Goal: Task Accomplishment & Management: Manage account settings

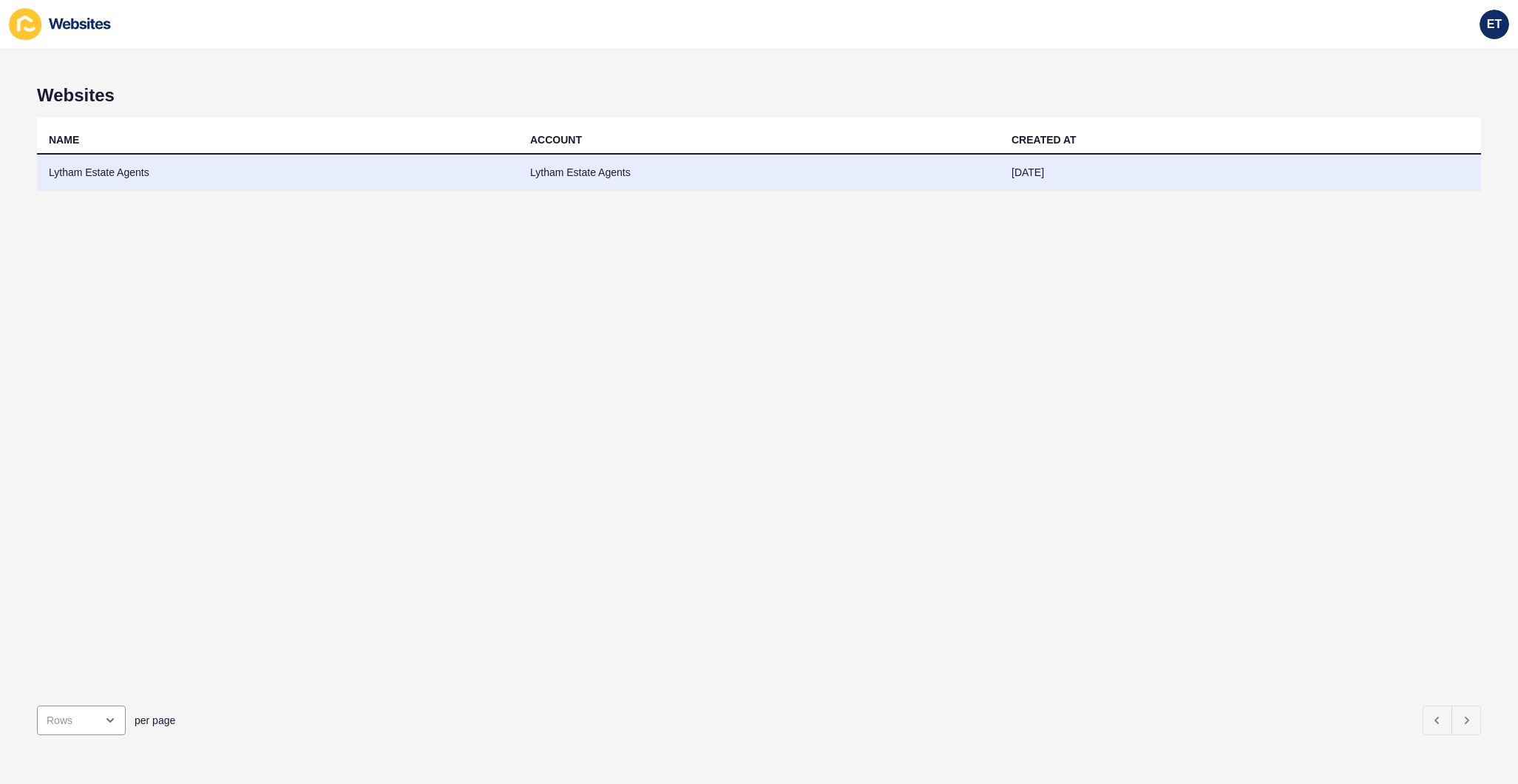
click at [357, 168] on td "Lytham Estate Agents" at bounding box center [277, 172] width 481 height 36
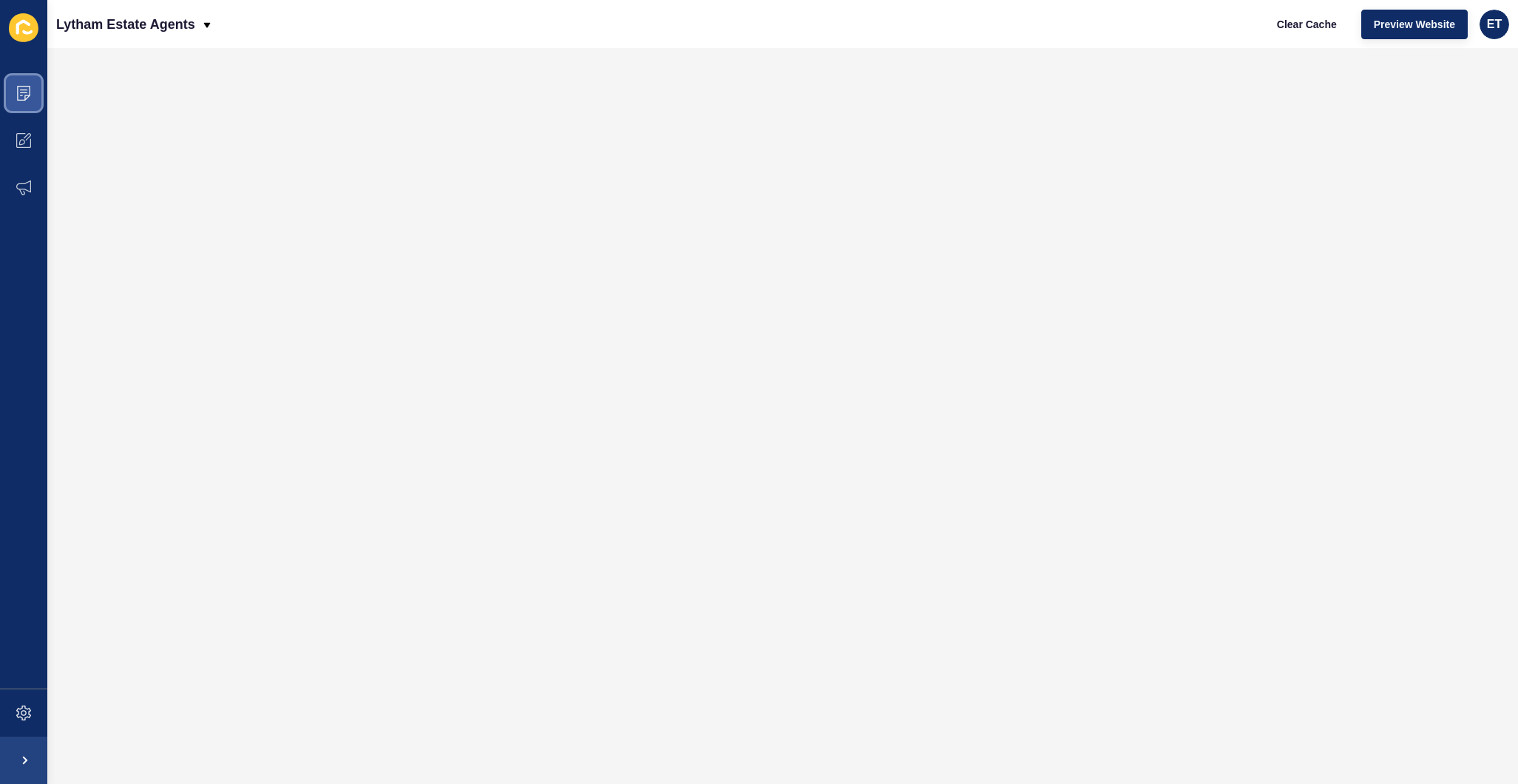
click at [13, 92] on span at bounding box center [24, 93] width 48 height 48
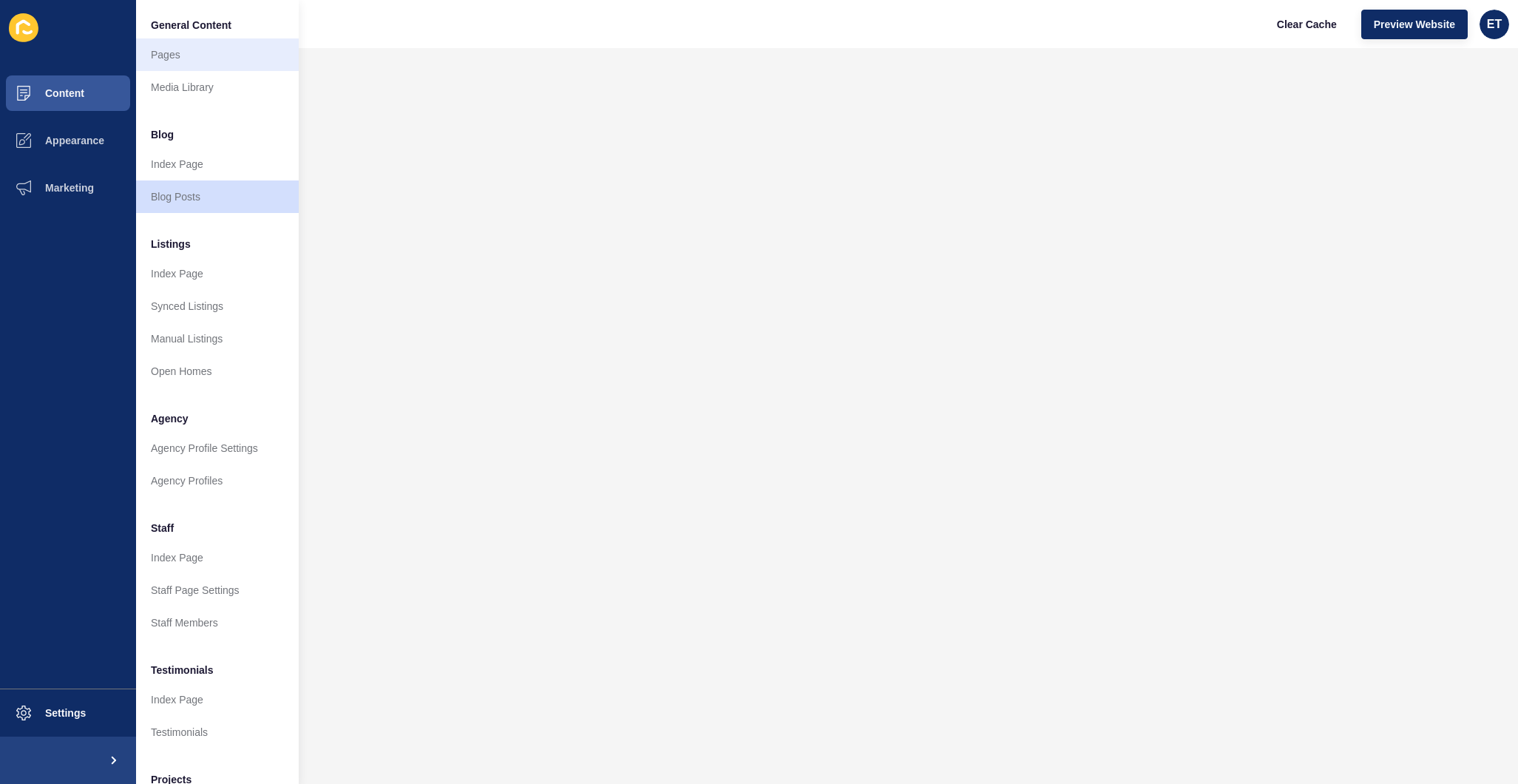
click at [178, 58] on link "Pages" at bounding box center [217, 54] width 163 height 32
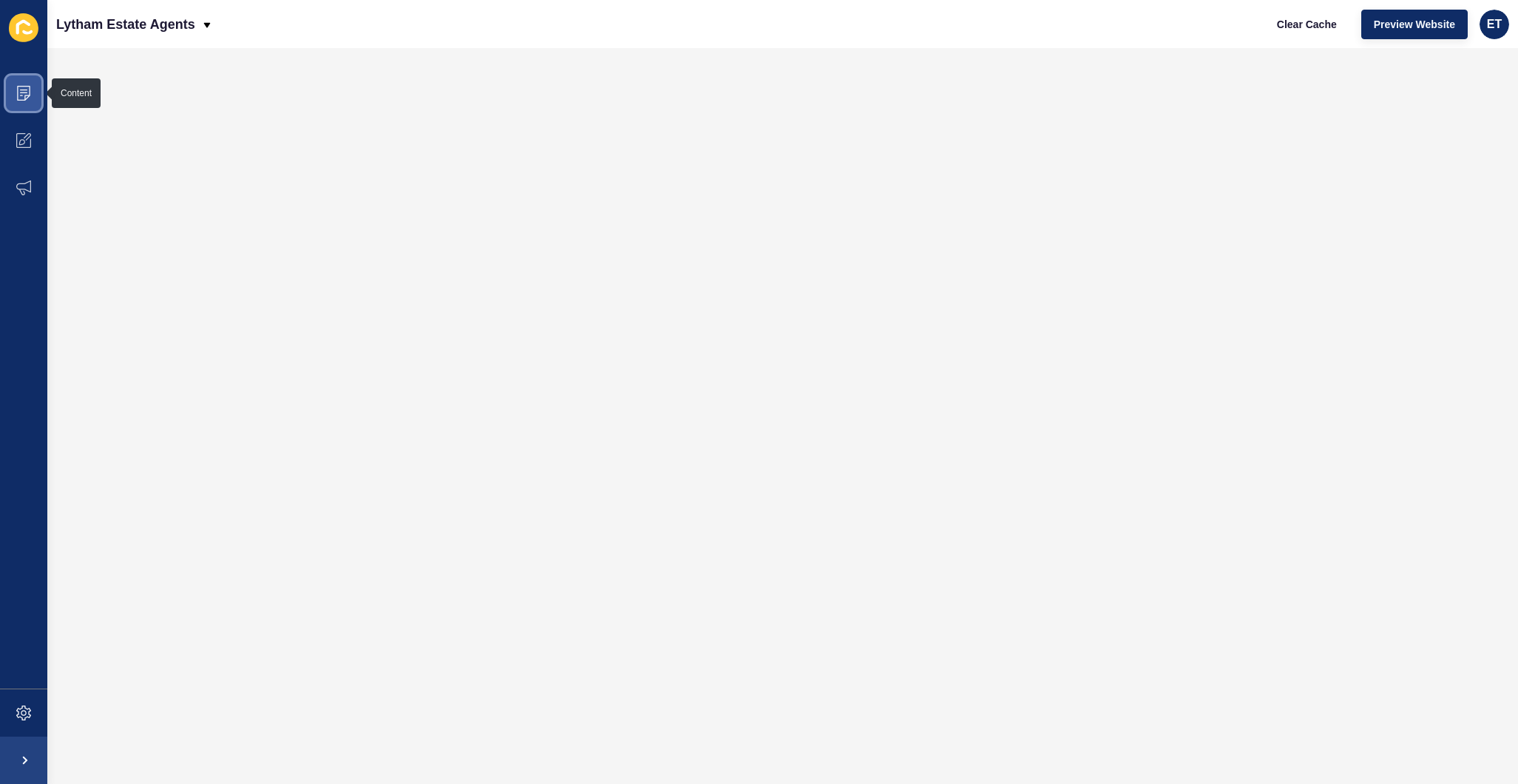
click at [34, 90] on span at bounding box center [24, 93] width 48 height 48
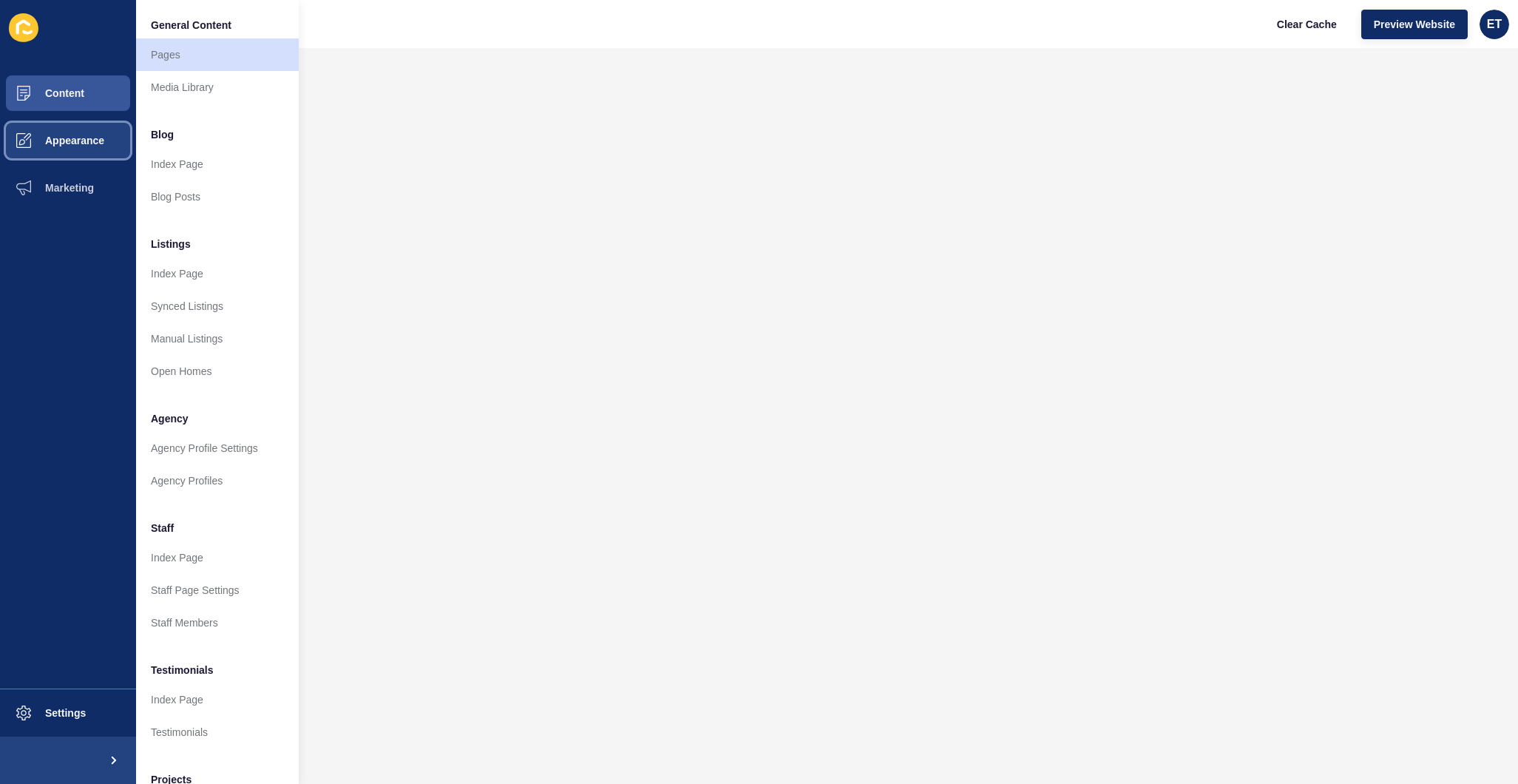
click at [76, 150] on button "Appearance" at bounding box center [68, 141] width 136 height 48
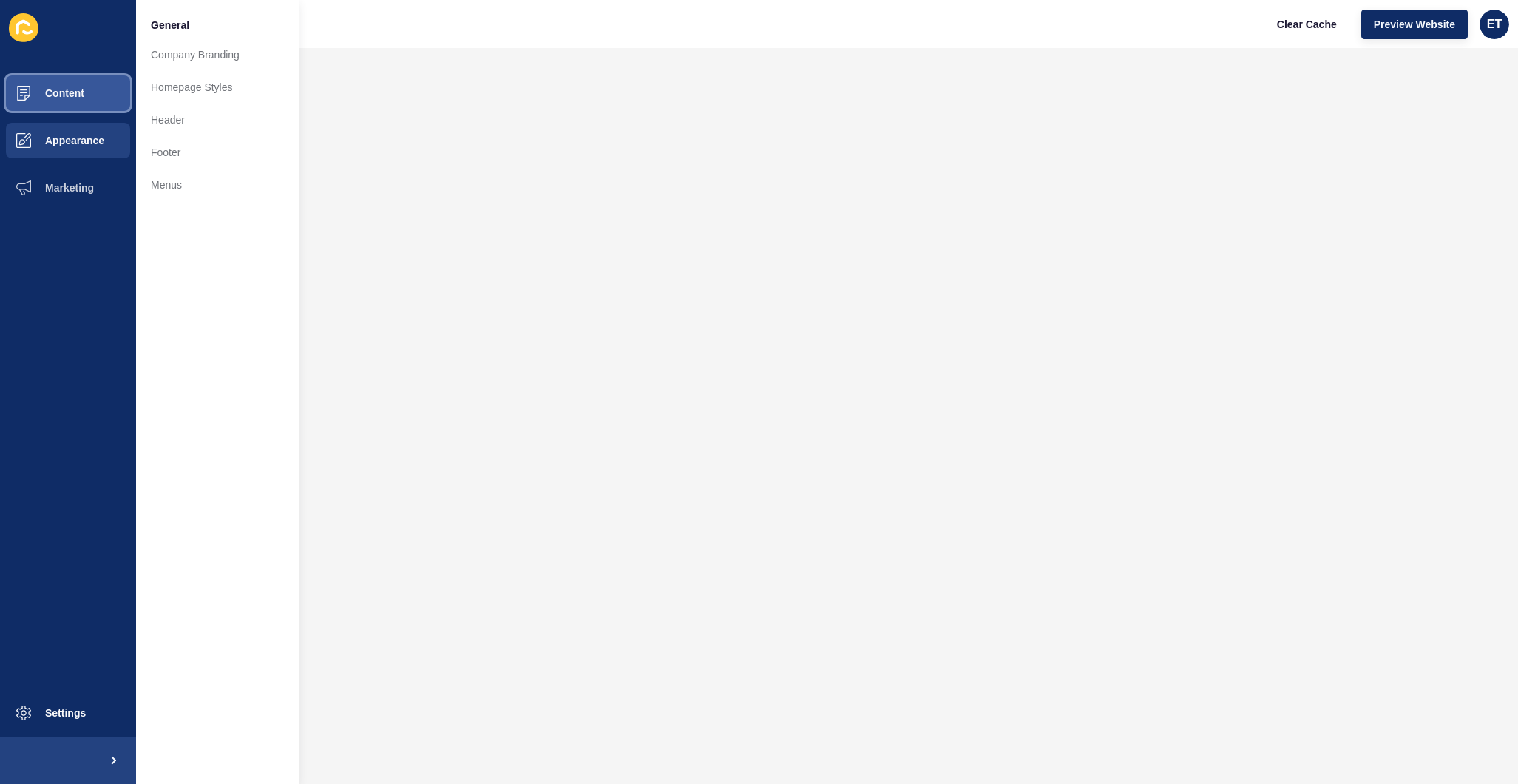
click at [89, 83] on button "Content" at bounding box center [68, 93] width 136 height 48
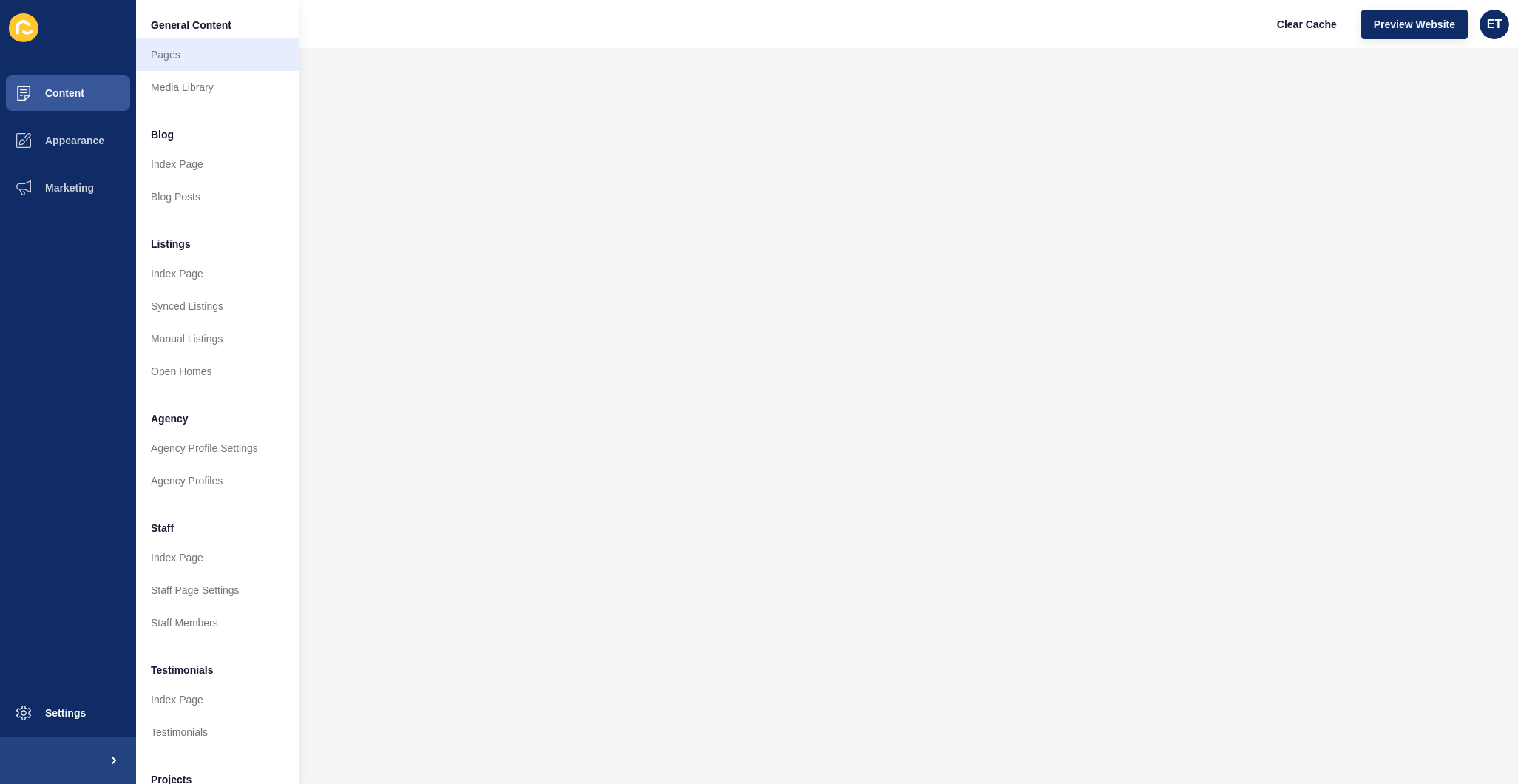
click at [213, 61] on link "Pages" at bounding box center [217, 54] width 163 height 32
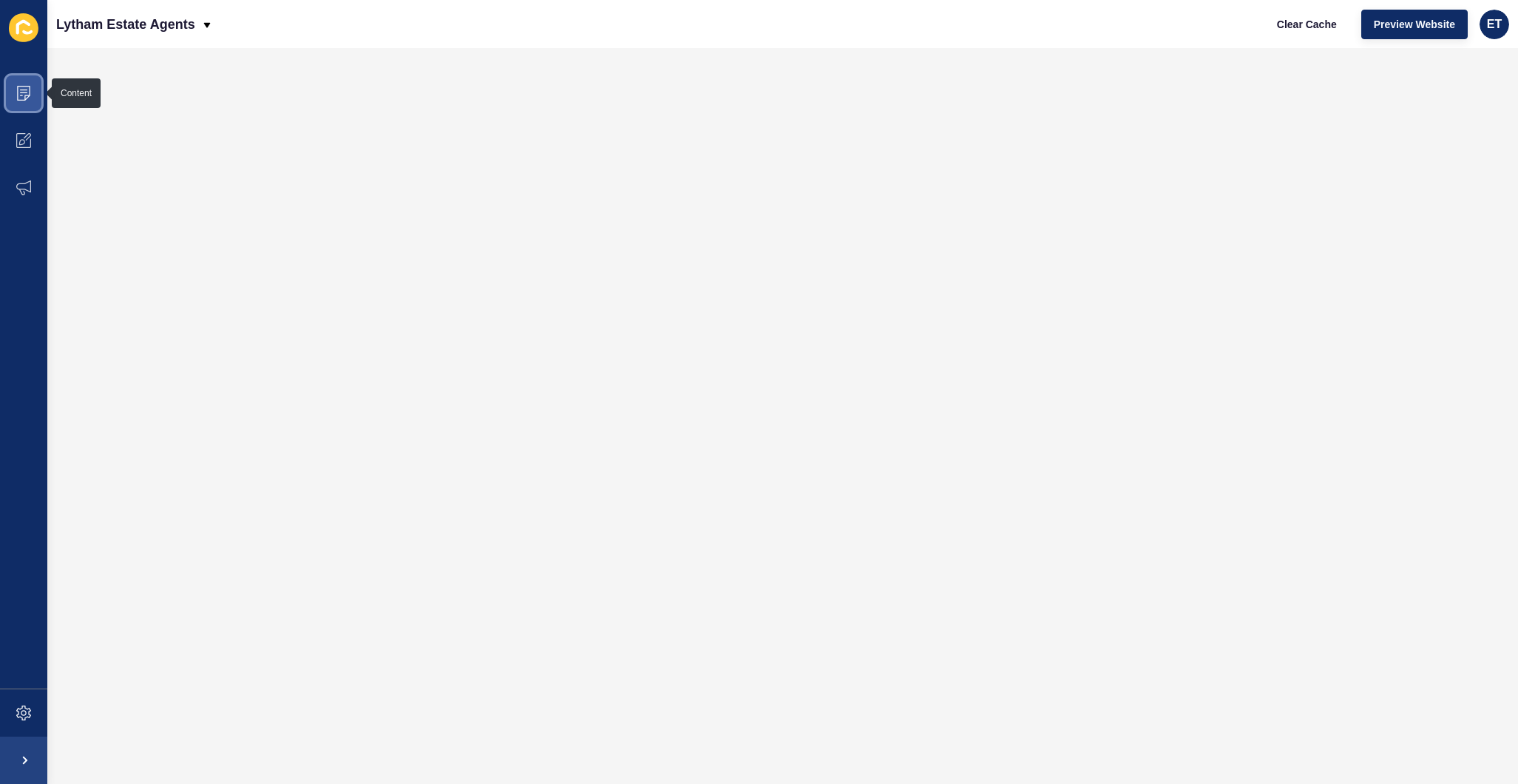
click at [11, 90] on span at bounding box center [24, 93] width 48 height 48
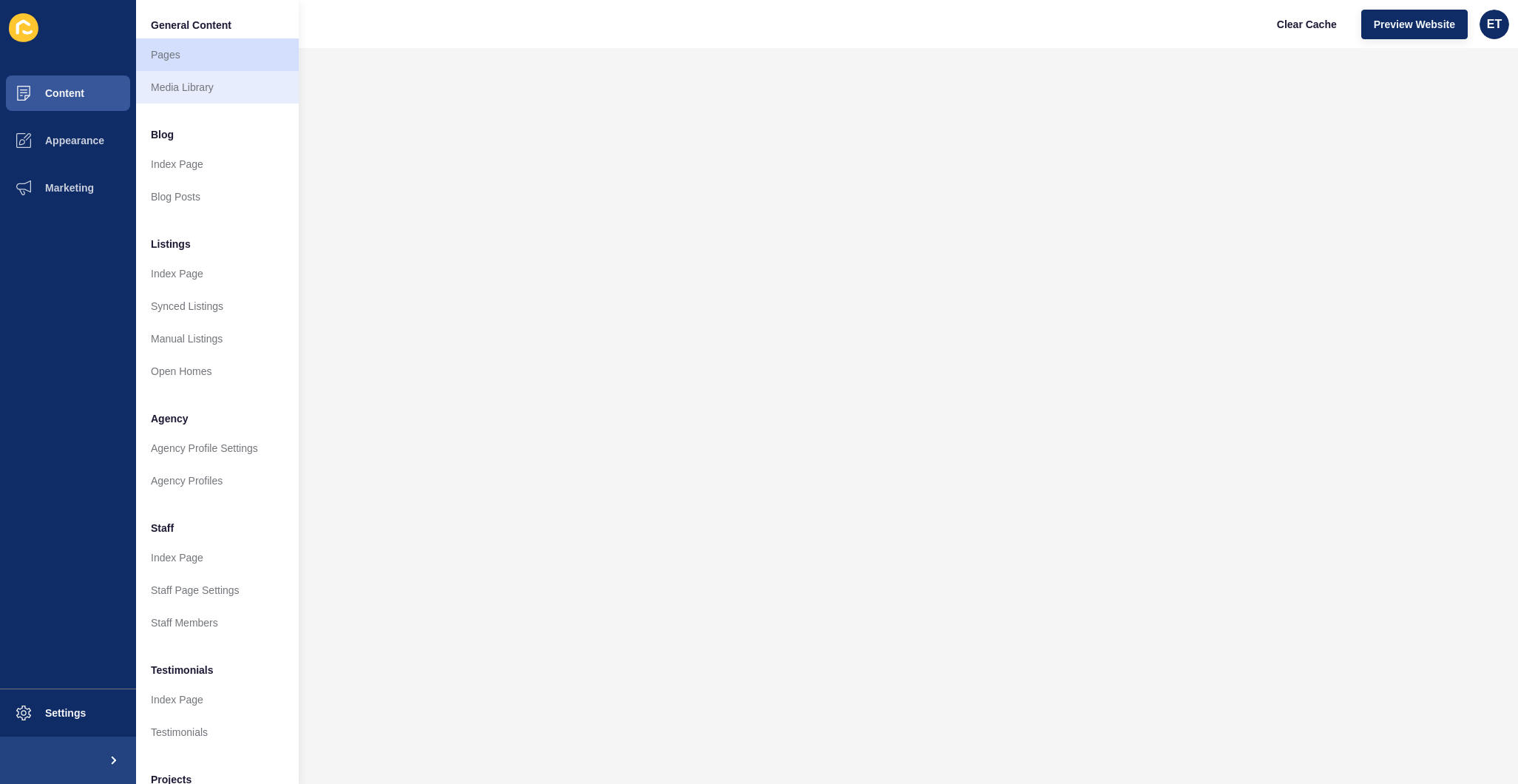
click at [220, 88] on link "Media Library" at bounding box center [217, 87] width 163 height 32
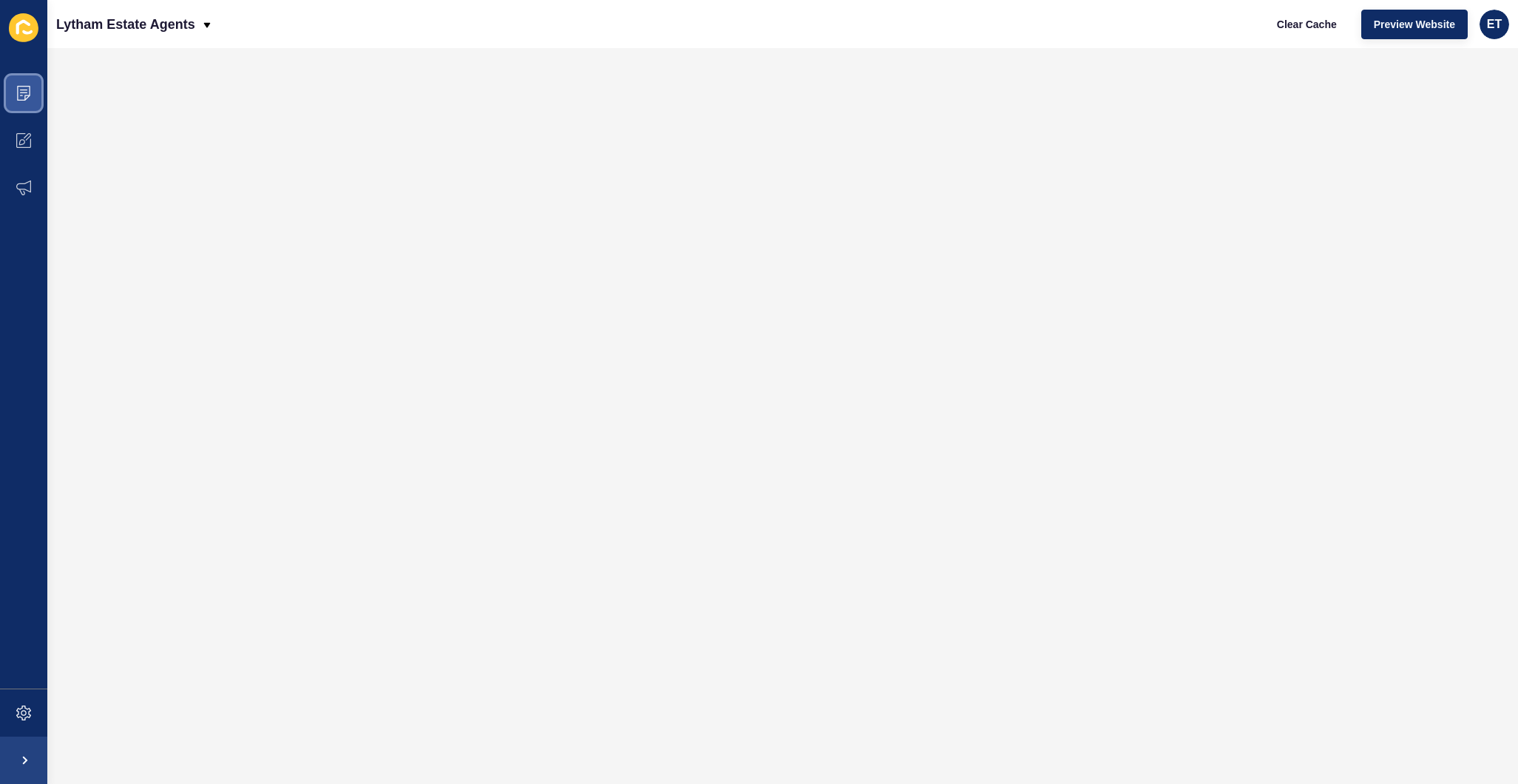
click at [38, 98] on span at bounding box center [24, 93] width 48 height 48
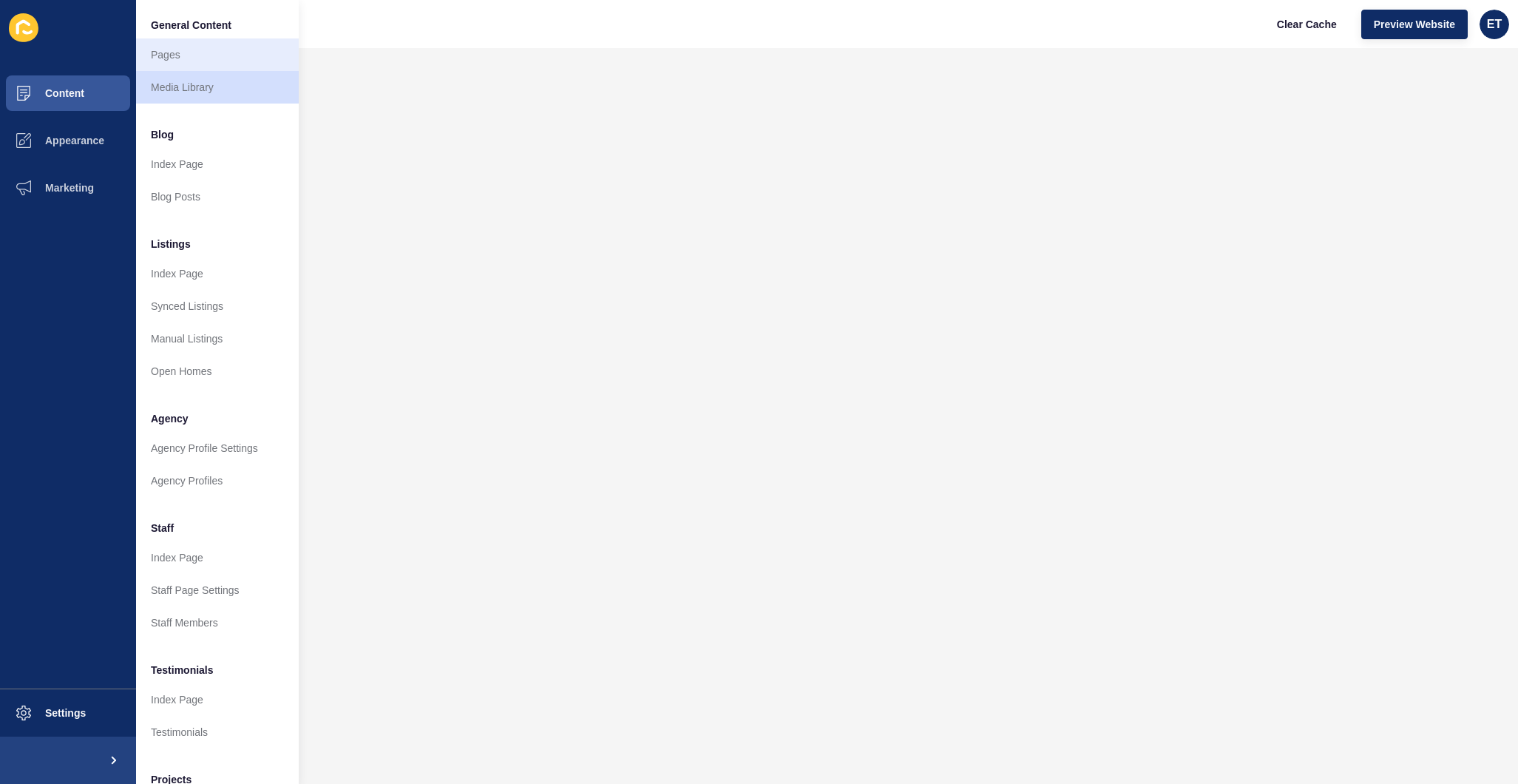
click at [184, 55] on link "Pages" at bounding box center [217, 54] width 163 height 32
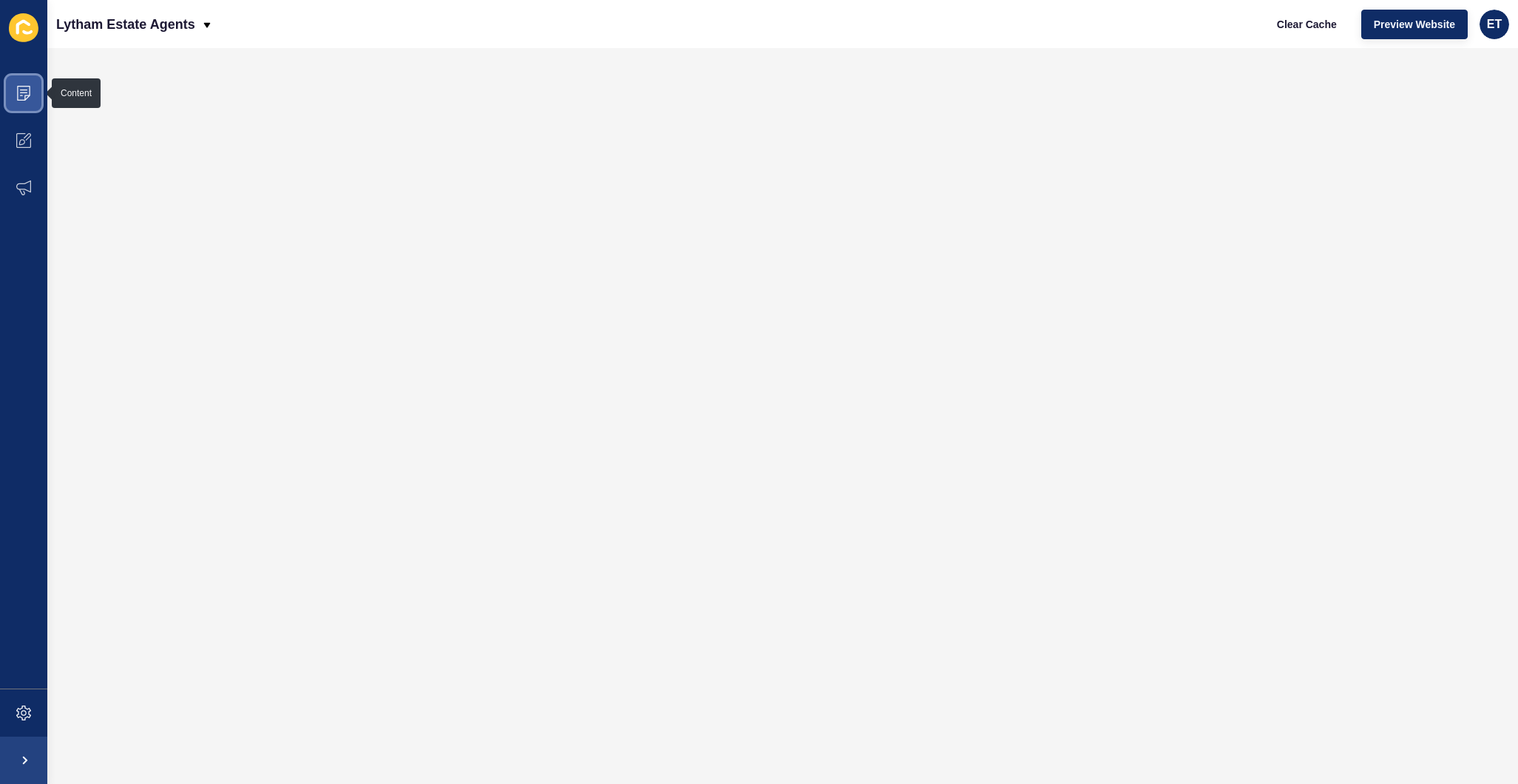
click at [23, 85] on span at bounding box center [24, 93] width 48 height 48
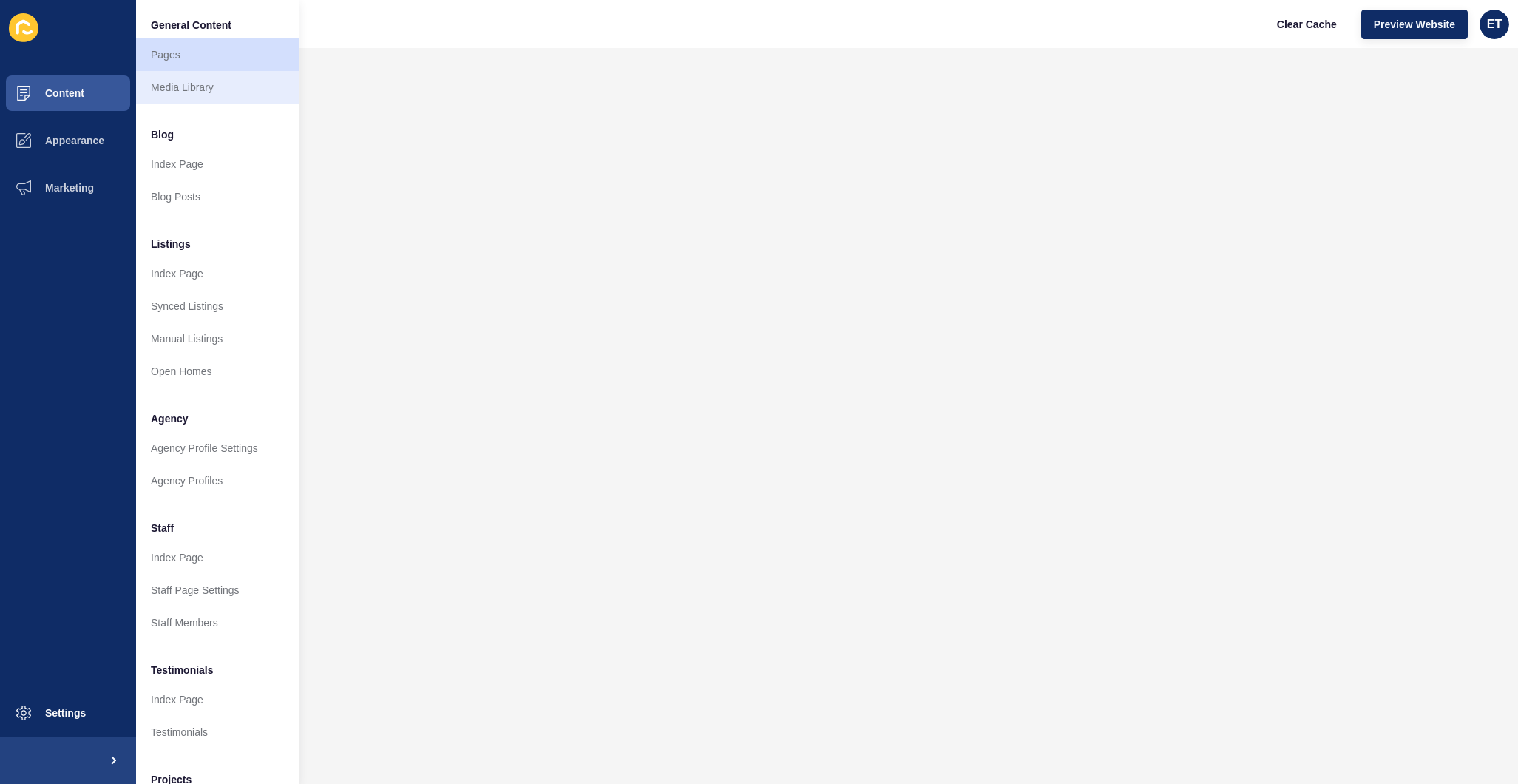
click at [173, 88] on link "Media Library" at bounding box center [217, 87] width 163 height 32
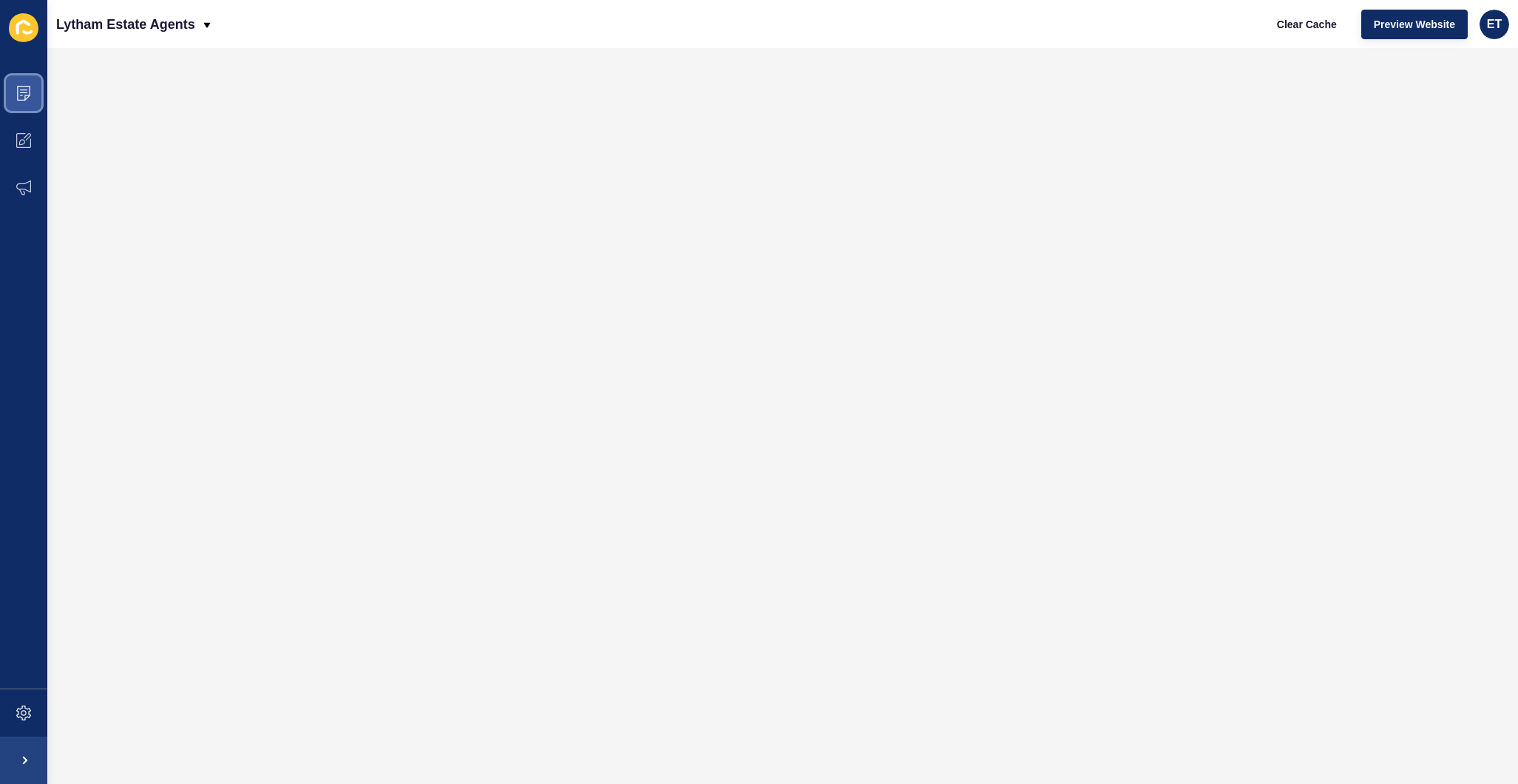
click at [17, 87] on icon at bounding box center [24, 93] width 15 height 15
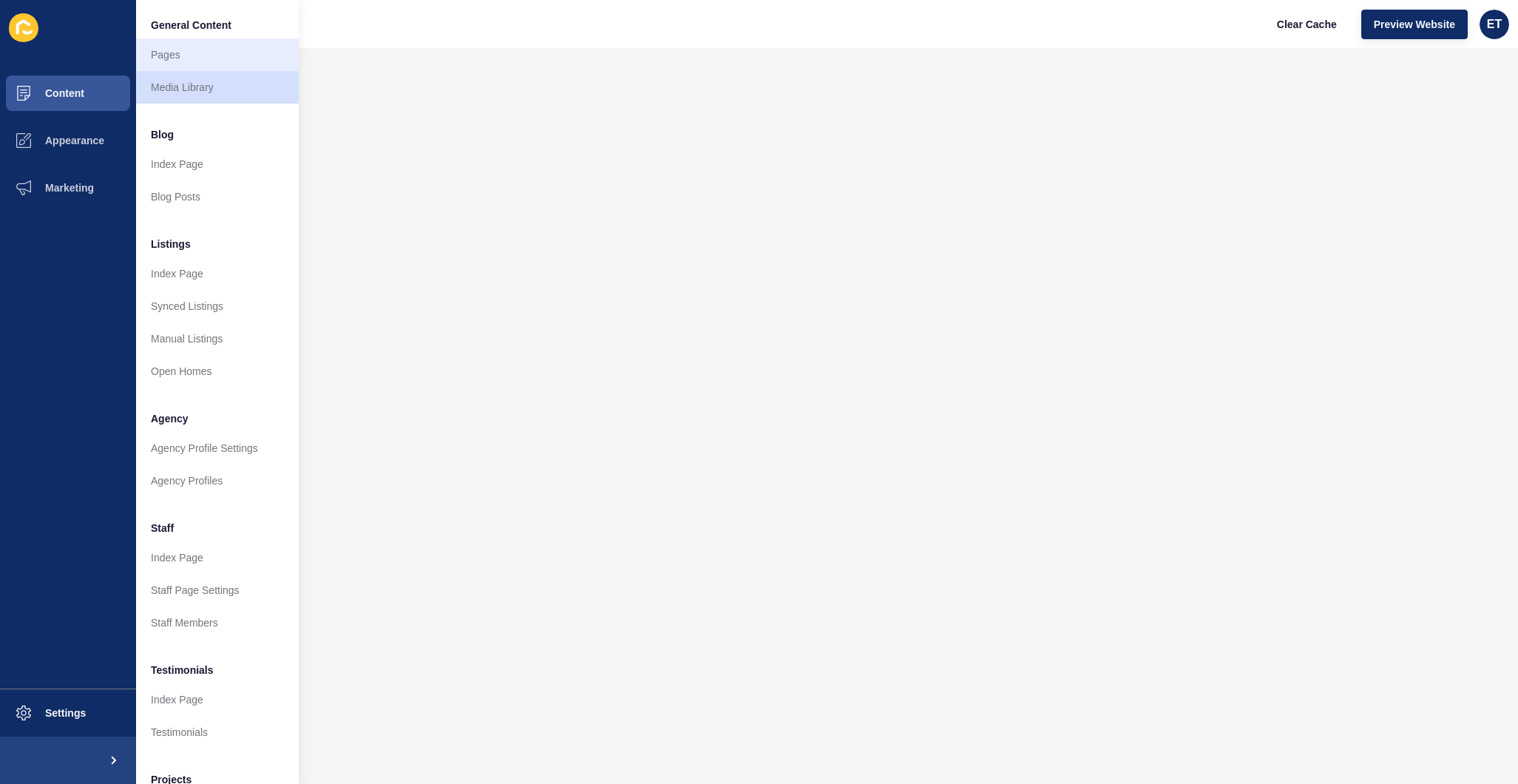
click at [167, 65] on link "Pages" at bounding box center [217, 54] width 163 height 32
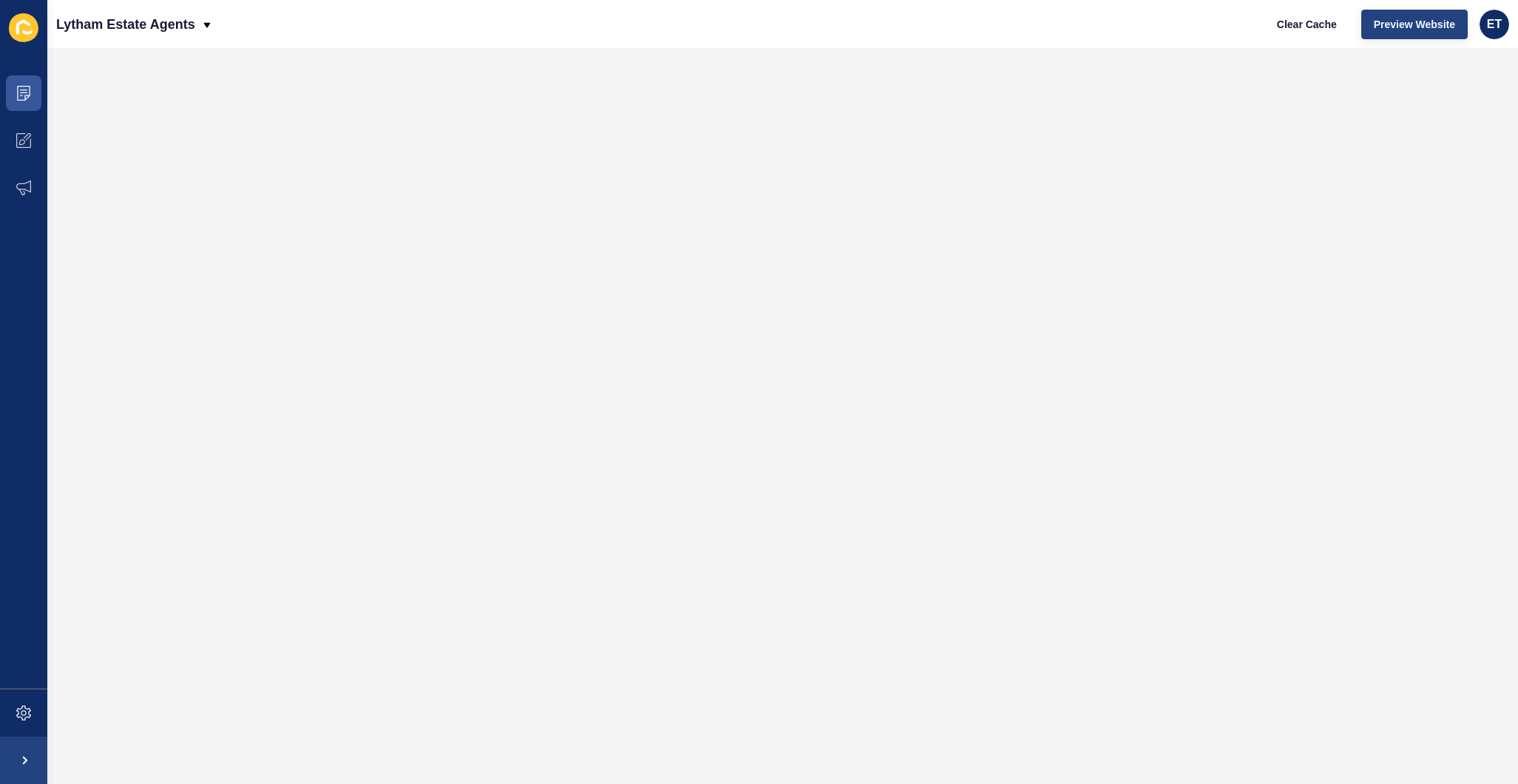
click at [1423, 18] on span "Preview Website" at bounding box center [1414, 25] width 81 height 15
click at [1413, 15] on button "Preview Website" at bounding box center [1415, 24] width 107 height 30
click at [1411, 19] on span "Preview Website" at bounding box center [1414, 25] width 81 height 15
click at [14, 96] on span at bounding box center [24, 93] width 48 height 48
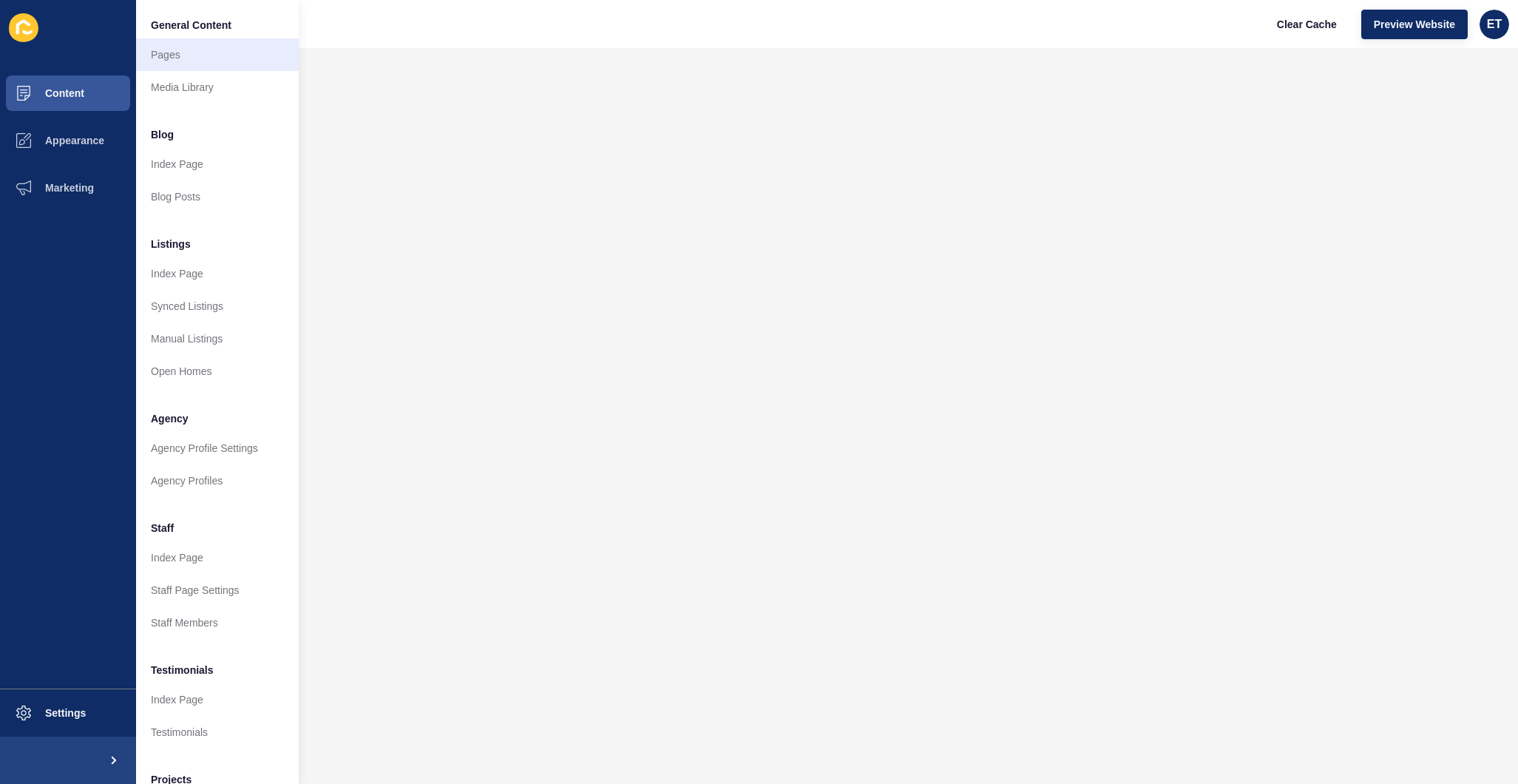
click at [180, 68] on link "Pages" at bounding box center [217, 54] width 163 height 32
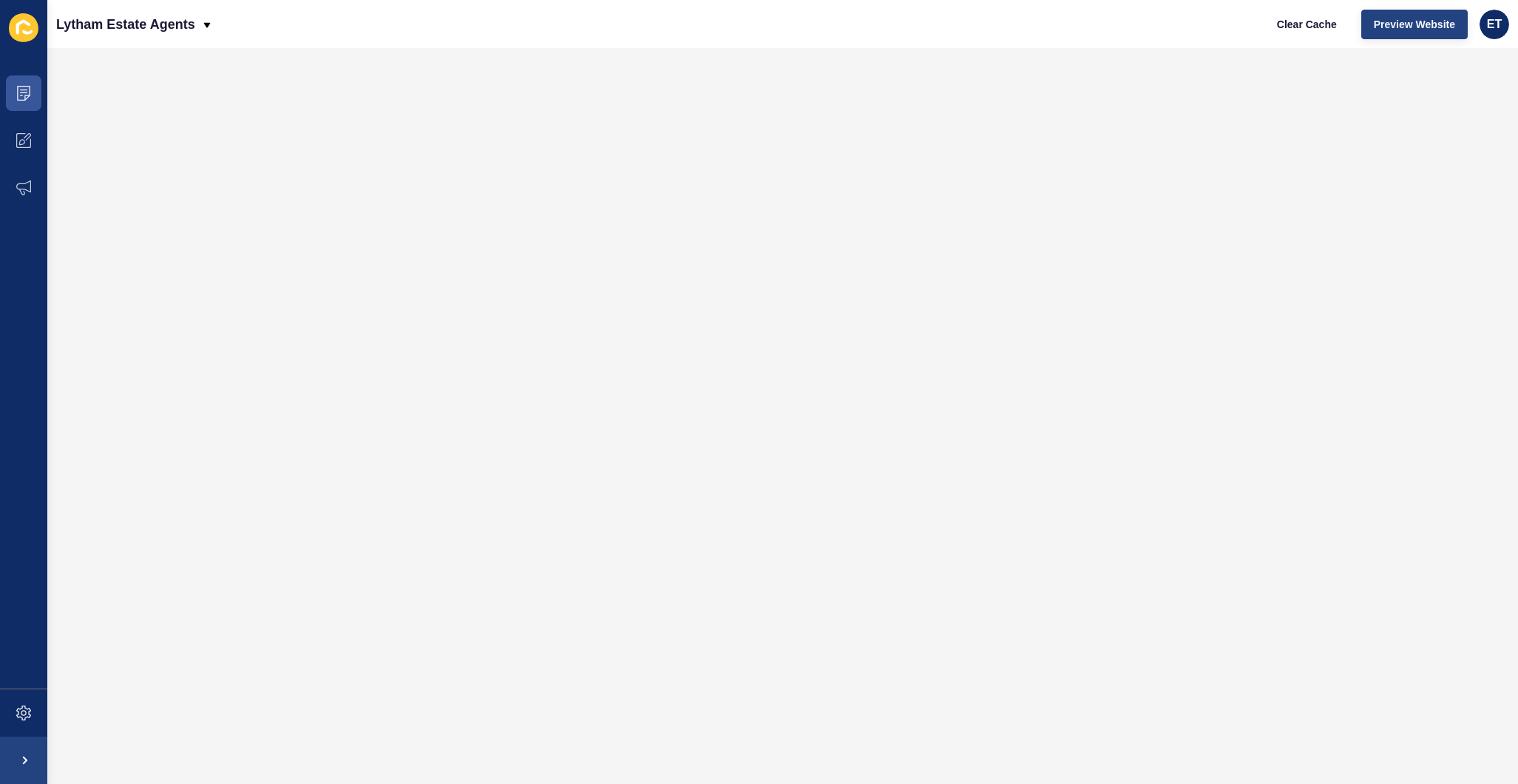
click at [1391, 18] on span "Preview Website" at bounding box center [1414, 25] width 81 height 15
click at [1424, 26] on span "Preview Website" at bounding box center [1414, 25] width 81 height 15
click at [27, 97] on icon at bounding box center [24, 93] width 15 height 15
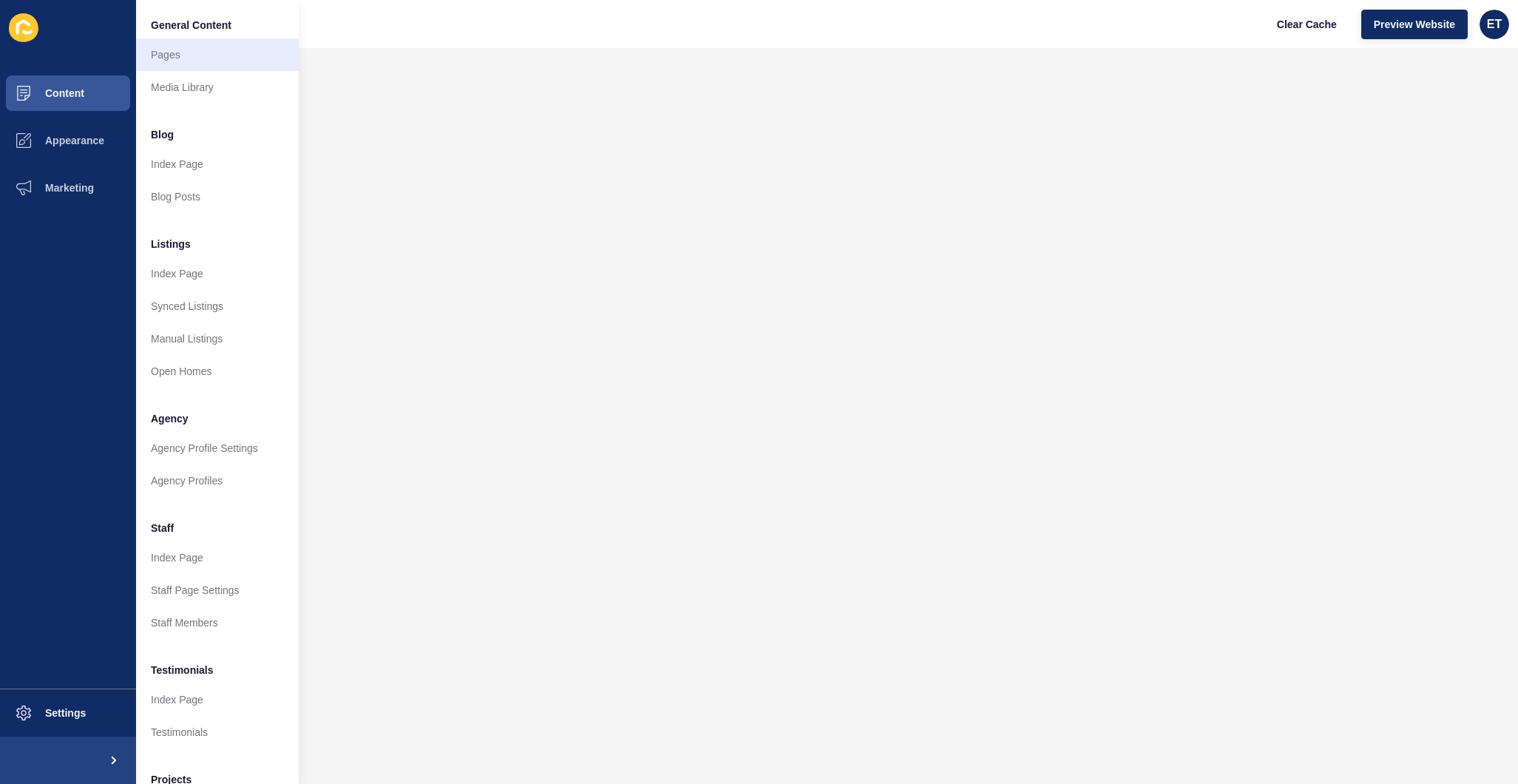
click at [188, 50] on link "Pages" at bounding box center [217, 54] width 163 height 32
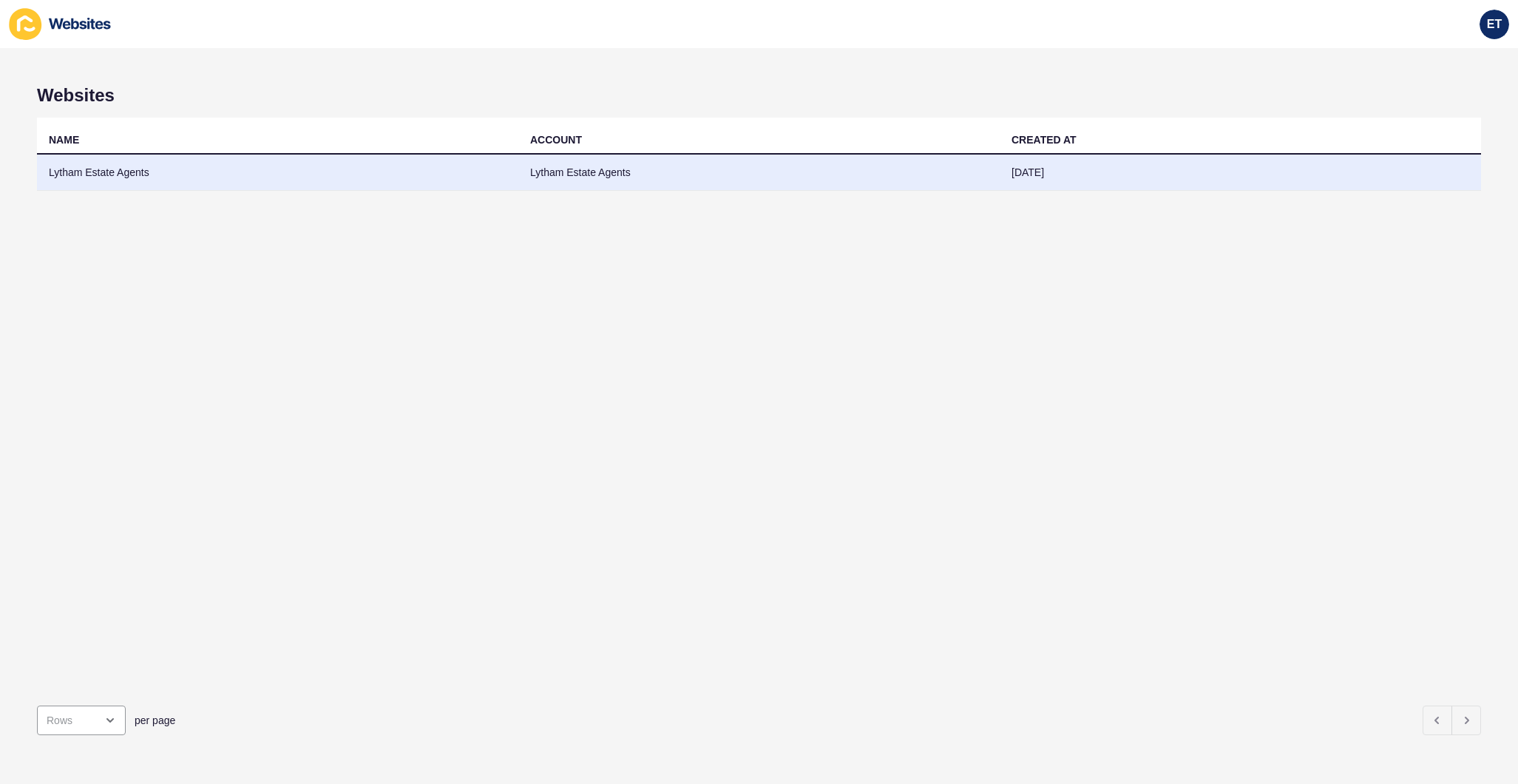
click at [275, 176] on td "Lytham Estate Agents" at bounding box center [277, 172] width 481 height 36
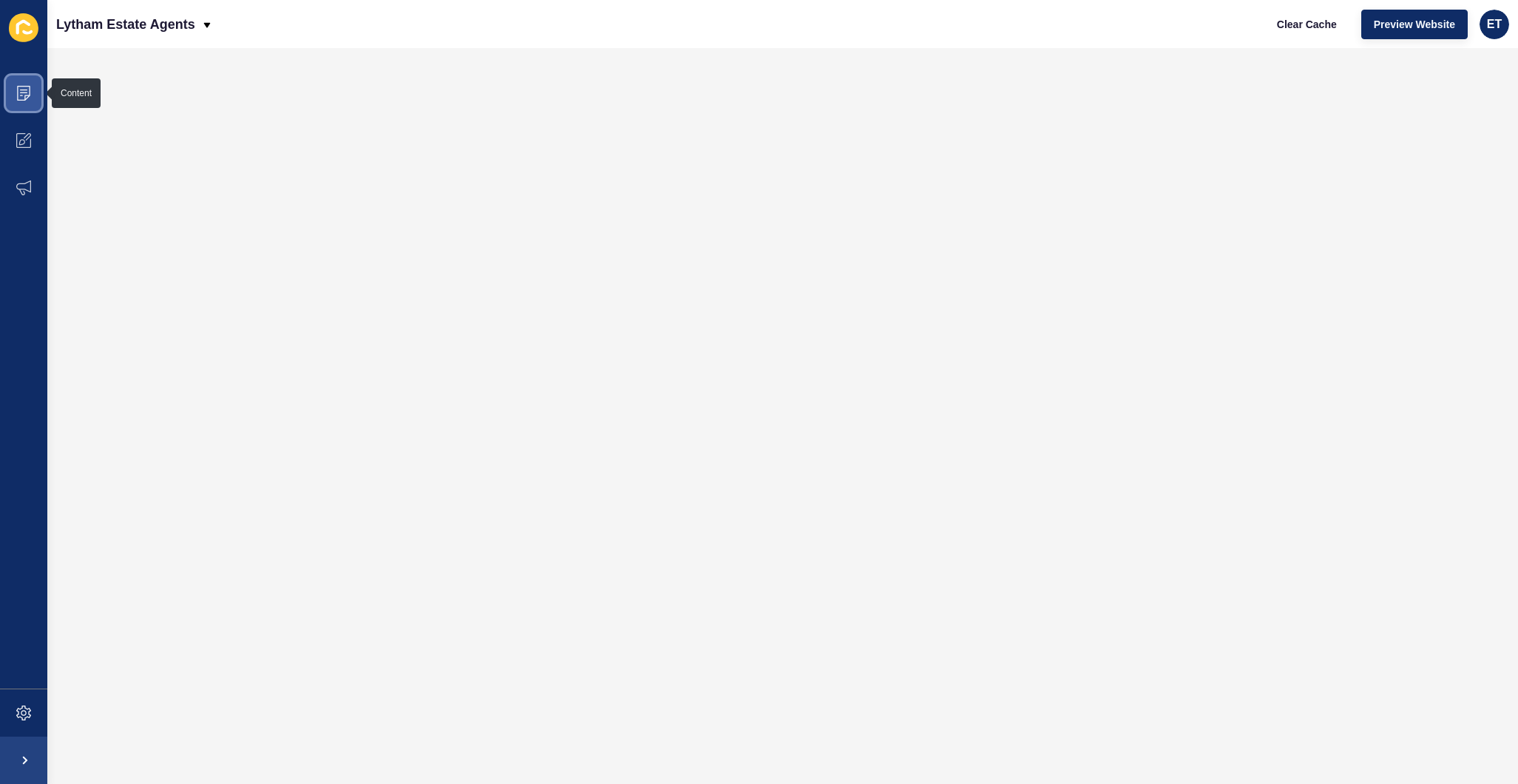
click at [26, 100] on icon at bounding box center [24, 93] width 13 height 15
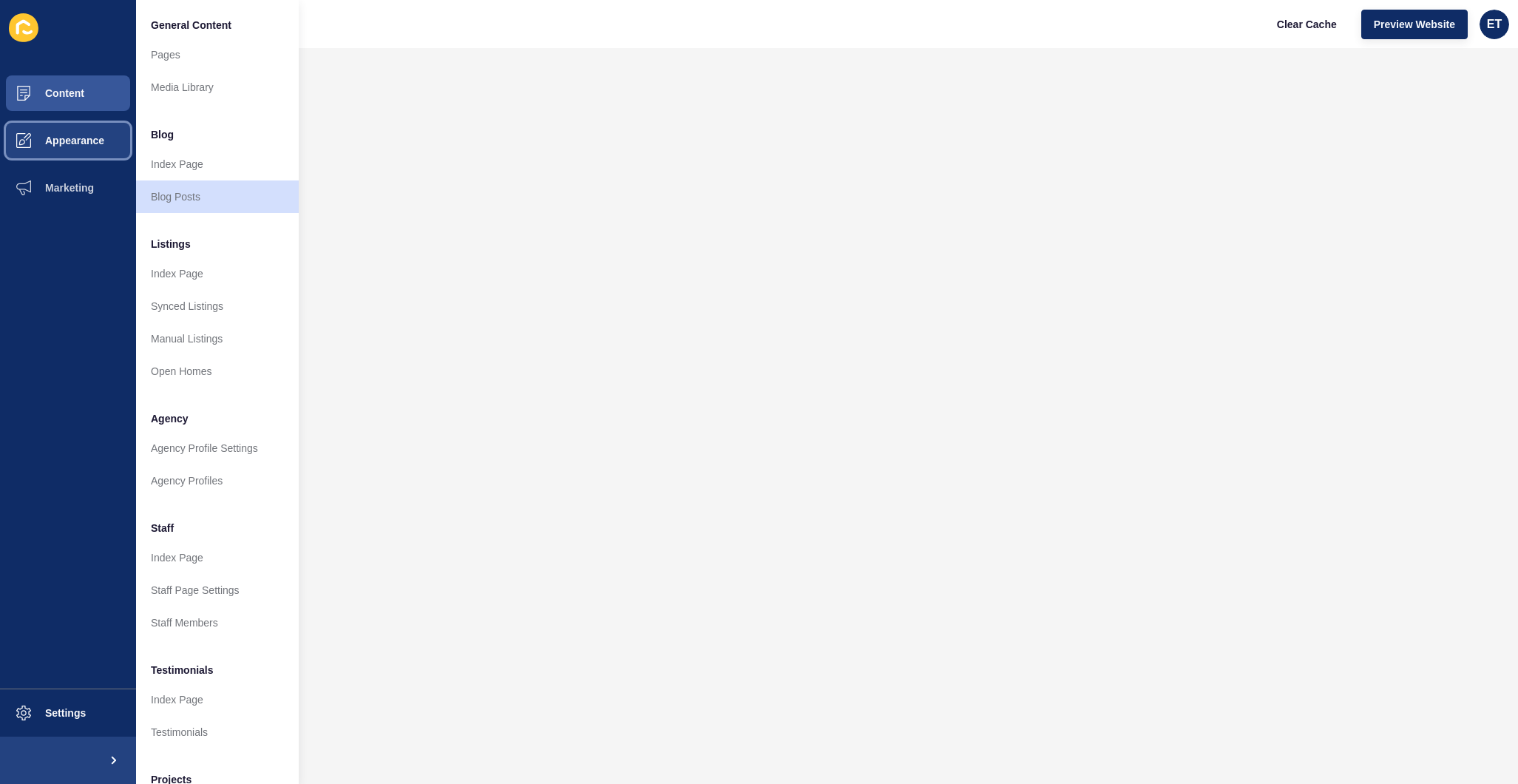
click at [74, 138] on span "Appearance" at bounding box center [51, 140] width 107 height 11
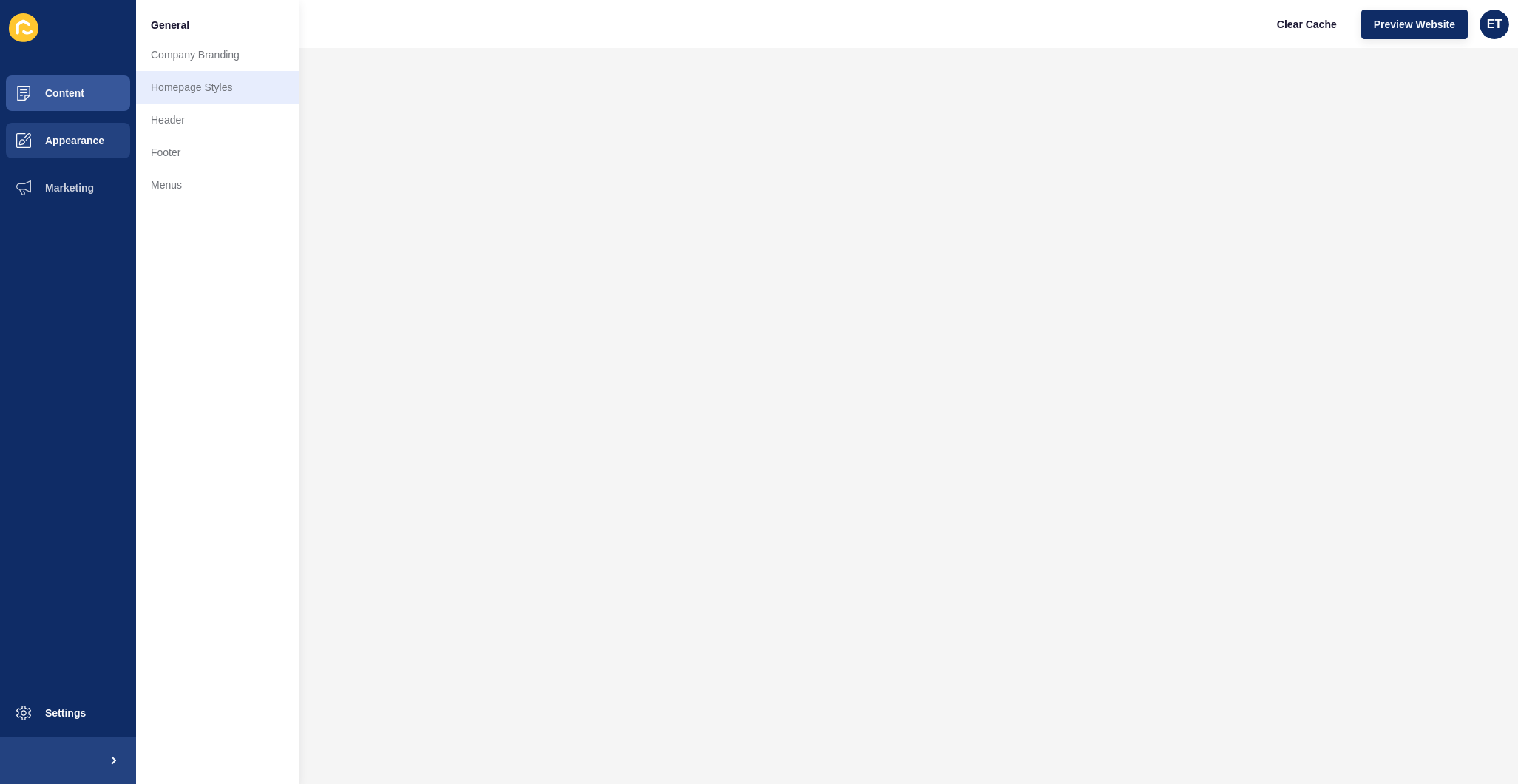
click at [178, 87] on link "Homepage Styles" at bounding box center [217, 87] width 163 height 32
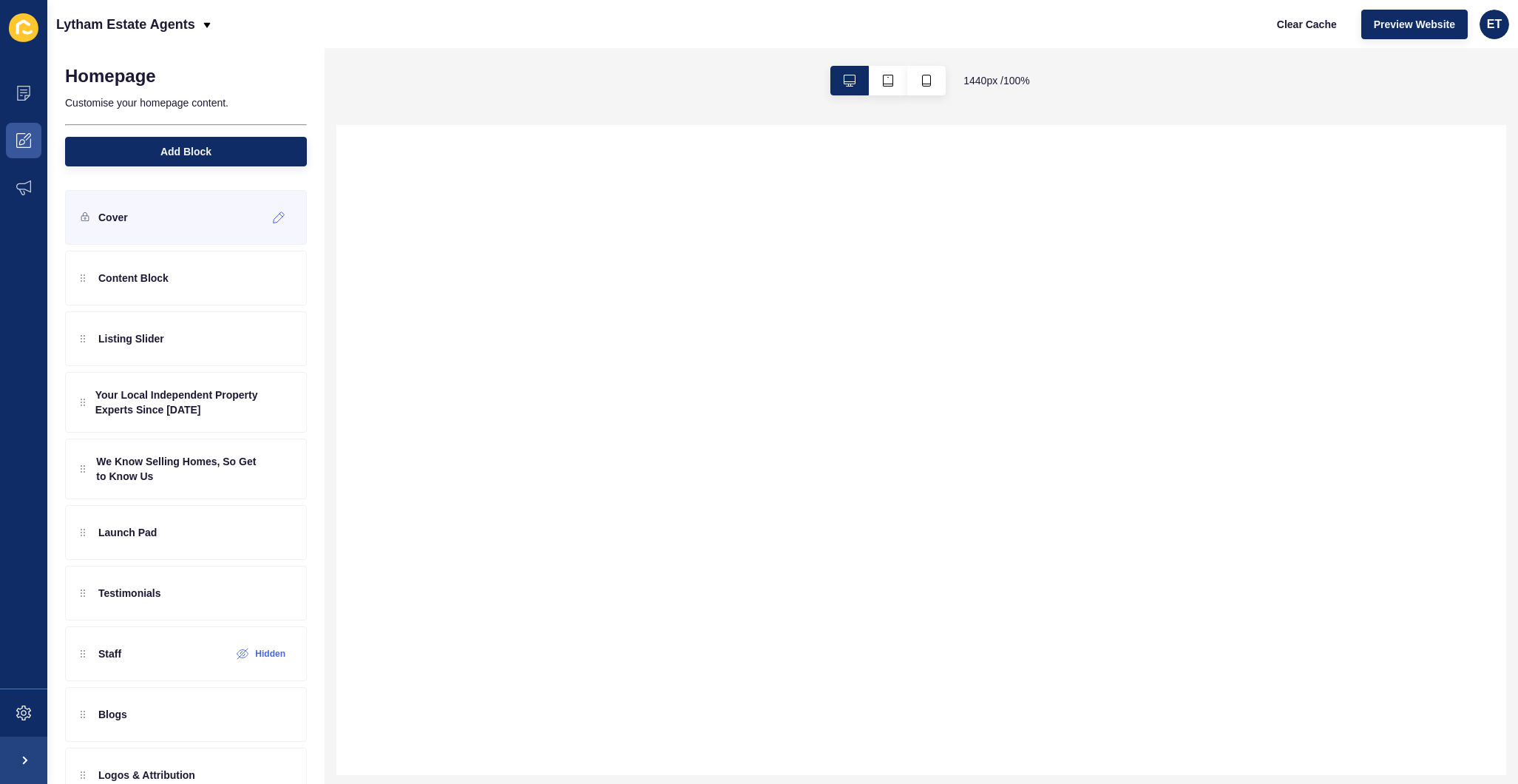
click at [149, 217] on div "Cover" at bounding box center [186, 216] width 242 height 54
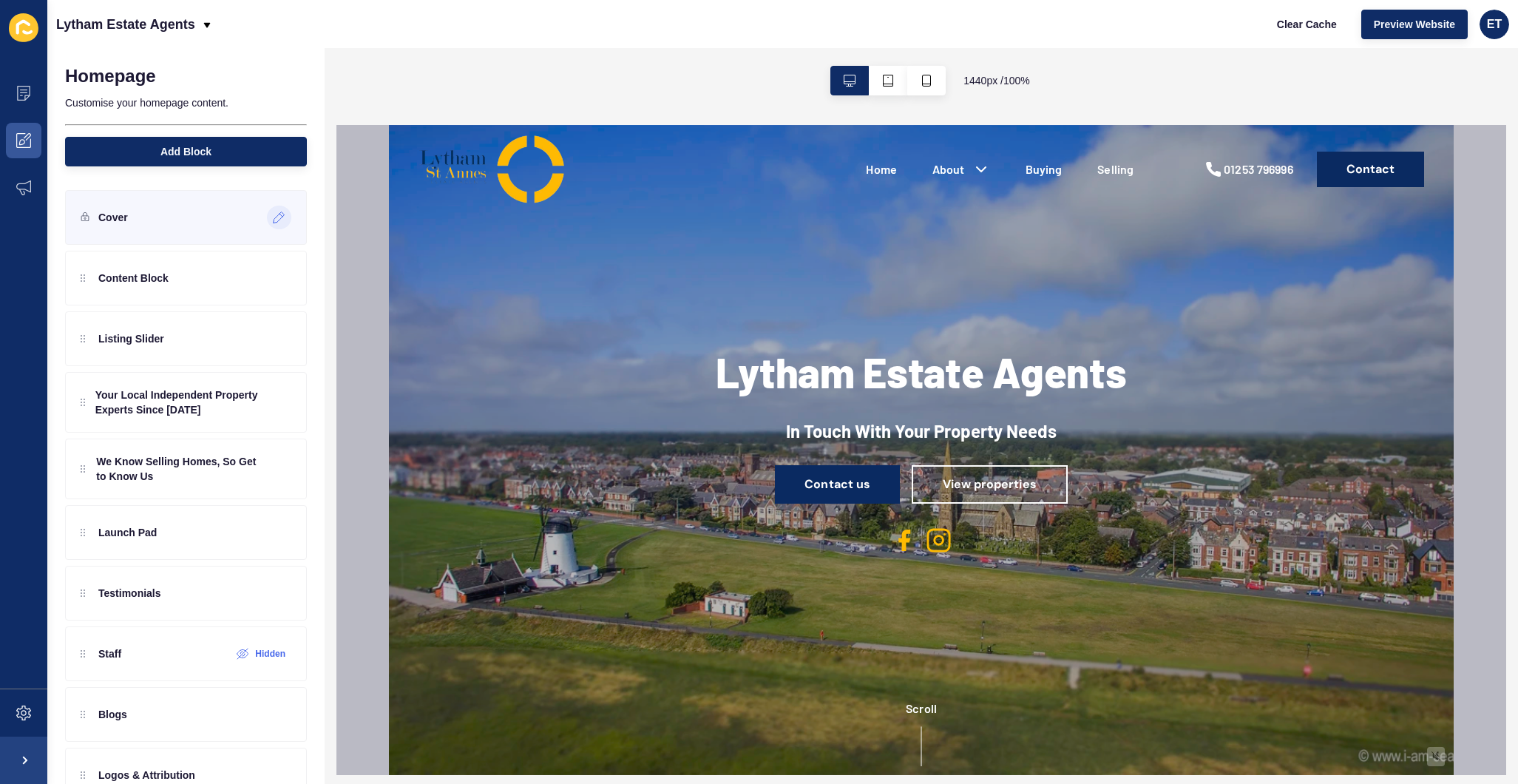
click at [275, 216] on icon at bounding box center [278, 217] width 12 height 11
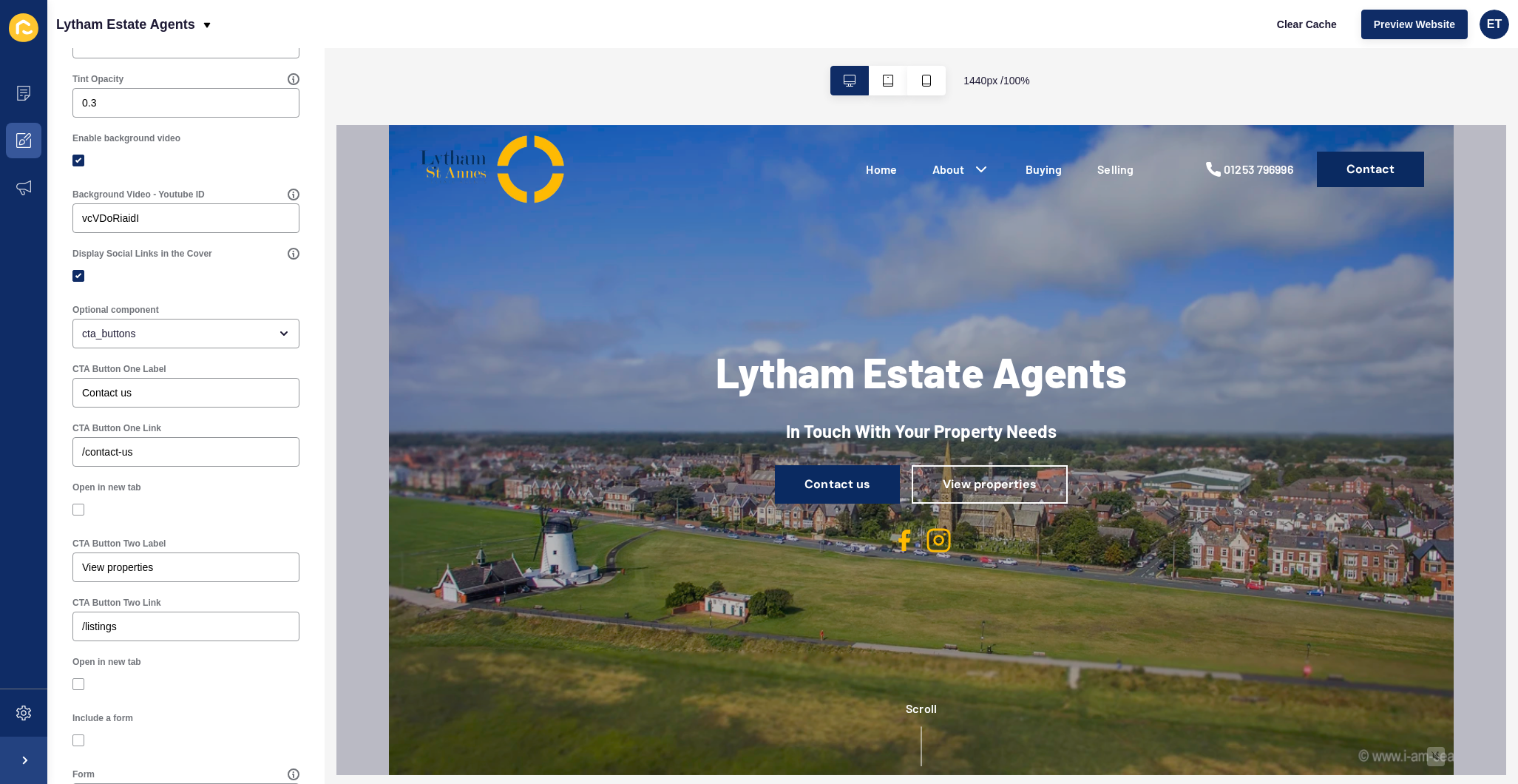
scroll to position [513, 0]
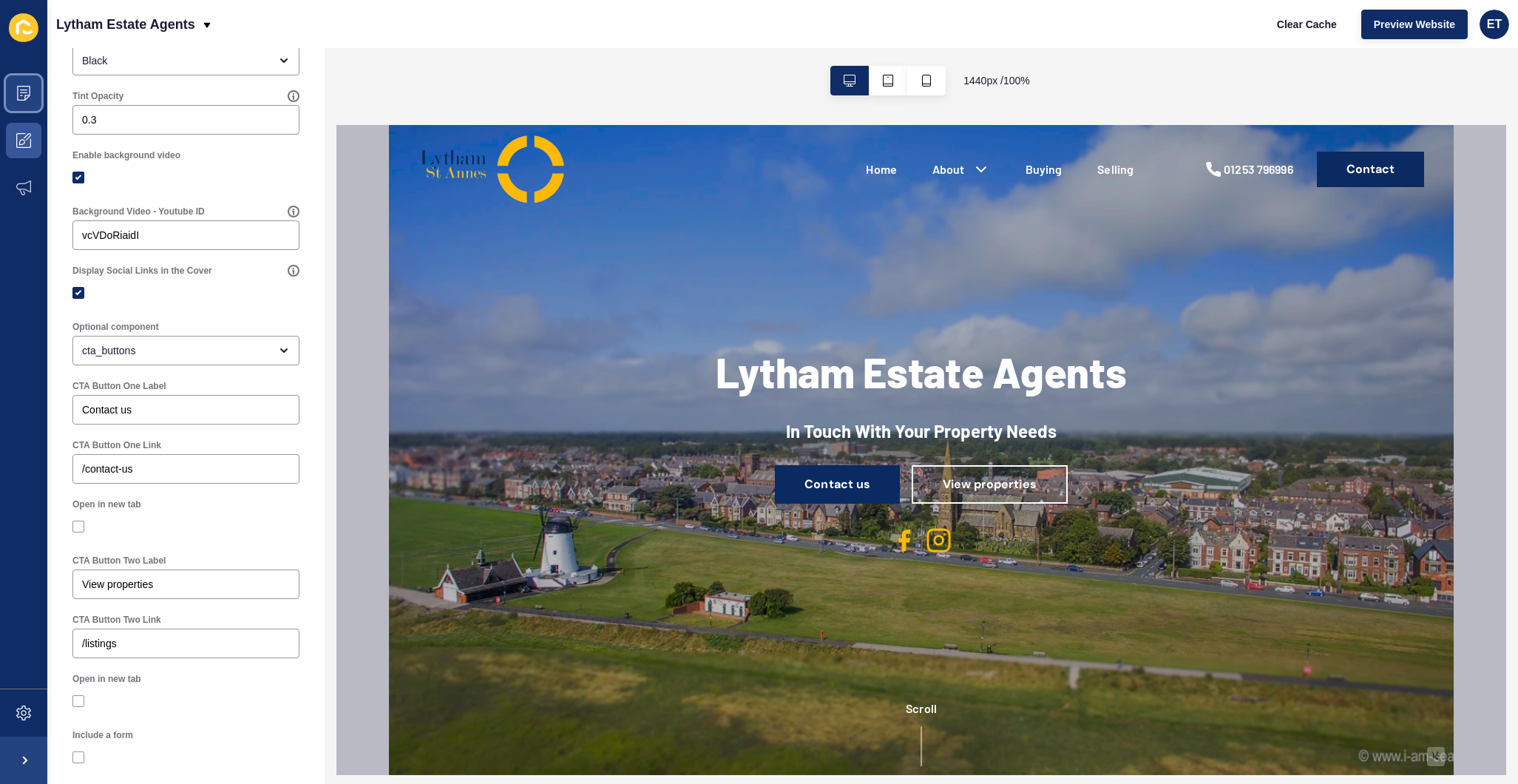
click at [18, 84] on span at bounding box center [24, 93] width 48 height 48
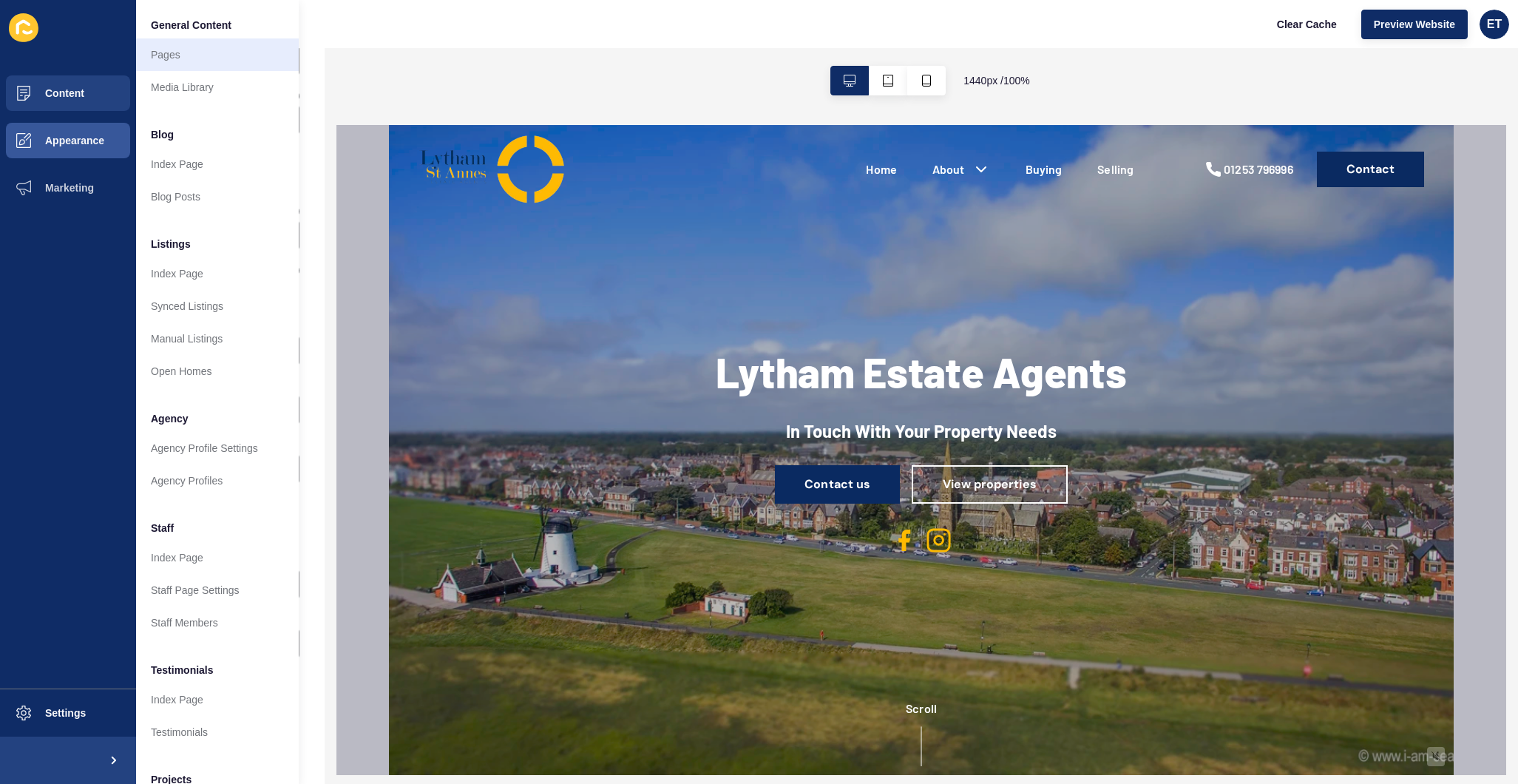
click at [162, 53] on link "Pages" at bounding box center [217, 54] width 163 height 32
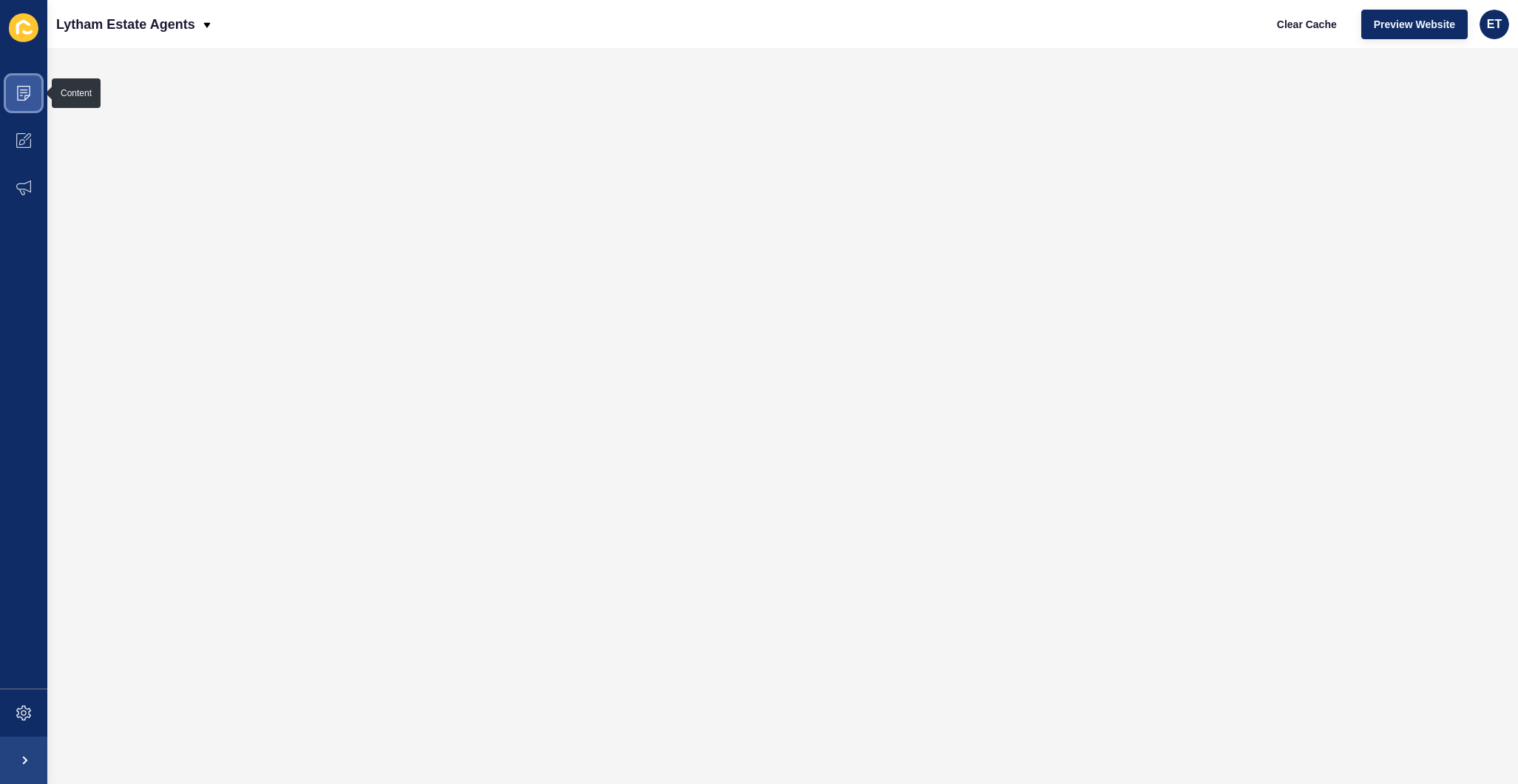
click at [12, 88] on span at bounding box center [24, 93] width 48 height 48
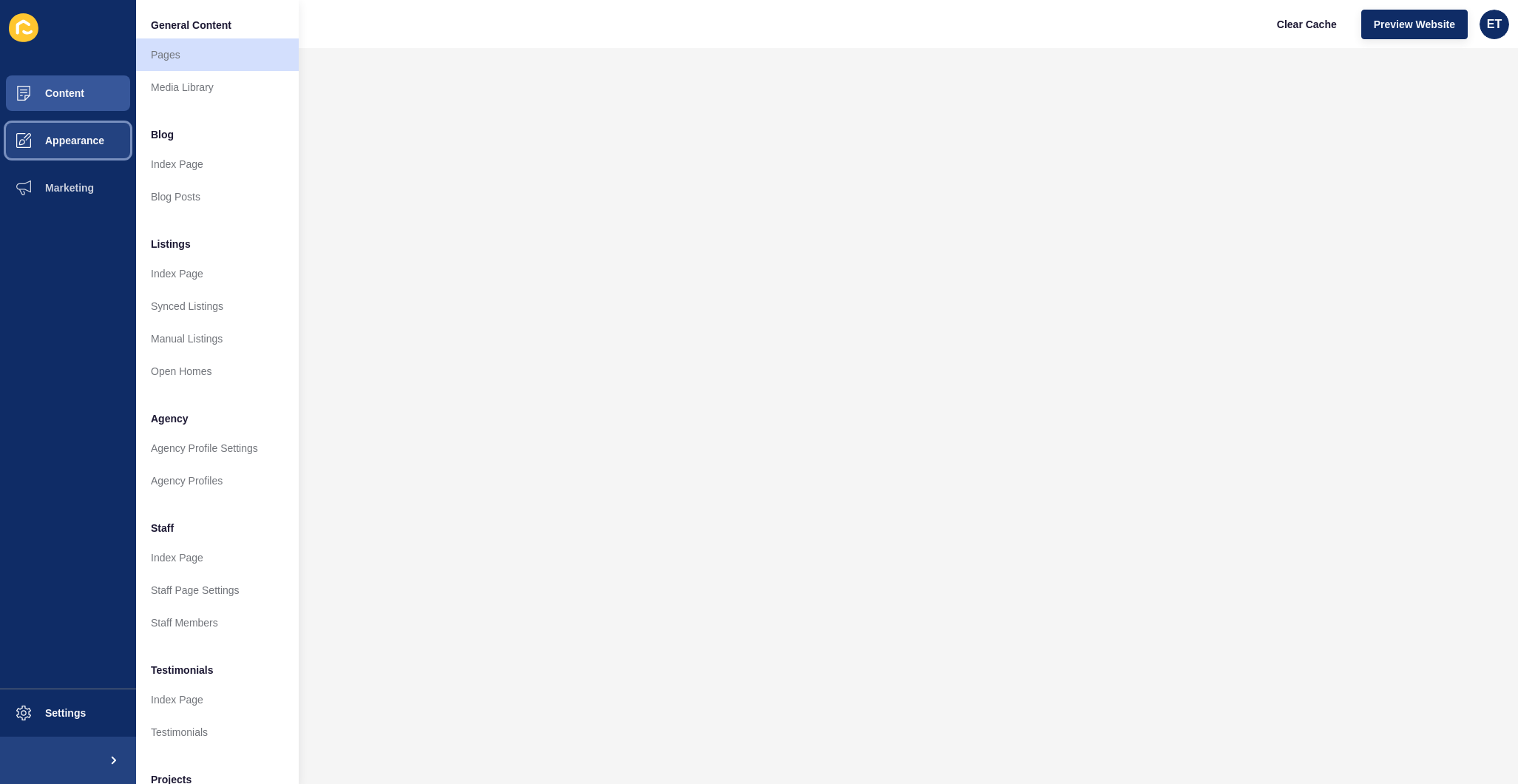
click at [107, 133] on button "Appearance" at bounding box center [68, 141] width 136 height 48
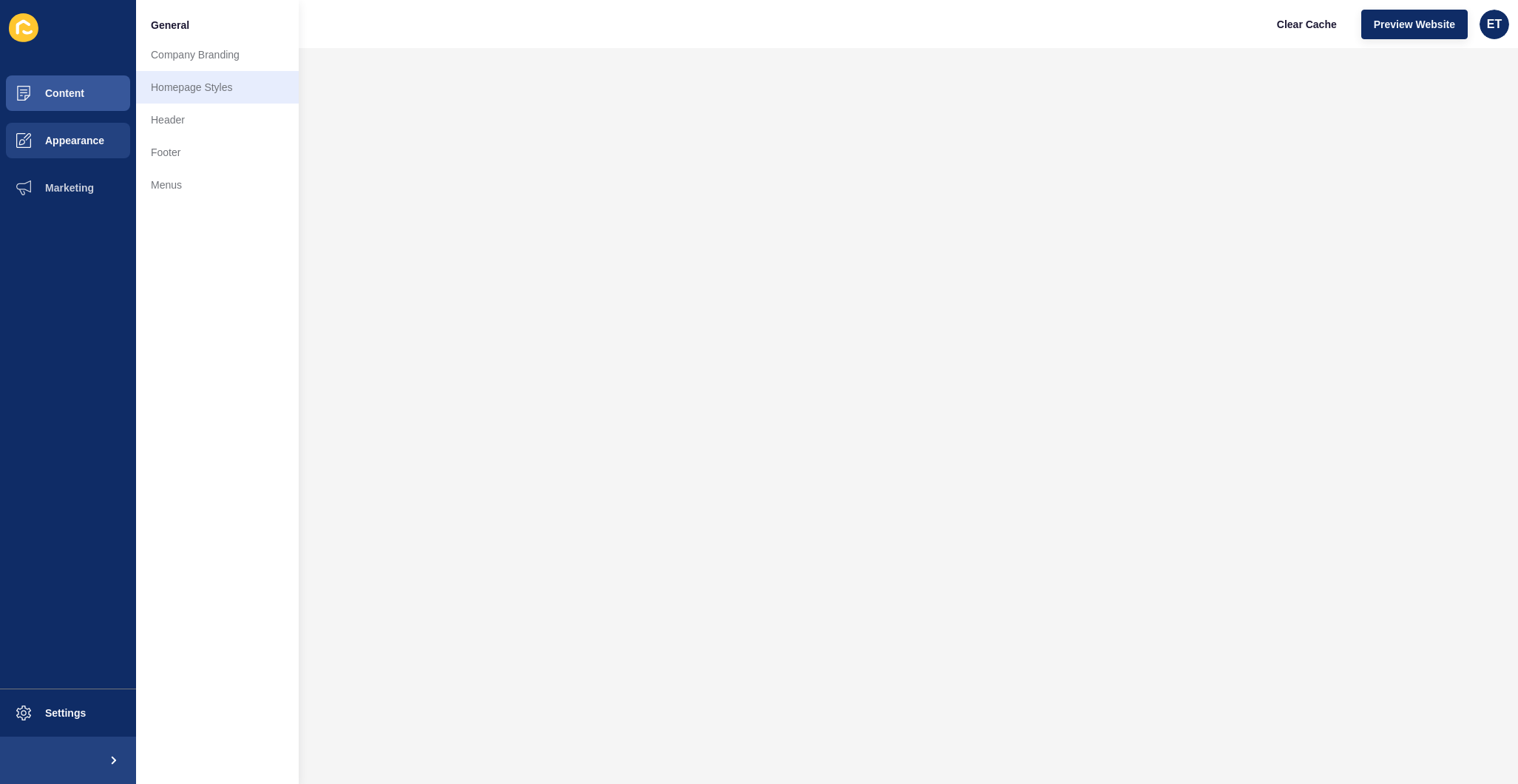
click at [195, 90] on link "Homepage Styles" at bounding box center [217, 87] width 163 height 32
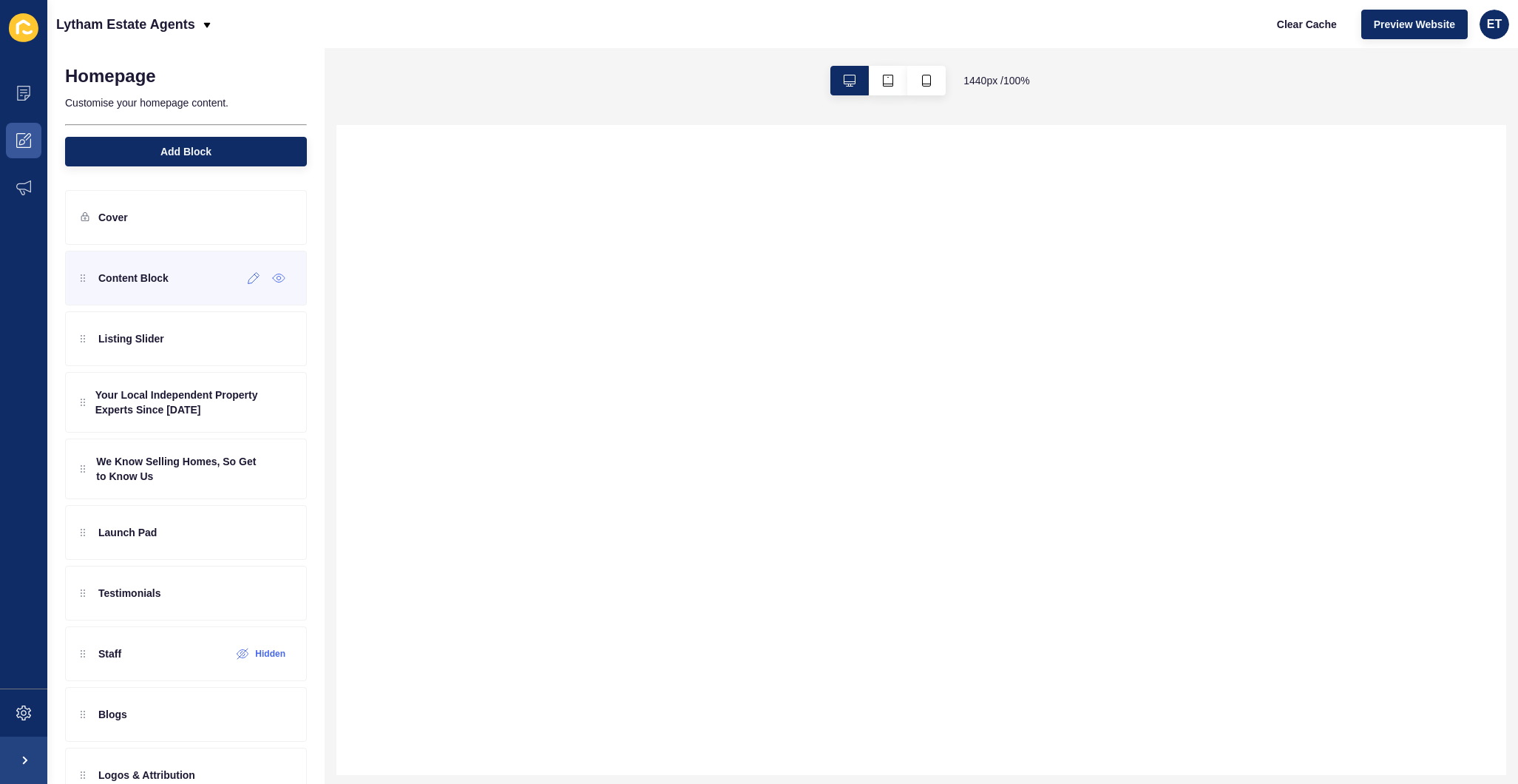
click at [131, 282] on p "Content Block" at bounding box center [133, 278] width 71 height 15
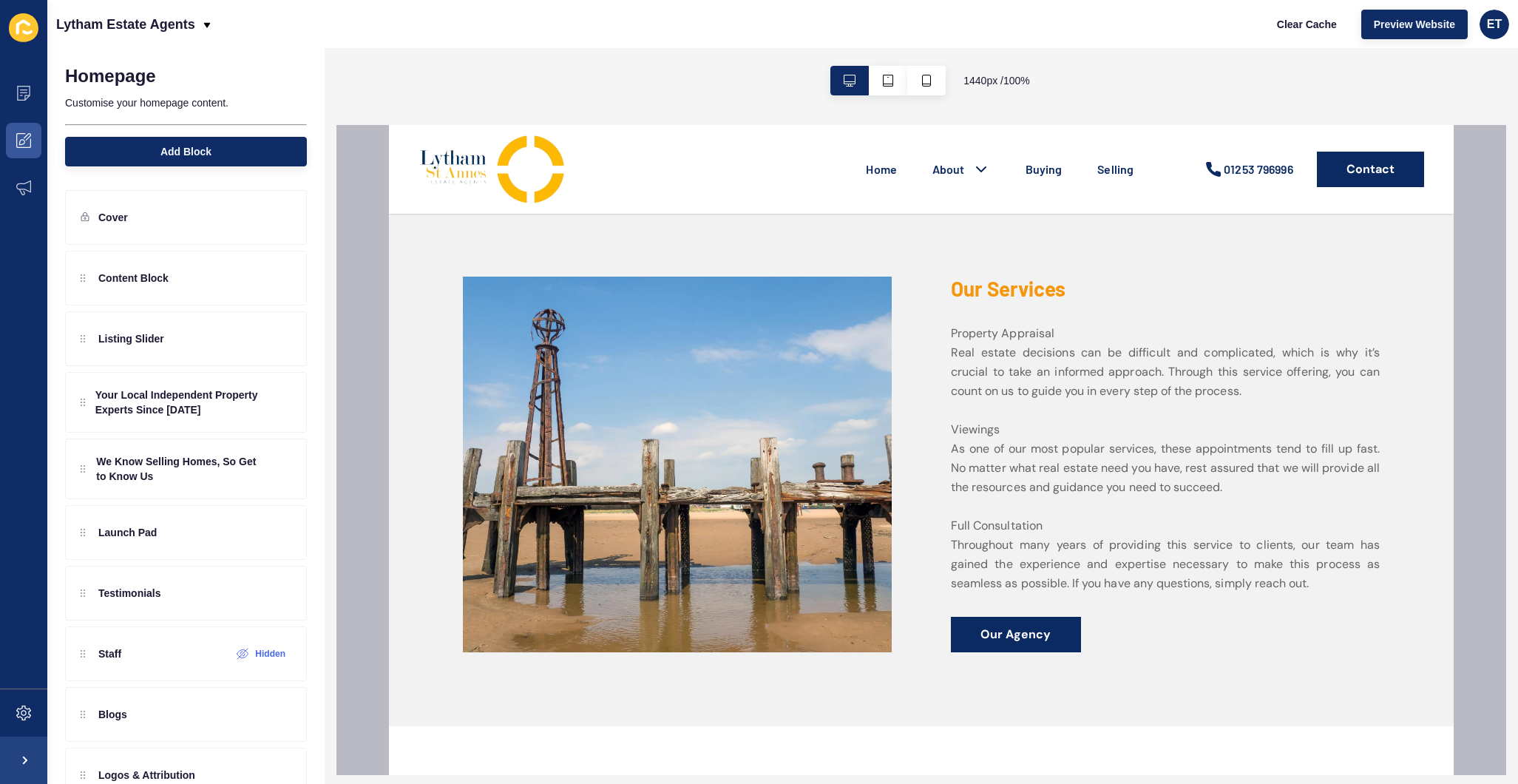
scroll to position [558, 0]
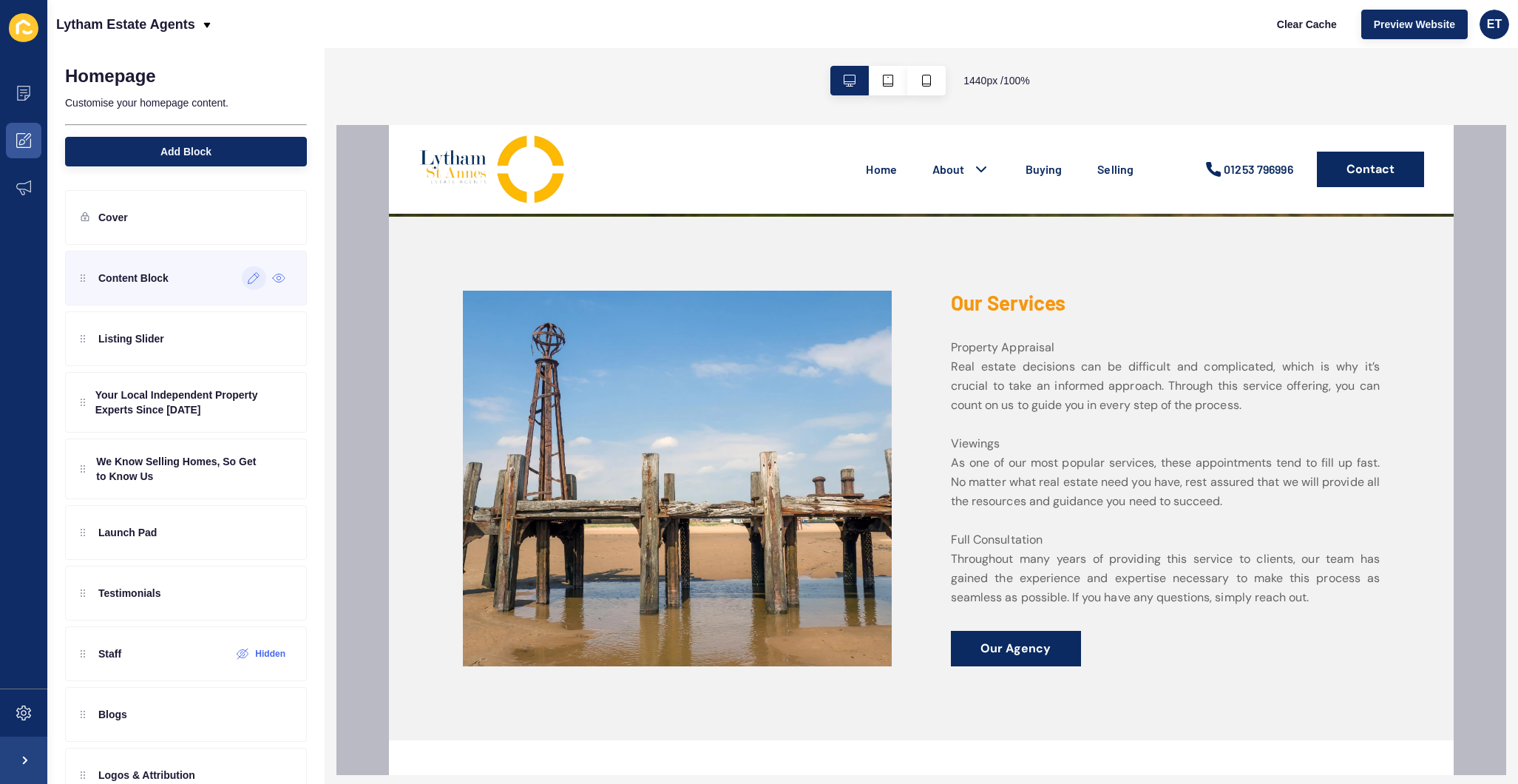
click at [254, 283] on icon at bounding box center [253, 278] width 12 height 11
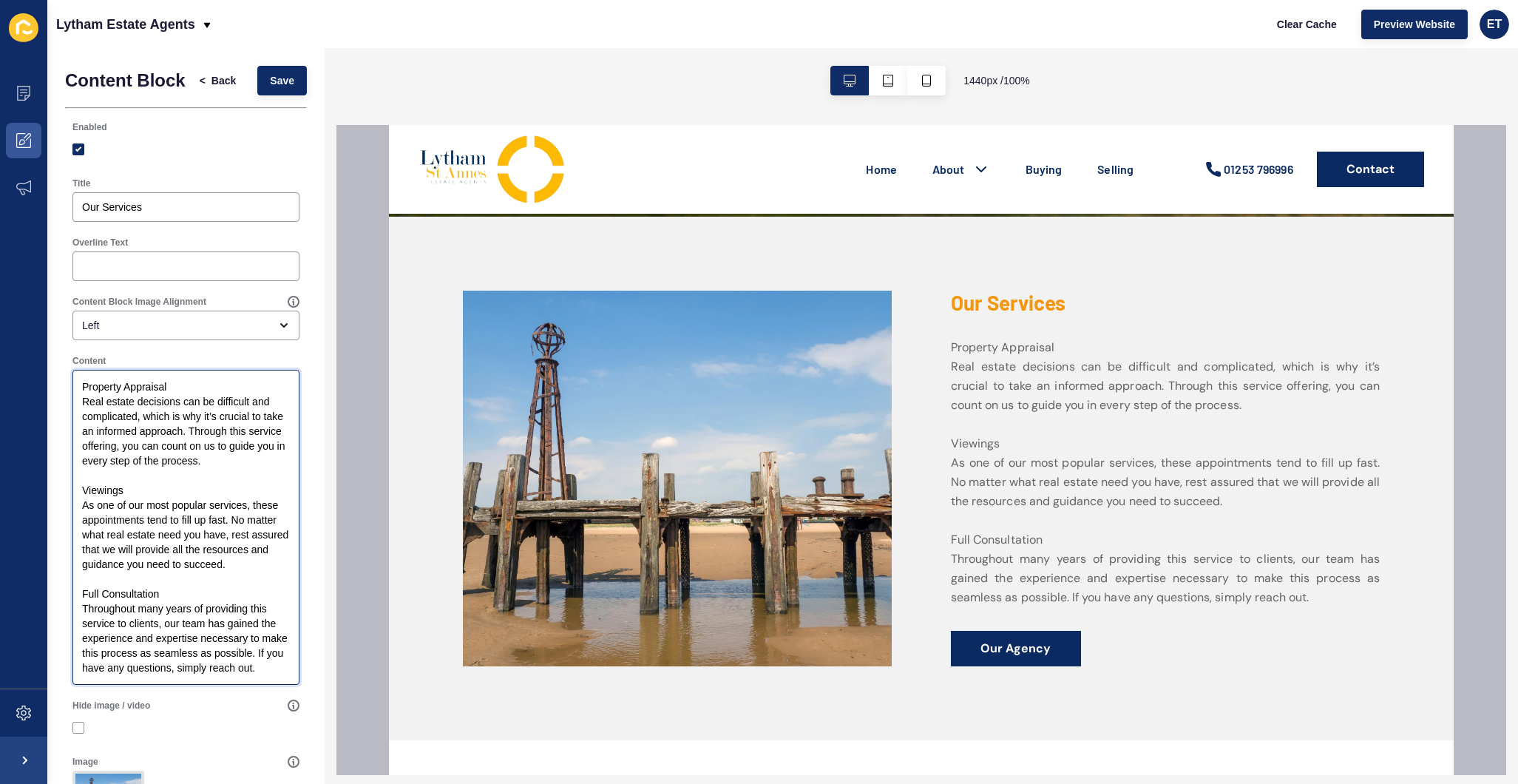
drag, startPoint x: 180, startPoint y: 385, endPoint x: 2, endPoint y: 374, distance: 178.3
click at [2, 374] on div "Content Appearance Marketing Settings Lytham Estate Agents Clear Cache Preview …" at bounding box center [759, 392] width 1518 height 784
click at [212, 81] on span "Back" at bounding box center [224, 81] width 25 height 15
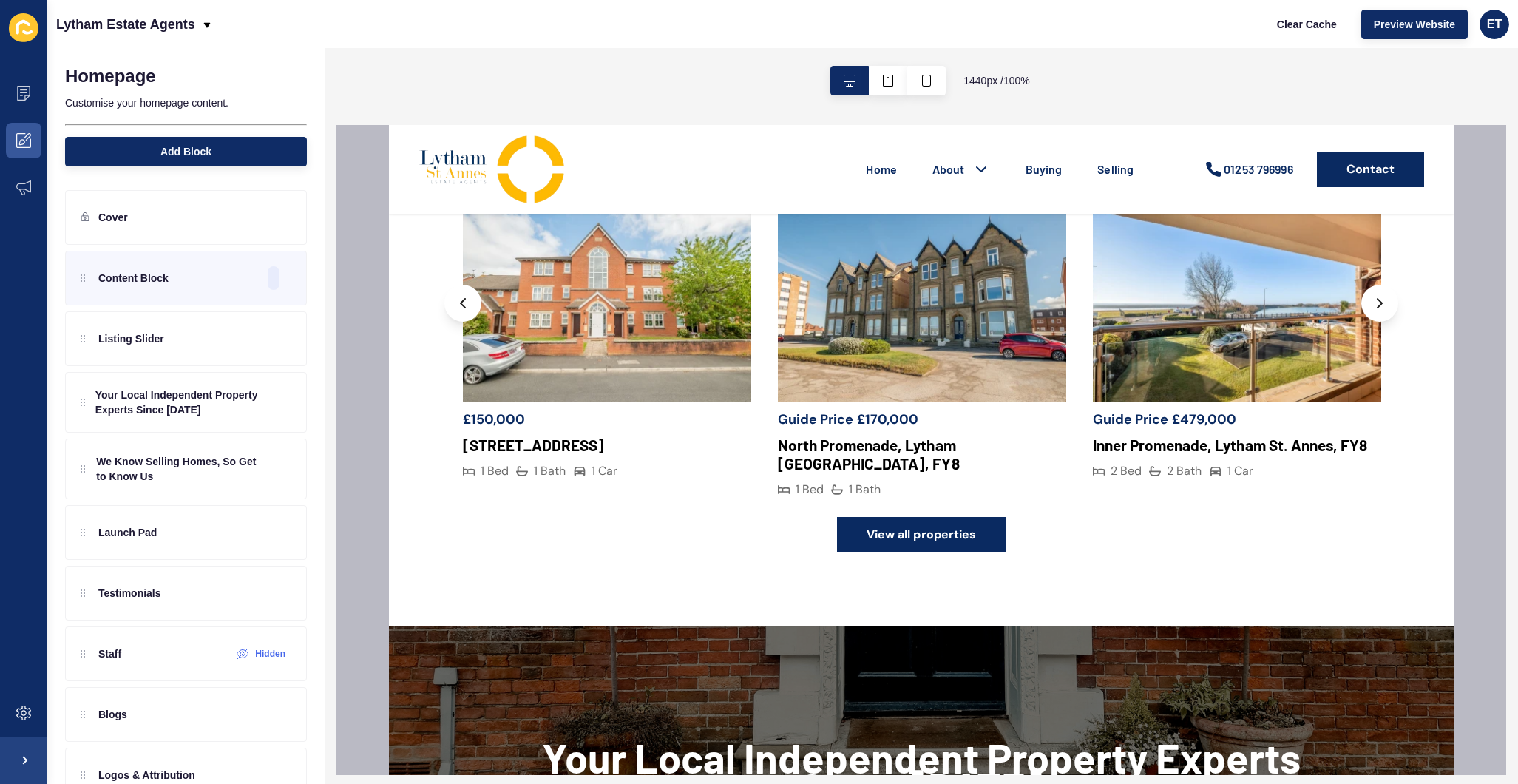
scroll to position [1280, 0]
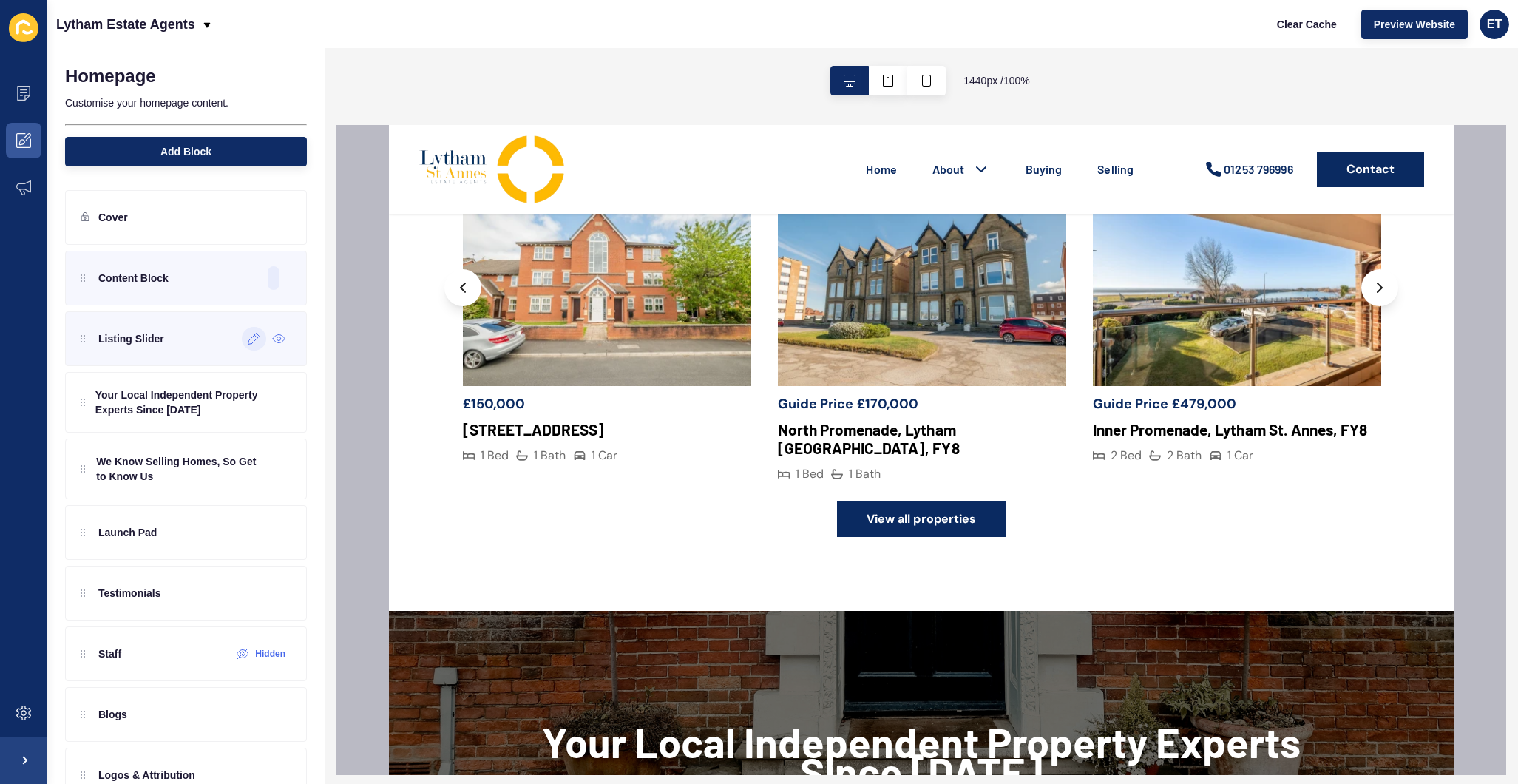
click at [248, 342] on icon at bounding box center [253, 338] width 12 height 11
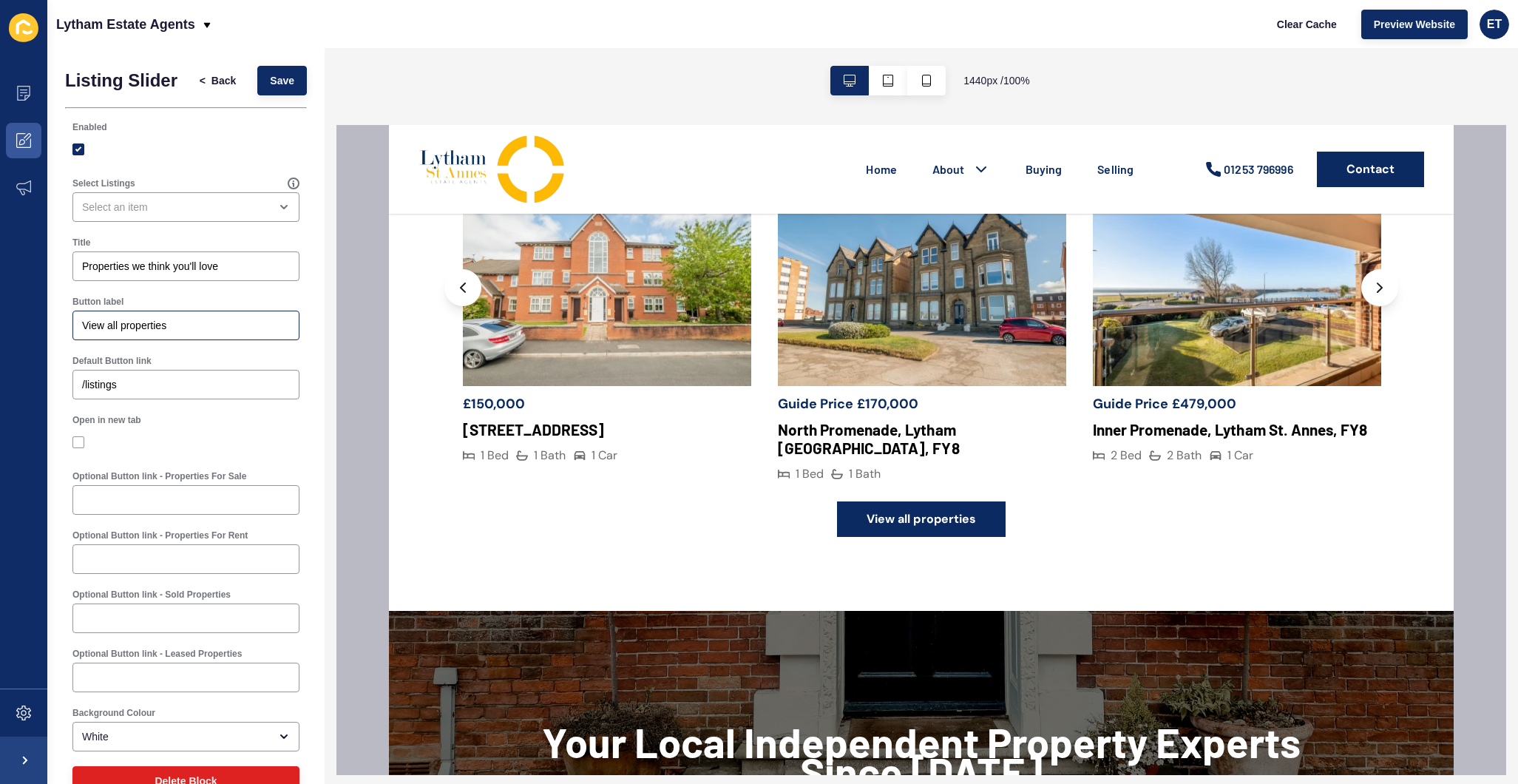
click at [203, 332] on div "View all properties" at bounding box center [186, 325] width 227 height 30
click at [173, 388] on input "/listings" at bounding box center [186, 385] width 208 height 15
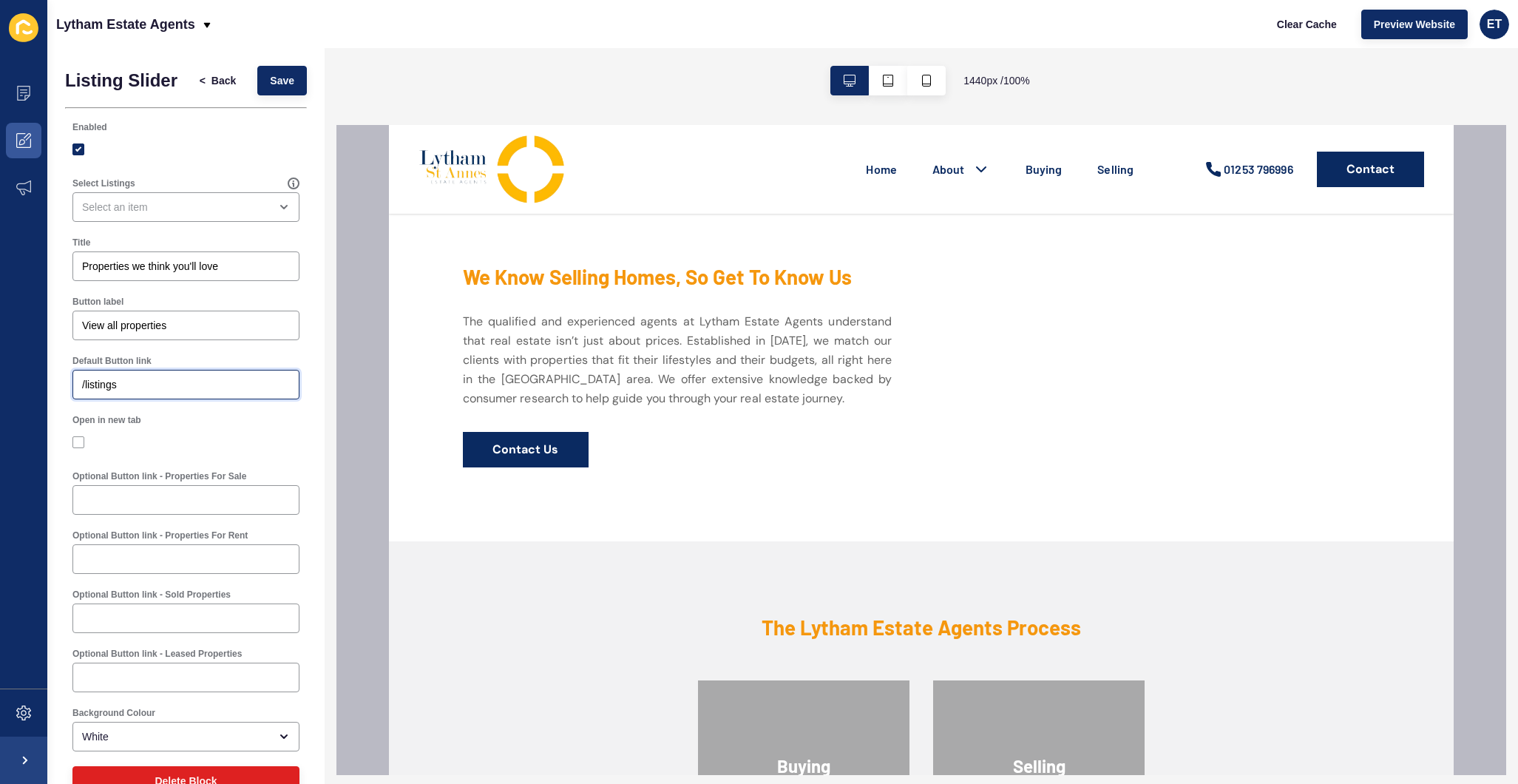
scroll to position [2124, 0]
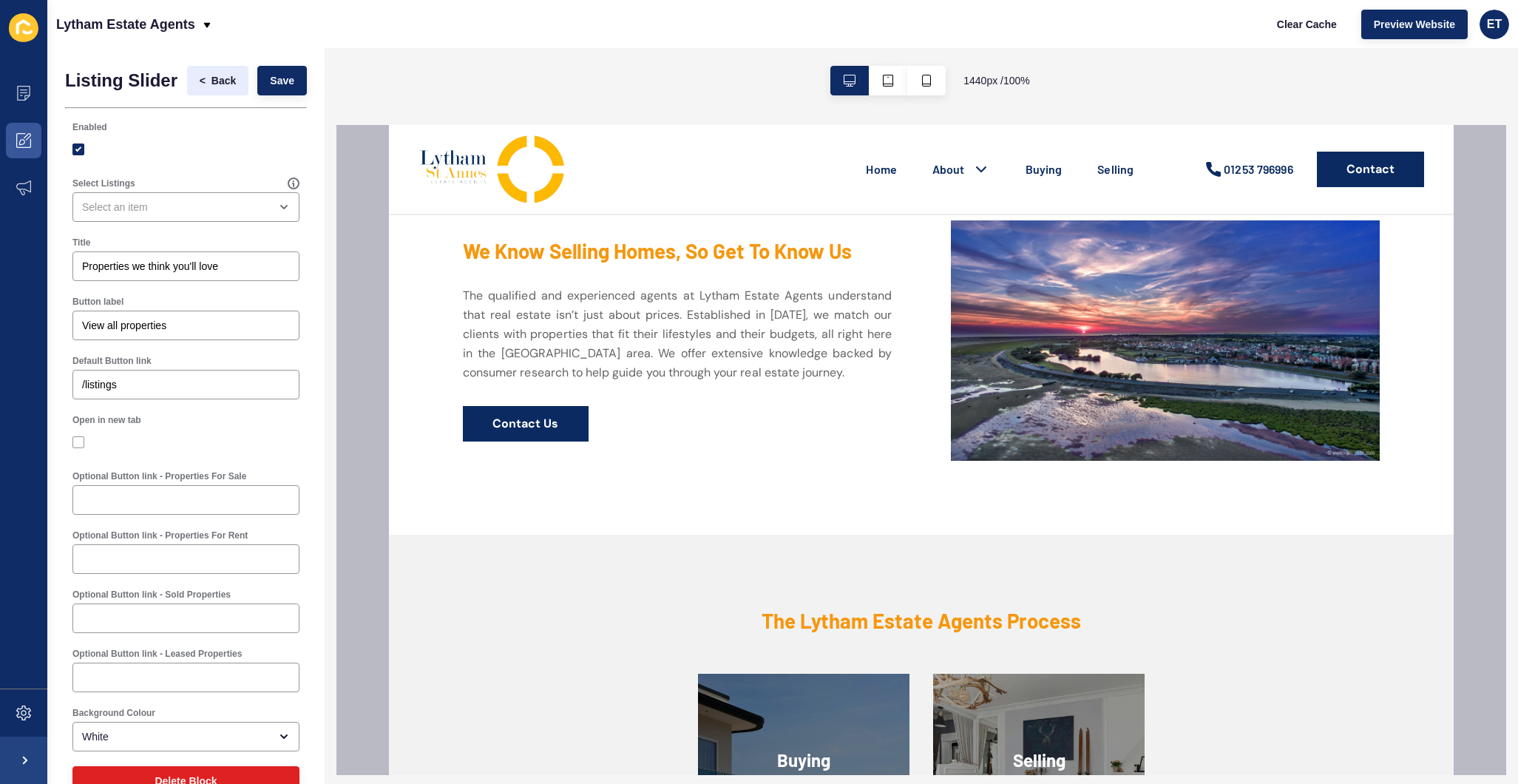
click at [219, 77] on span "Back" at bounding box center [224, 81] width 25 height 15
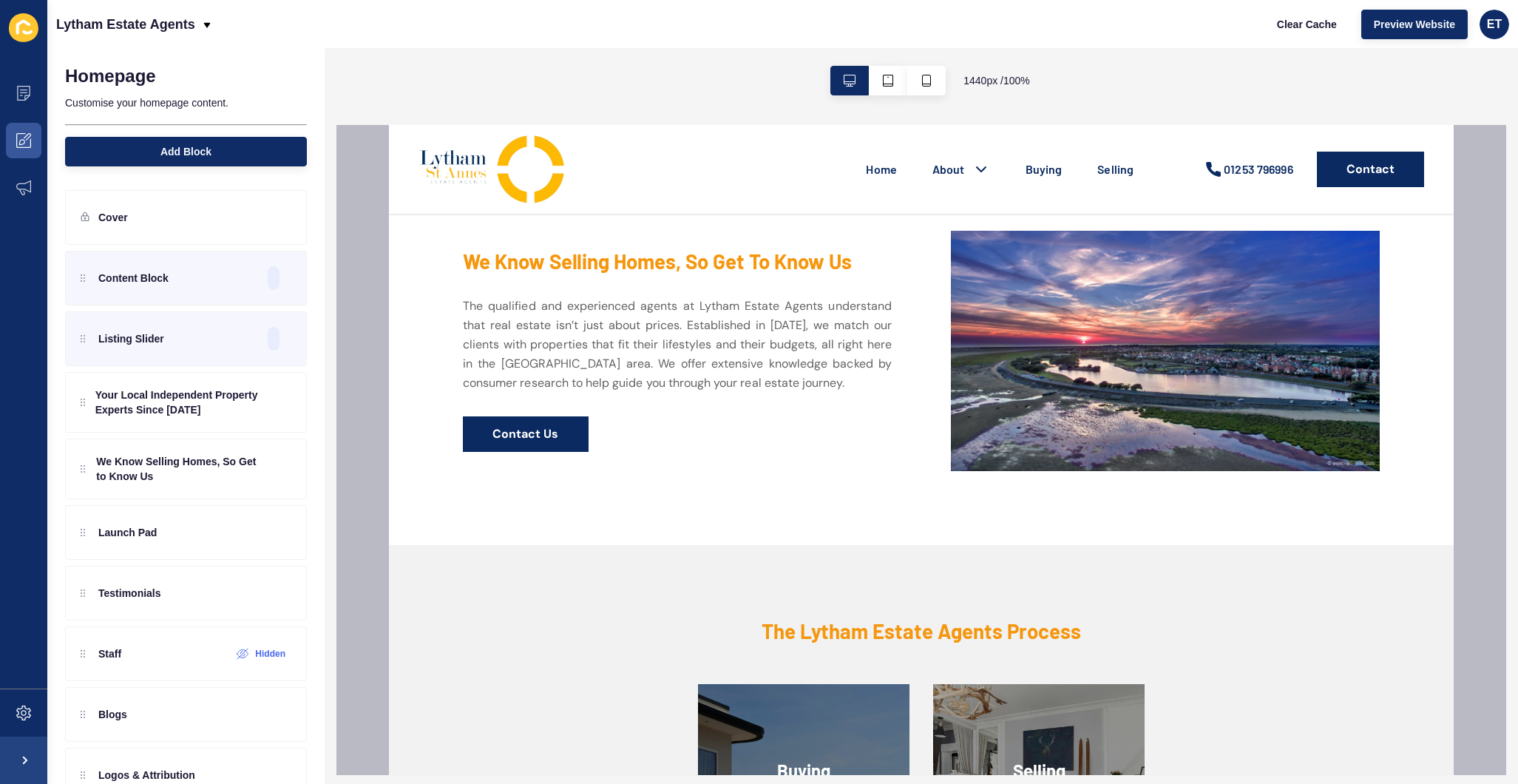
scroll to position [2142, 0]
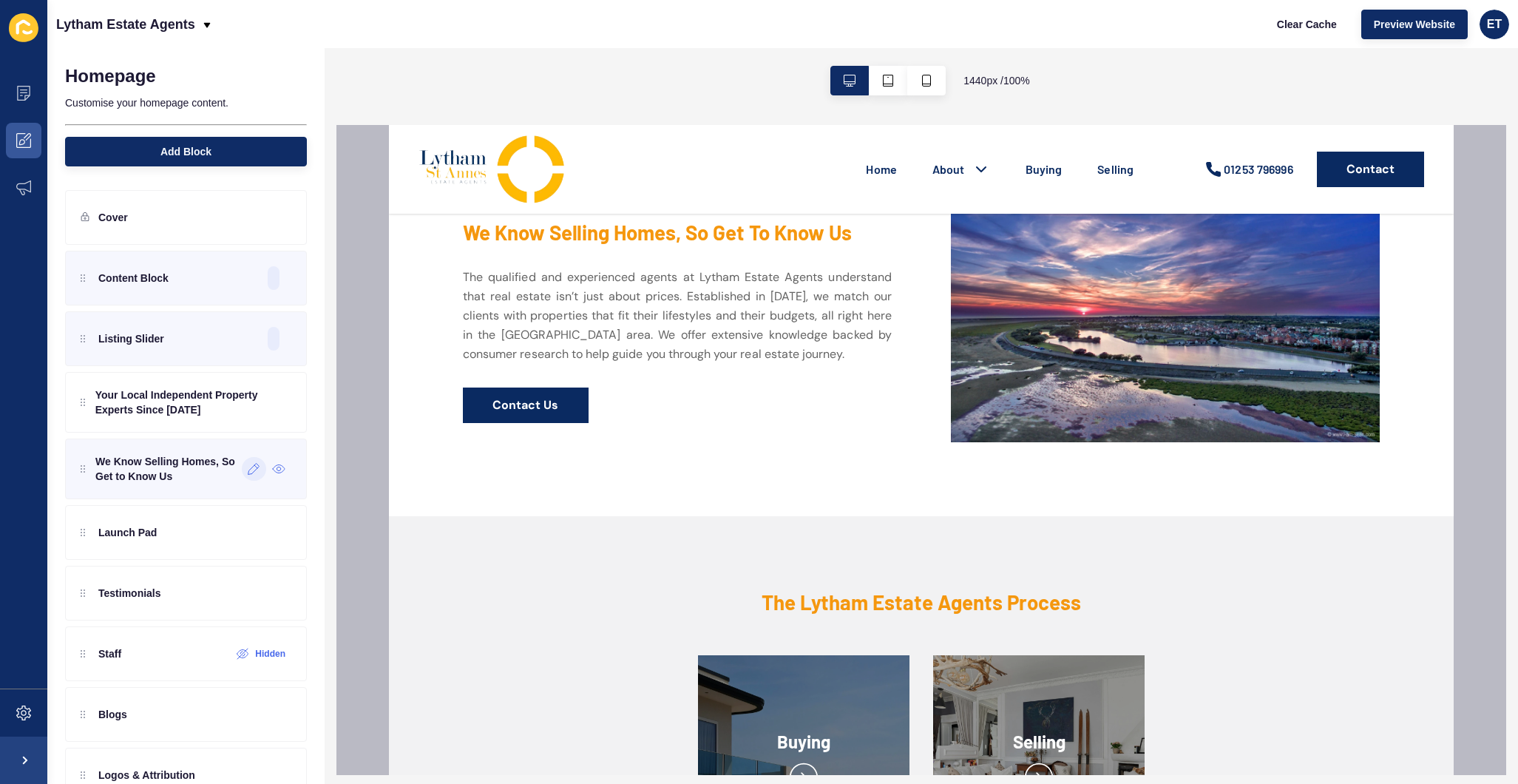
click at [246, 470] on div at bounding box center [254, 469] width 25 height 24
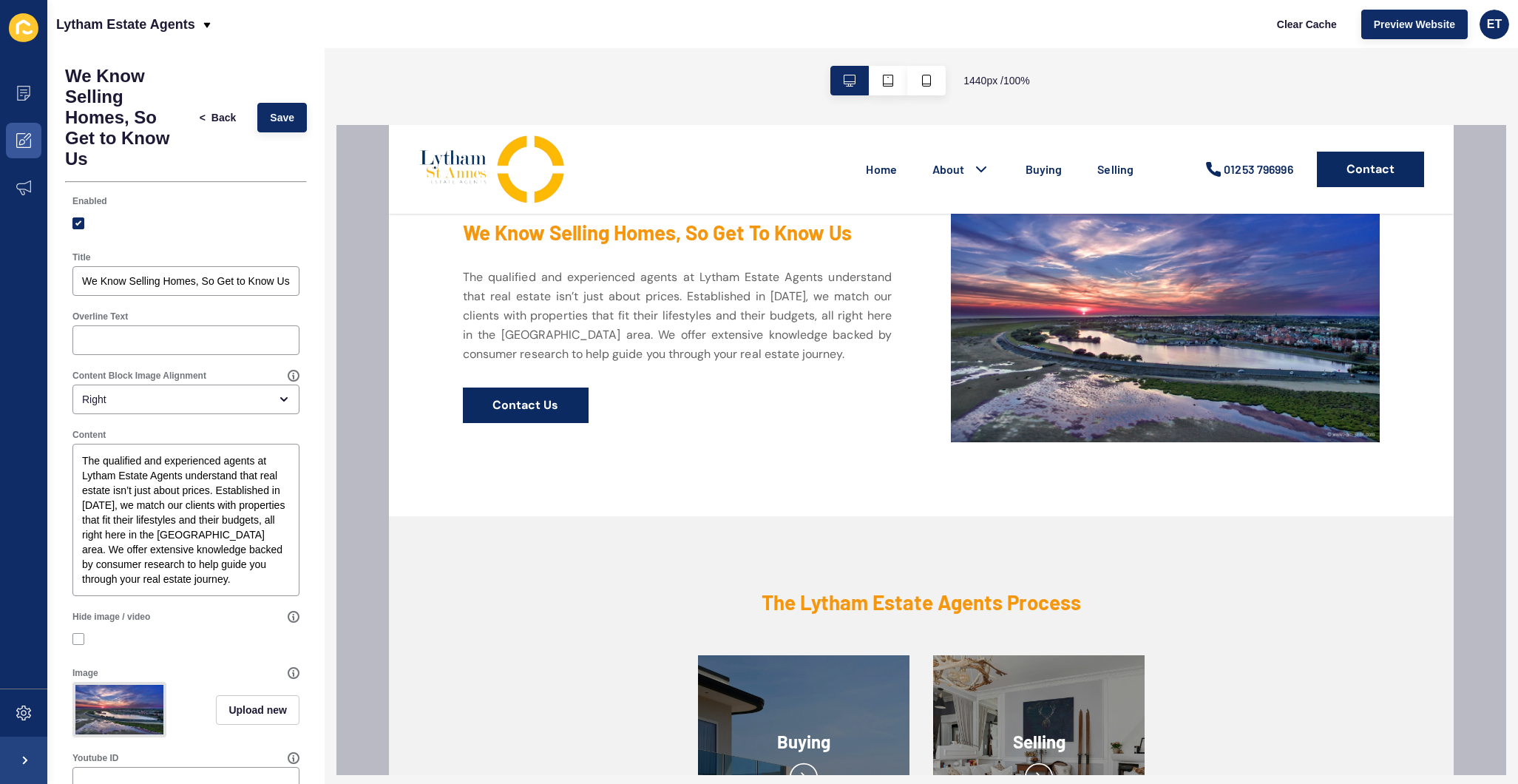
scroll to position [0, 0]
drag, startPoint x: 214, startPoint y: 117, endPoint x: 61, endPoint y: 182, distance: 166.2
click at [214, 117] on span "Back" at bounding box center [224, 118] width 25 height 15
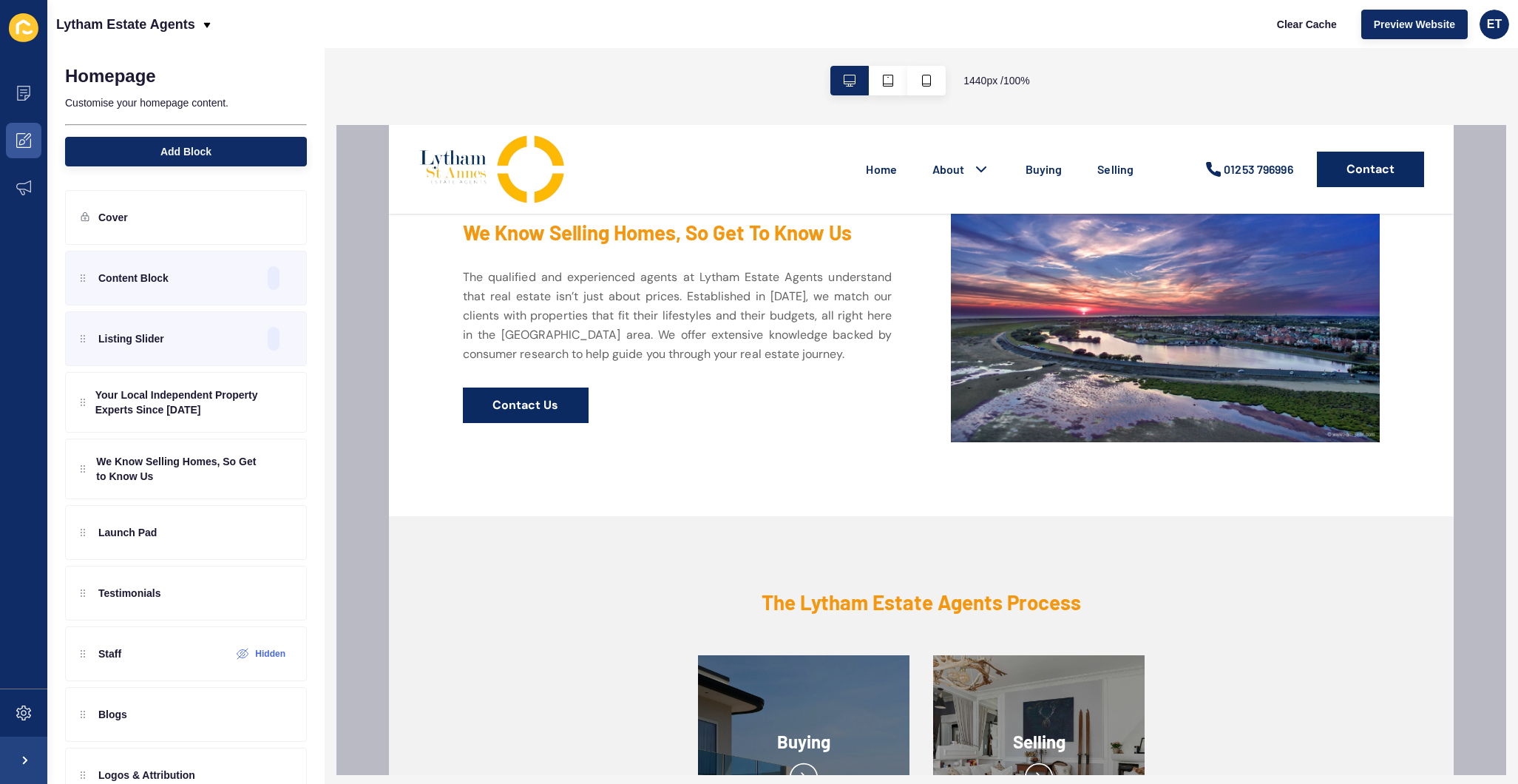
scroll to position [2219, 0]
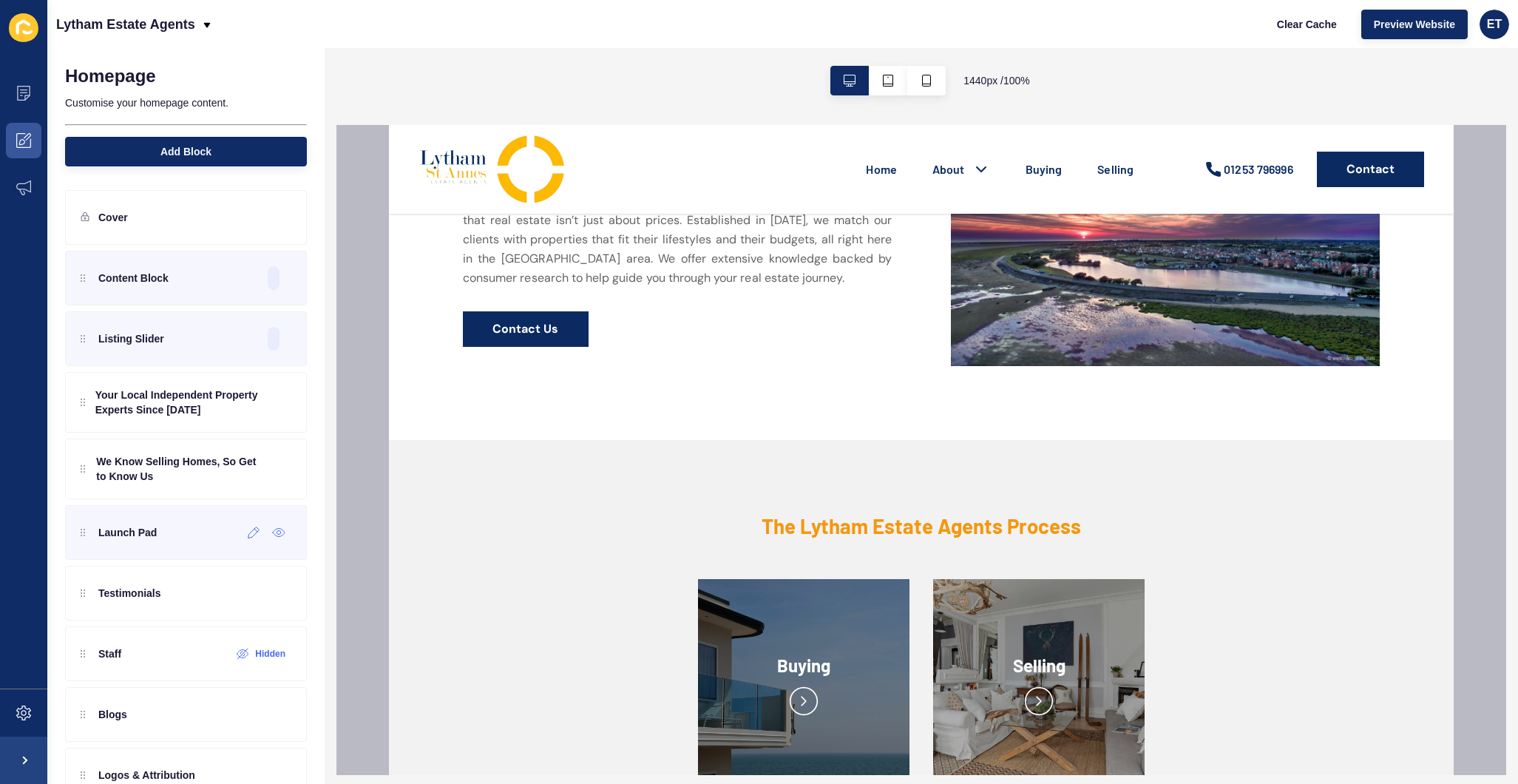
click at [262, 544] on div "Launch Pad" at bounding box center [186, 532] width 242 height 54
click at [255, 538] on div at bounding box center [254, 532] width 25 height 24
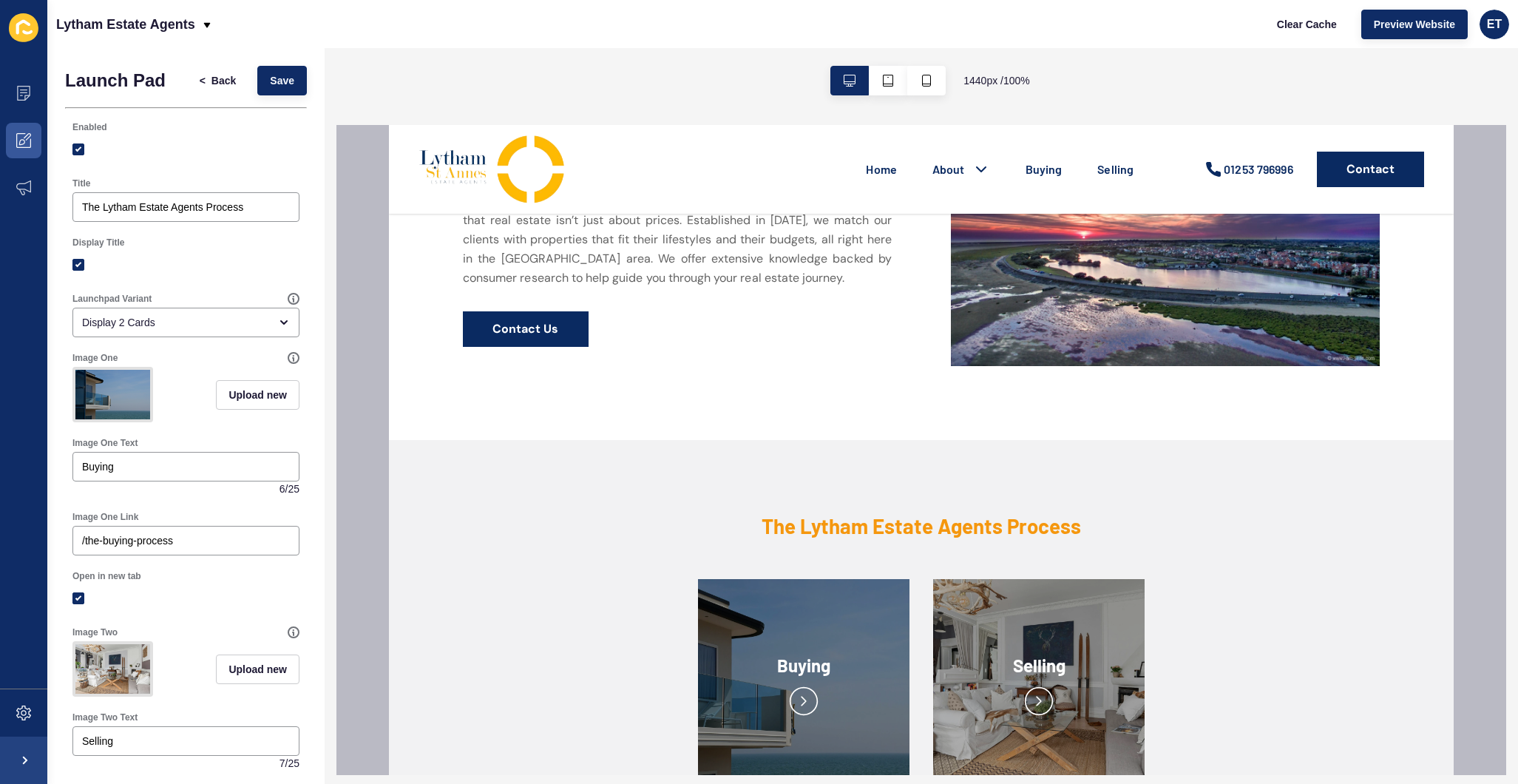
scroll to position [118, 0]
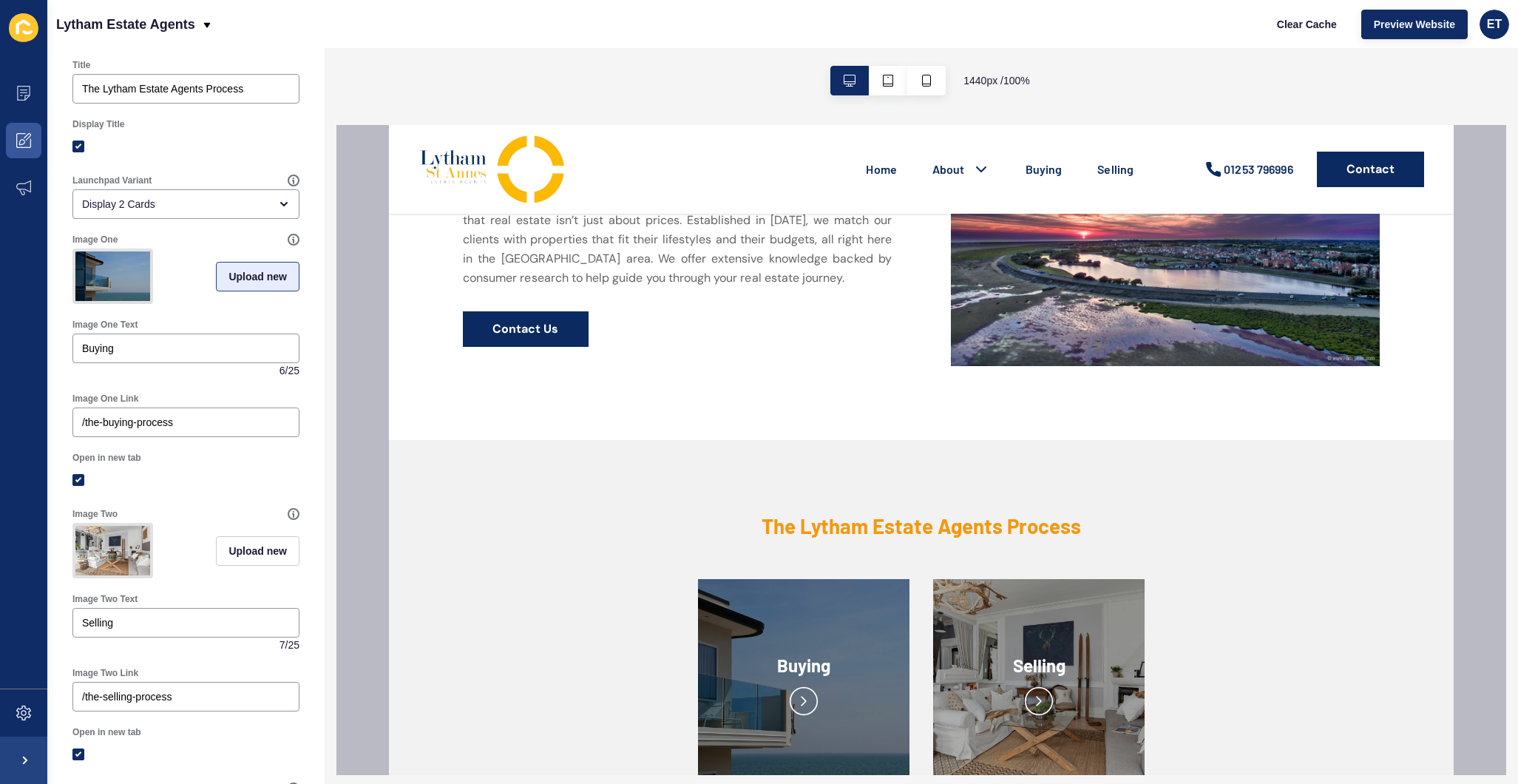
click at [249, 272] on span "Upload new" at bounding box center [257, 276] width 58 height 15
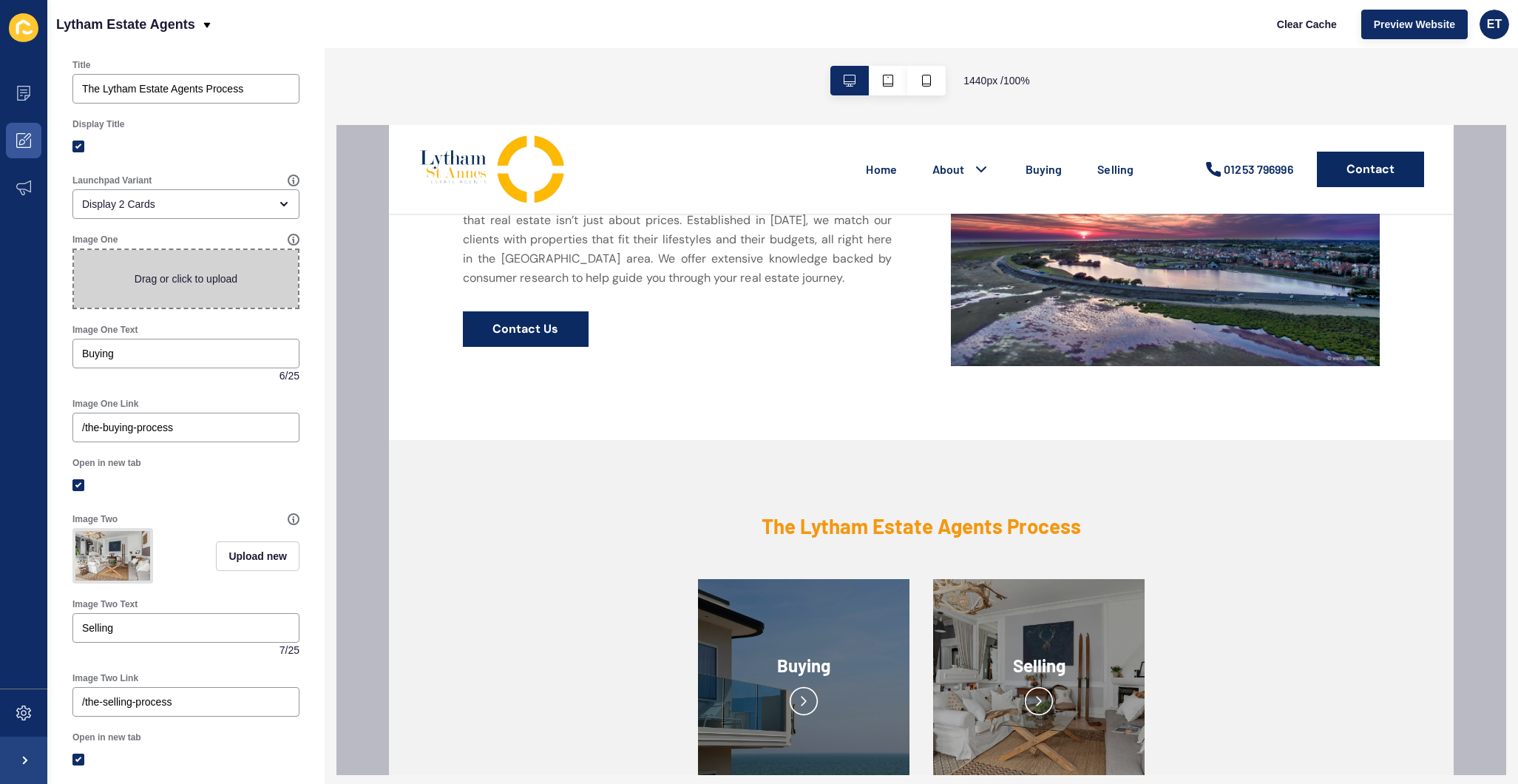
click at [211, 280] on span at bounding box center [186, 278] width 224 height 58
click at [74, 250] on input "Drag or click to upload" at bounding box center [74, 250] width 0 height 0
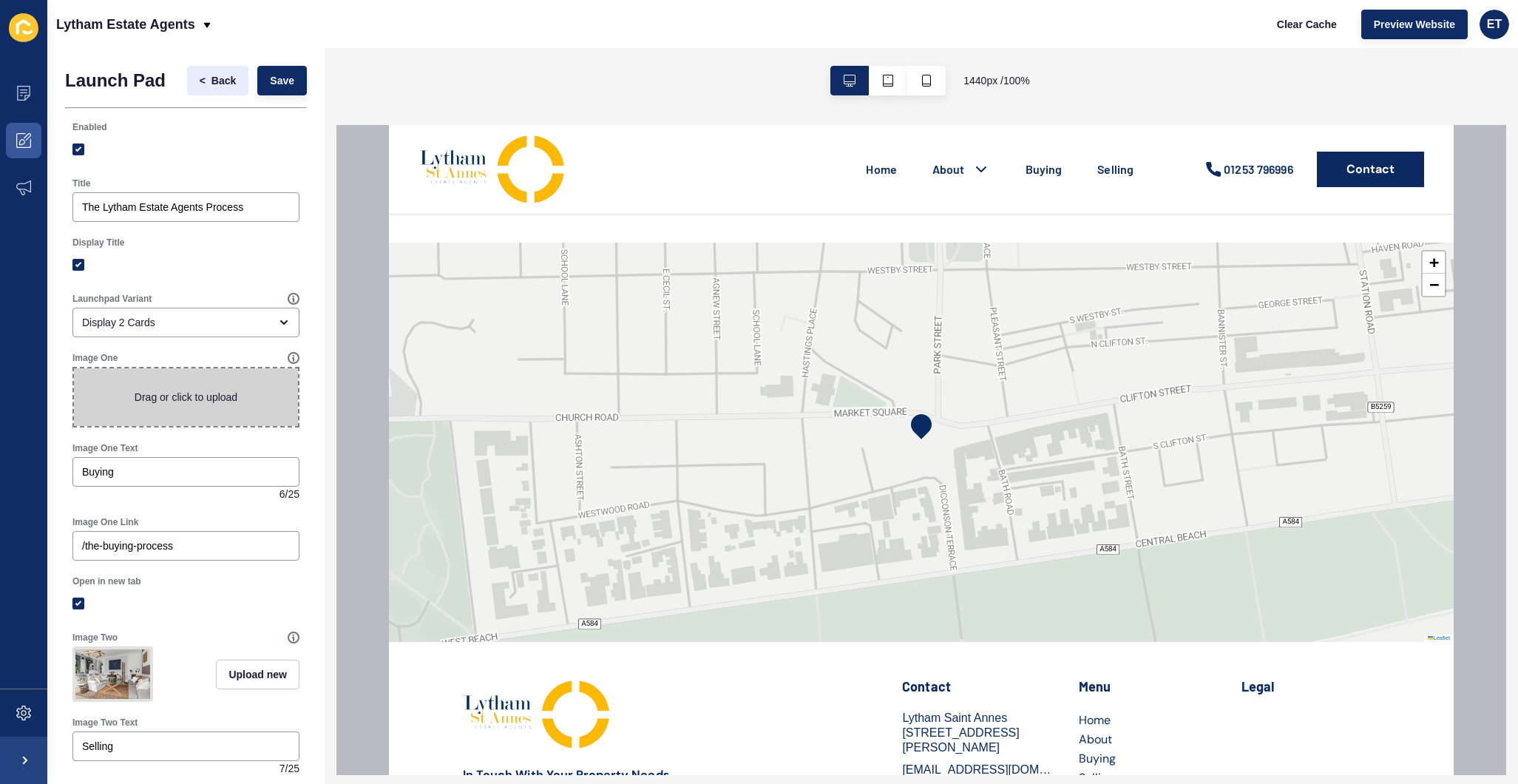
scroll to position [0, 0]
click at [201, 70] on button "< Back" at bounding box center [217, 80] width 62 height 30
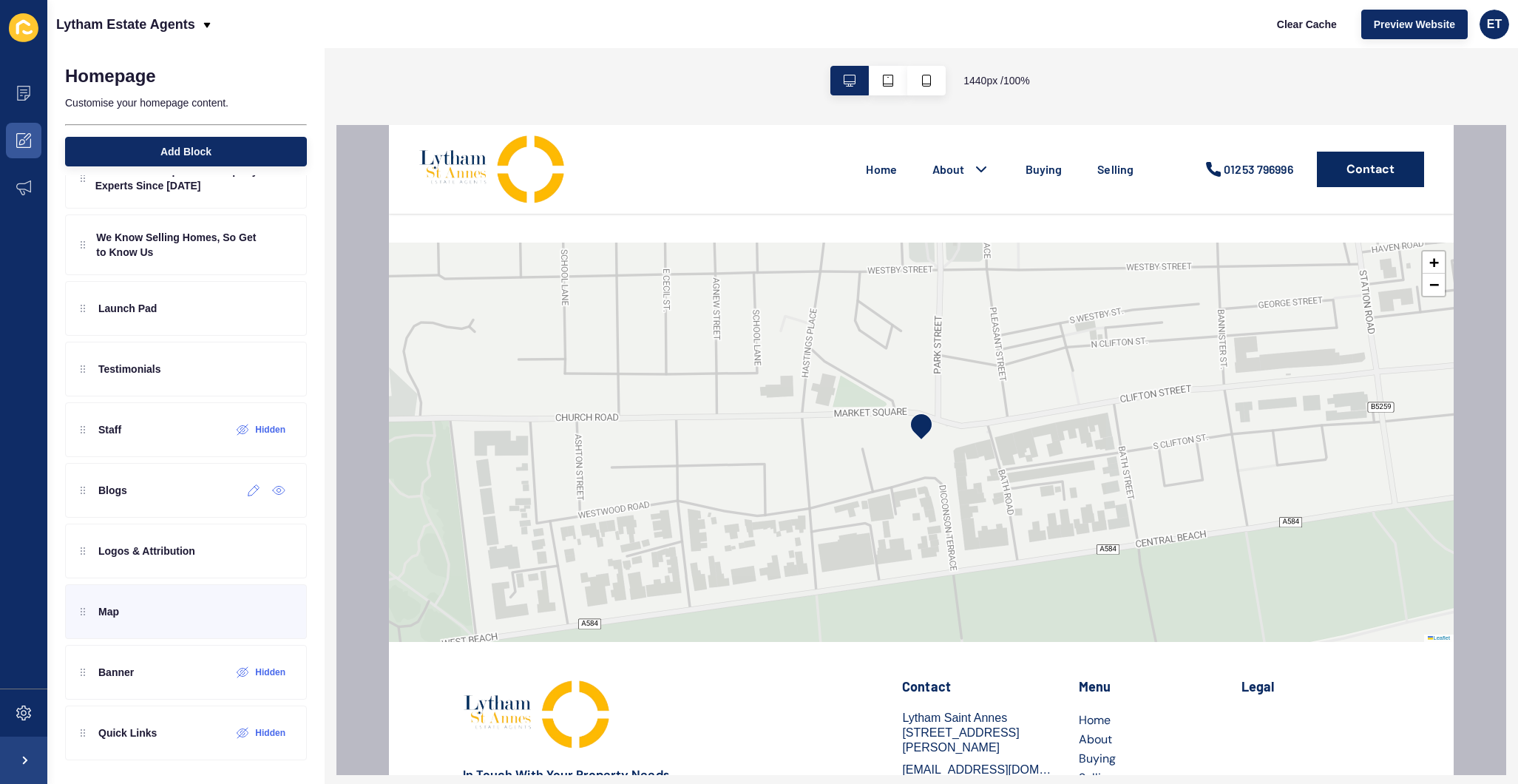
scroll to position [224, 0]
click at [212, 739] on div at bounding box center [218, 733] width 25 height 24
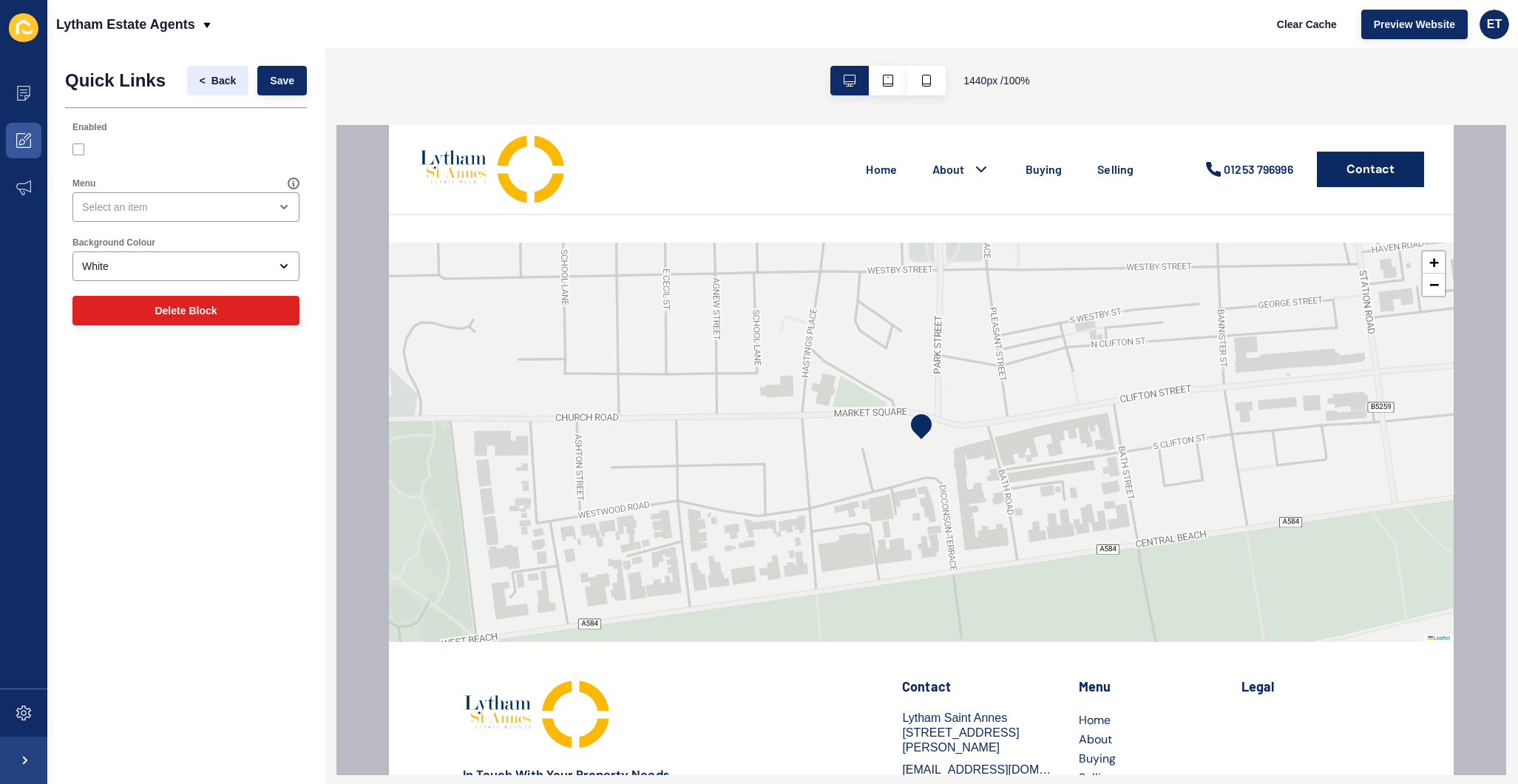
click at [195, 81] on button "< Back" at bounding box center [217, 80] width 62 height 30
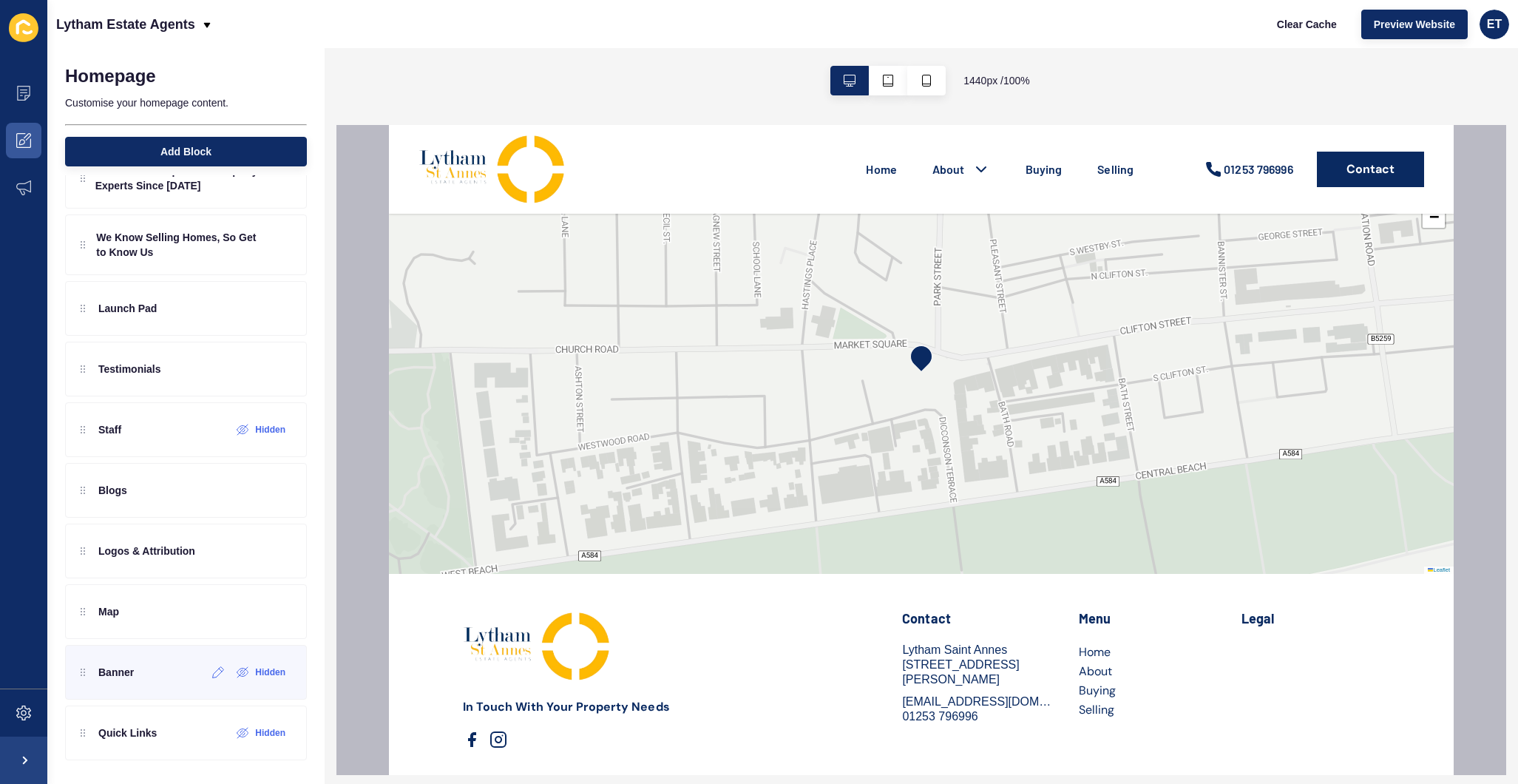
scroll to position [224, 0]
click at [215, 679] on div at bounding box center [218, 672] width 25 height 24
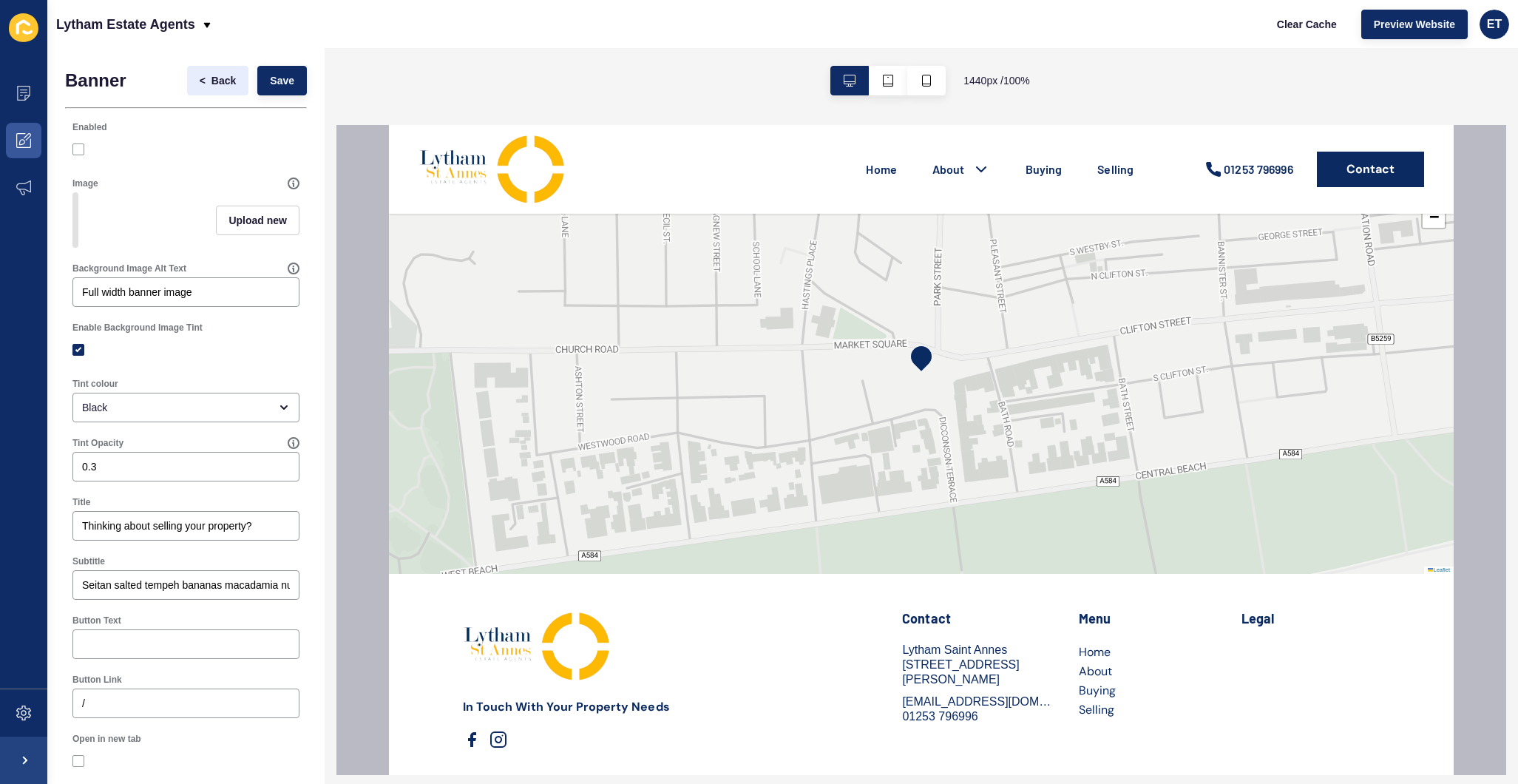
scroll to position [0, 0]
click at [207, 73] on span "<" at bounding box center [206, 81] width 11 height 15
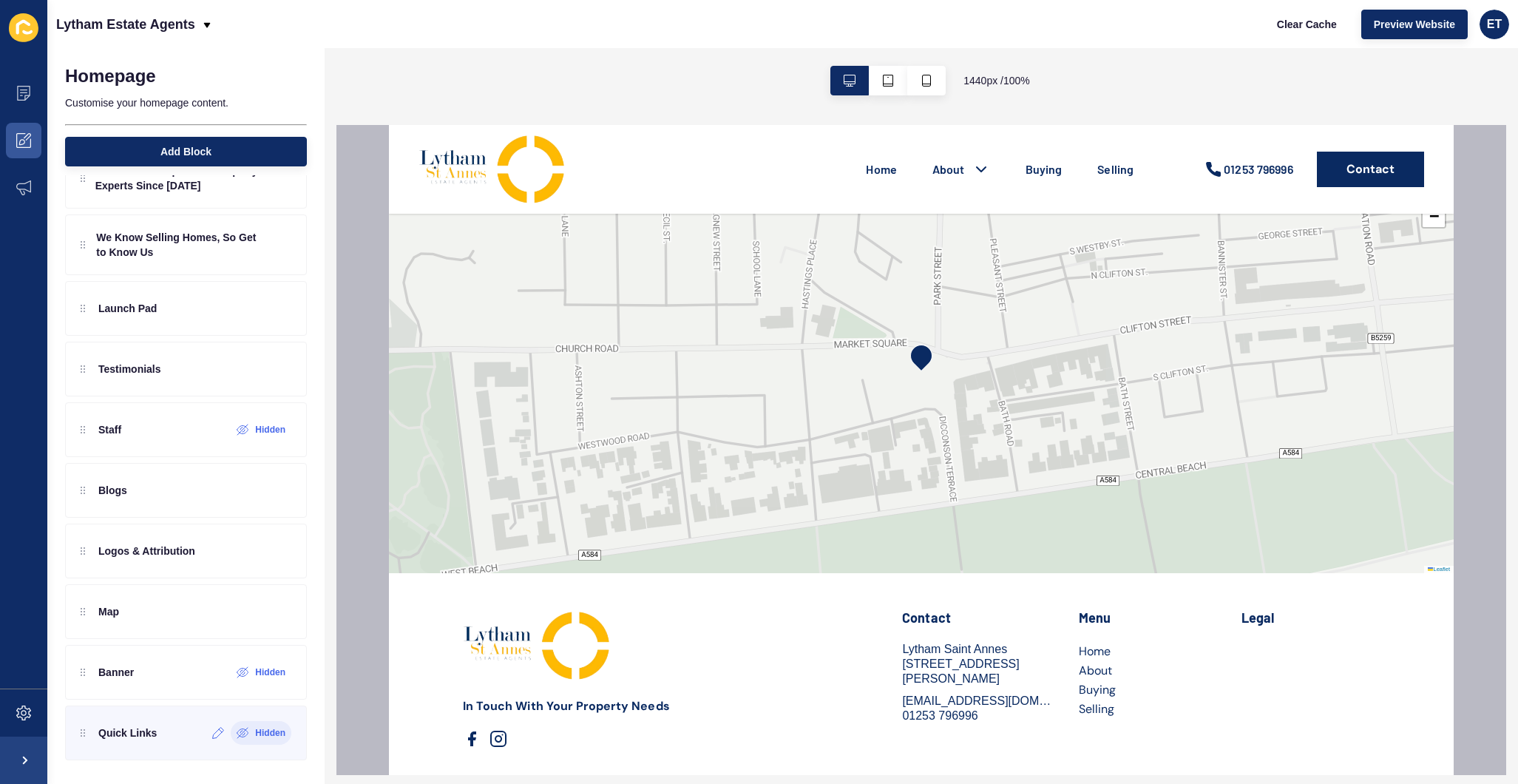
scroll to position [3549, 0]
click at [214, 738] on div at bounding box center [218, 733] width 25 height 24
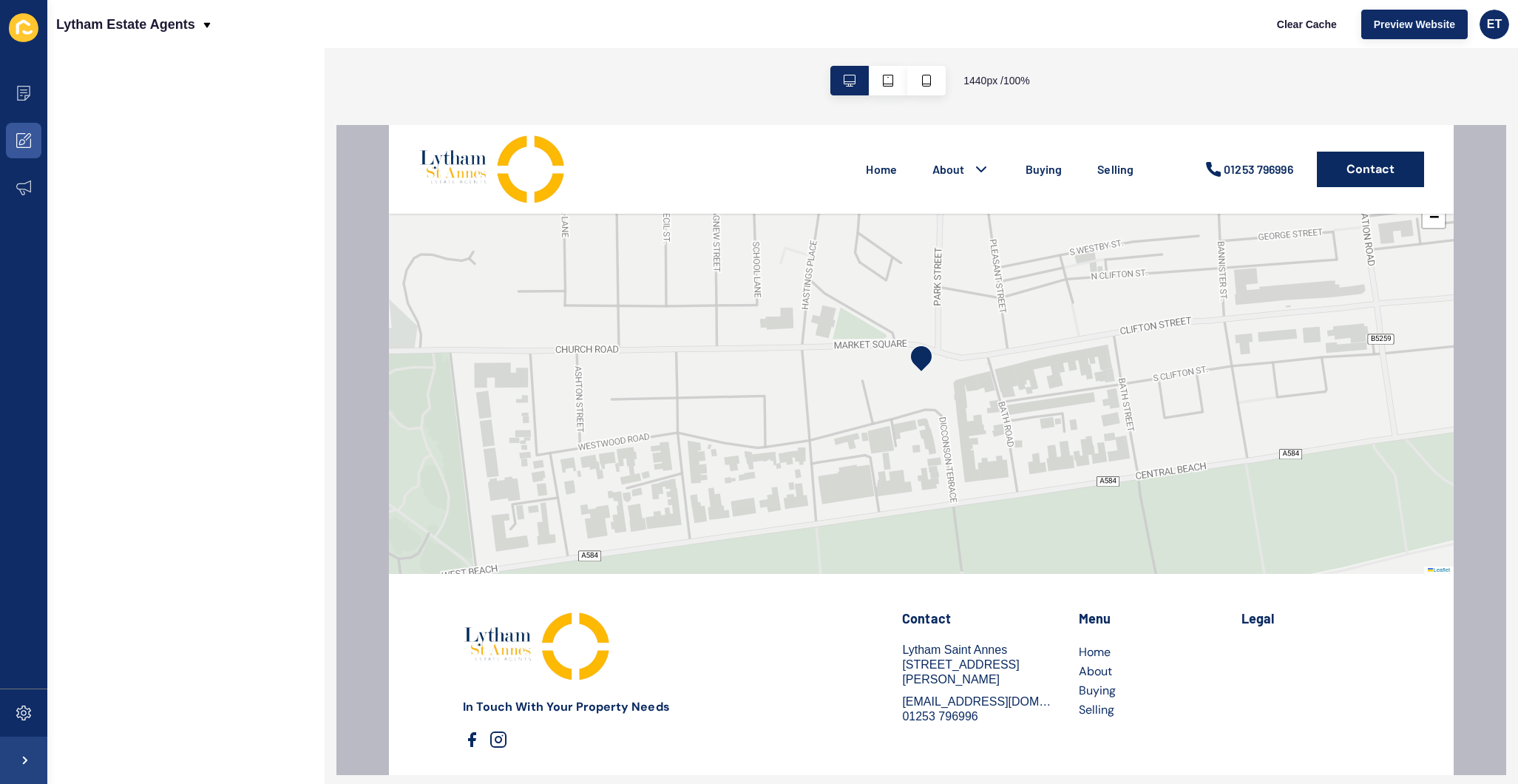
scroll to position [0, 0]
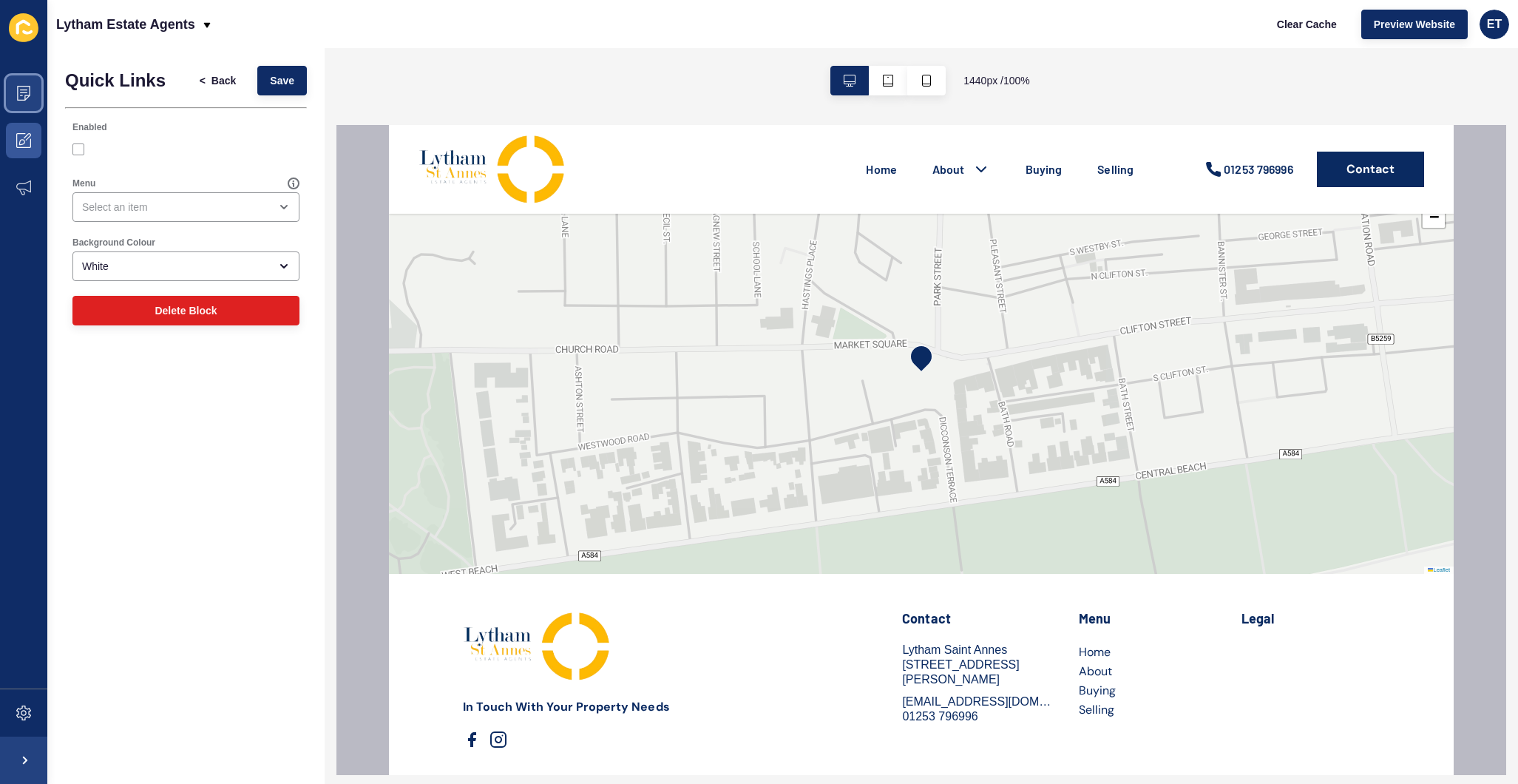
click at [29, 98] on icon at bounding box center [24, 93] width 15 height 15
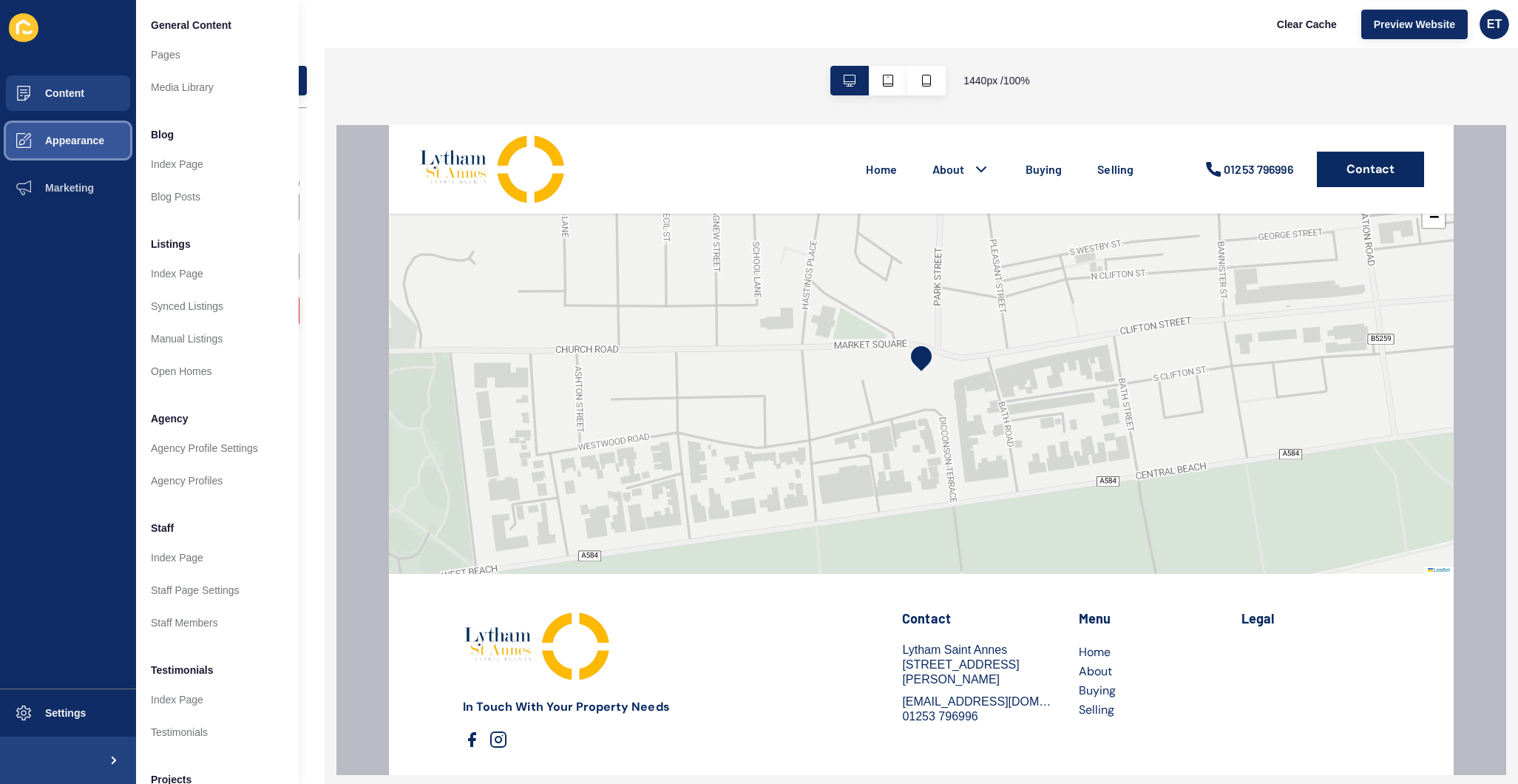
click at [66, 146] on span "Appearance" at bounding box center [51, 140] width 107 height 11
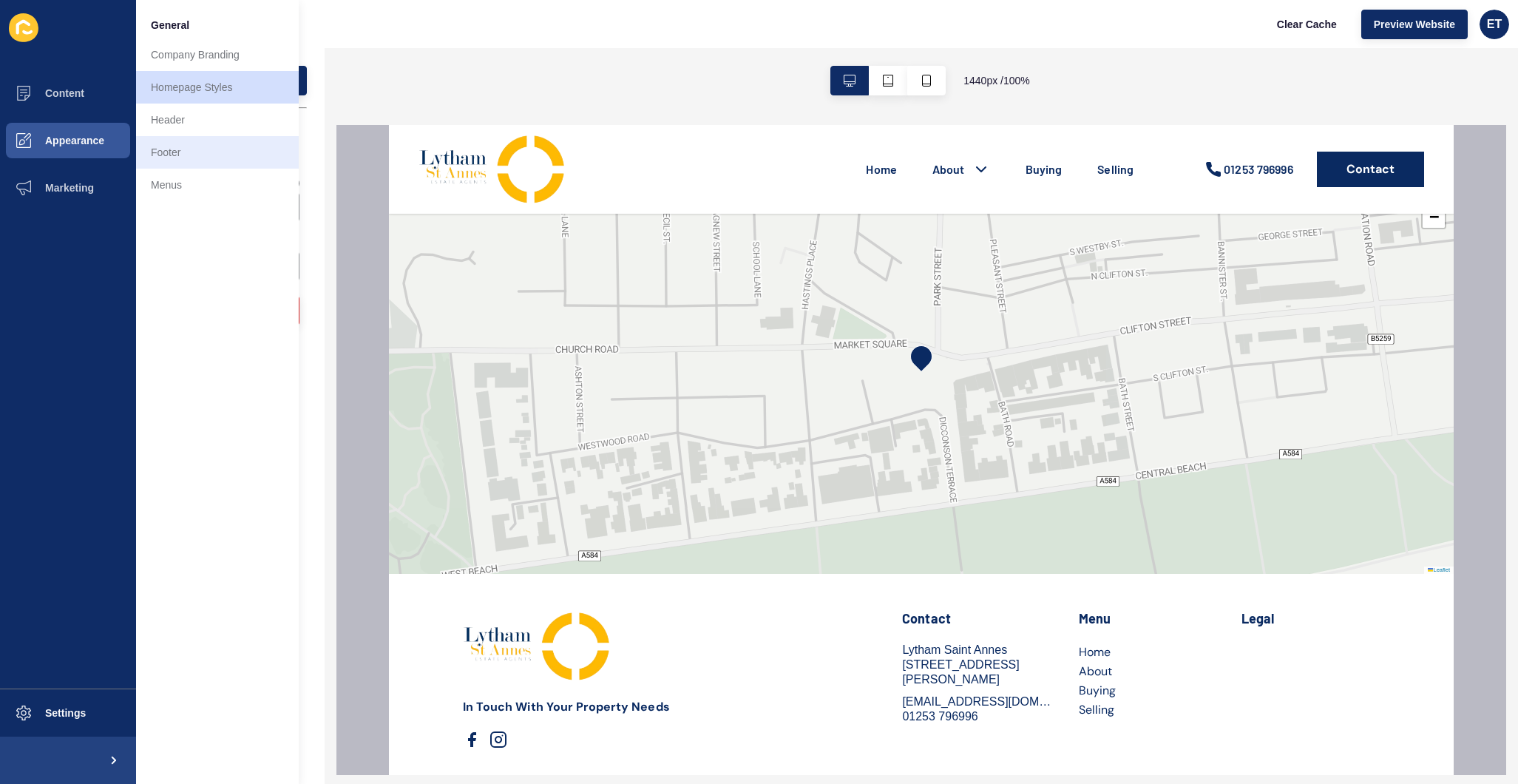
click at [167, 157] on link "Footer" at bounding box center [217, 152] width 163 height 32
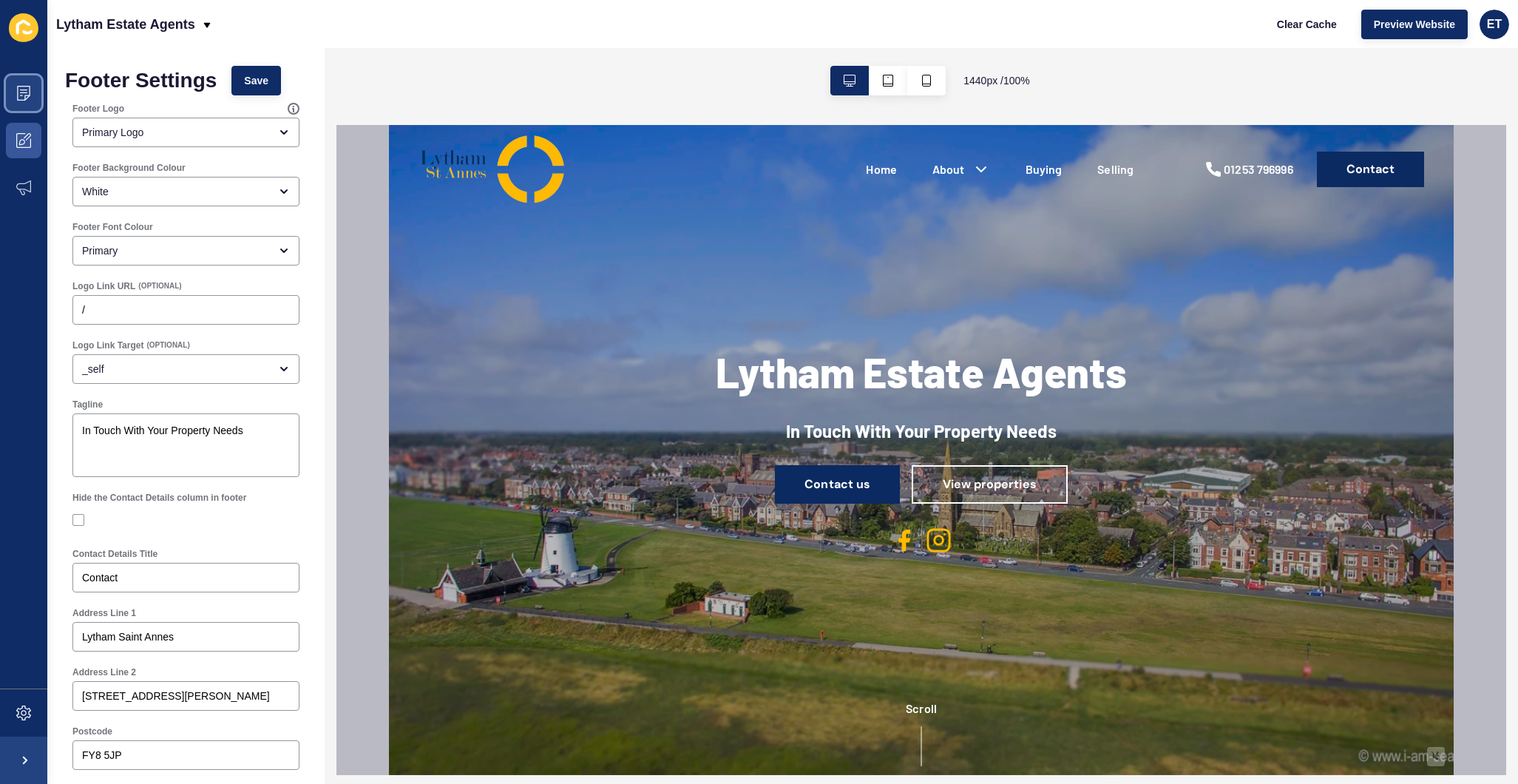
click at [23, 106] on span at bounding box center [24, 93] width 48 height 48
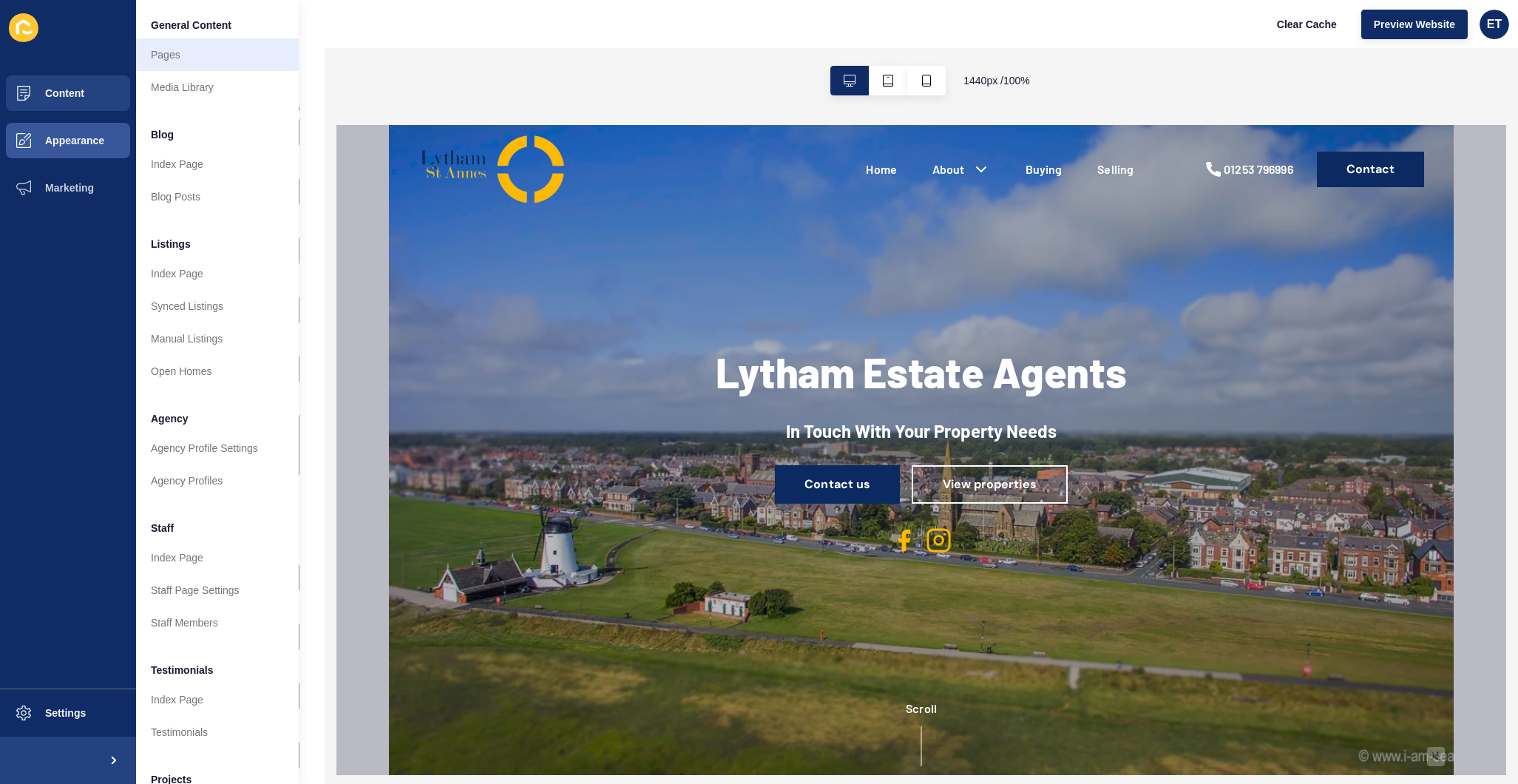
click at [188, 69] on link "Pages" at bounding box center [217, 54] width 163 height 32
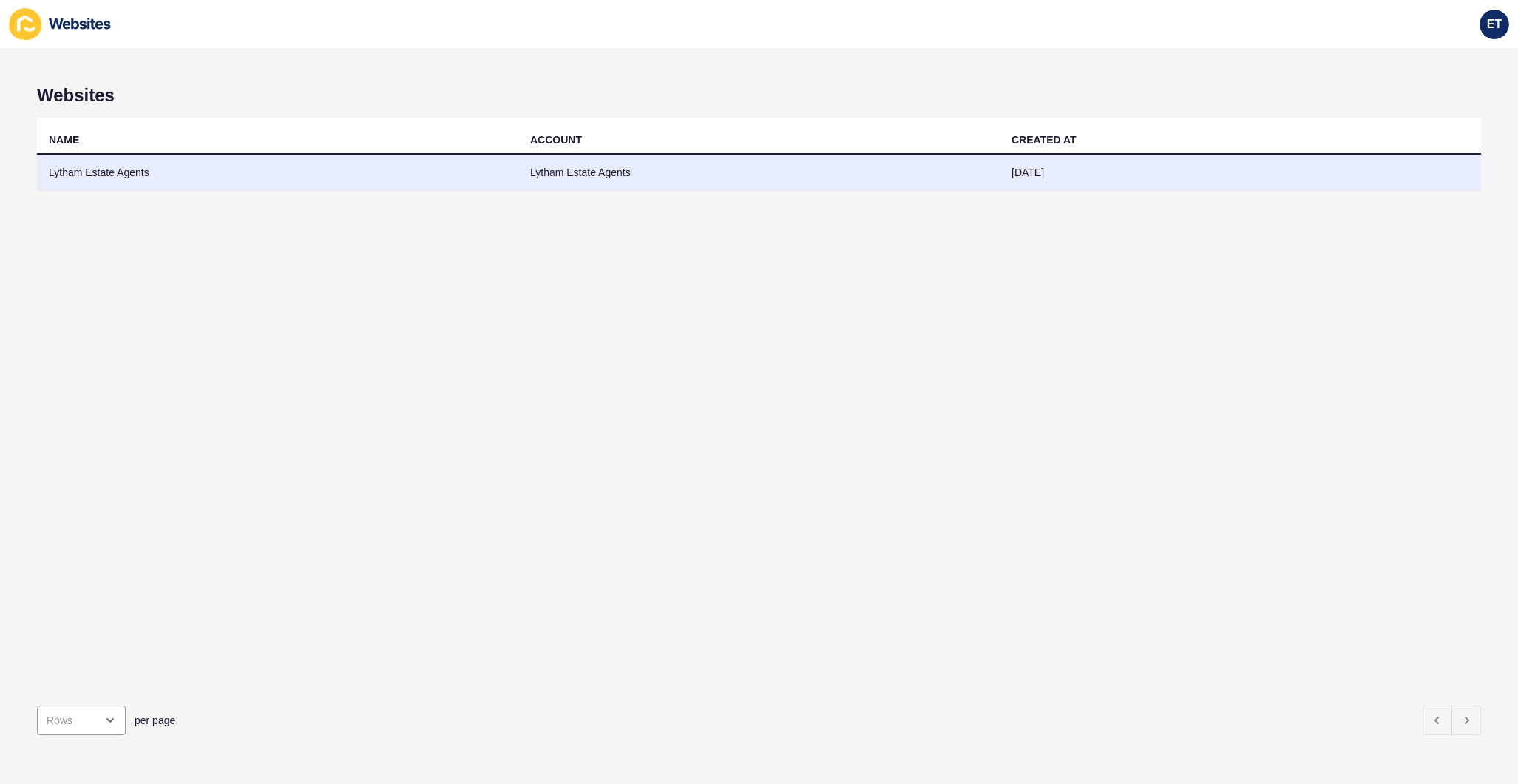
click at [508, 175] on td "Lytham Estate Agents" at bounding box center [277, 172] width 481 height 36
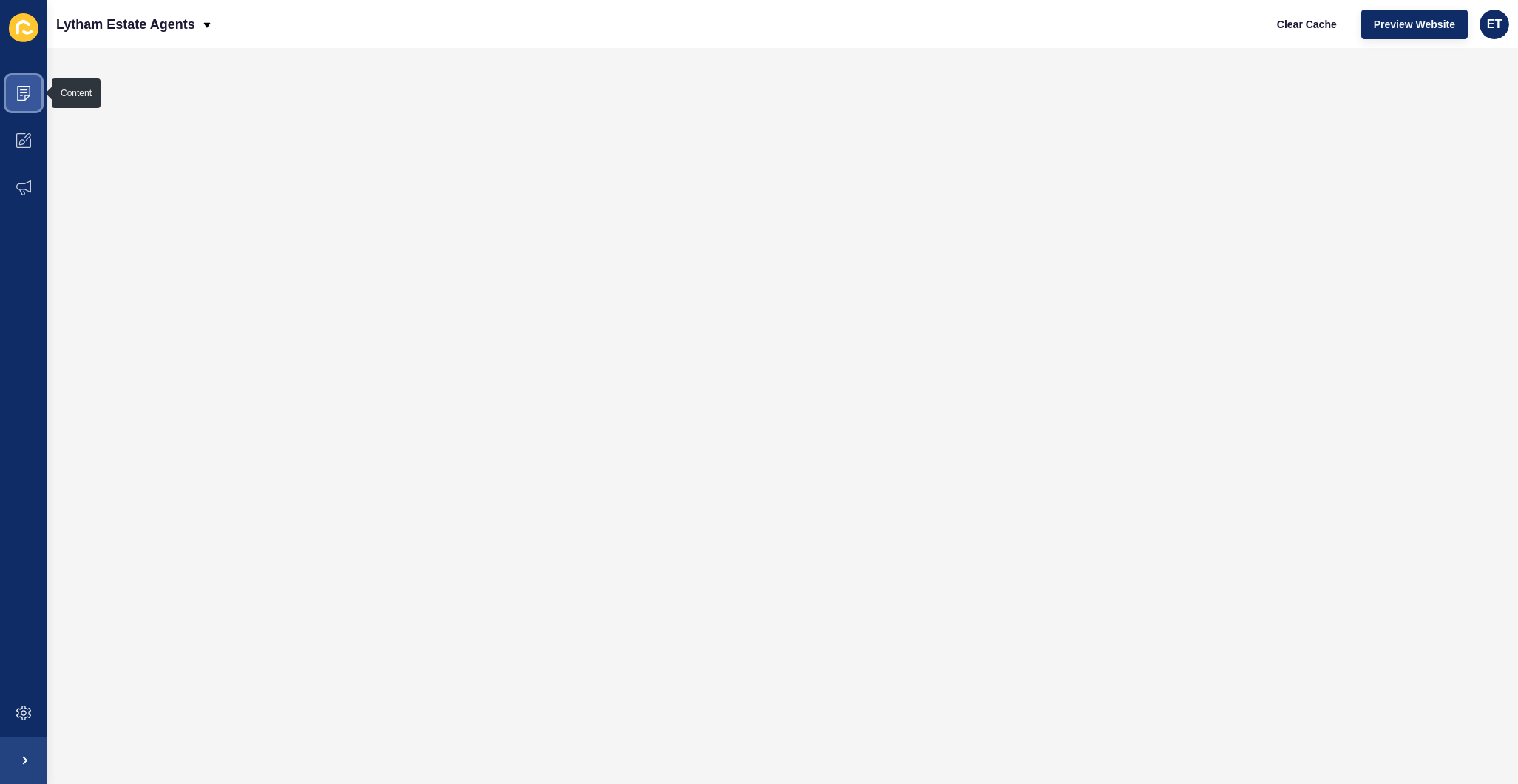
click at [31, 92] on span at bounding box center [24, 93] width 48 height 48
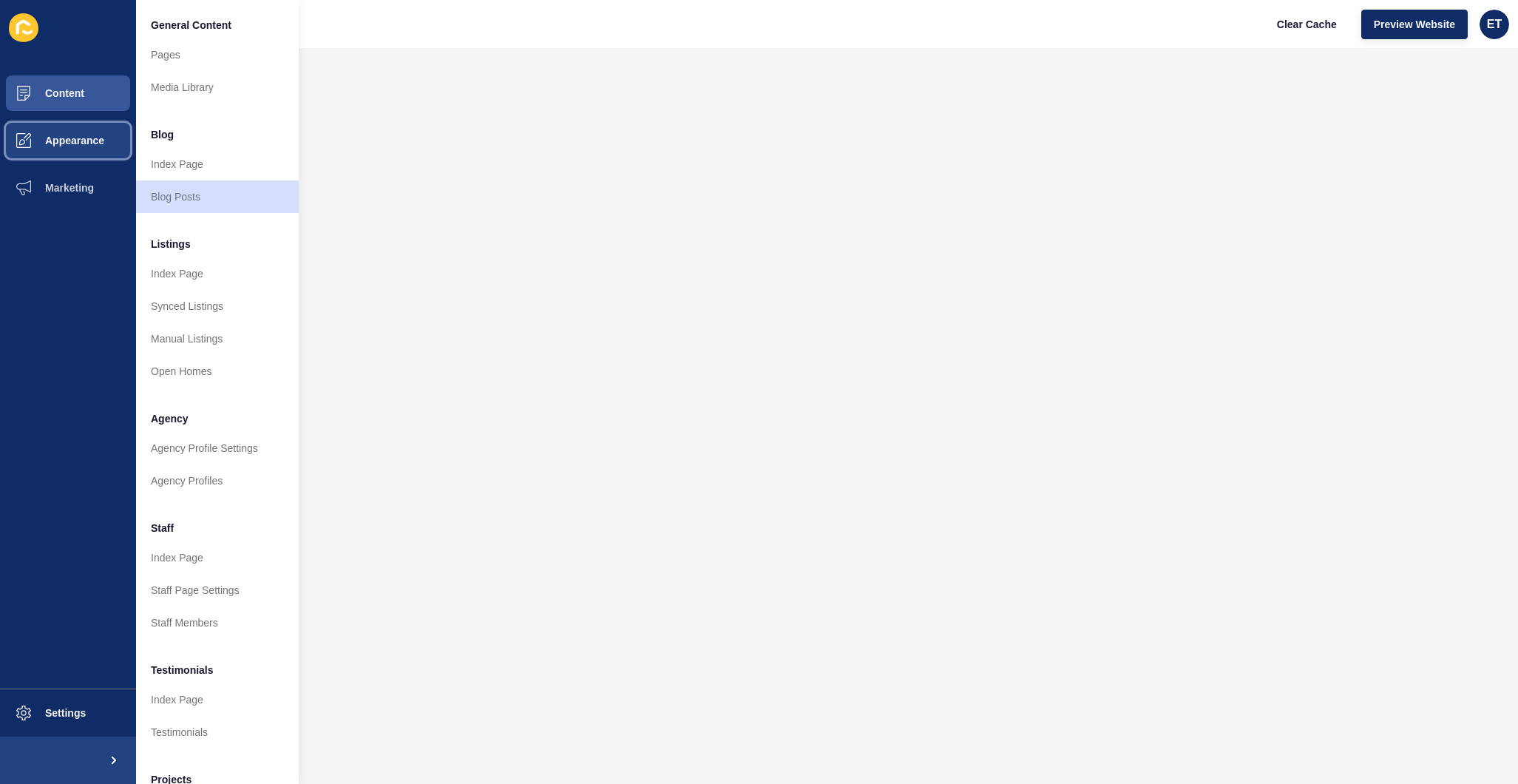
click at [82, 144] on span "Appearance" at bounding box center [51, 140] width 107 height 11
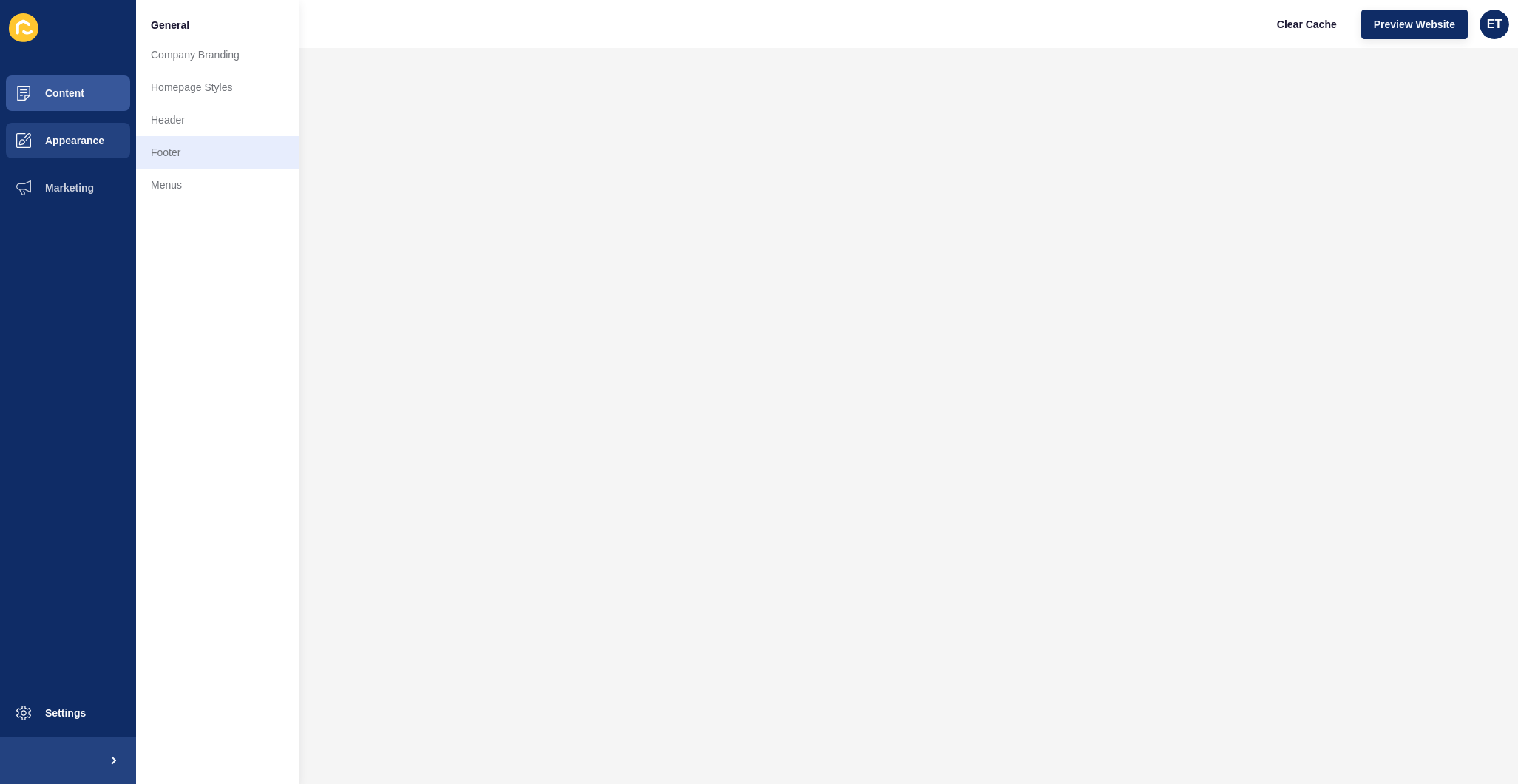
click at [175, 161] on link "Footer" at bounding box center [217, 152] width 163 height 32
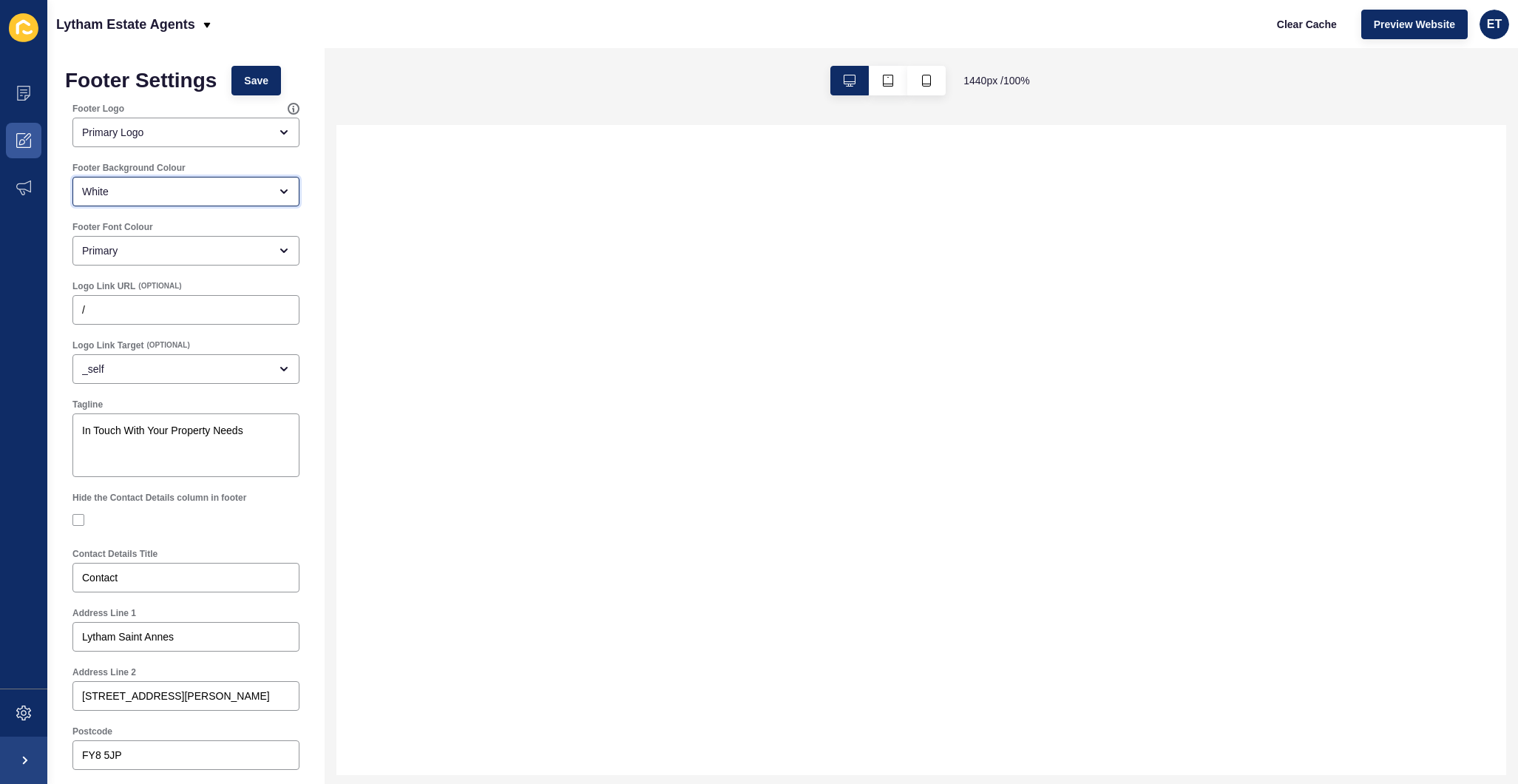
click at [159, 180] on div "White" at bounding box center [186, 191] width 227 height 30
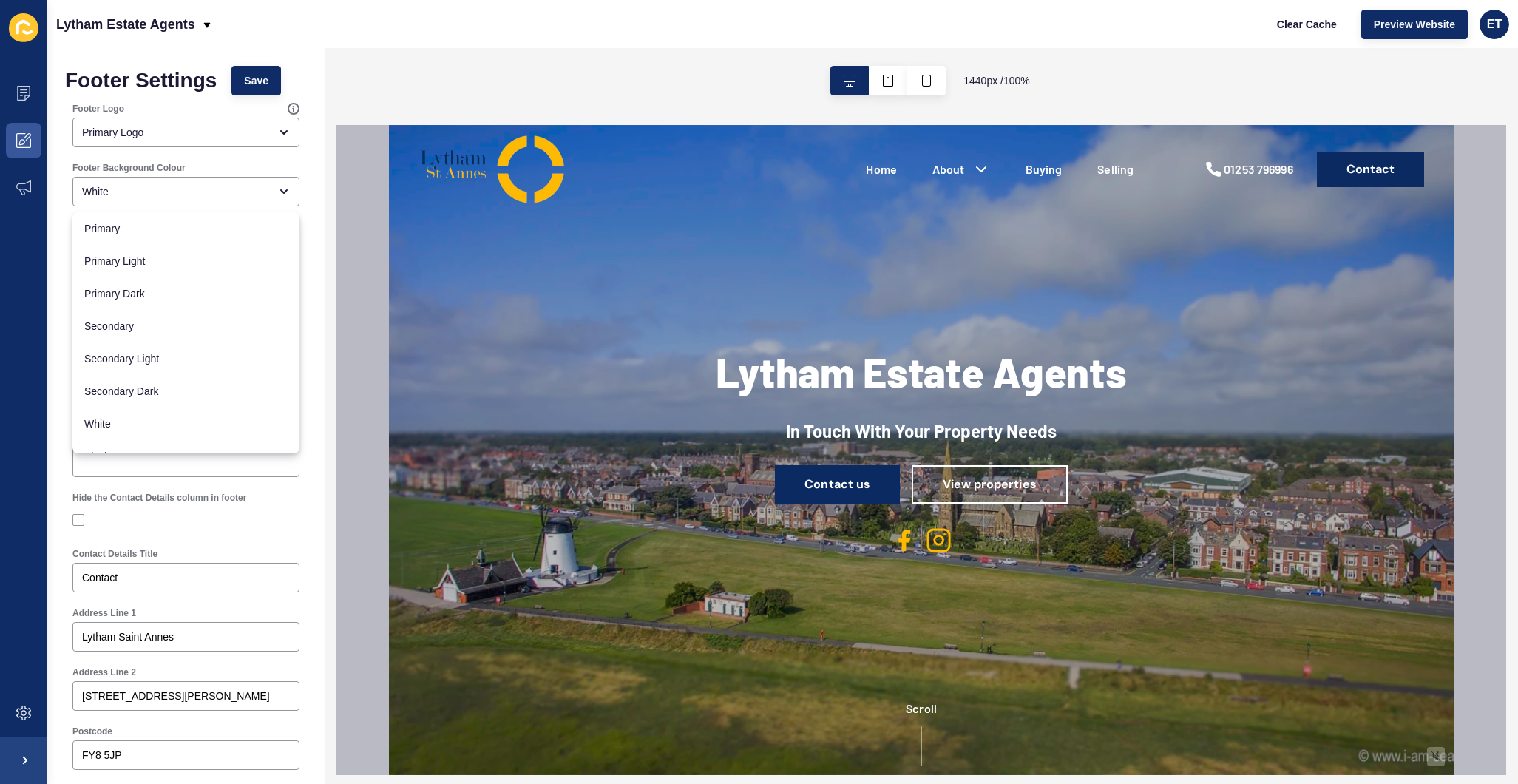
click at [116, 157] on div "Footer Background Colour White" at bounding box center [186, 184] width 242 height 59
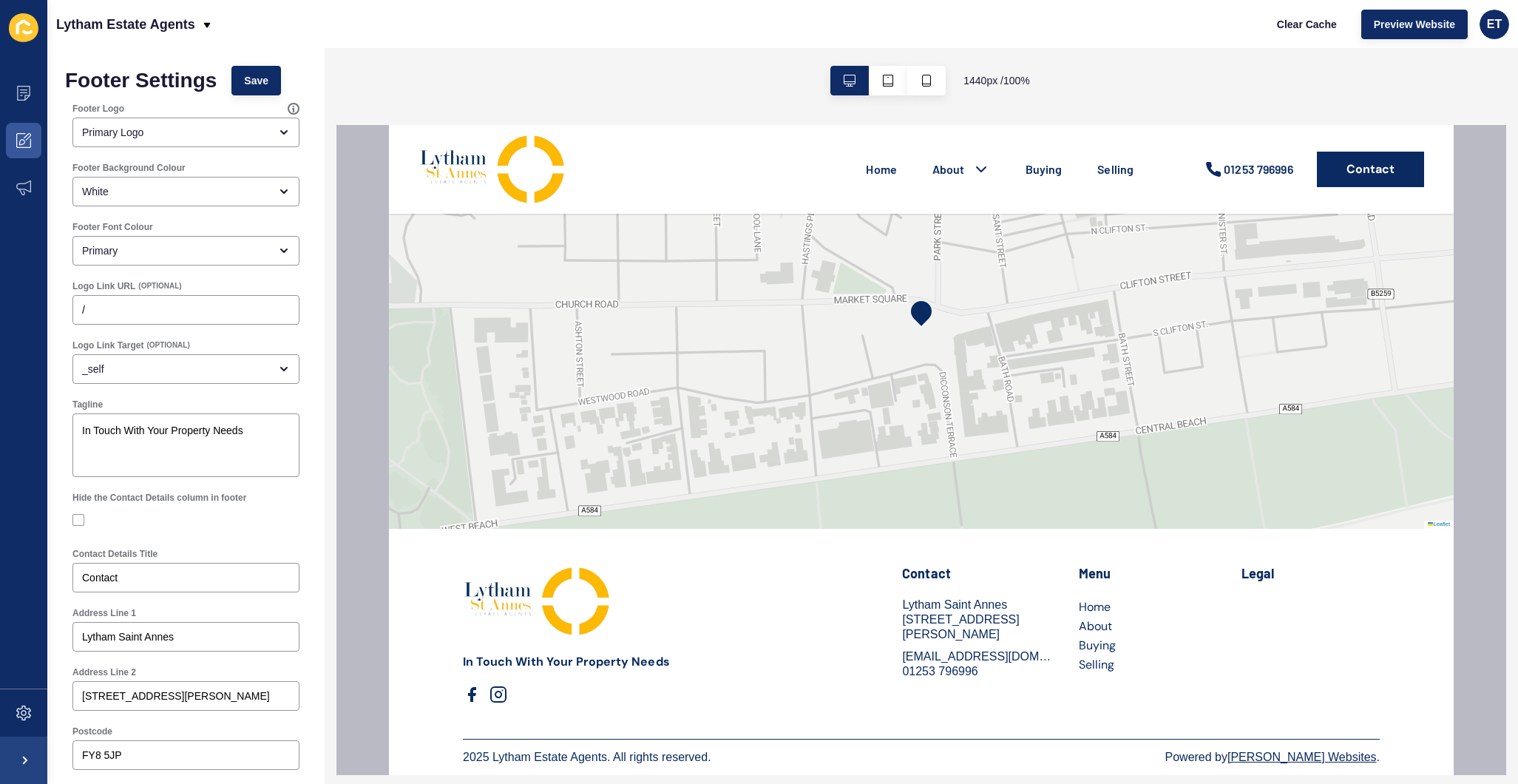
scroll to position [3549, 0]
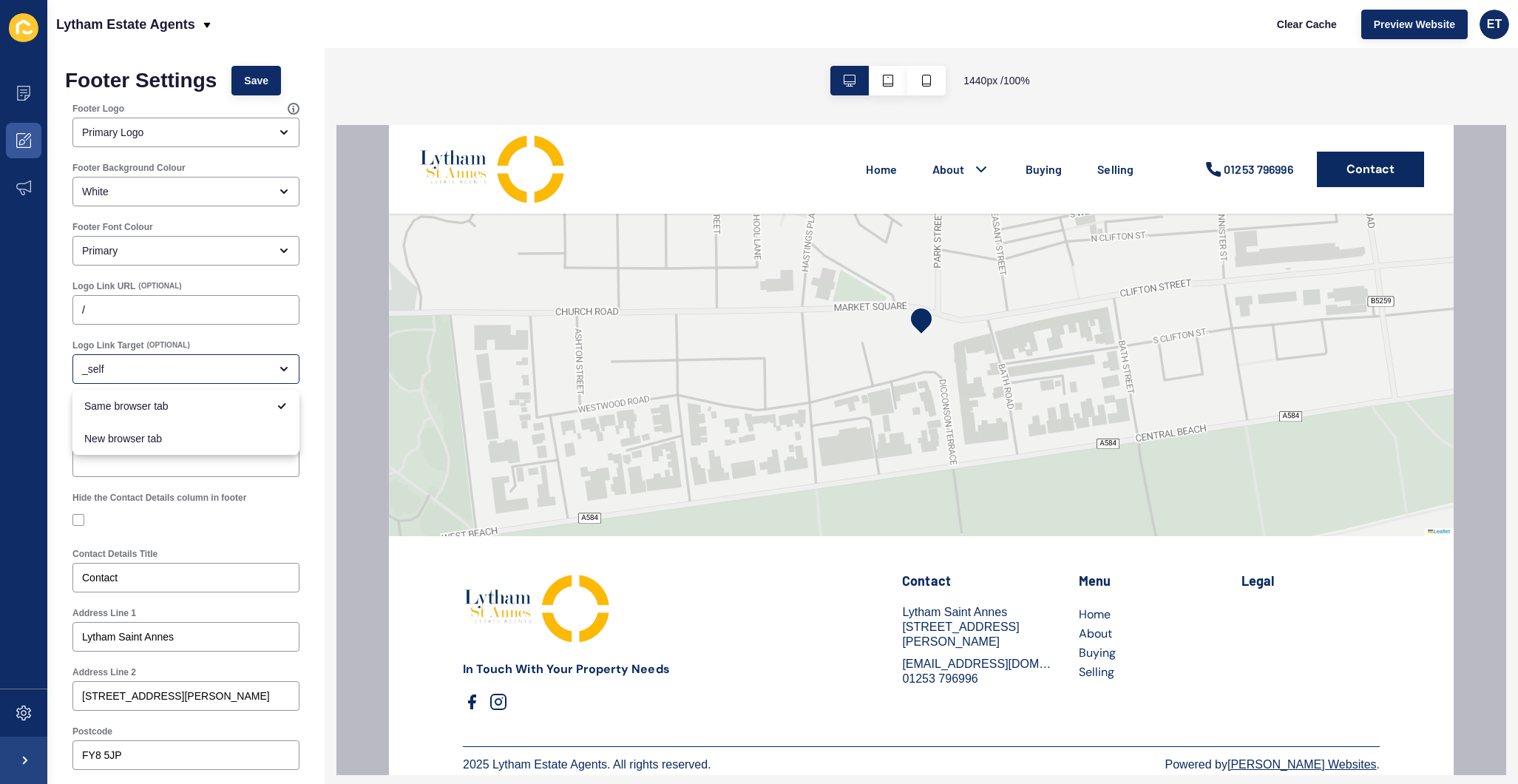
click at [358, 347] on div at bounding box center [921, 450] width 1170 height 650
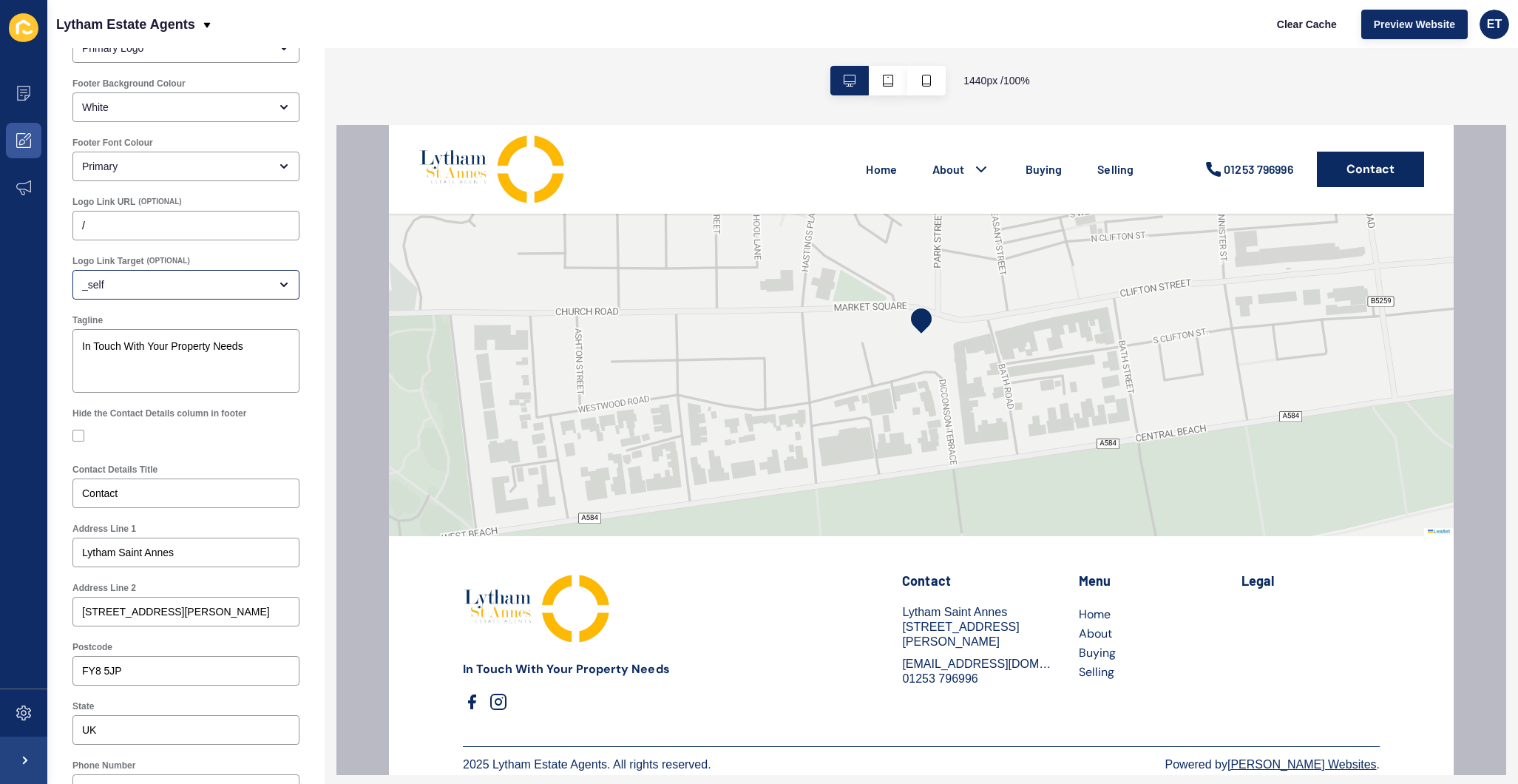
scroll to position [85, 0]
type input "Lytham St Annes"
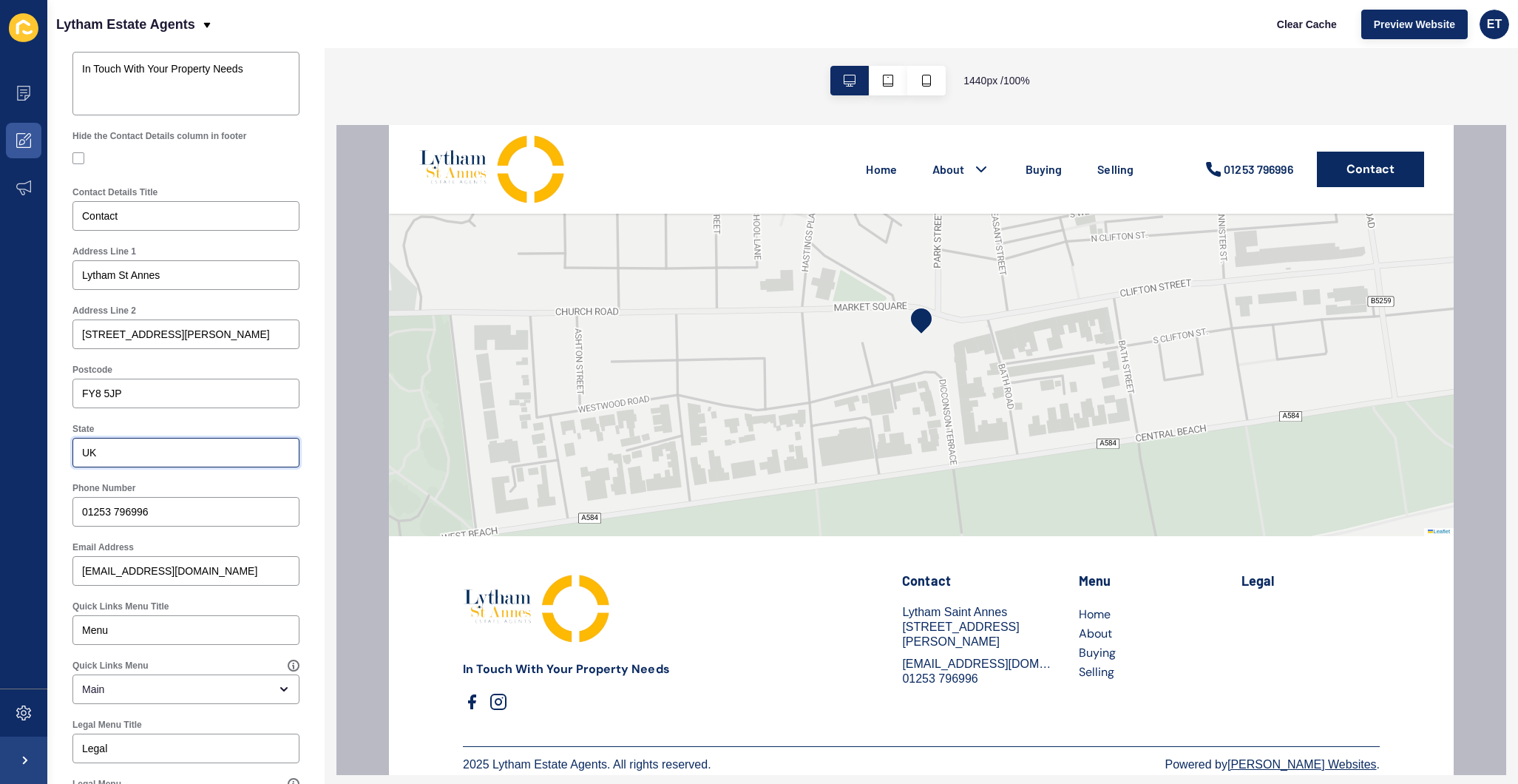
scroll to position [510, 0]
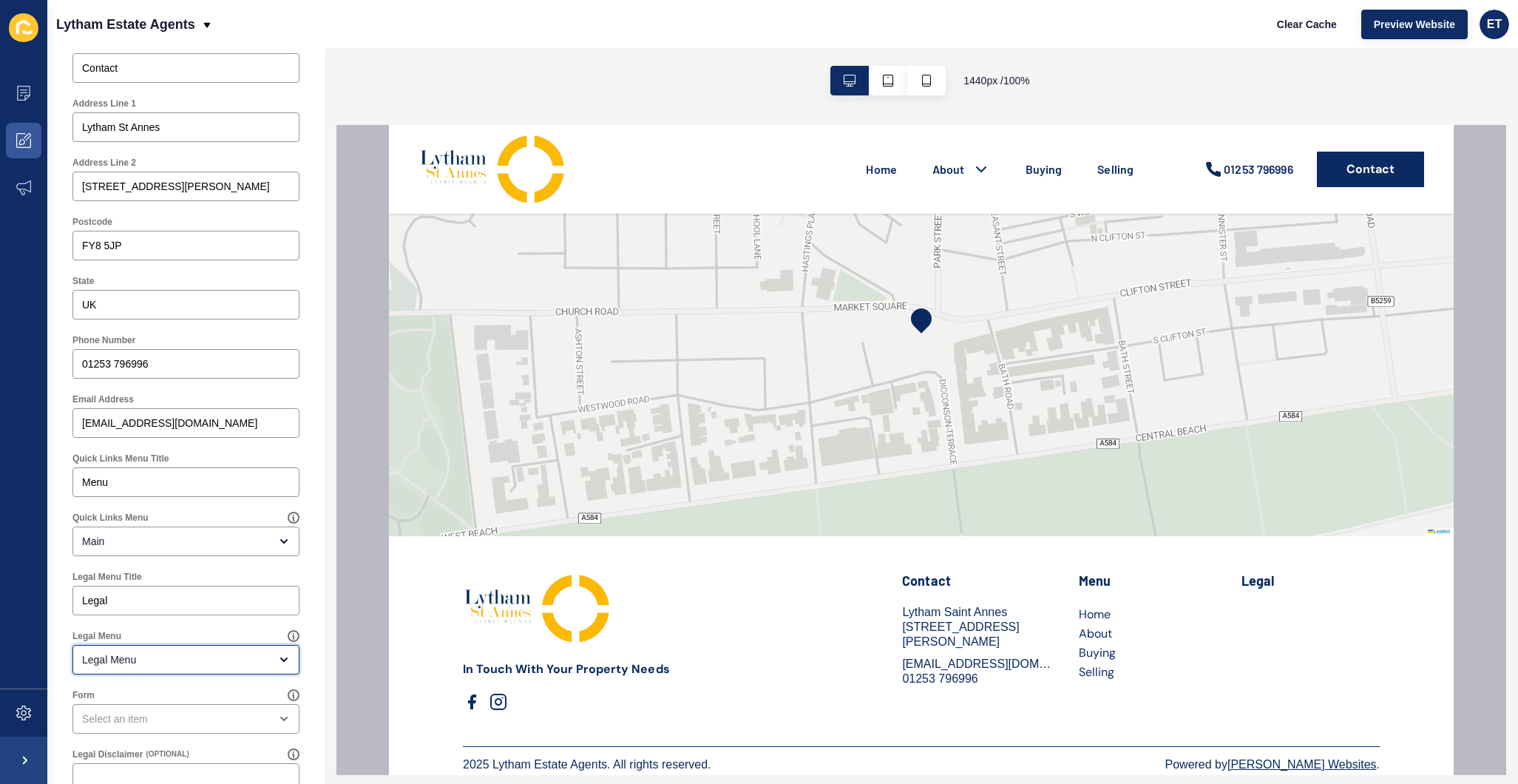
click at [175, 652] on div "Legal Menu" at bounding box center [175, 659] width 187 height 15
click at [327, 666] on div "1440 px / 100 %" at bounding box center [921, 415] width 1193 height 735
click at [107, 721] on div "open menu" at bounding box center [175, 718] width 187 height 15
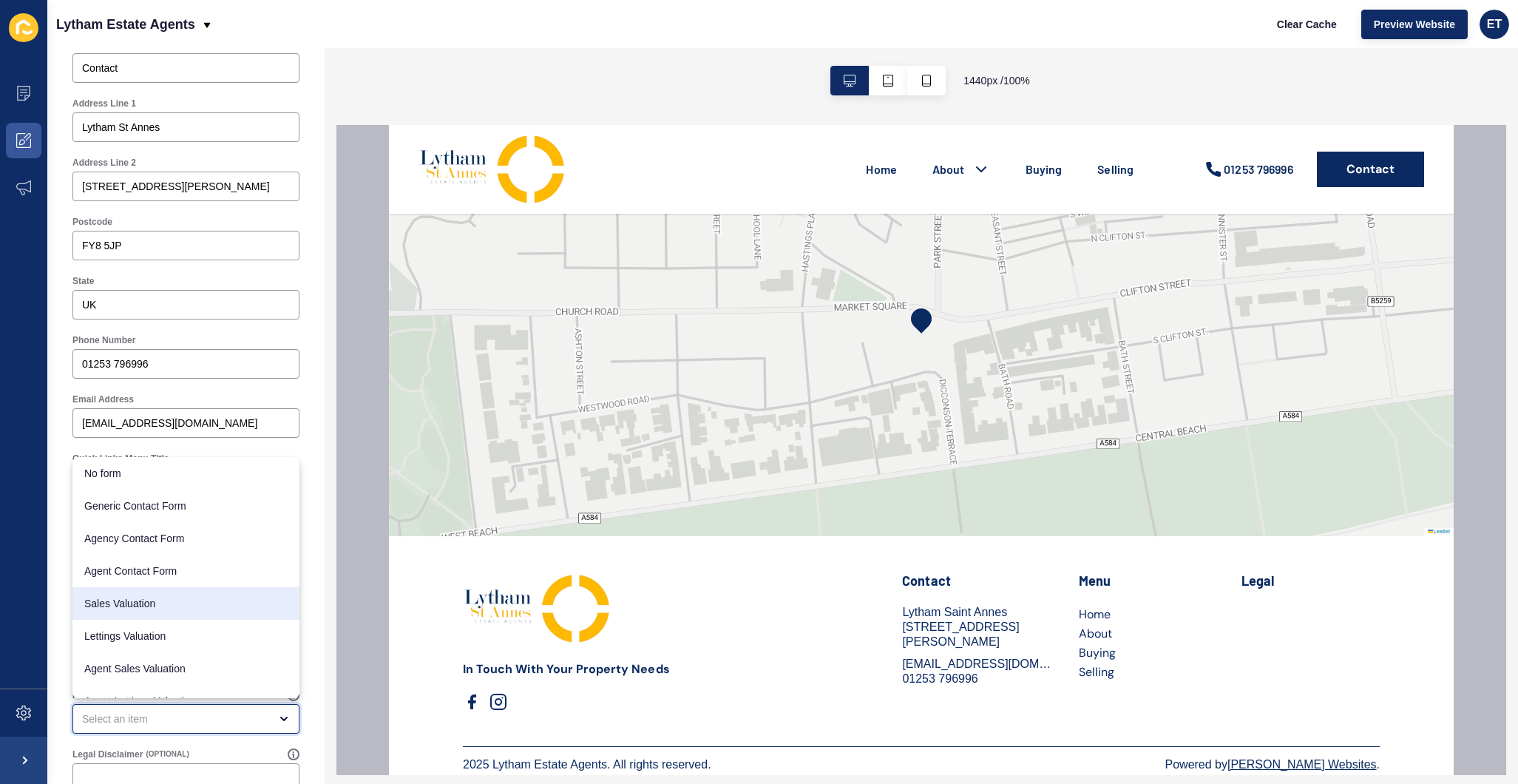
scroll to position [0, 0]
click at [332, 583] on div "1440 px / 100 %" at bounding box center [921, 415] width 1193 height 735
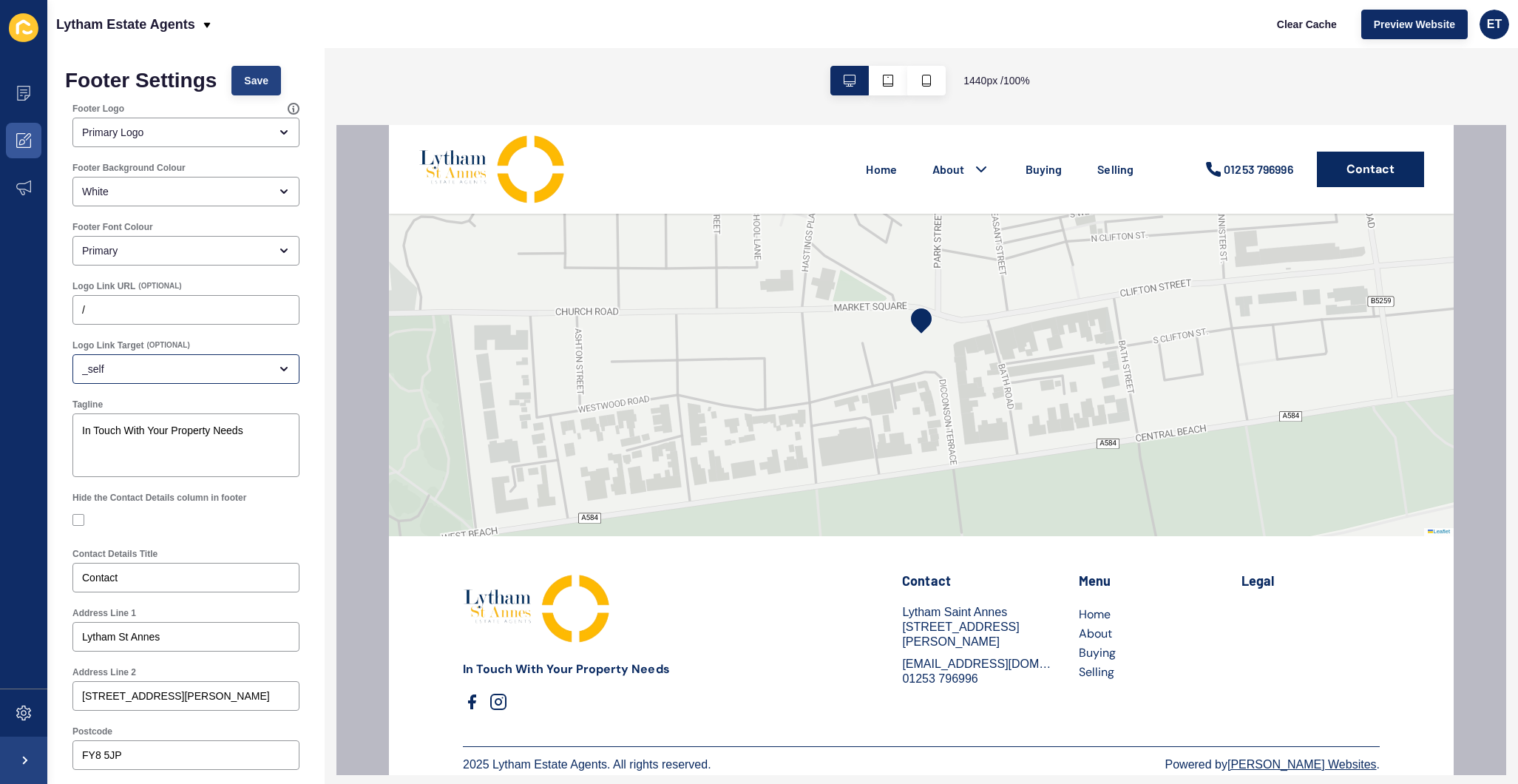
click at [269, 76] on span "Save" at bounding box center [256, 81] width 25 height 15
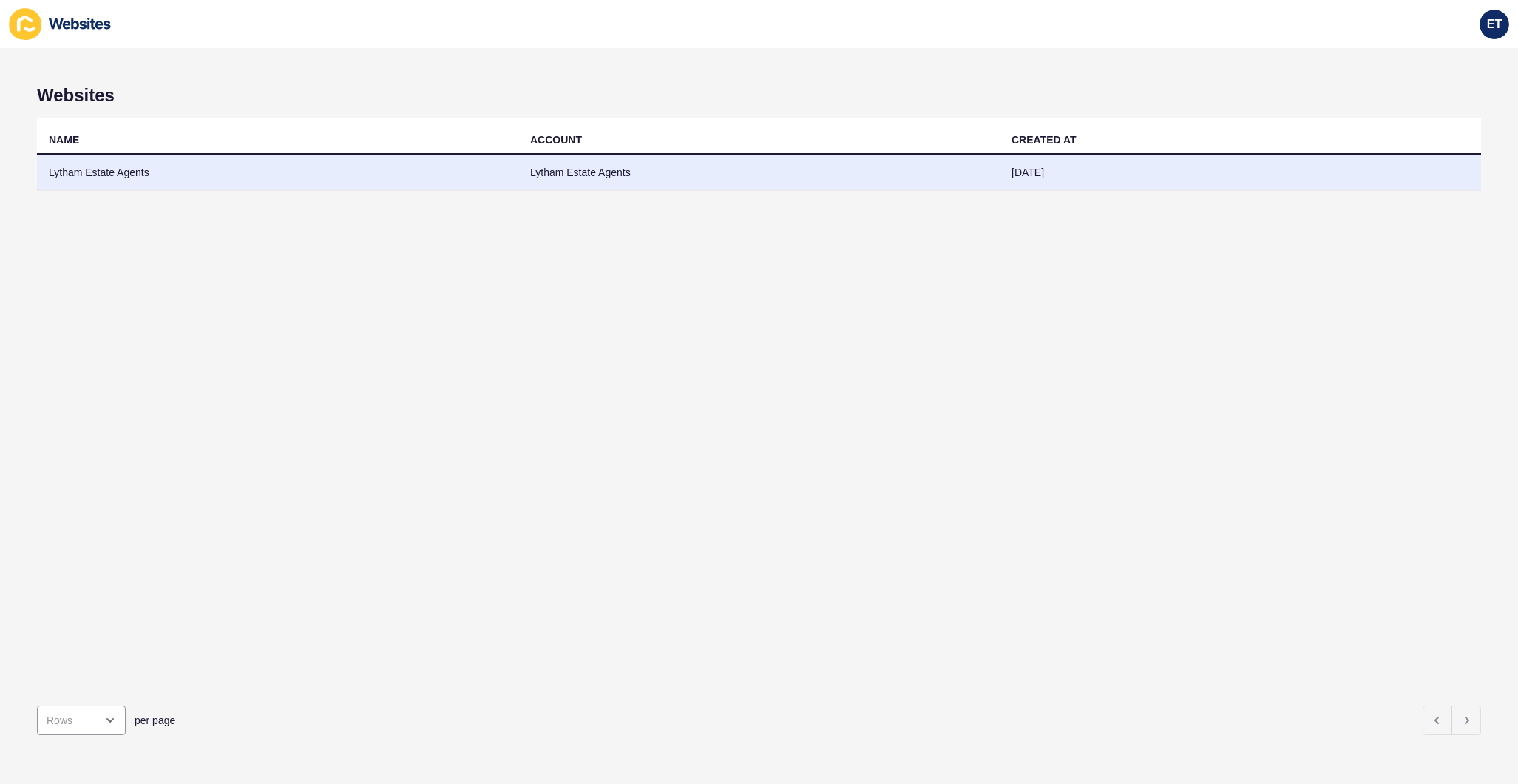
click at [503, 183] on td "Lytham Estate Agents" at bounding box center [277, 172] width 481 height 36
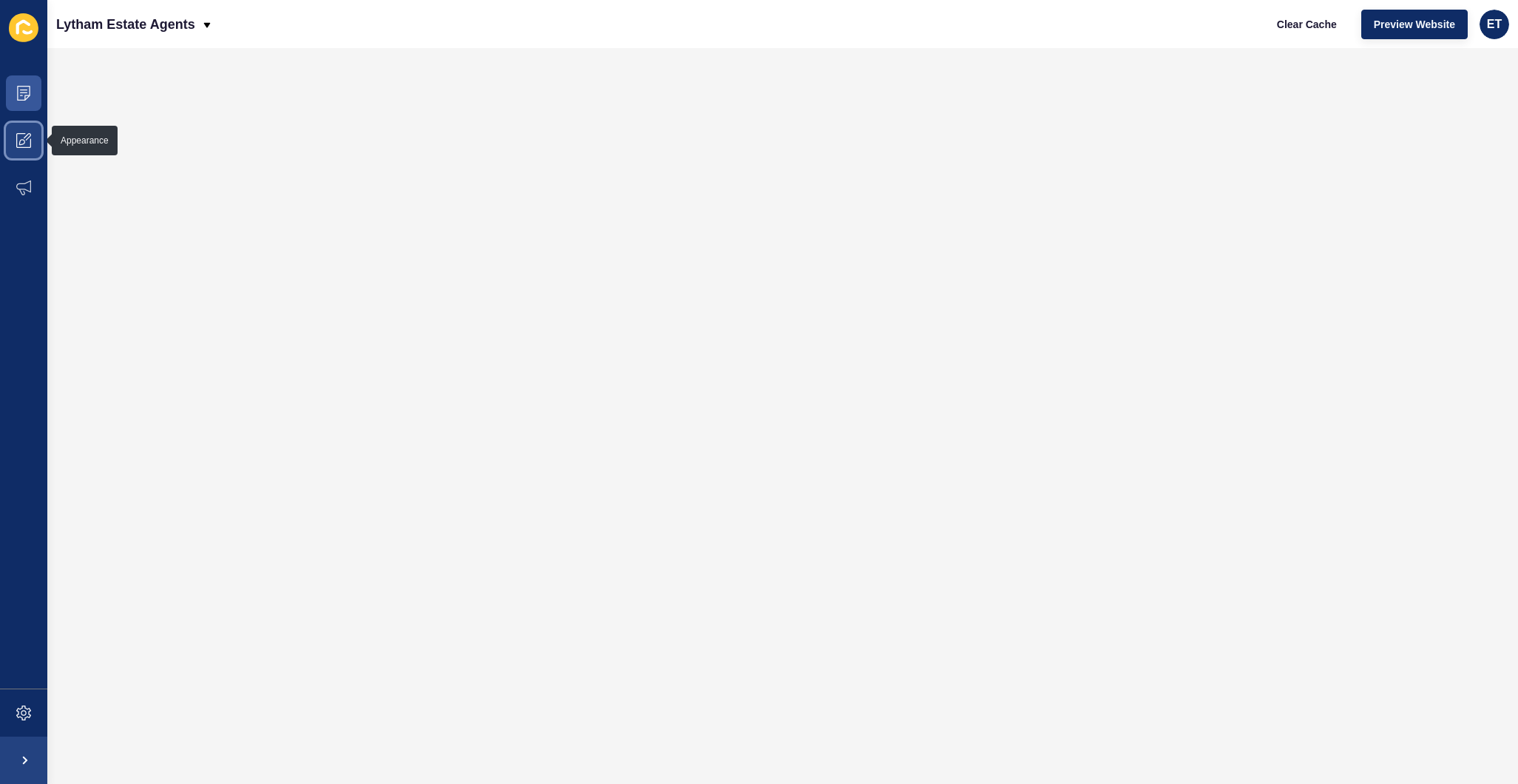
click at [45, 142] on span at bounding box center [24, 141] width 48 height 48
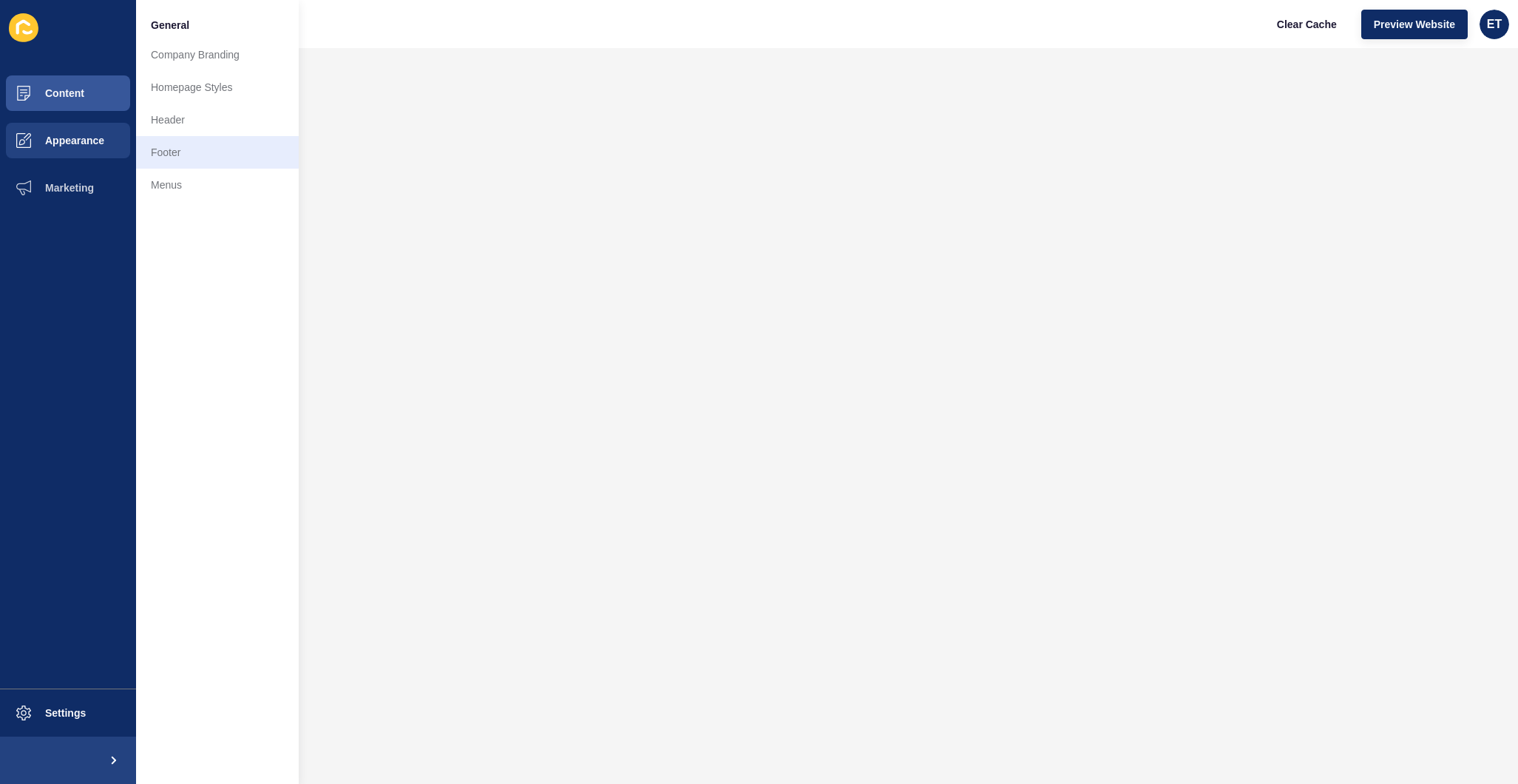
click at [191, 146] on link "Footer" at bounding box center [217, 152] width 163 height 32
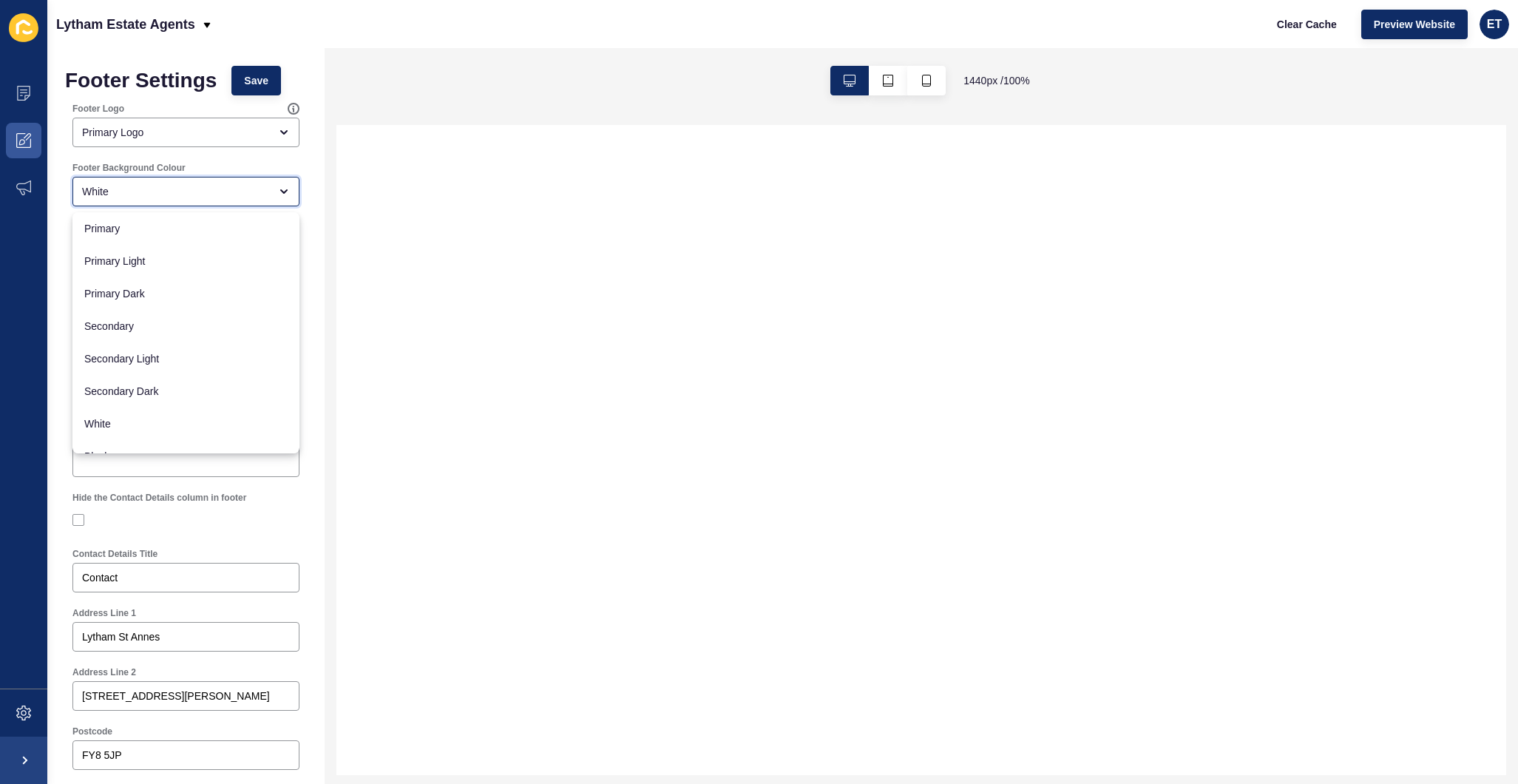
click at [157, 193] on div "White" at bounding box center [175, 191] width 187 height 15
click at [129, 325] on span "Secondary" at bounding box center [185, 326] width 203 height 15
click at [254, 79] on span "Save" at bounding box center [256, 81] width 25 height 15
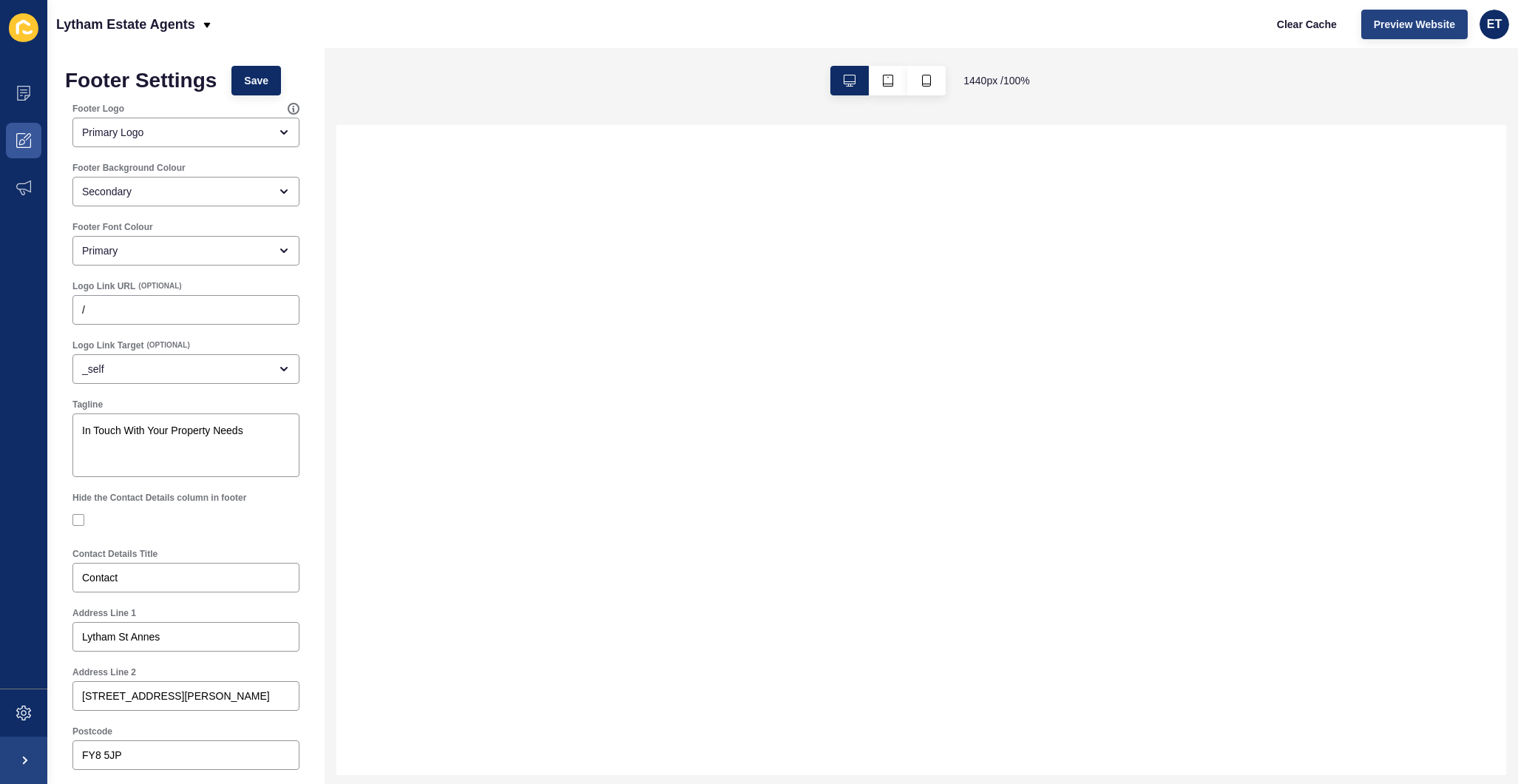
click at [1434, 17] on span "Preview Website" at bounding box center [1414, 25] width 81 height 15
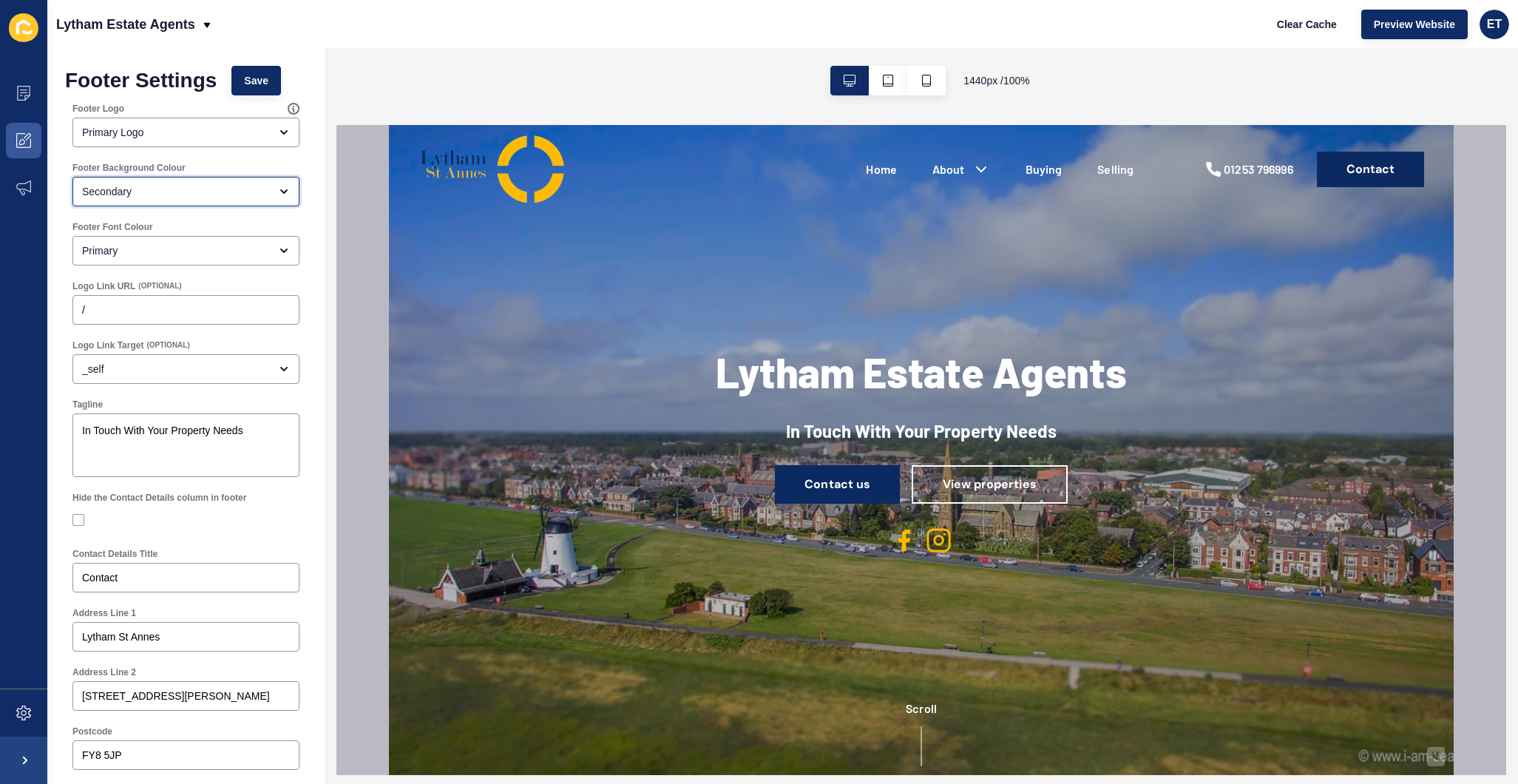
click at [229, 183] on div "Secondary" at bounding box center [186, 191] width 227 height 30
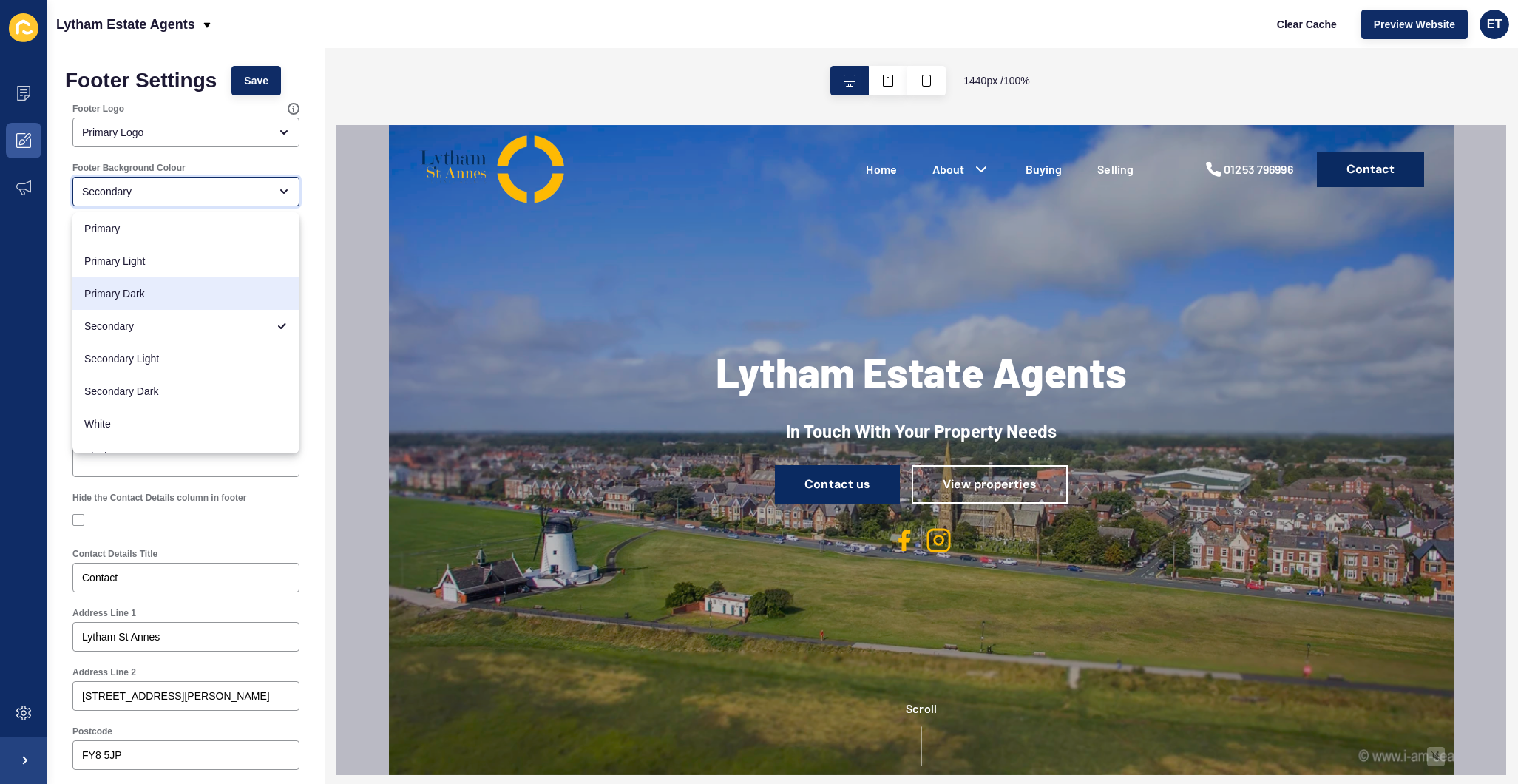
click at [173, 284] on div "Primary Dark" at bounding box center [186, 293] width 227 height 32
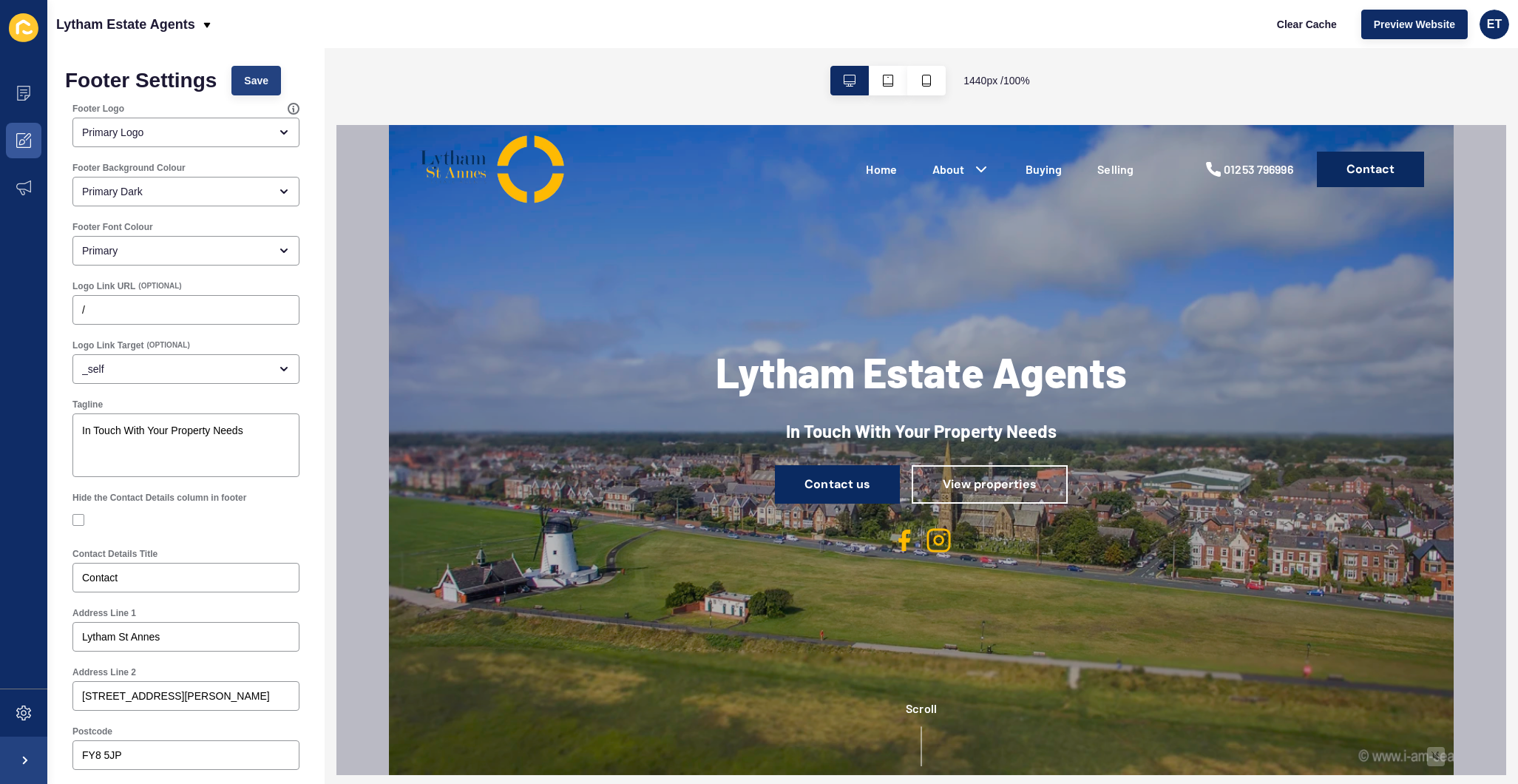
click at [267, 84] on span "Save" at bounding box center [256, 81] width 25 height 15
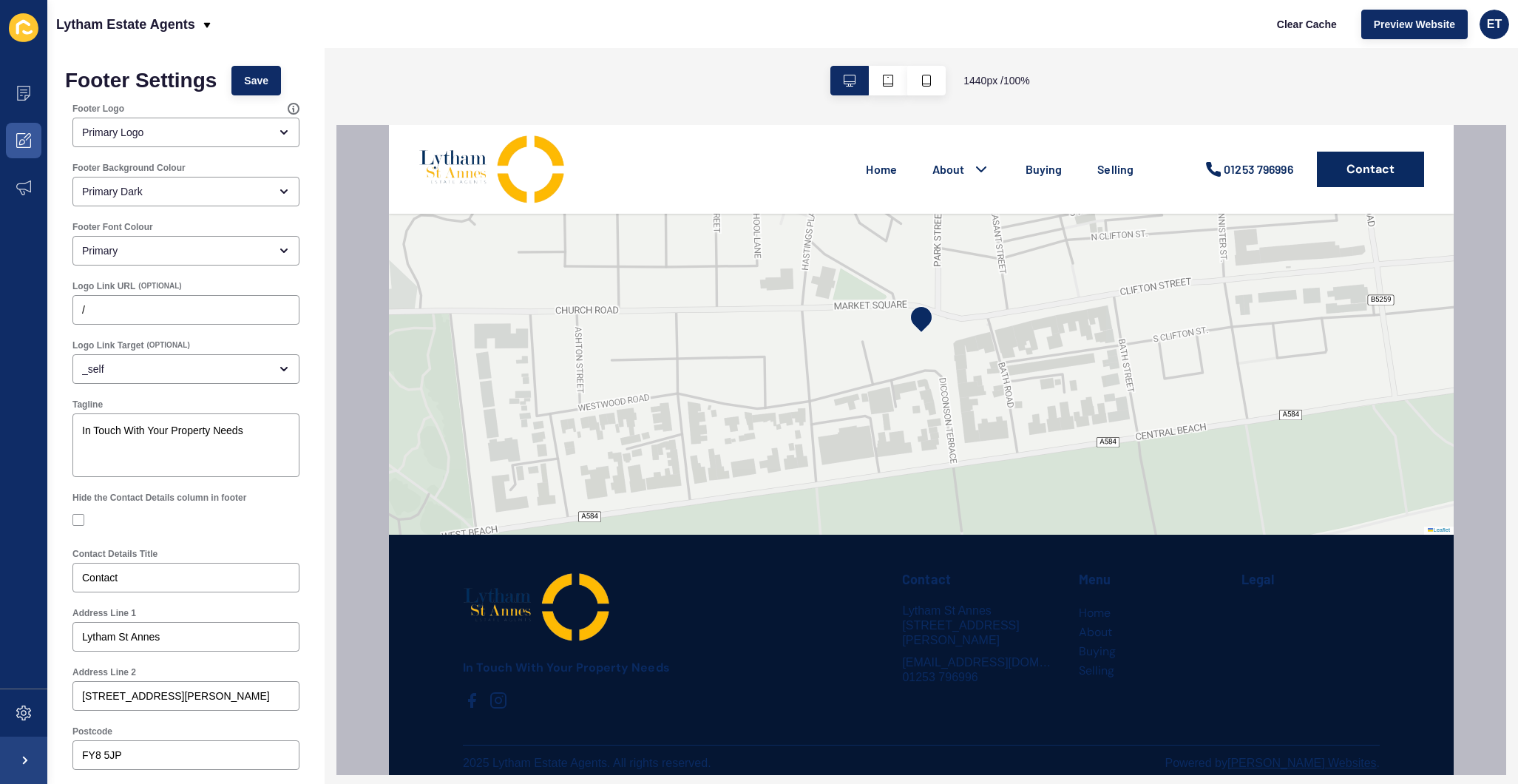
scroll to position [3549, 0]
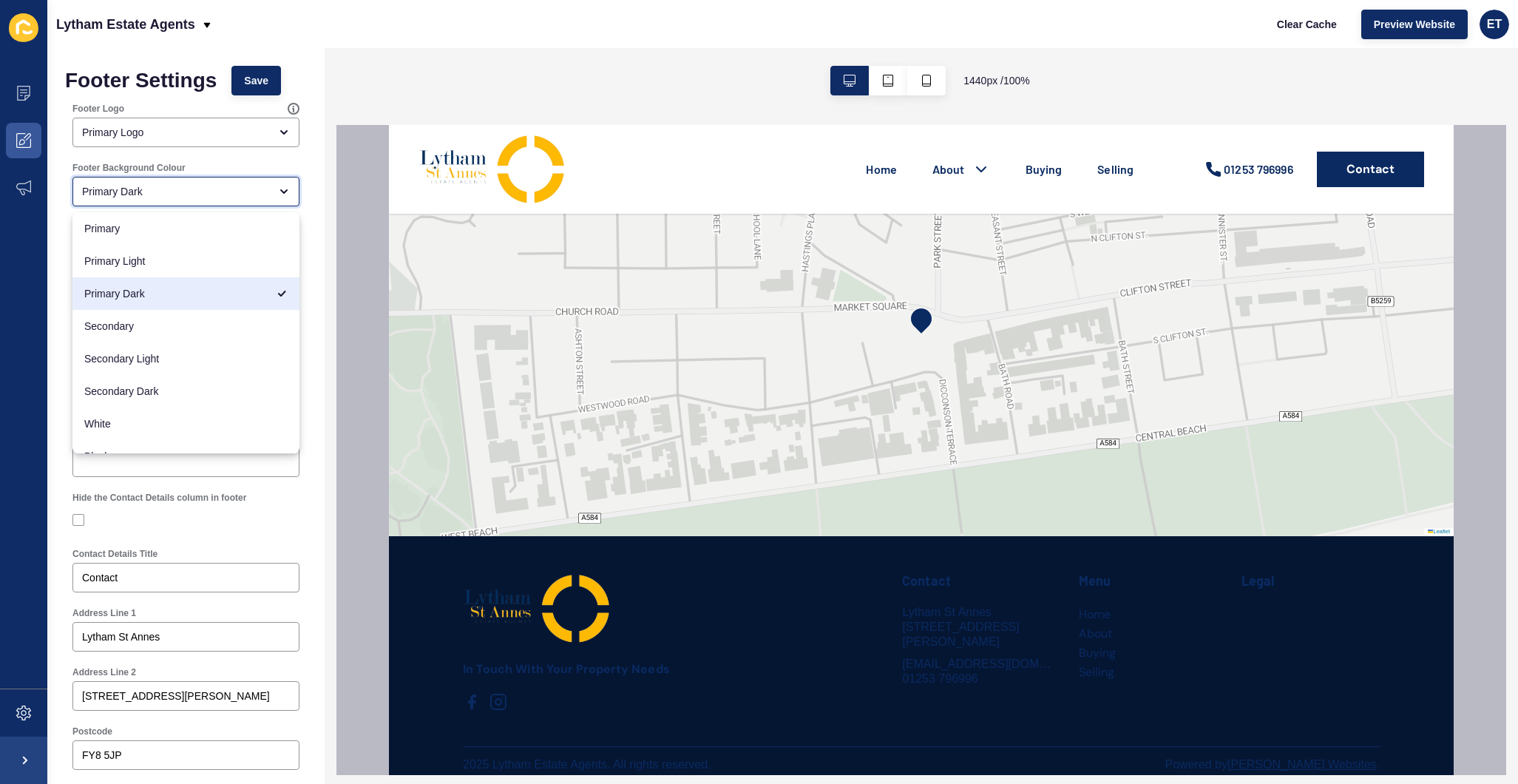
click at [139, 198] on div "Primary Dark" at bounding box center [175, 191] width 187 height 15
click at [137, 261] on span "Primary Light" at bounding box center [185, 261] width 203 height 15
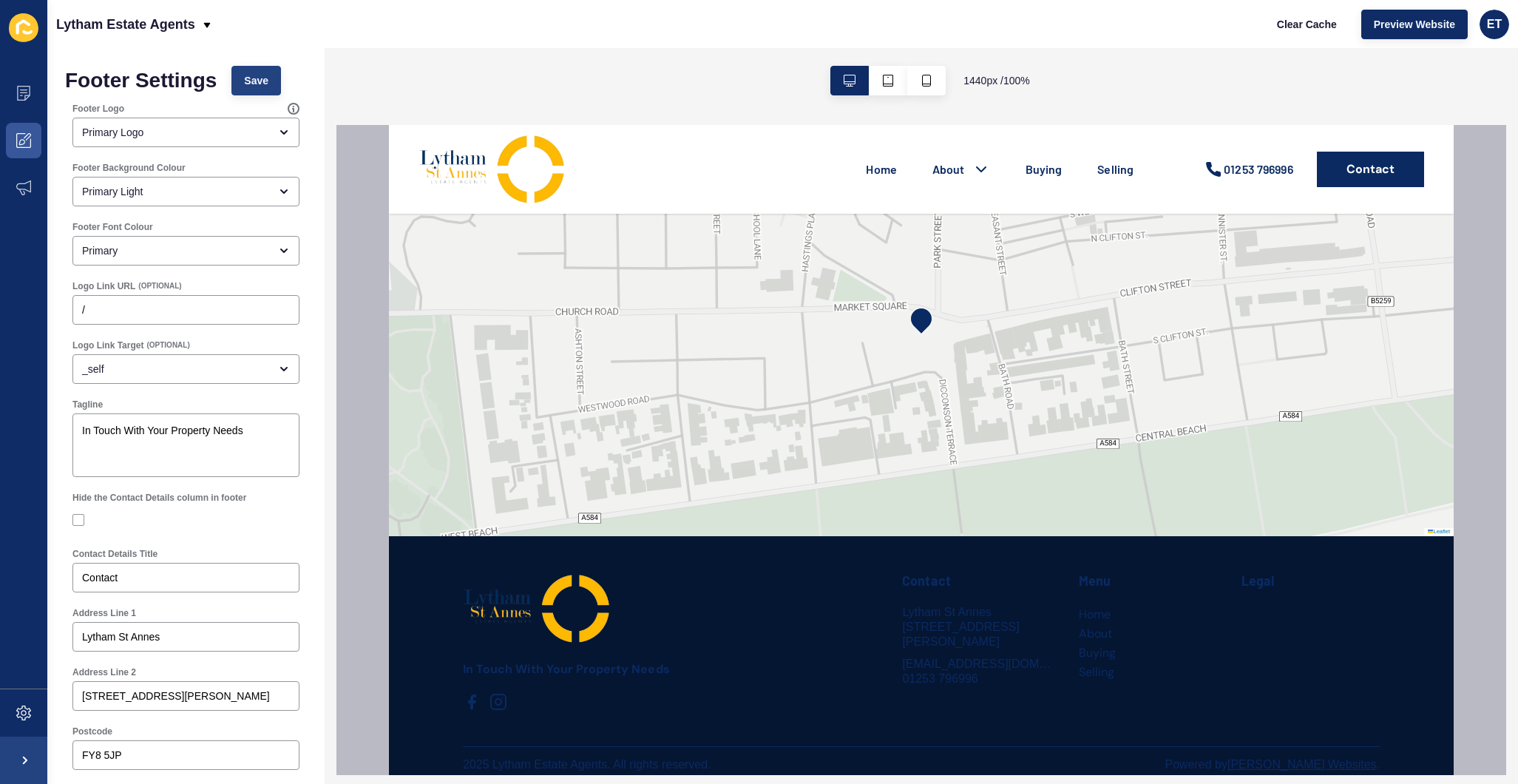
click at [249, 74] on span "Save" at bounding box center [256, 81] width 25 height 15
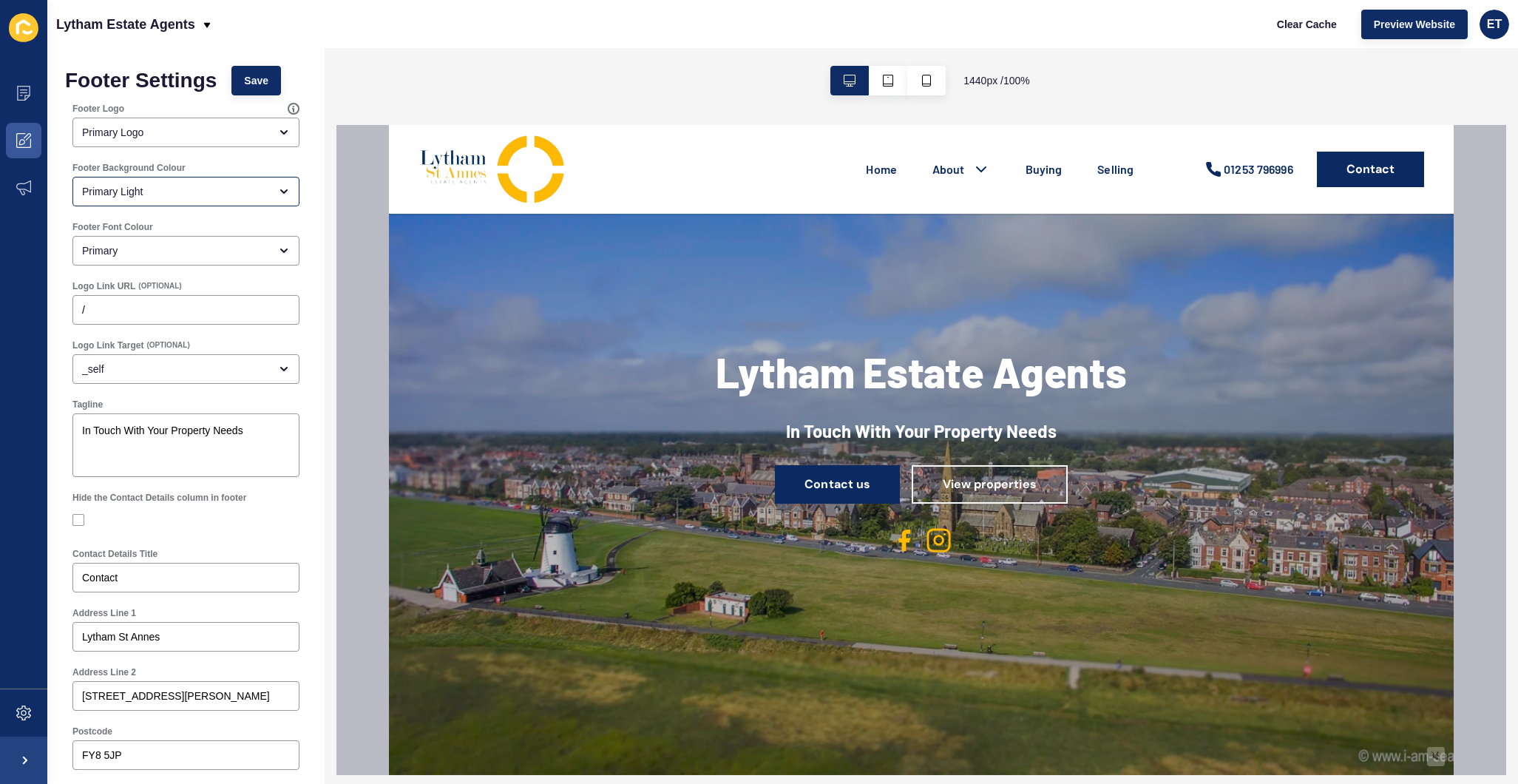
scroll to position [0, 0]
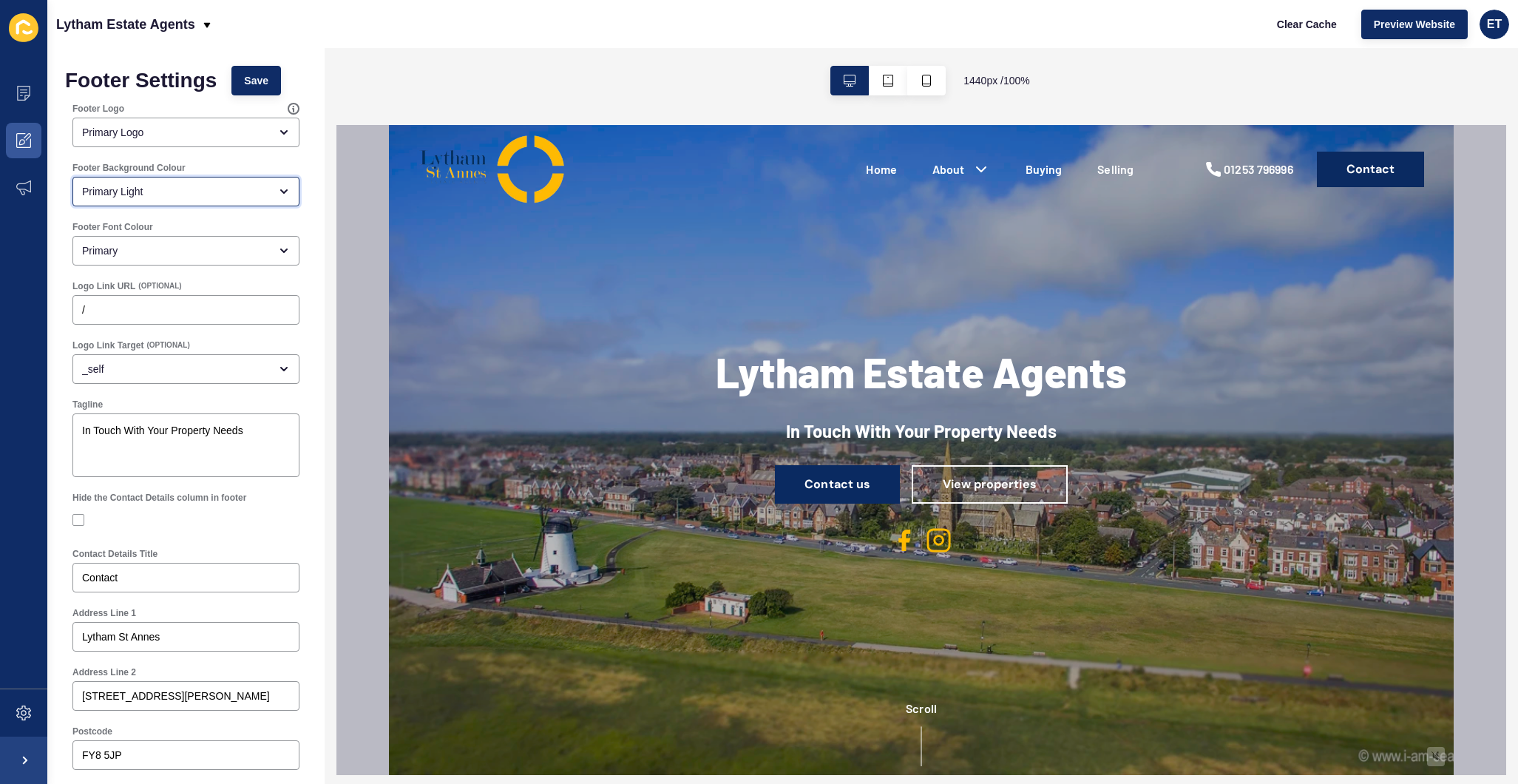
click at [159, 195] on div "Primary Light" at bounding box center [175, 191] width 187 height 15
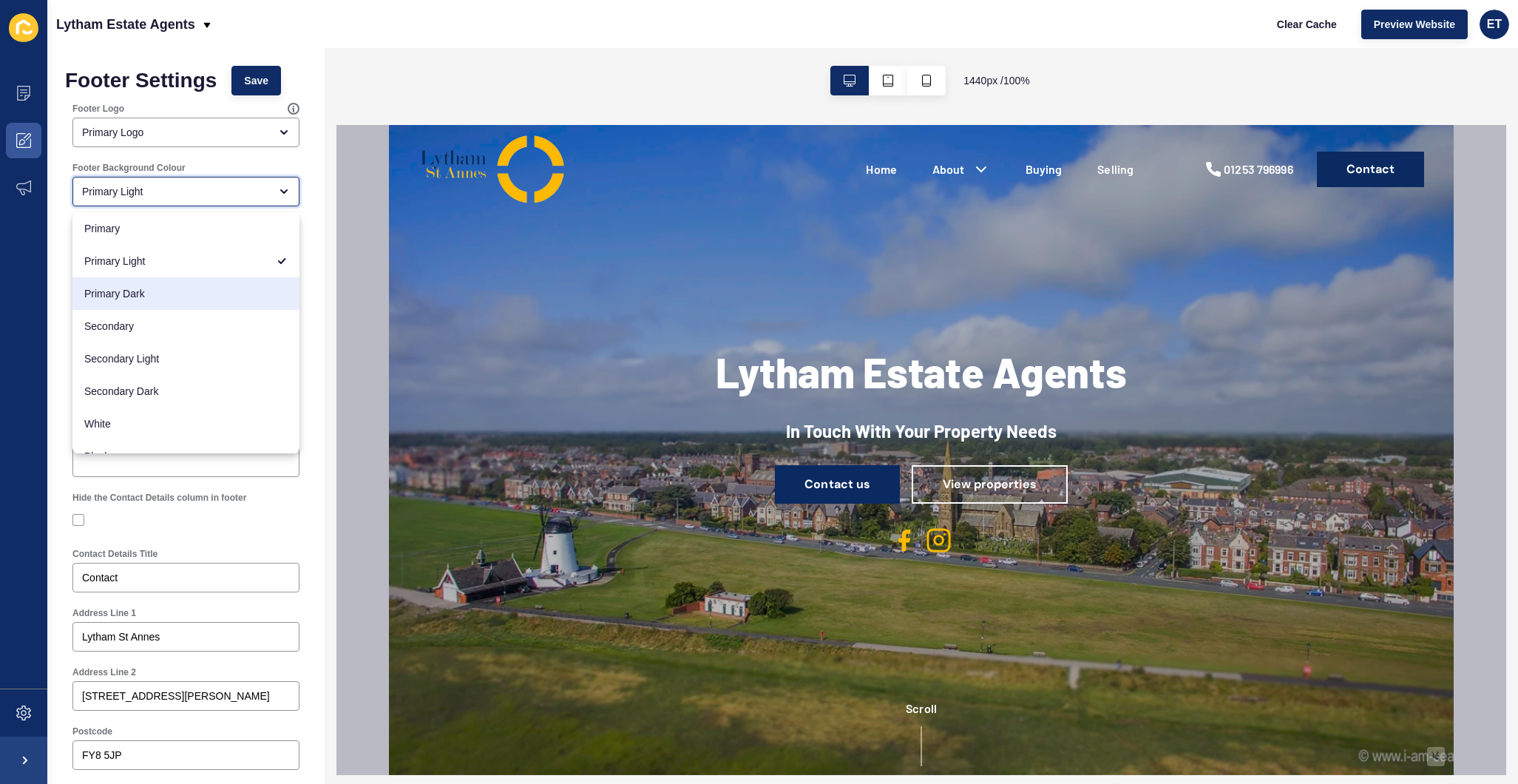
click at [142, 289] on span "Primary Dark" at bounding box center [185, 293] width 203 height 15
type input "Primary Dark"
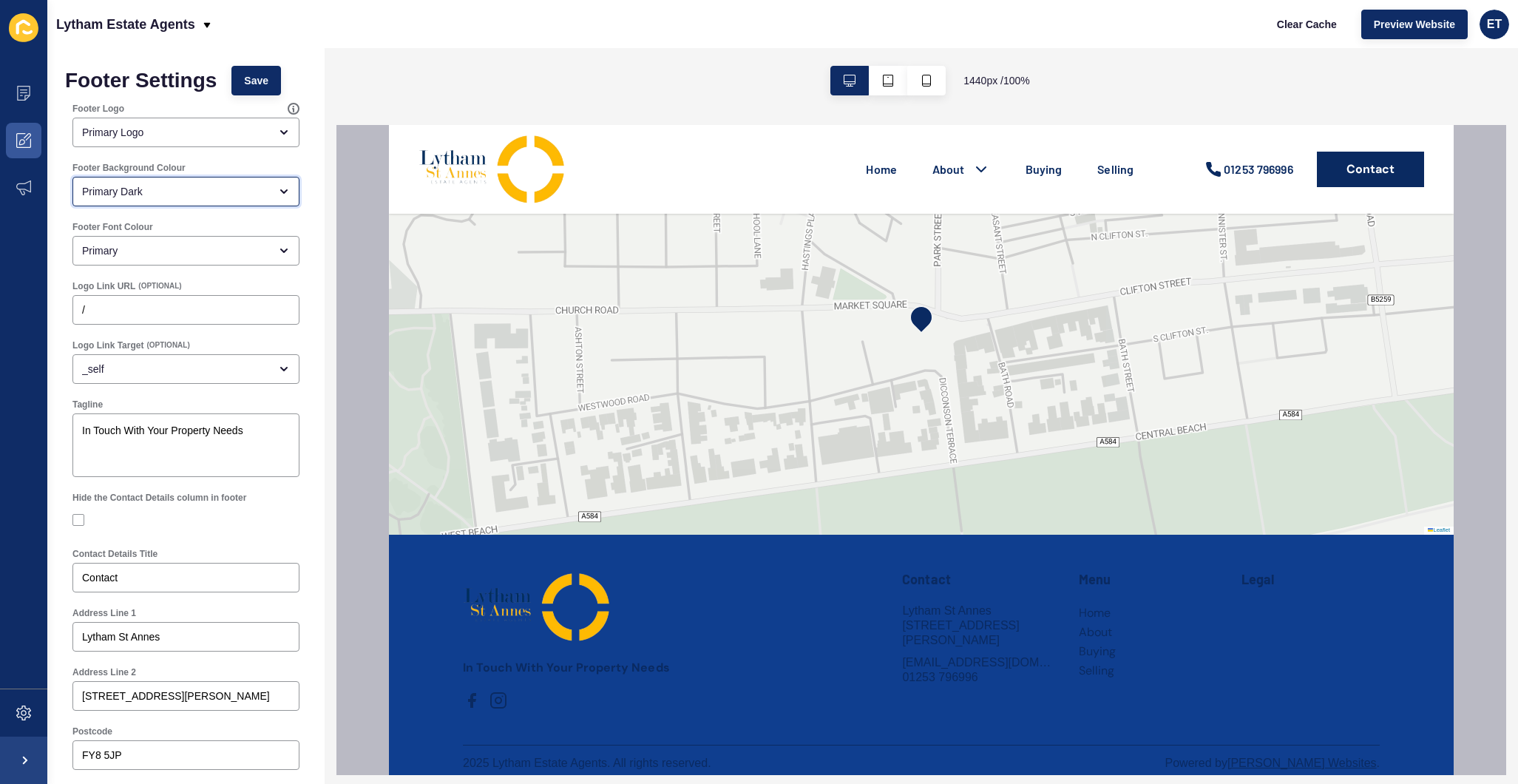
scroll to position [3549, 0]
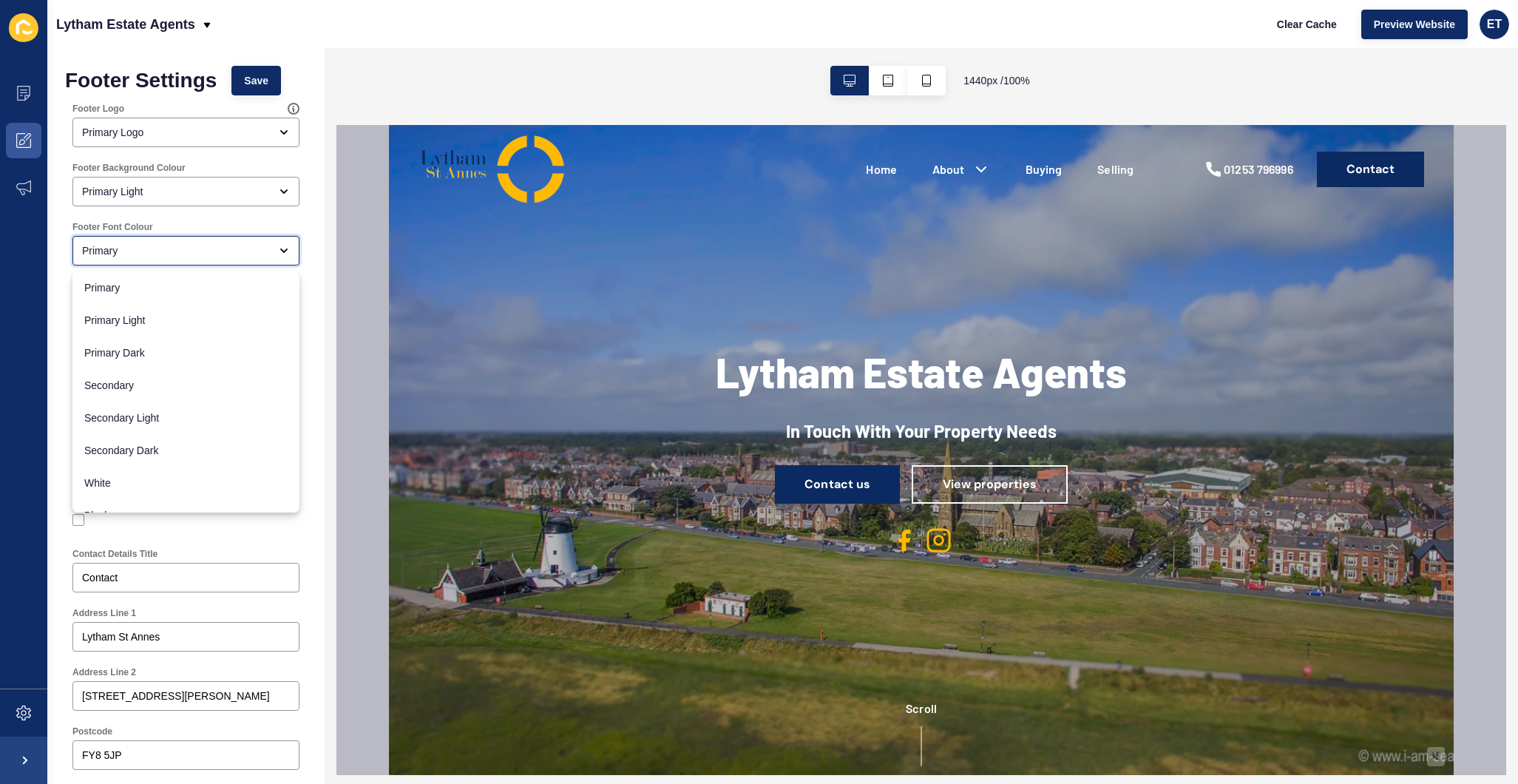
click at [173, 252] on div "Primary" at bounding box center [175, 251] width 187 height 15
click at [108, 478] on span "White" at bounding box center [185, 483] width 203 height 15
type input "White"
click at [129, 251] on div "Primary" at bounding box center [175, 251] width 187 height 15
click at [101, 473] on div "White" at bounding box center [186, 483] width 227 height 32
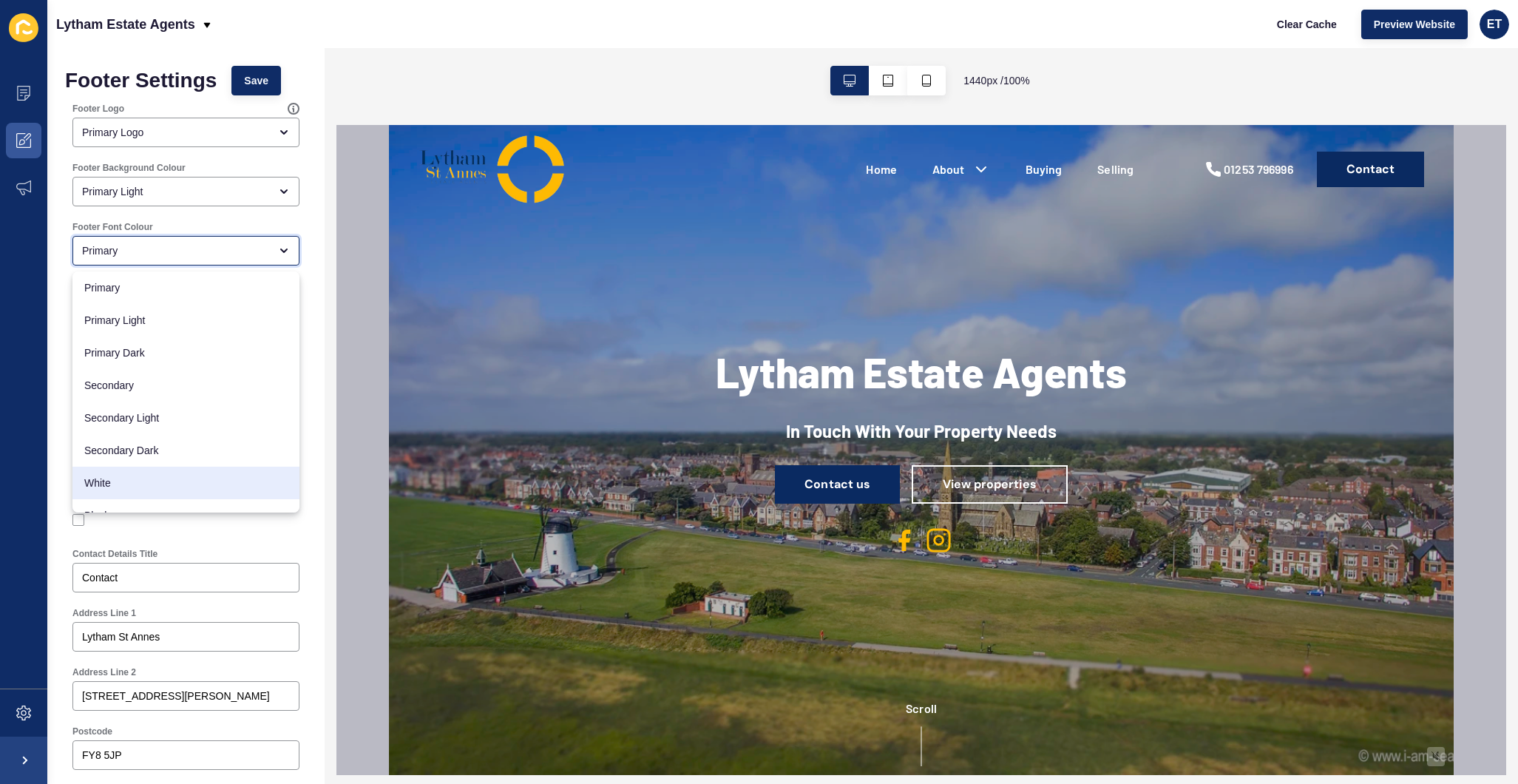
type input "White"
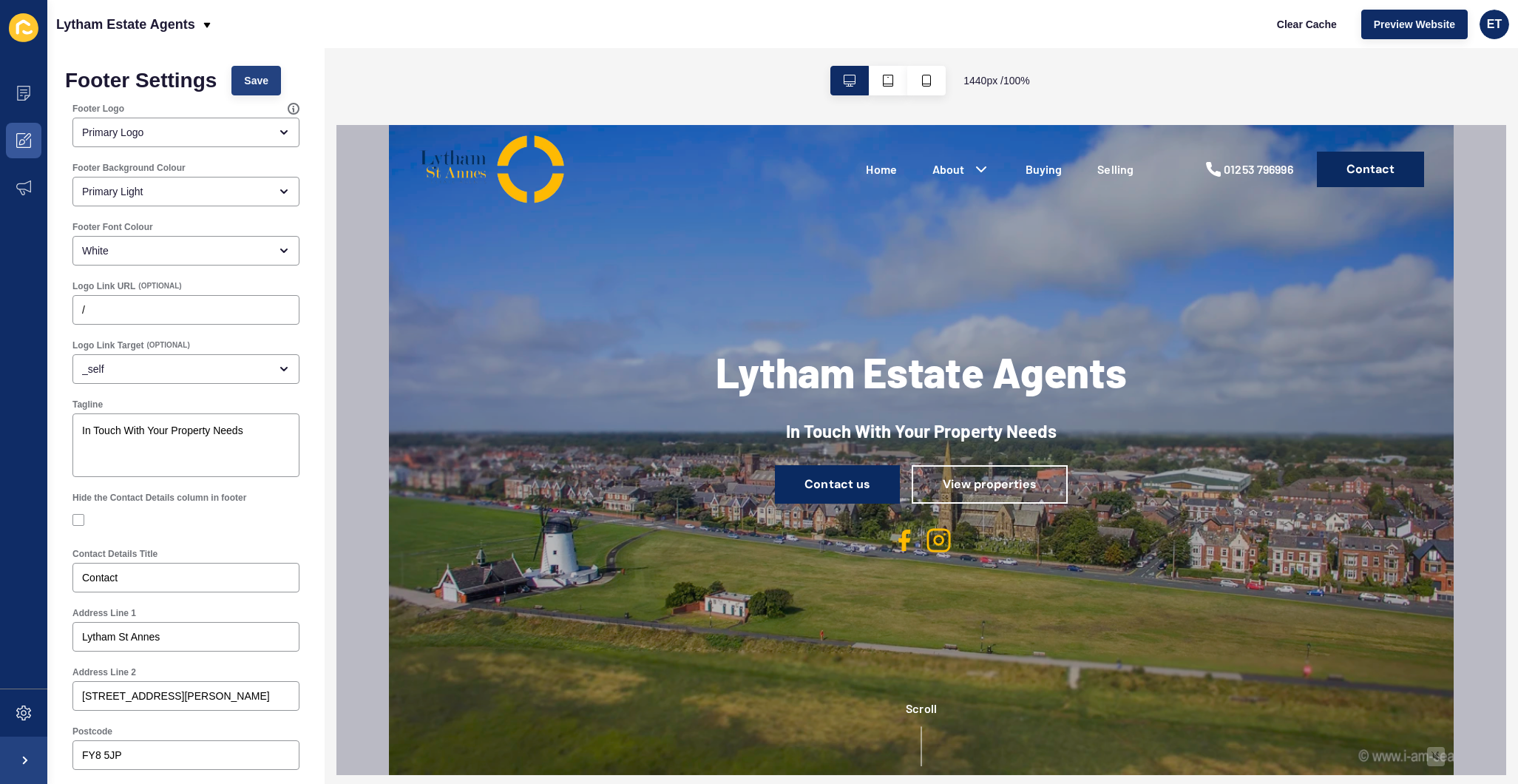
click at [259, 89] on button "Save" at bounding box center [256, 80] width 50 height 30
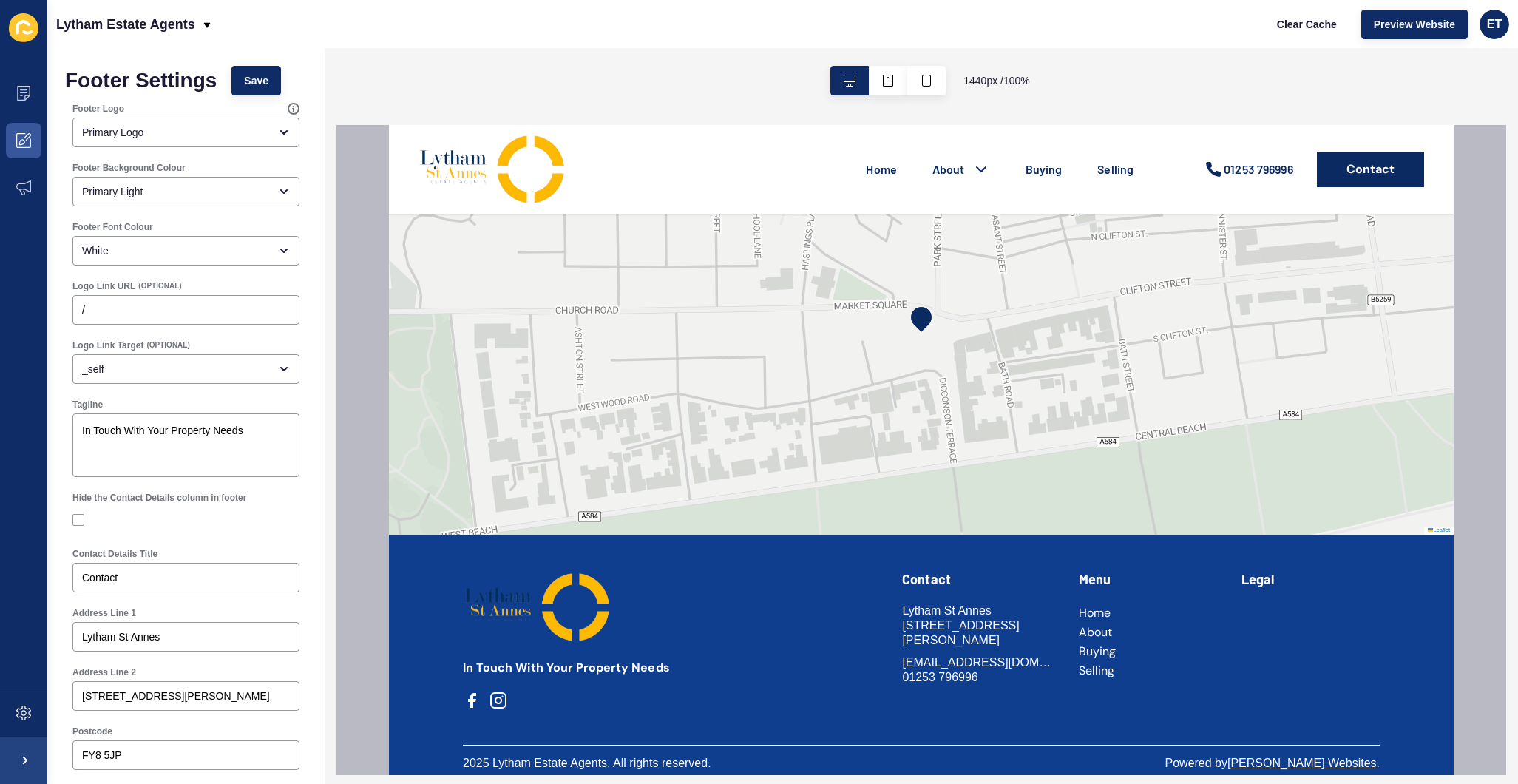
scroll to position [3549, 0]
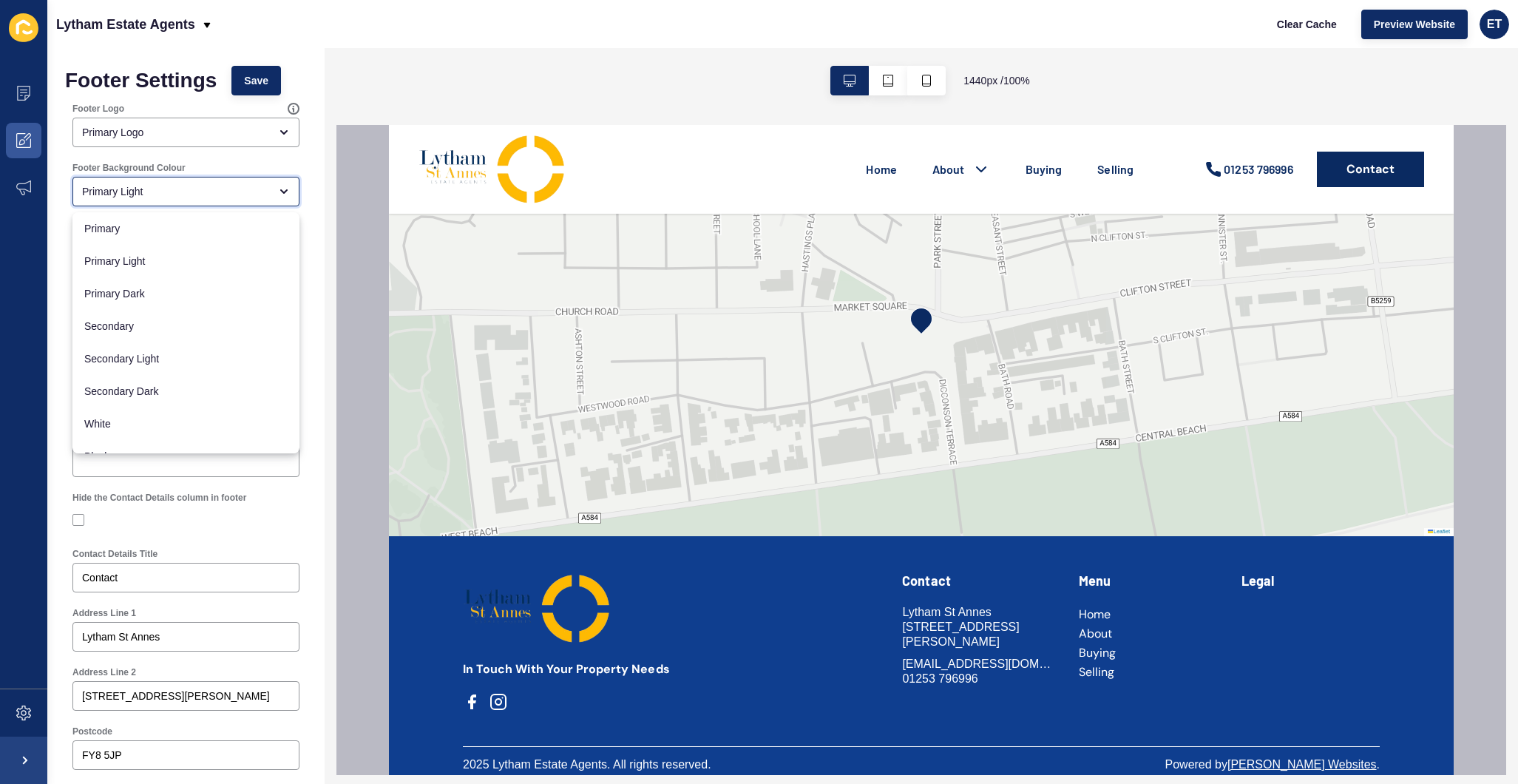
click at [167, 193] on div "Primary Light" at bounding box center [175, 191] width 187 height 15
click at [152, 283] on div "Primary Dark" at bounding box center [186, 293] width 227 height 32
type input "Primary Dark"
click at [269, 81] on button "Save" at bounding box center [256, 80] width 50 height 30
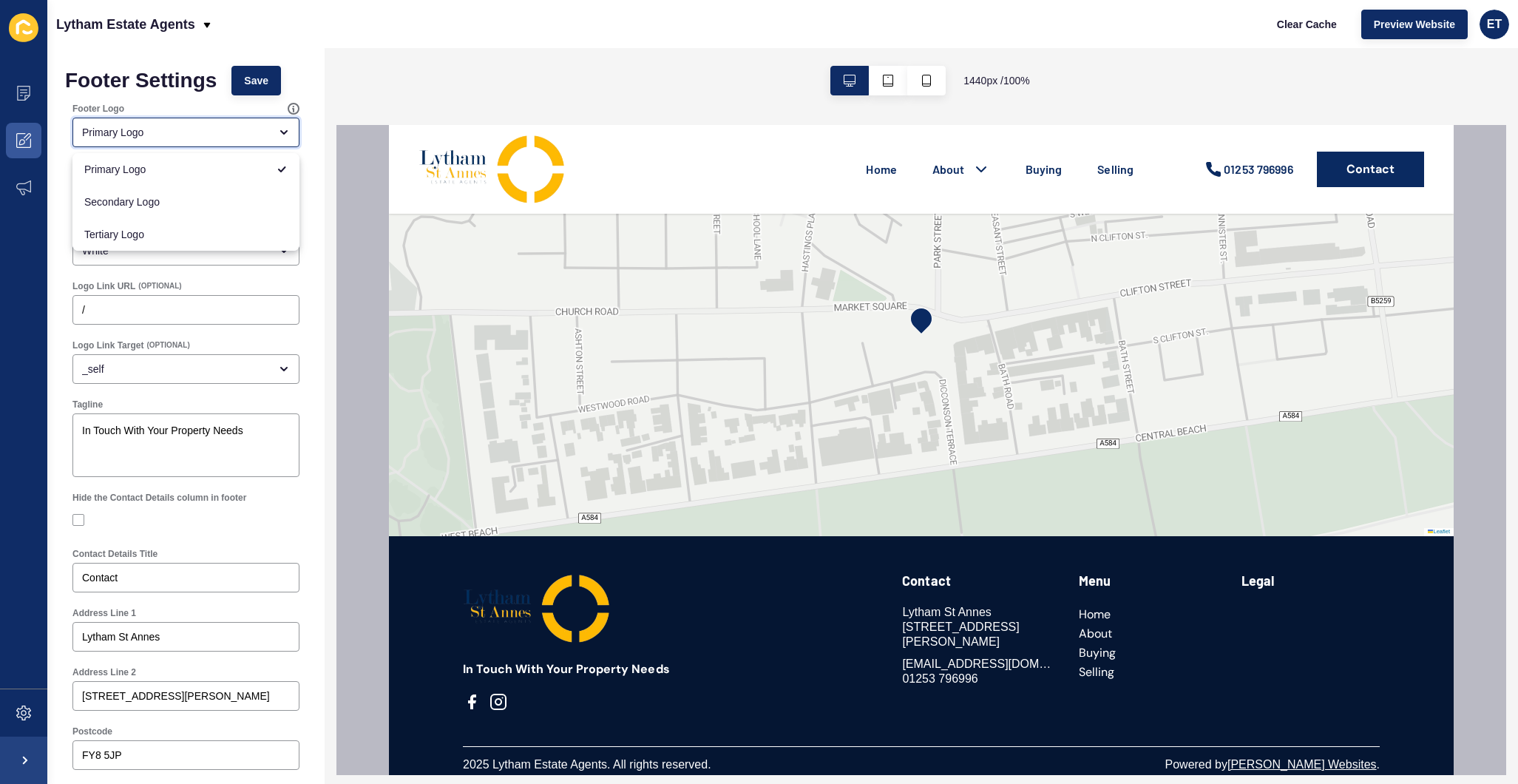
click at [190, 135] on div "Primary Logo" at bounding box center [175, 132] width 187 height 15
click at [193, 208] on span "Secondary Logo" at bounding box center [185, 202] width 203 height 15
type input "Secondary Logo"
click at [243, 70] on button "Save" at bounding box center [256, 80] width 50 height 30
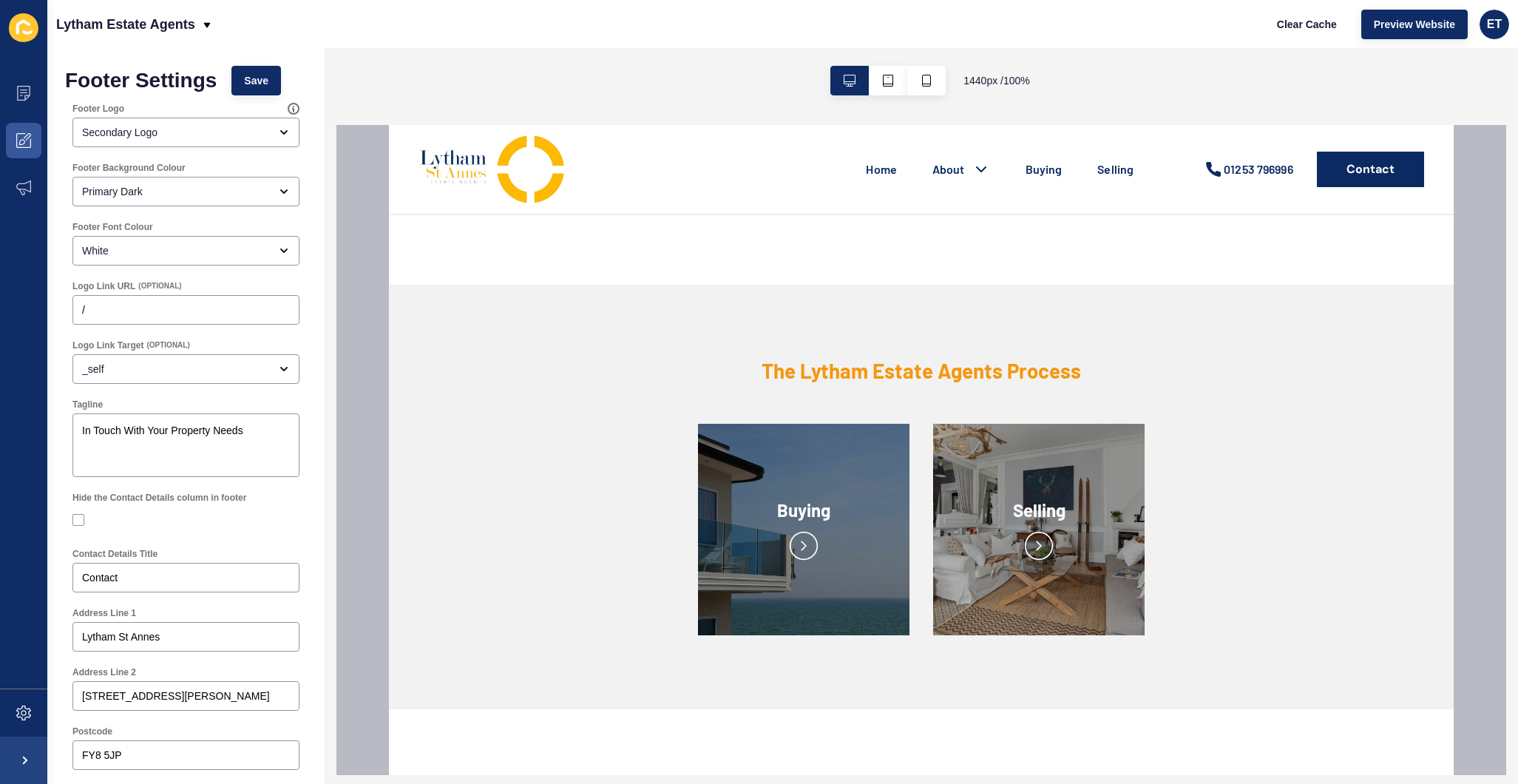
scroll to position [2311, 0]
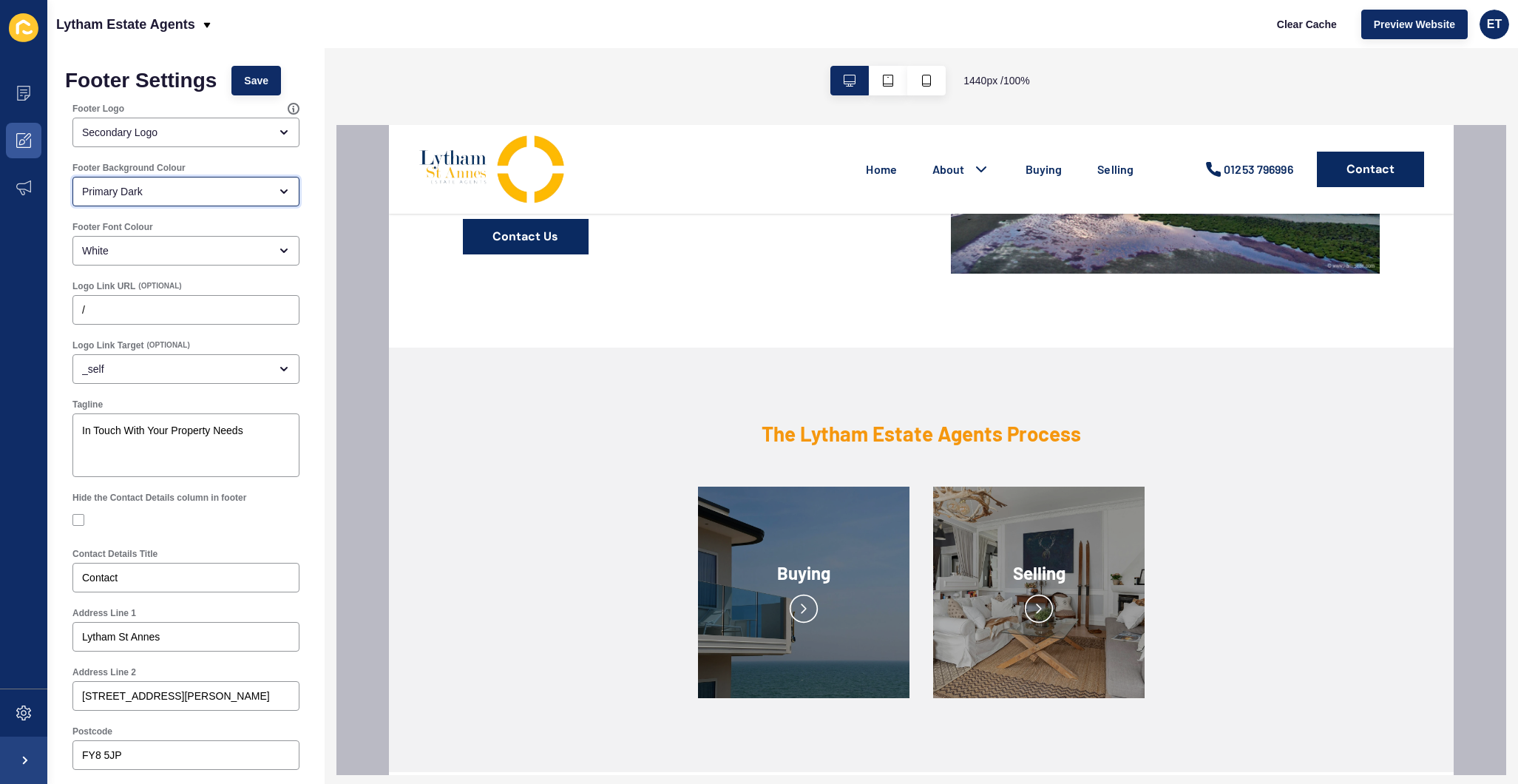
click at [134, 198] on div "Primary Dark" at bounding box center [175, 191] width 187 height 15
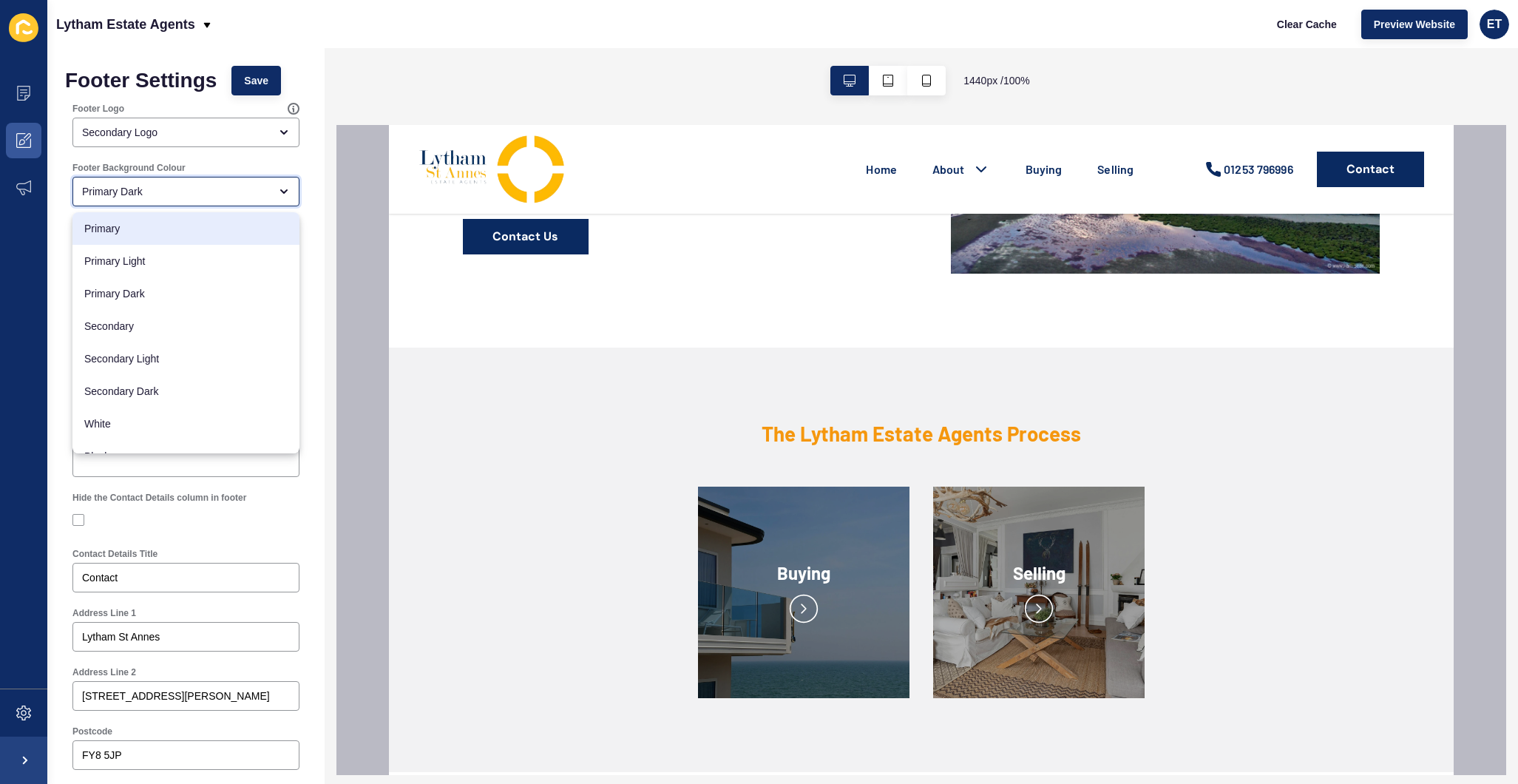
click at [135, 224] on span "Primary" at bounding box center [185, 229] width 203 height 15
type input "Primary"
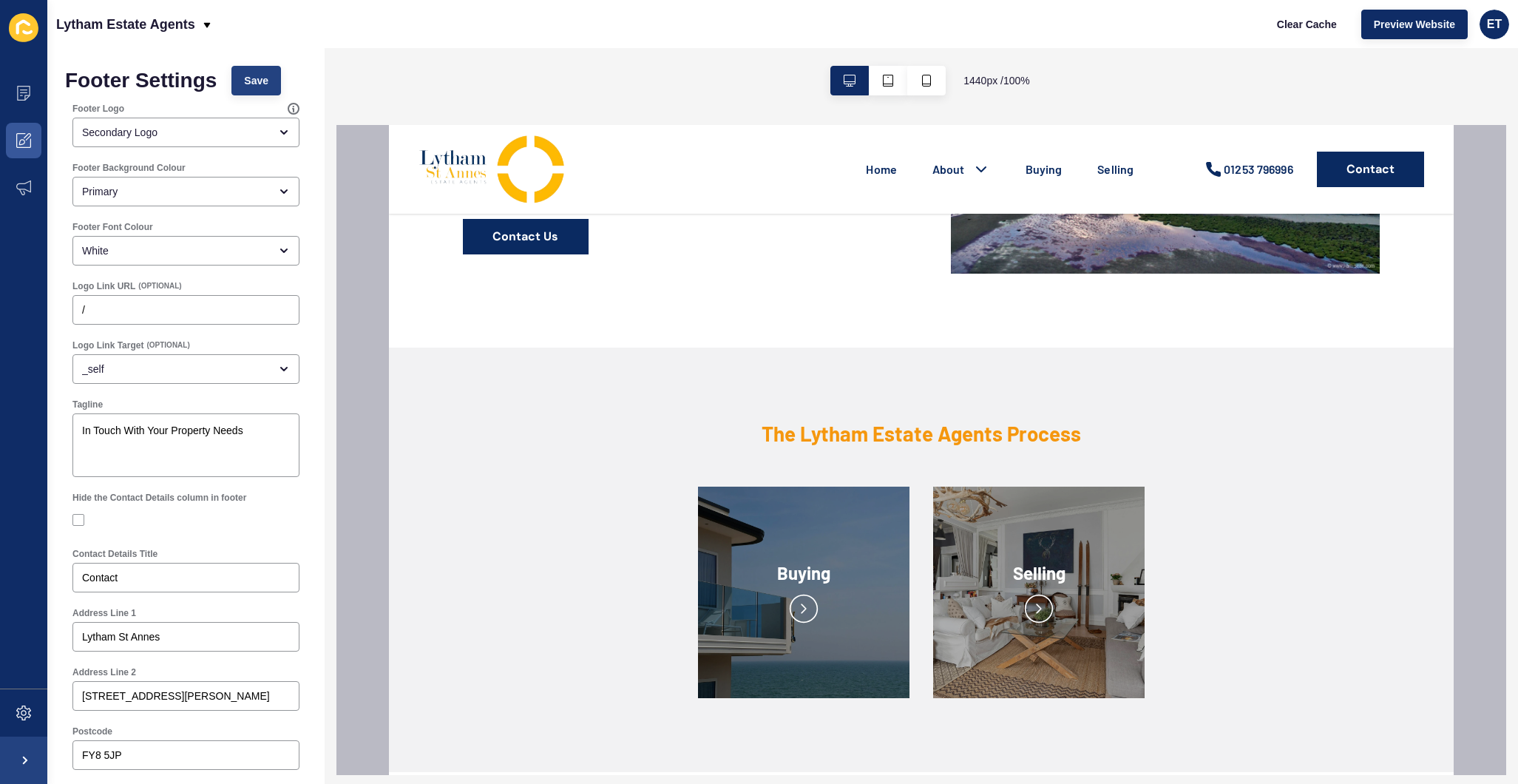
click at [262, 87] on span "Save" at bounding box center [256, 81] width 25 height 15
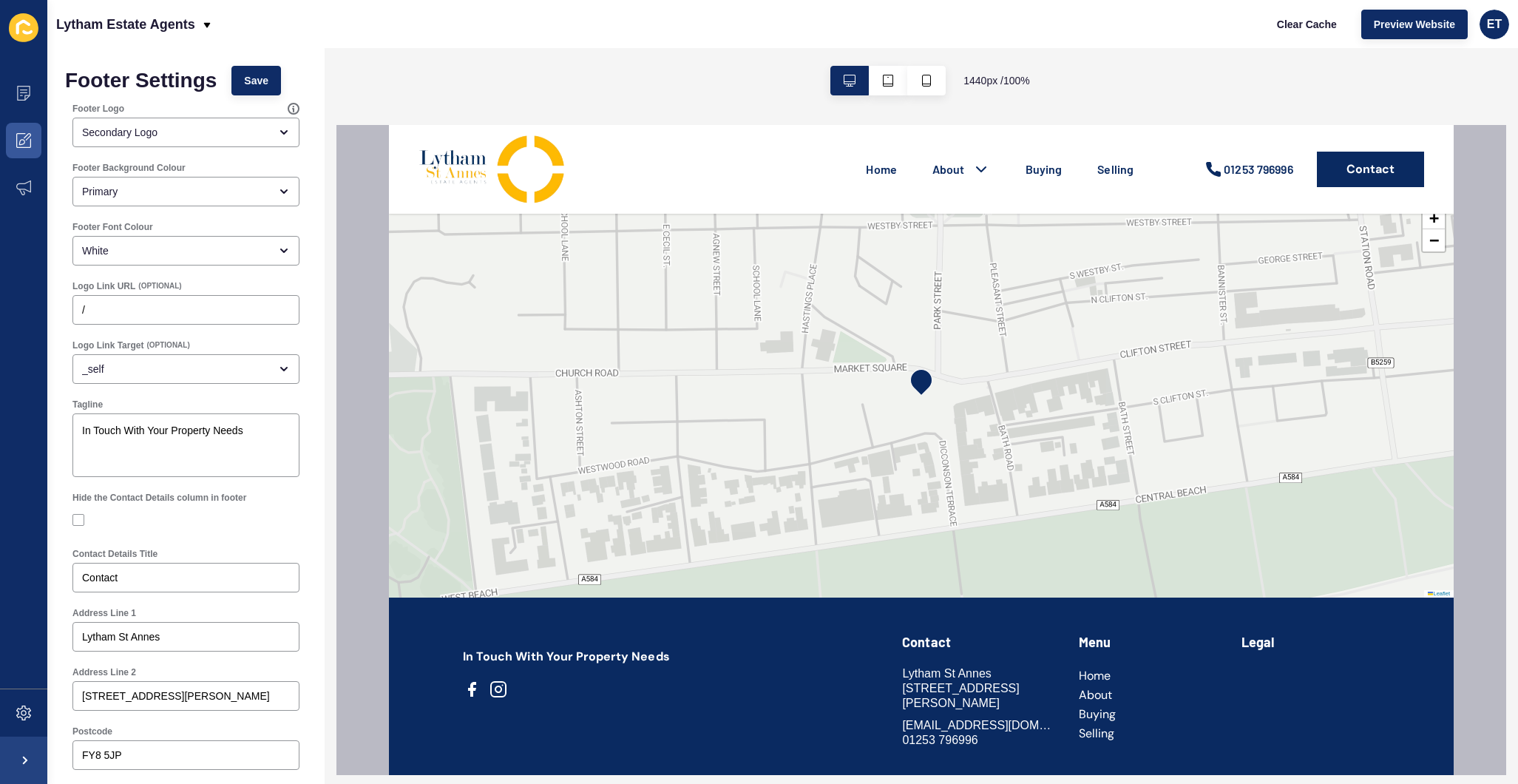
scroll to position [3526, 0]
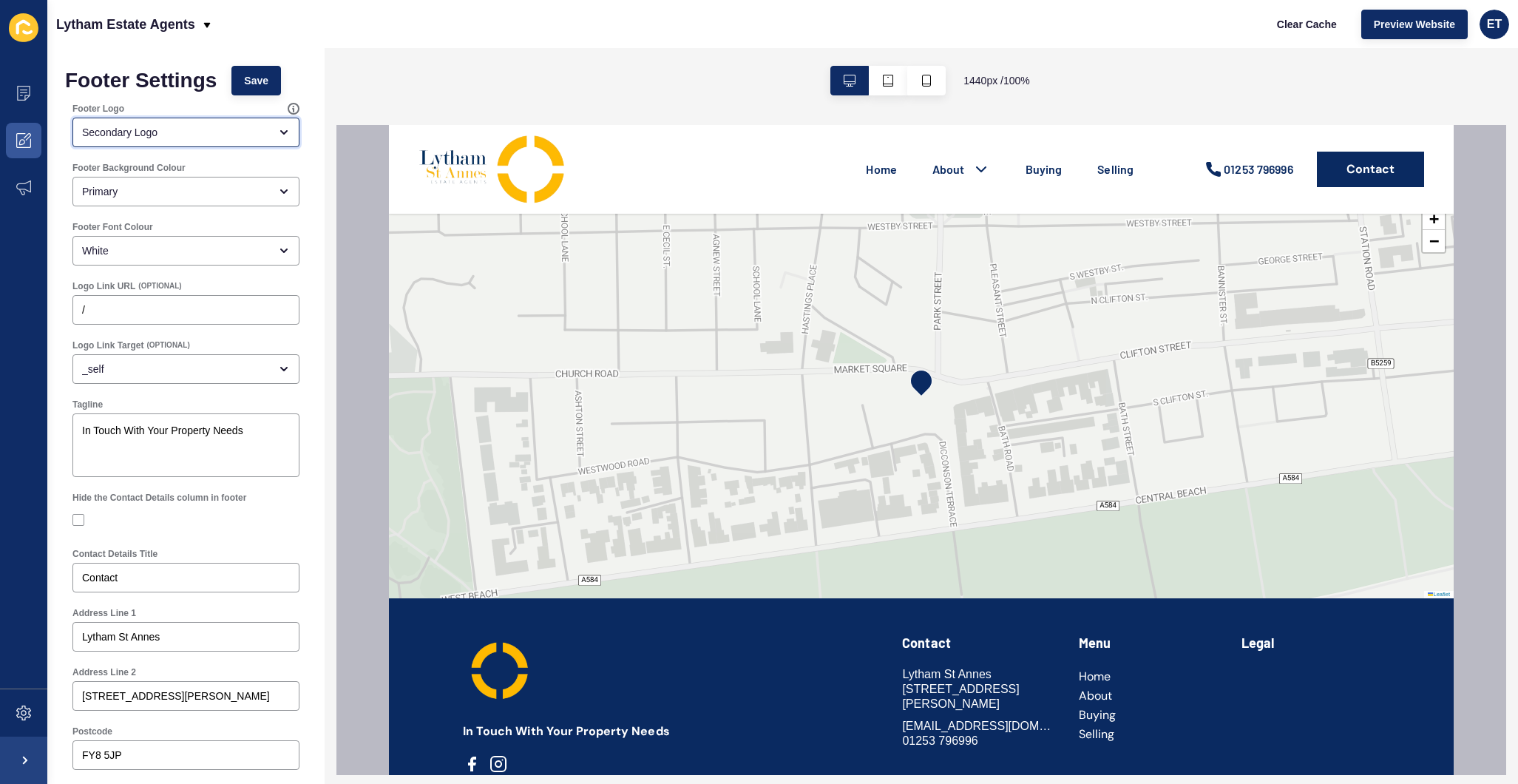
click at [127, 136] on div "Secondary Logo" at bounding box center [175, 132] width 187 height 15
click at [124, 223] on div "Tertiary Logo" at bounding box center [186, 234] width 227 height 32
click at [255, 81] on span "Save" at bounding box center [256, 81] width 25 height 15
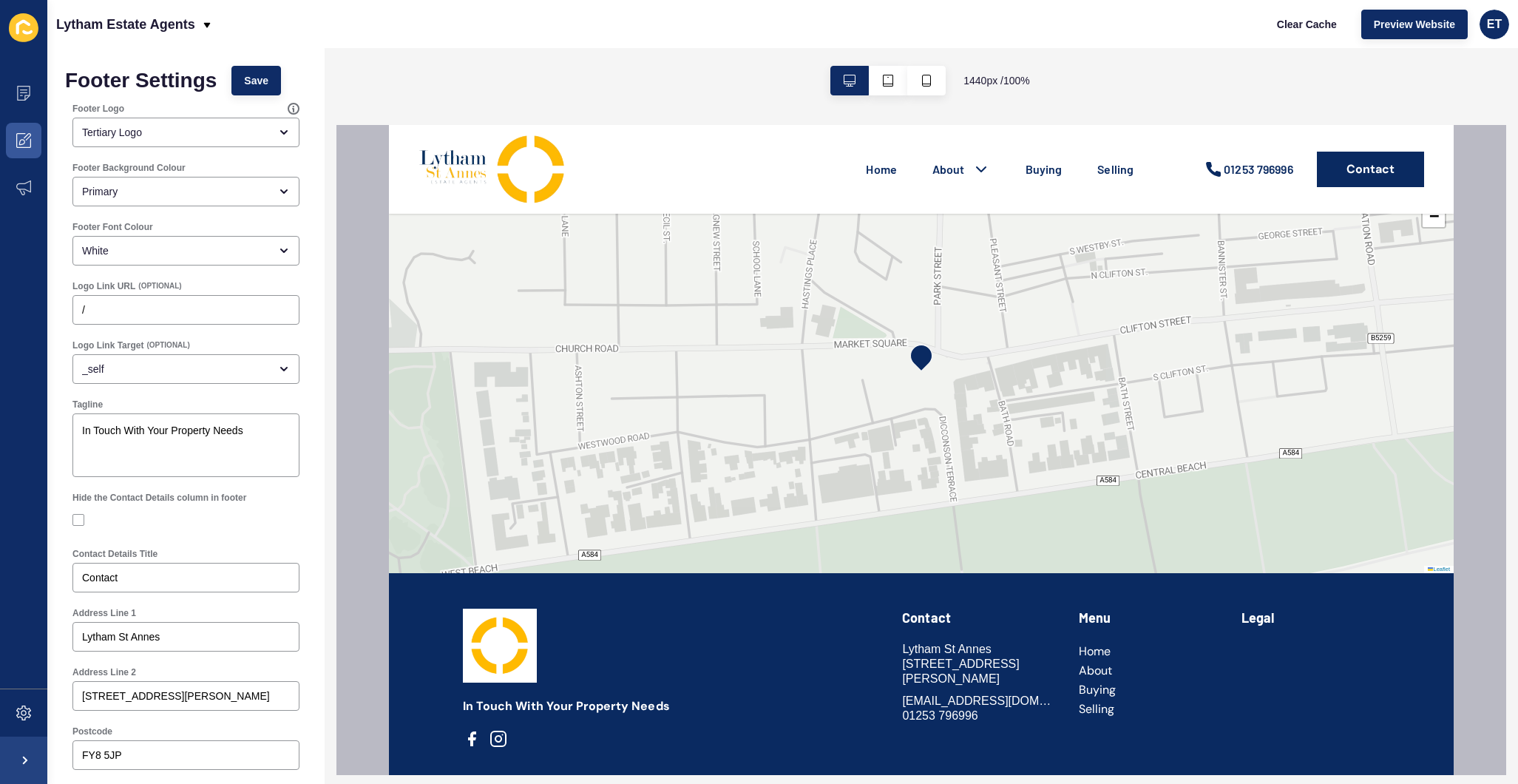
scroll to position [3549, 0]
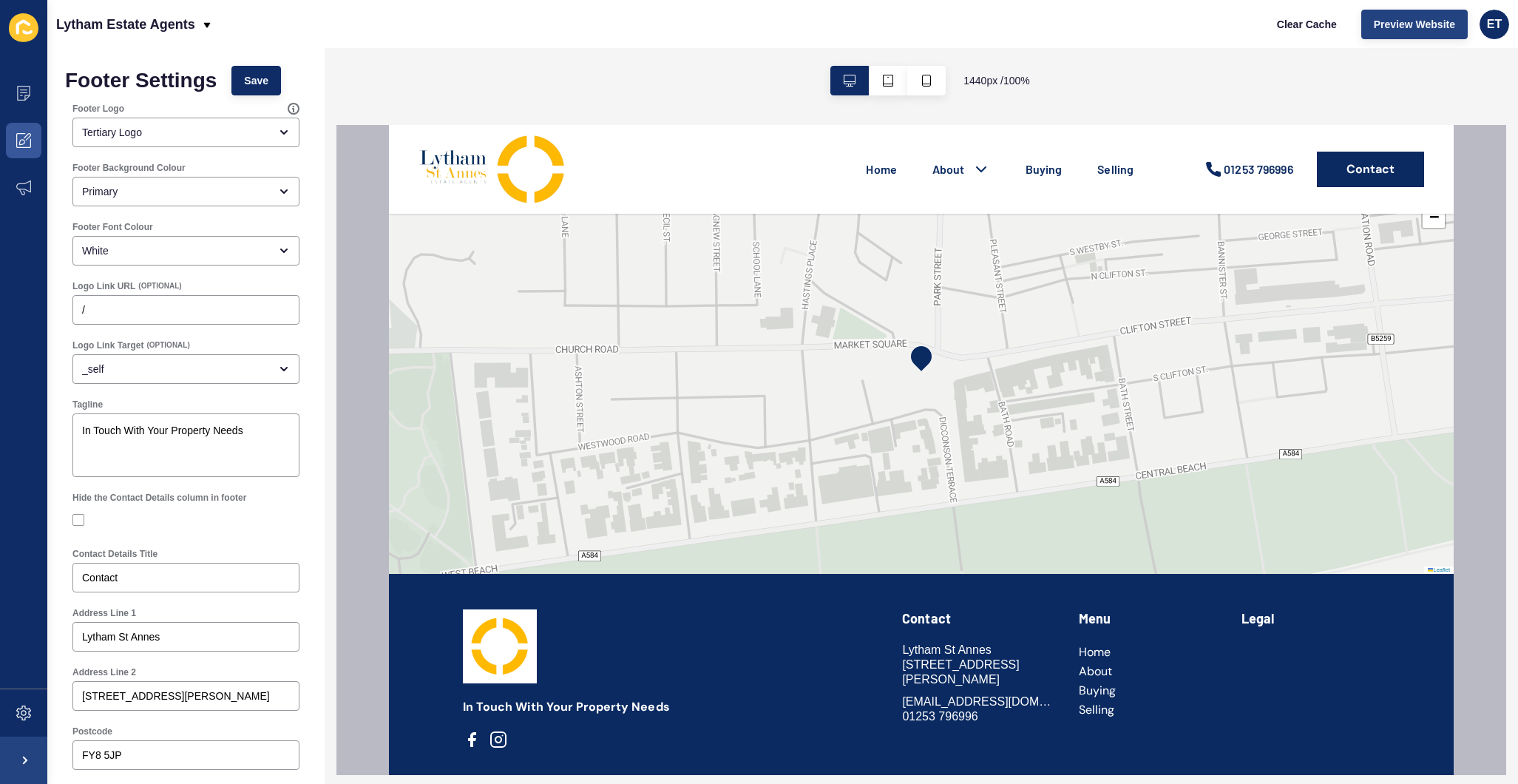
click at [1405, 24] on span "Preview Website" at bounding box center [1414, 25] width 81 height 15
click at [207, 174] on div "Footer Background Colour Primary" at bounding box center [185, 184] width 230 height 48
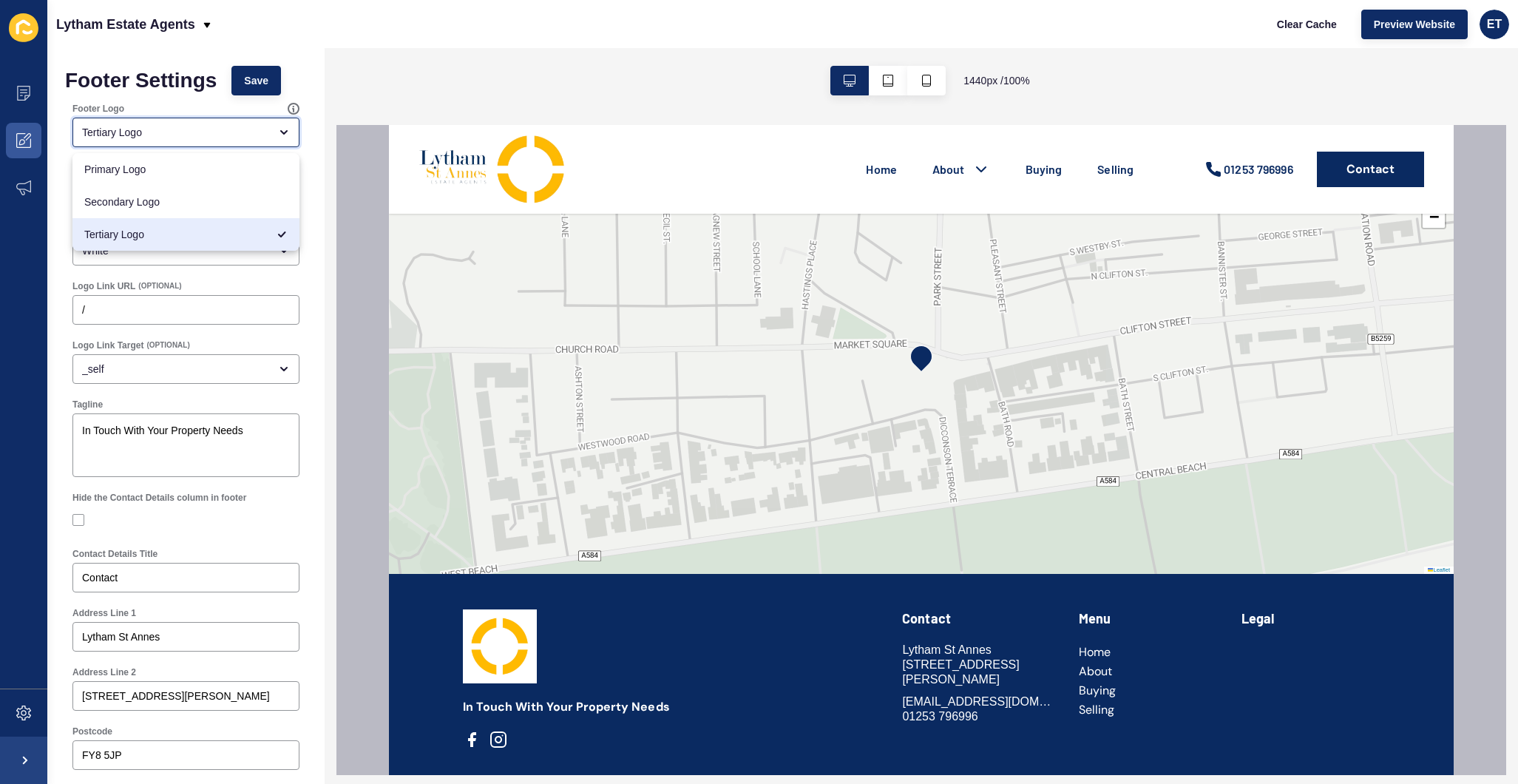
click at [175, 120] on div "Tertiary Logo" at bounding box center [186, 131] width 227 height 30
click at [123, 210] on div "Secondary Logo" at bounding box center [186, 202] width 227 height 32
type input "Secondary Logo"
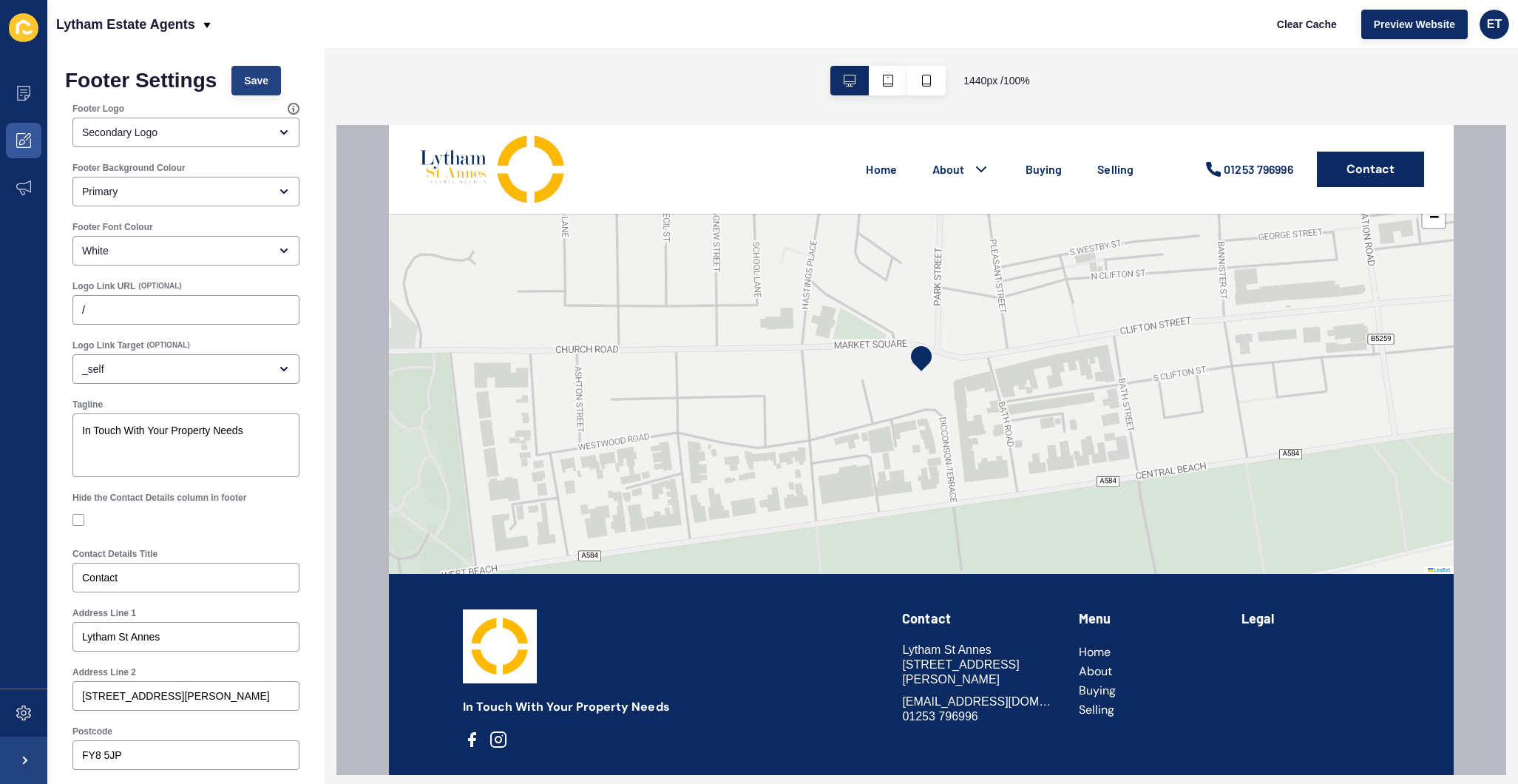
click at [266, 84] on span "Save" at bounding box center [256, 81] width 25 height 15
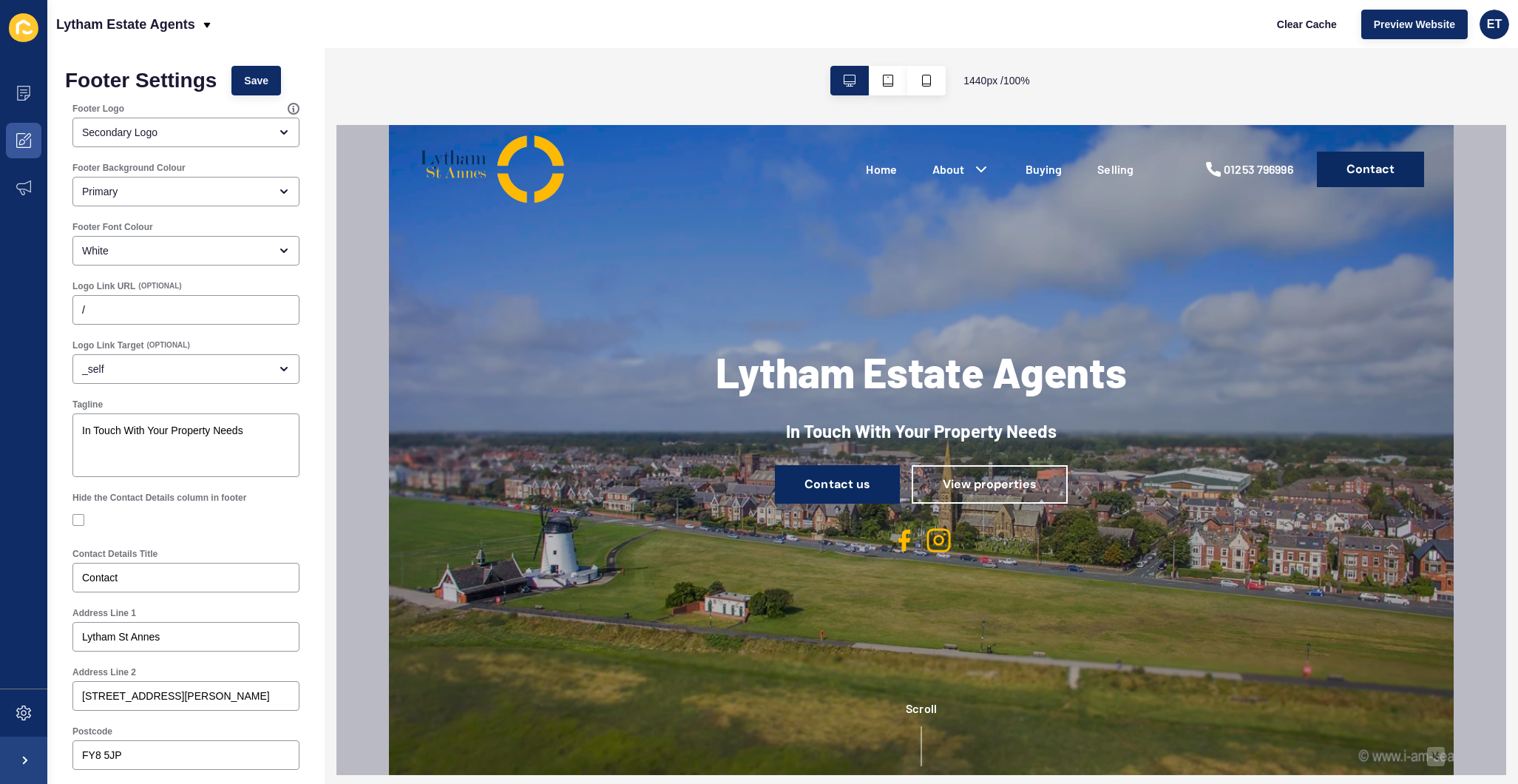
scroll to position [0, 0]
click at [1390, 19] on span "Preview Website" at bounding box center [1414, 25] width 81 height 15
click at [253, 82] on span "Save" at bounding box center [256, 81] width 25 height 15
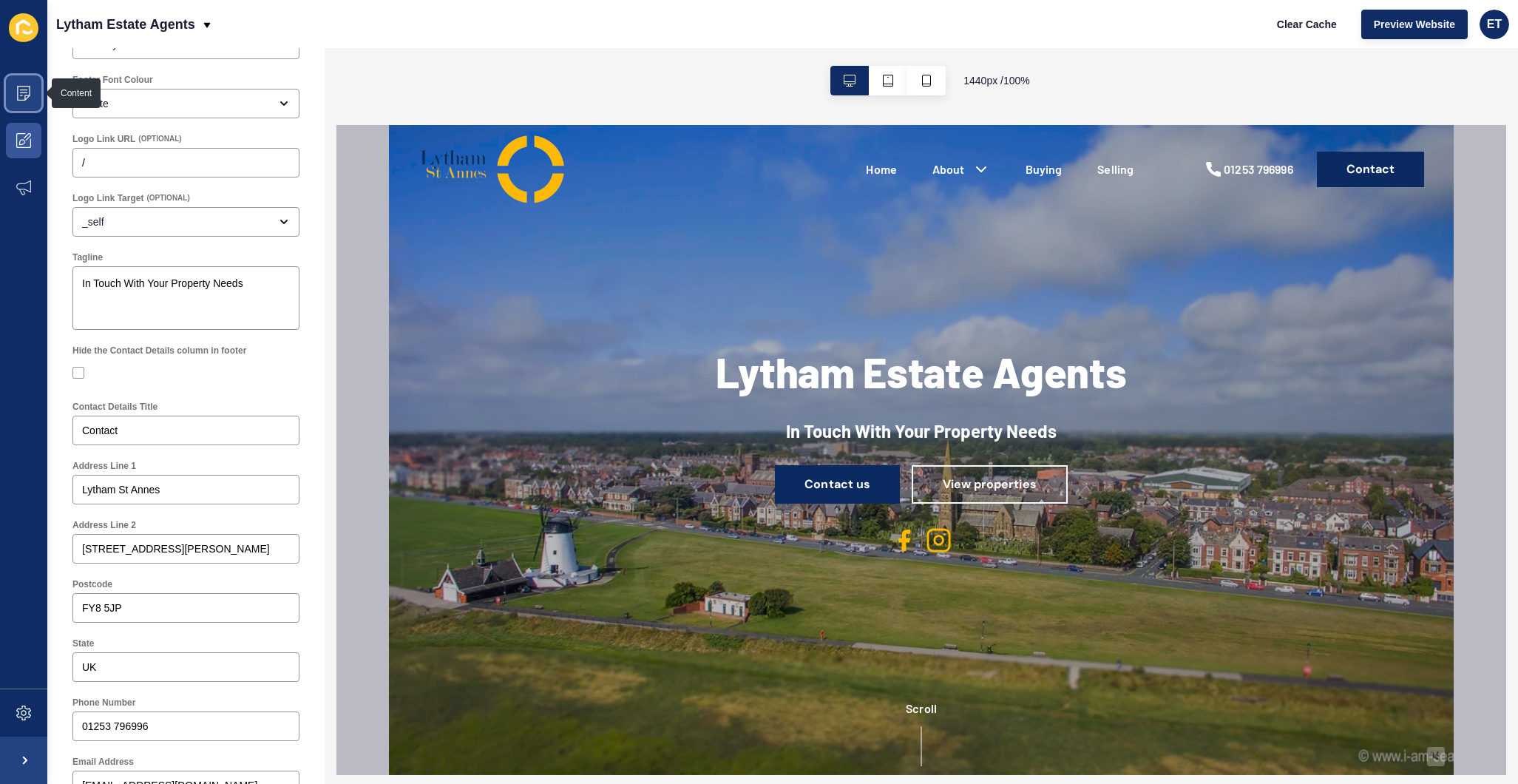
click at [28, 98] on icon at bounding box center [24, 93] width 13 height 15
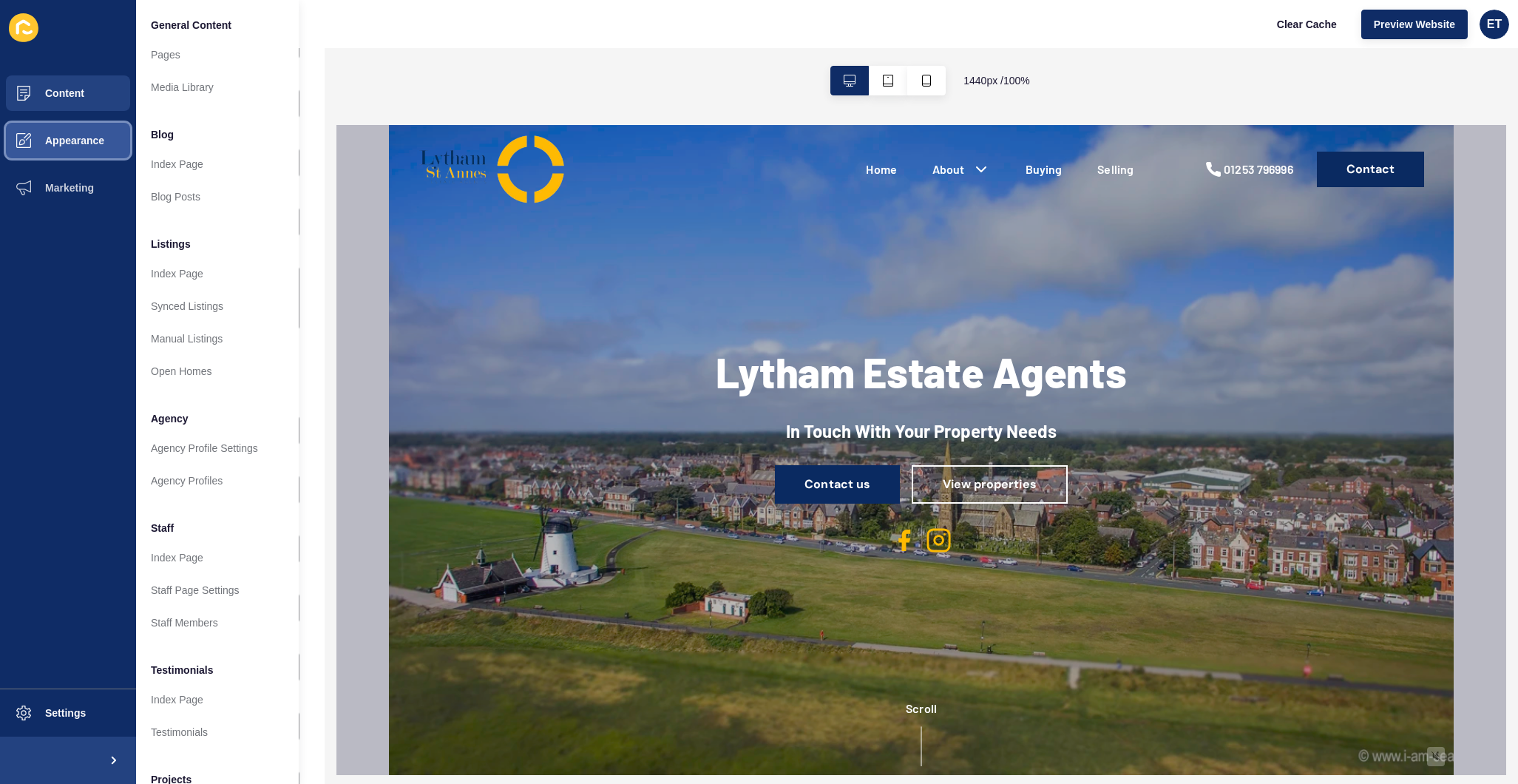
click at [83, 144] on span "Appearance" at bounding box center [51, 140] width 107 height 11
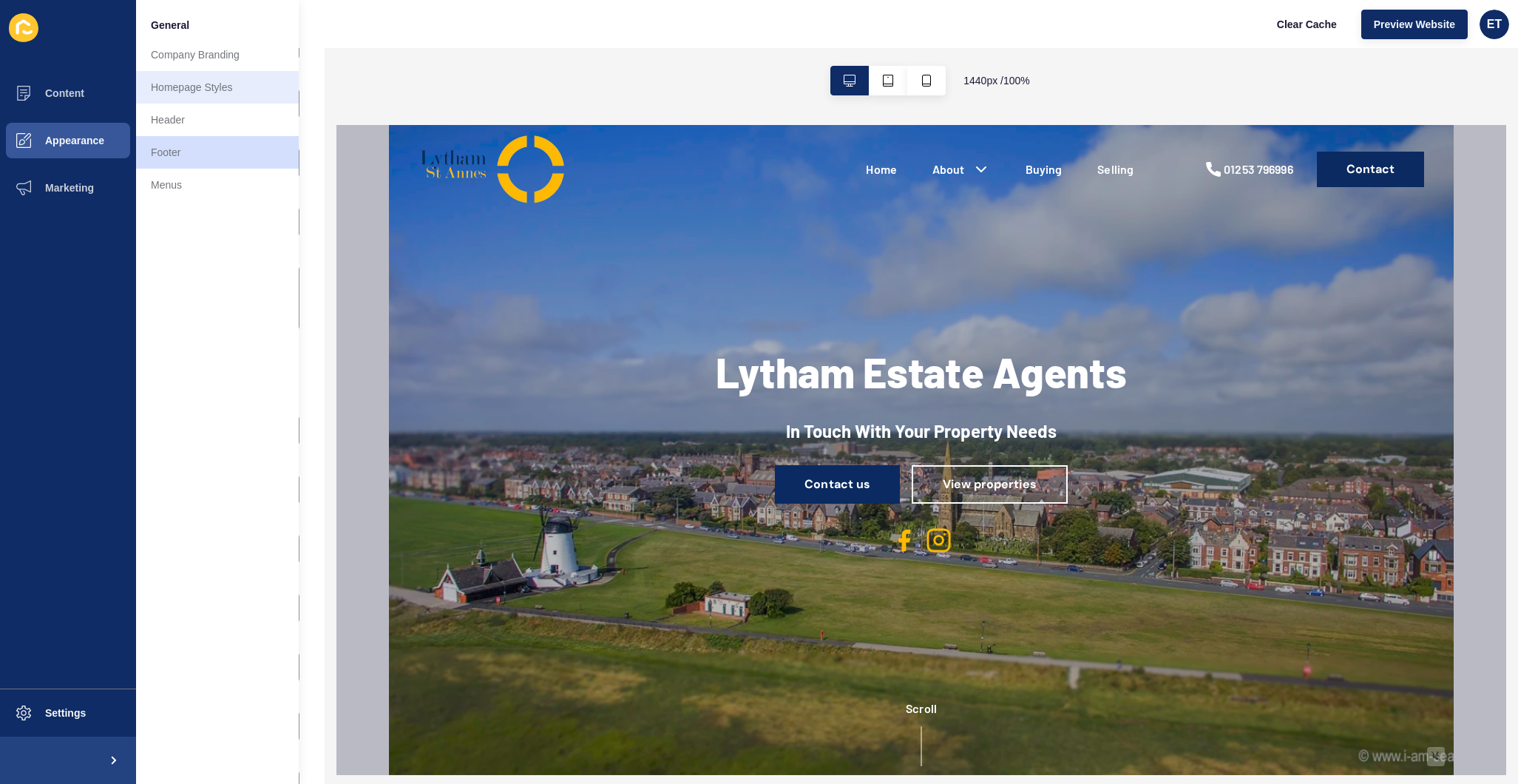
click at [192, 100] on link "Homepage Styles" at bounding box center [217, 87] width 163 height 32
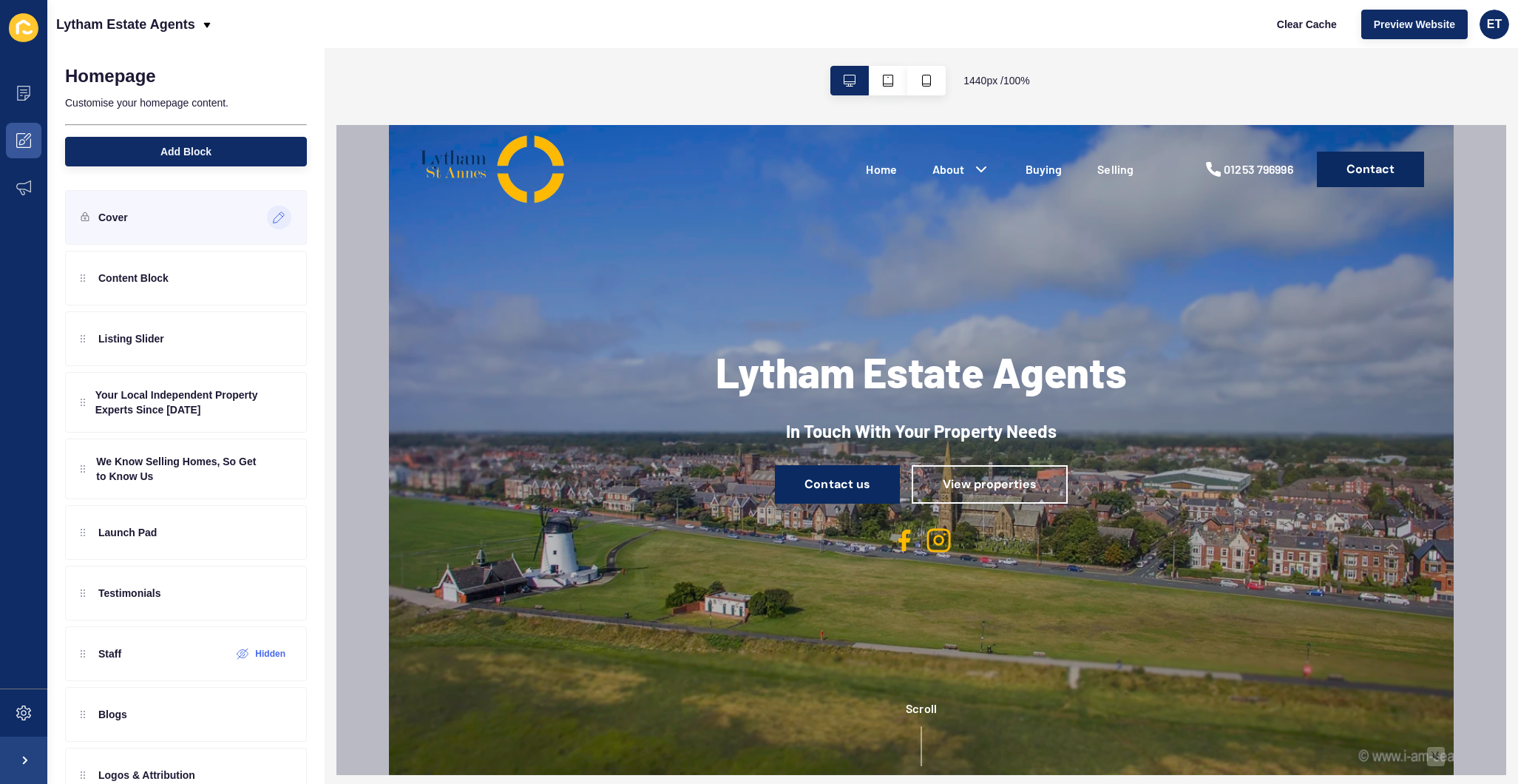
click at [270, 210] on div at bounding box center [279, 217] width 25 height 24
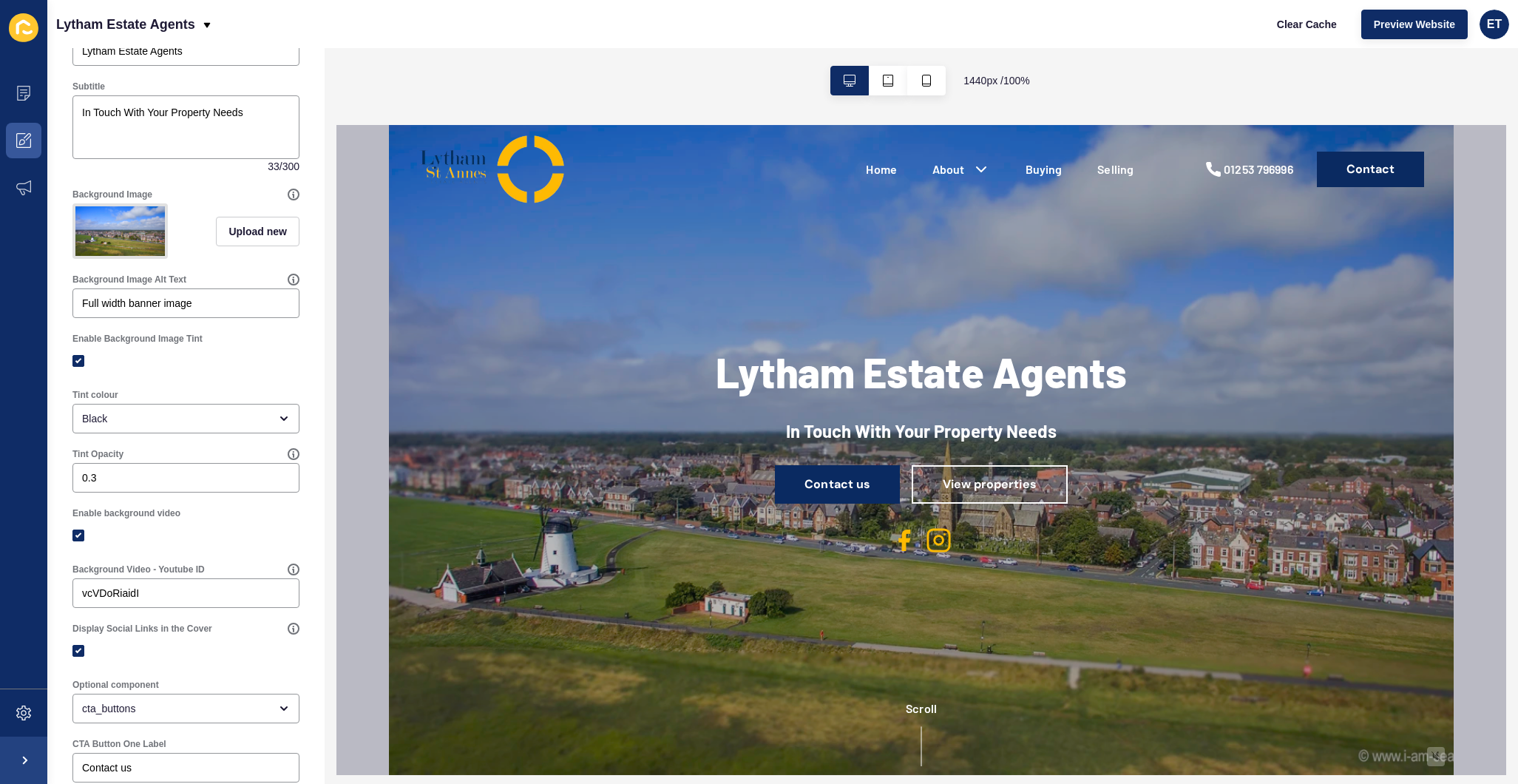
scroll to position [156, 0]
drag, startPoint x: 183, startPoint y: 593, endPoint x: 78, endPoint y: 592, distance: 105.0
click at [78, 592] on div "vcVDoRiaidI" at bounding box center [186, 593] width 227 height 30
click at [78, 534] on label at bounding box center [78, 535] width 11 height 11
click at [78, 534] on input "Enable background video" at bounding box center [80, 535] width 10 height 10
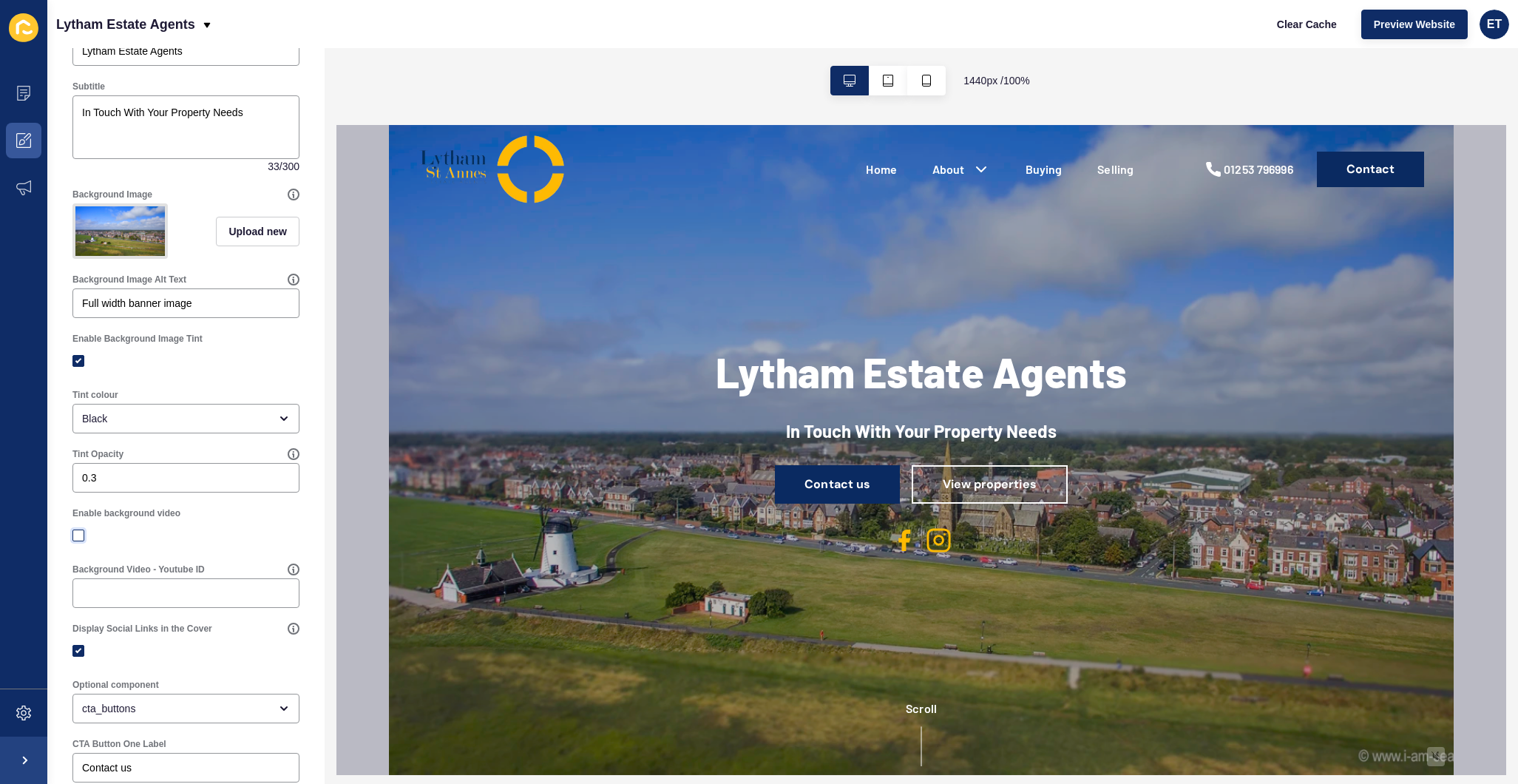
checkbox input "false"
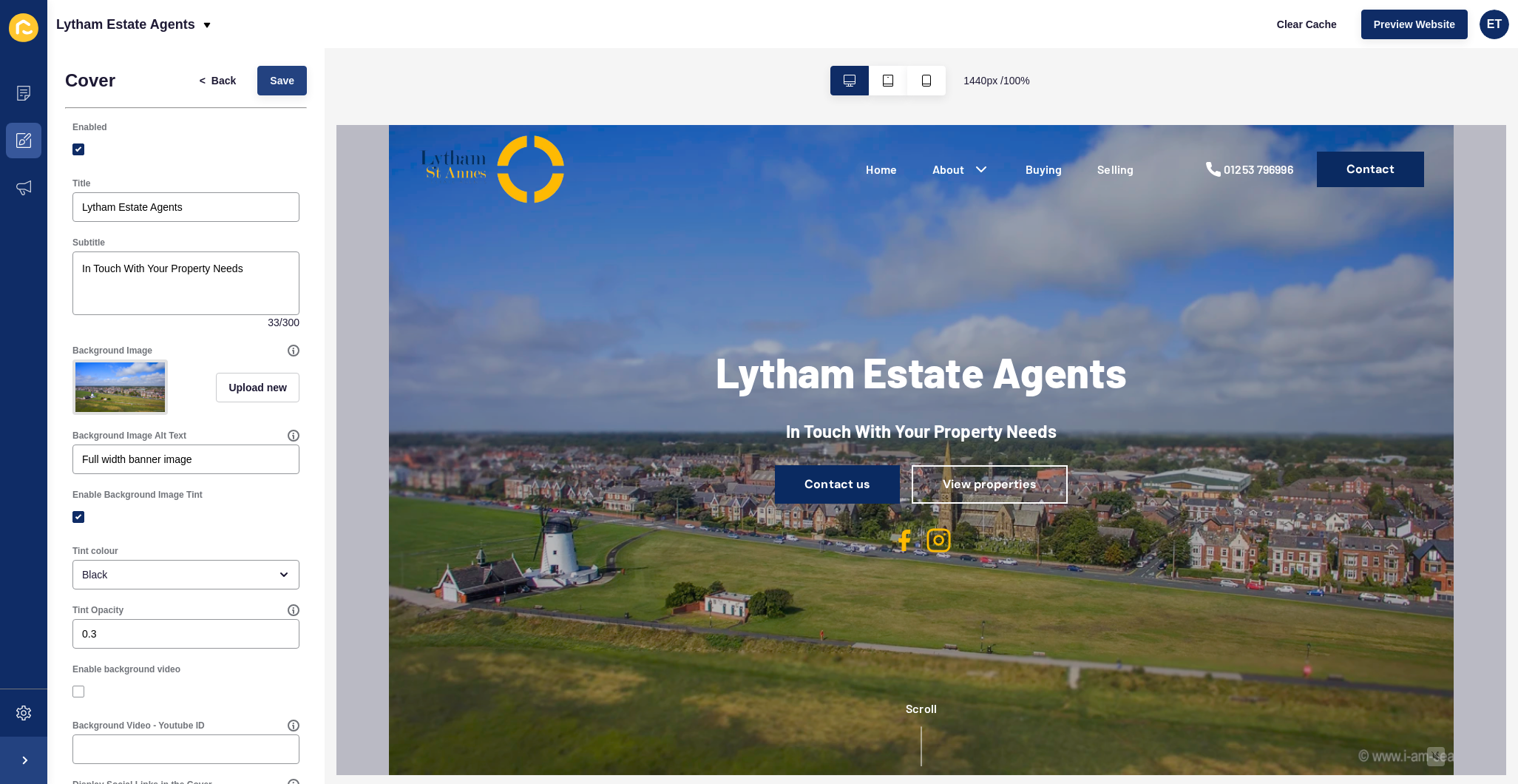
scroll to position [0, 0]
click at [293, 91] on button "Save" at bounding box center [282, 80] width 50 height 30
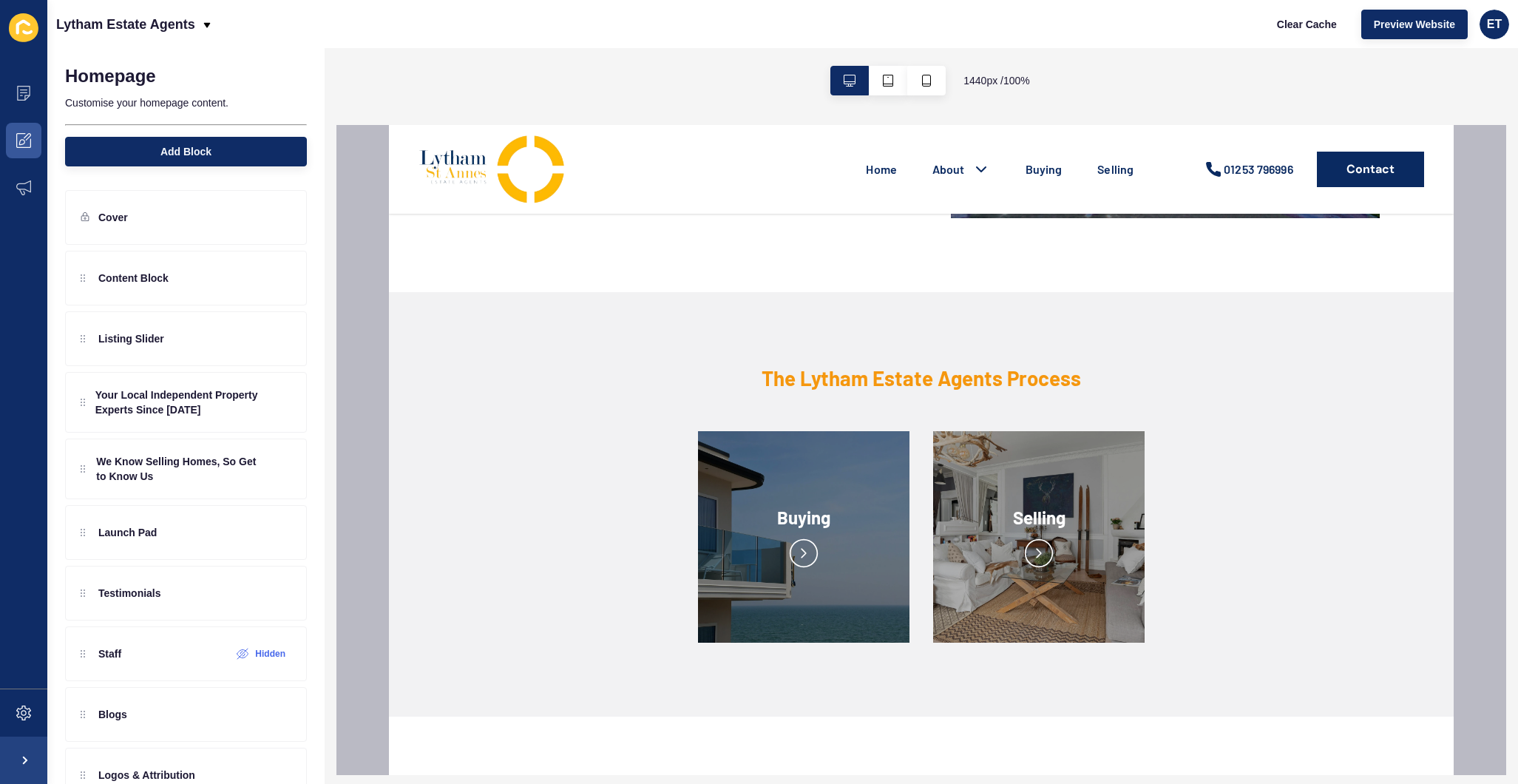
scroll to position [2620, 0]
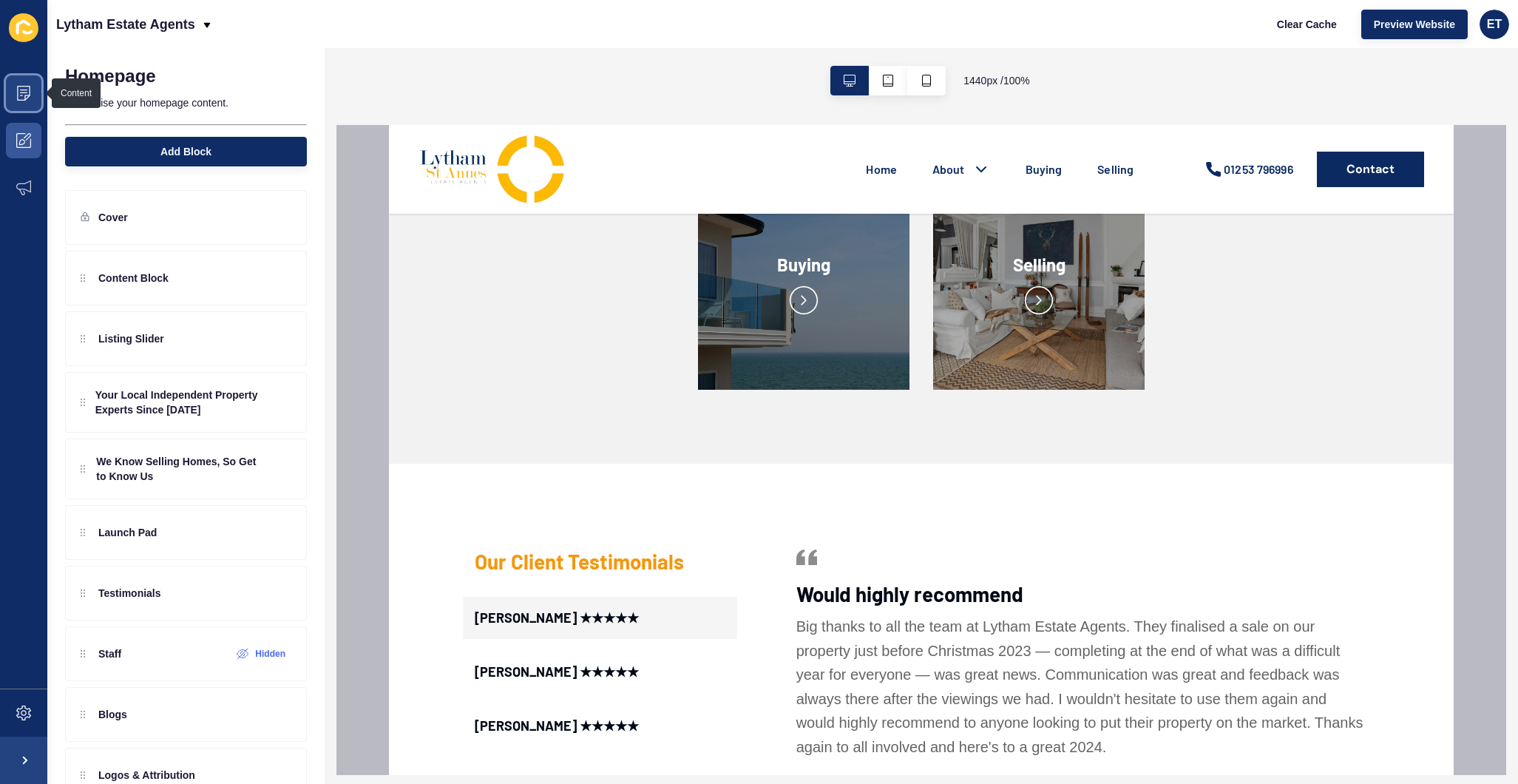
click at [38, 103] on span at bounding box center [24, 93] width 48 height 48
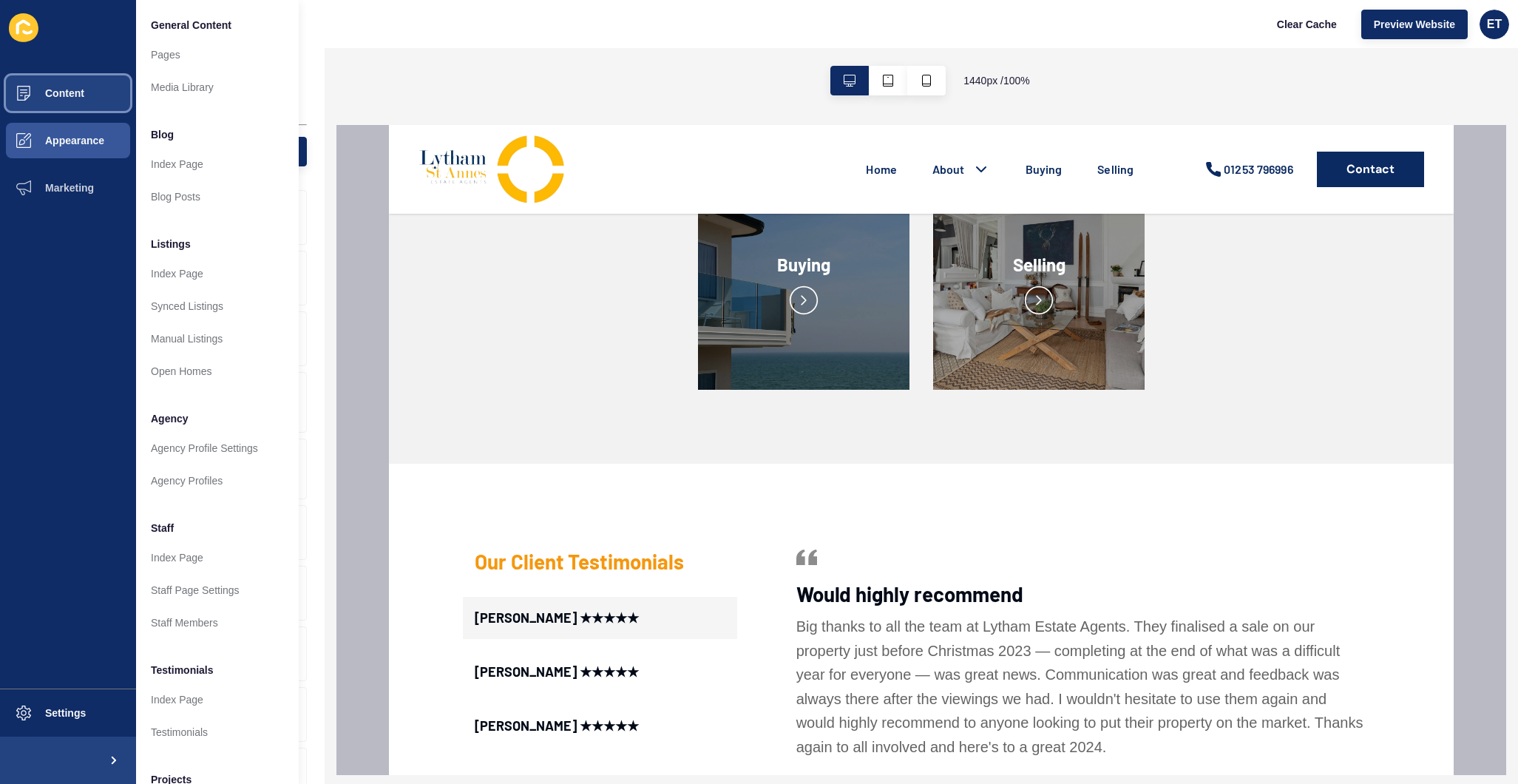
scroll to position [0, 0]
click at [65, 180] on button "Marketing" at bounding box center [68, 188] width 136 height 48
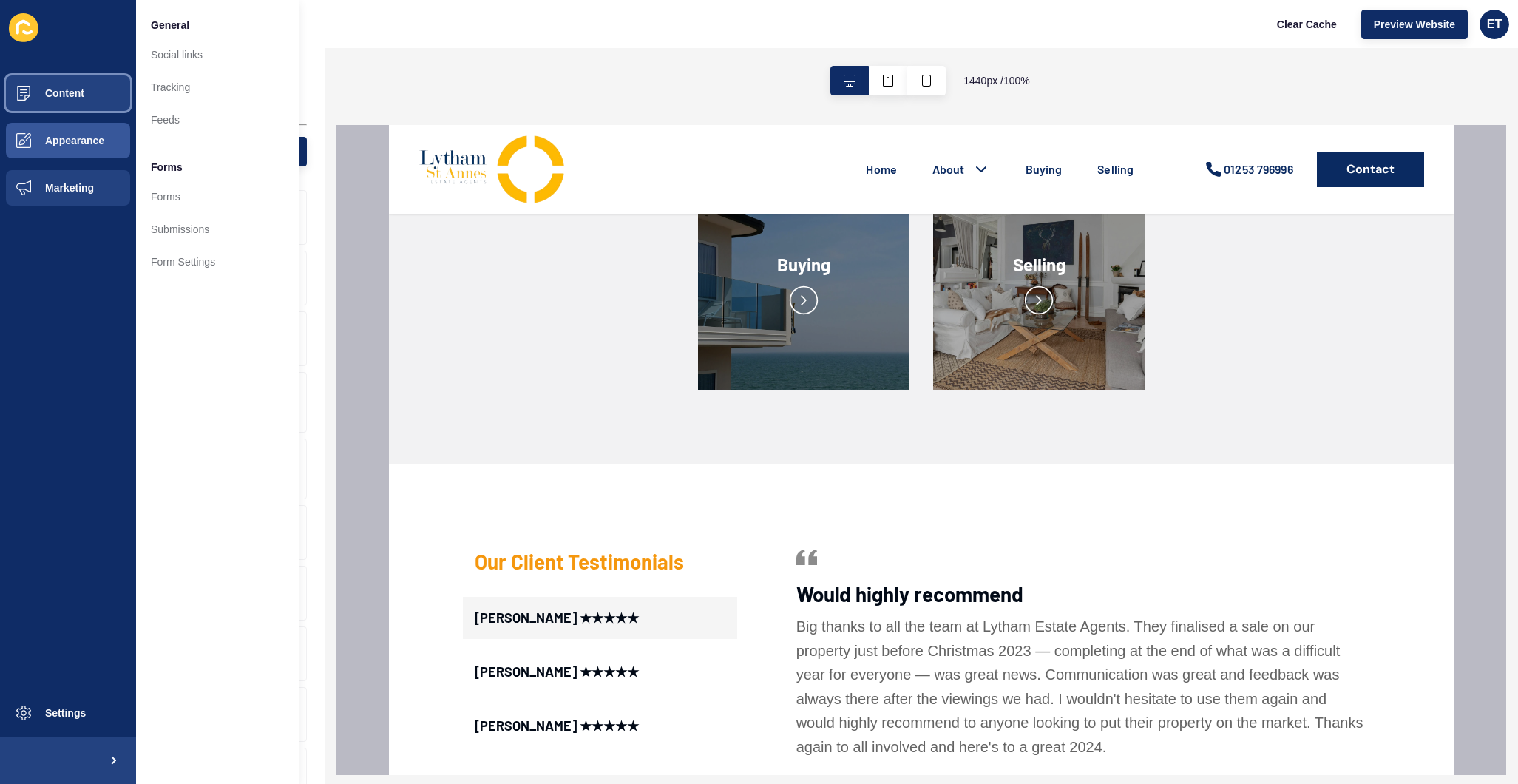
click at [51, 92] on span "Content" at bounding box center [41, 93] width 87 height 11
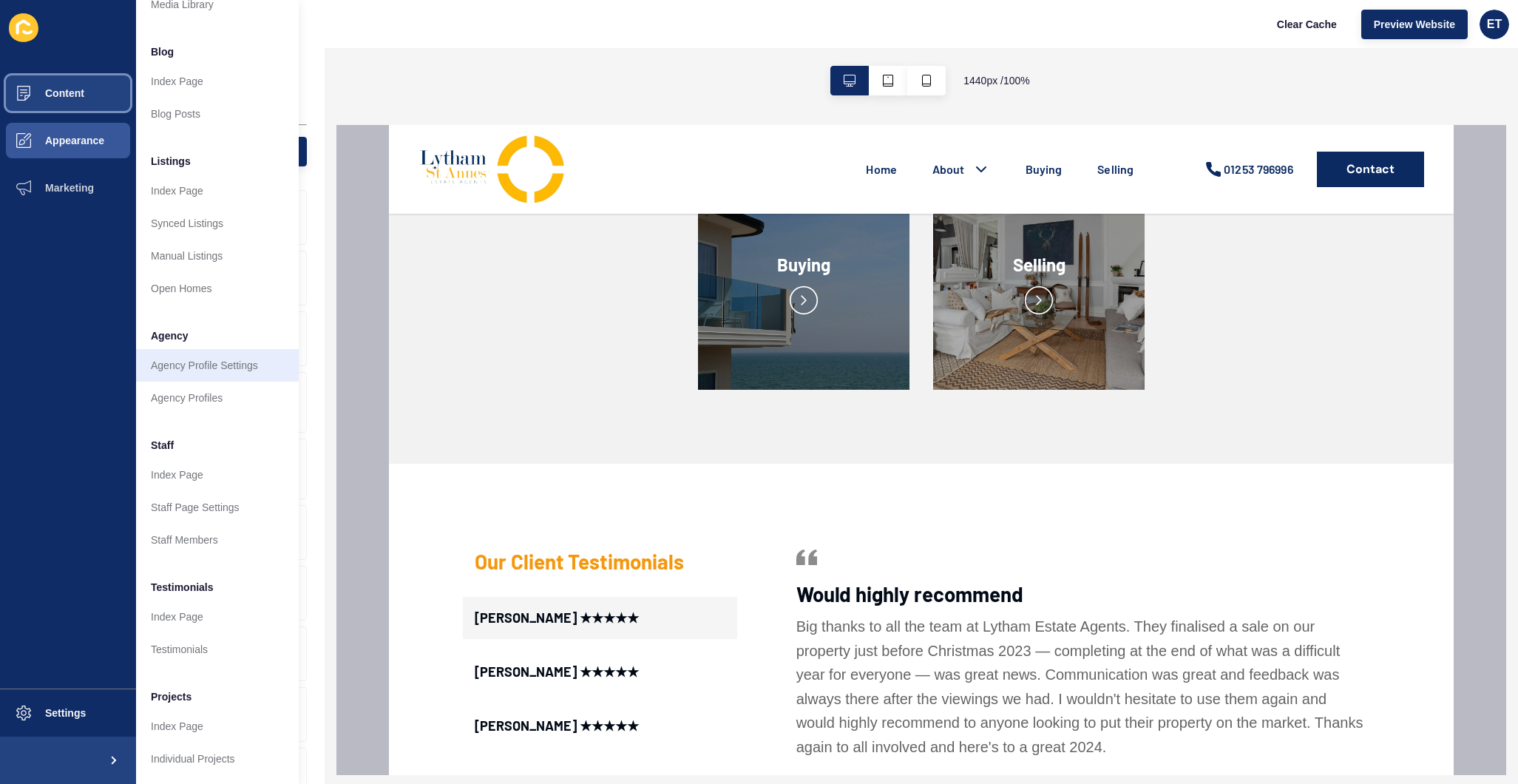
scroll to position [83, 0]
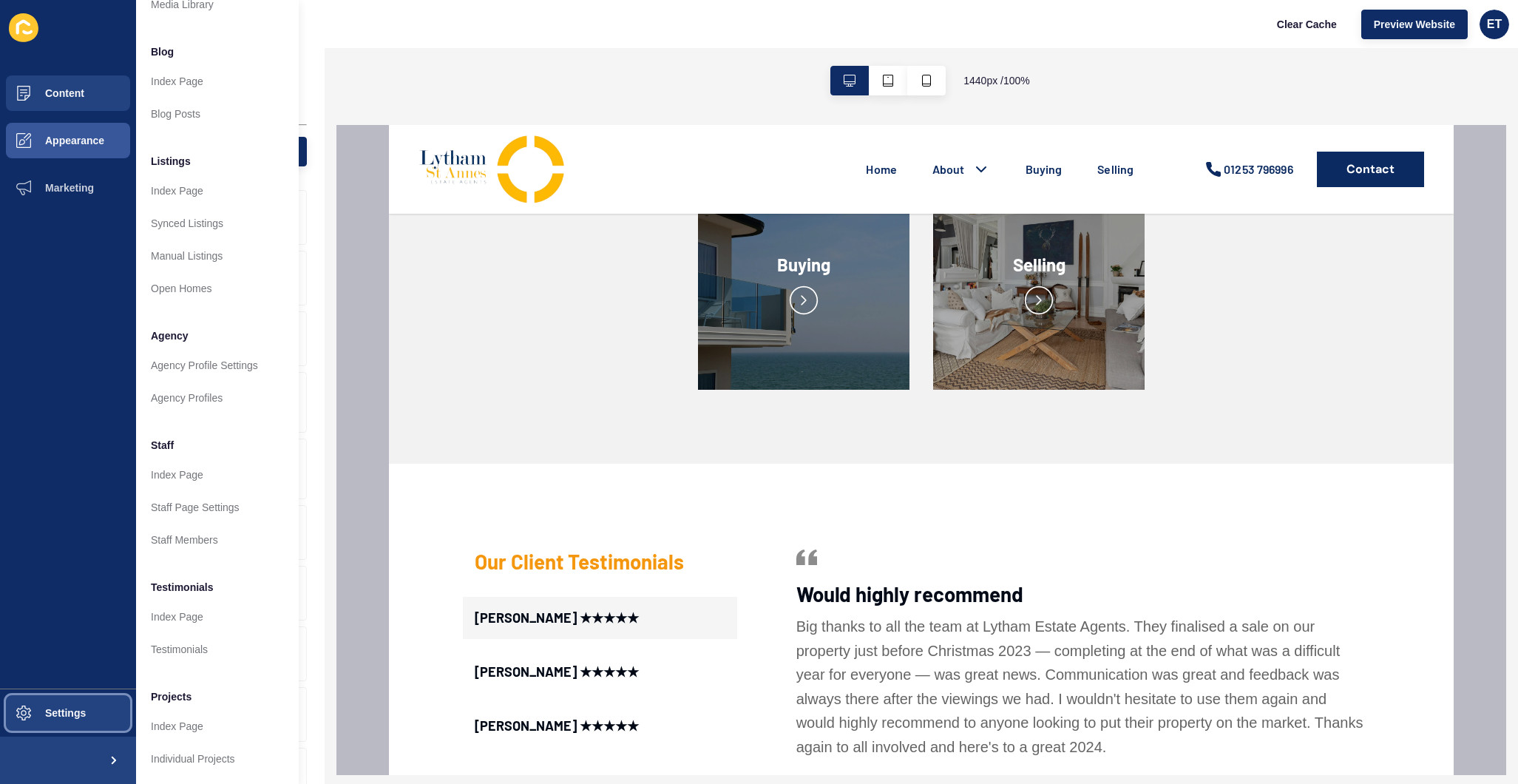
click at [71, 694] on button "Settings" at bounding box center [68, 713] width 136 height 48
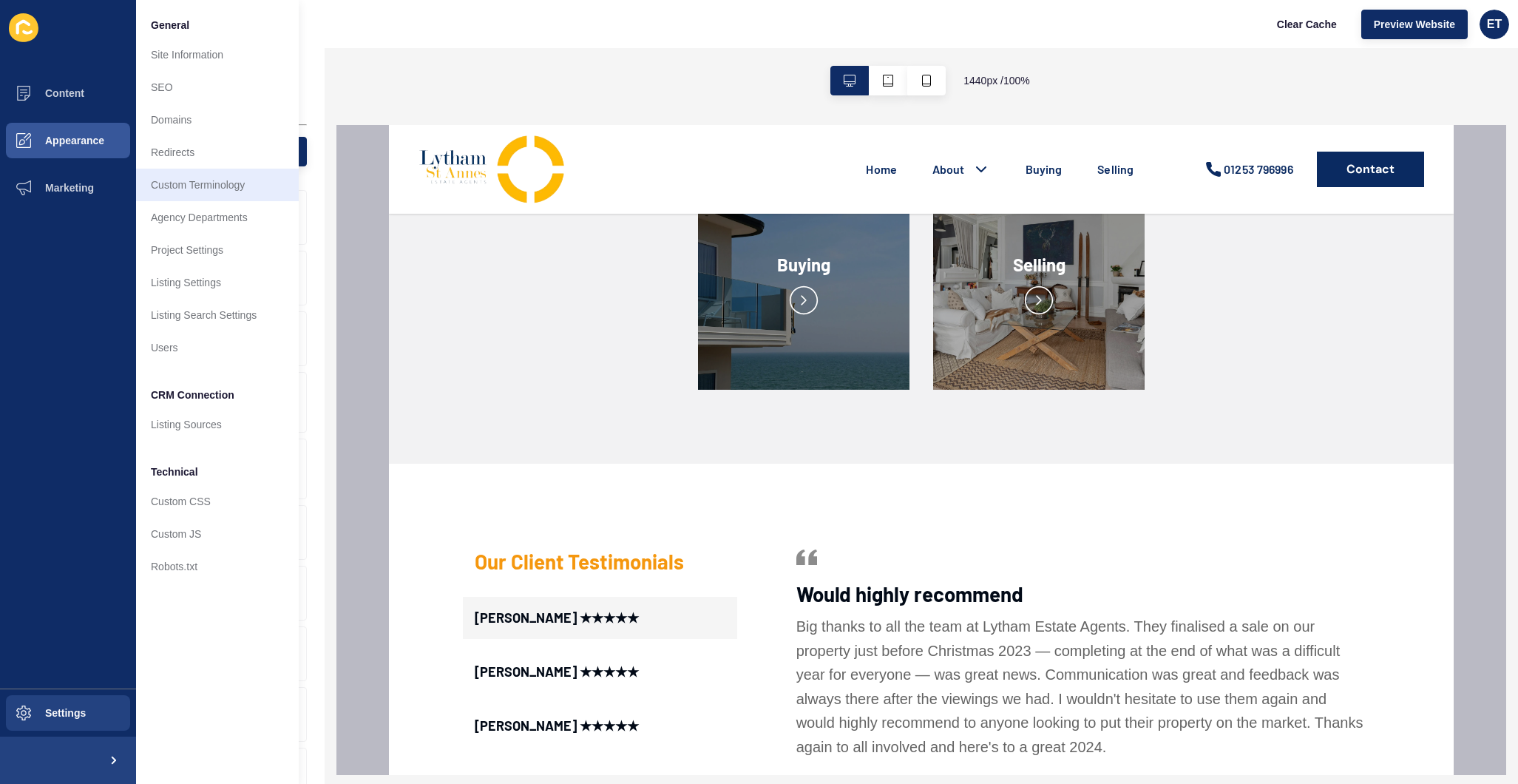
click at [204, 193] on link "Custom Terminology" at bounding box center [217, 185] width 163 height 32
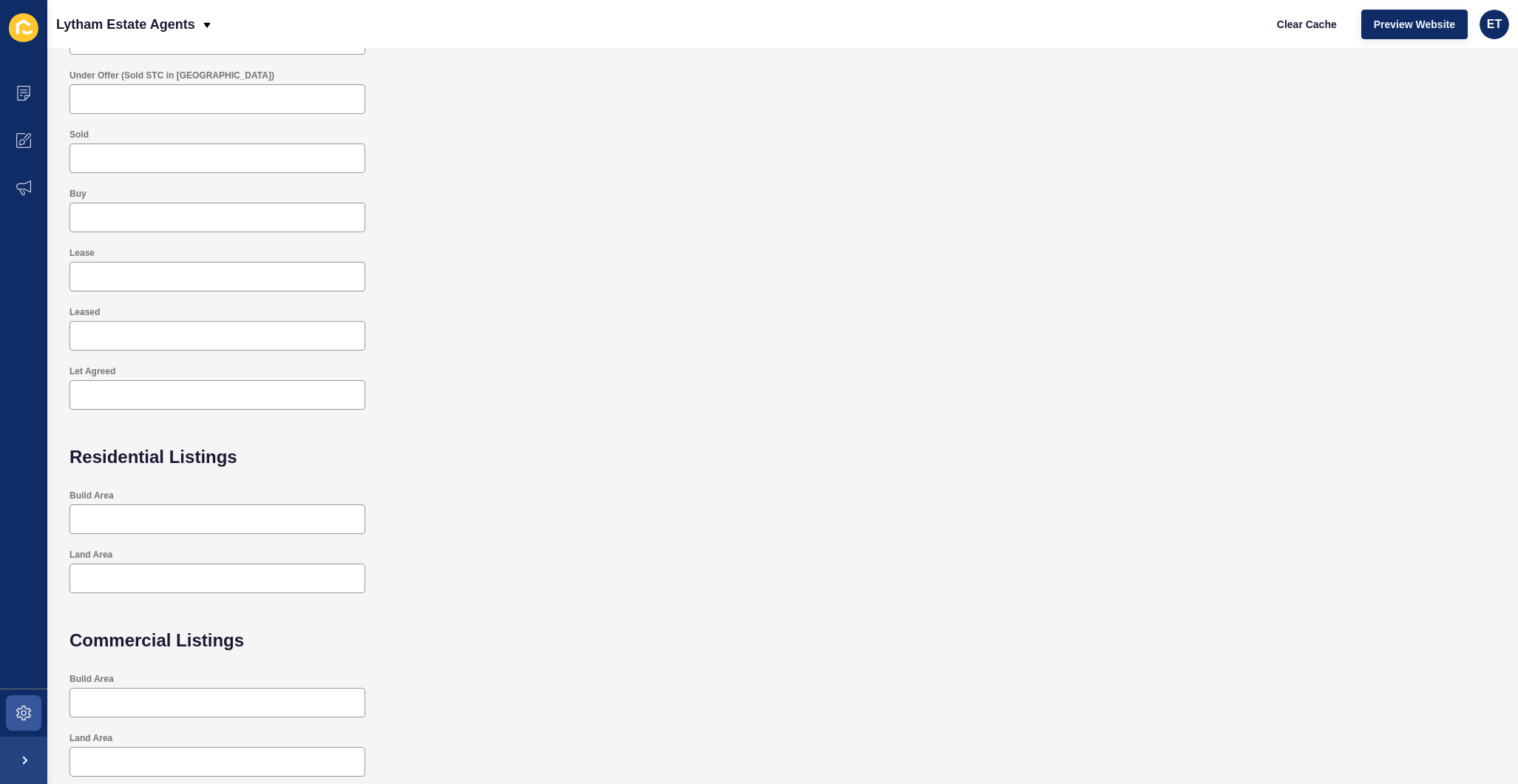
scroll to position [170, 0]
click at [19, 714] on icon at bounding box center [24, 713] width 15 height 15
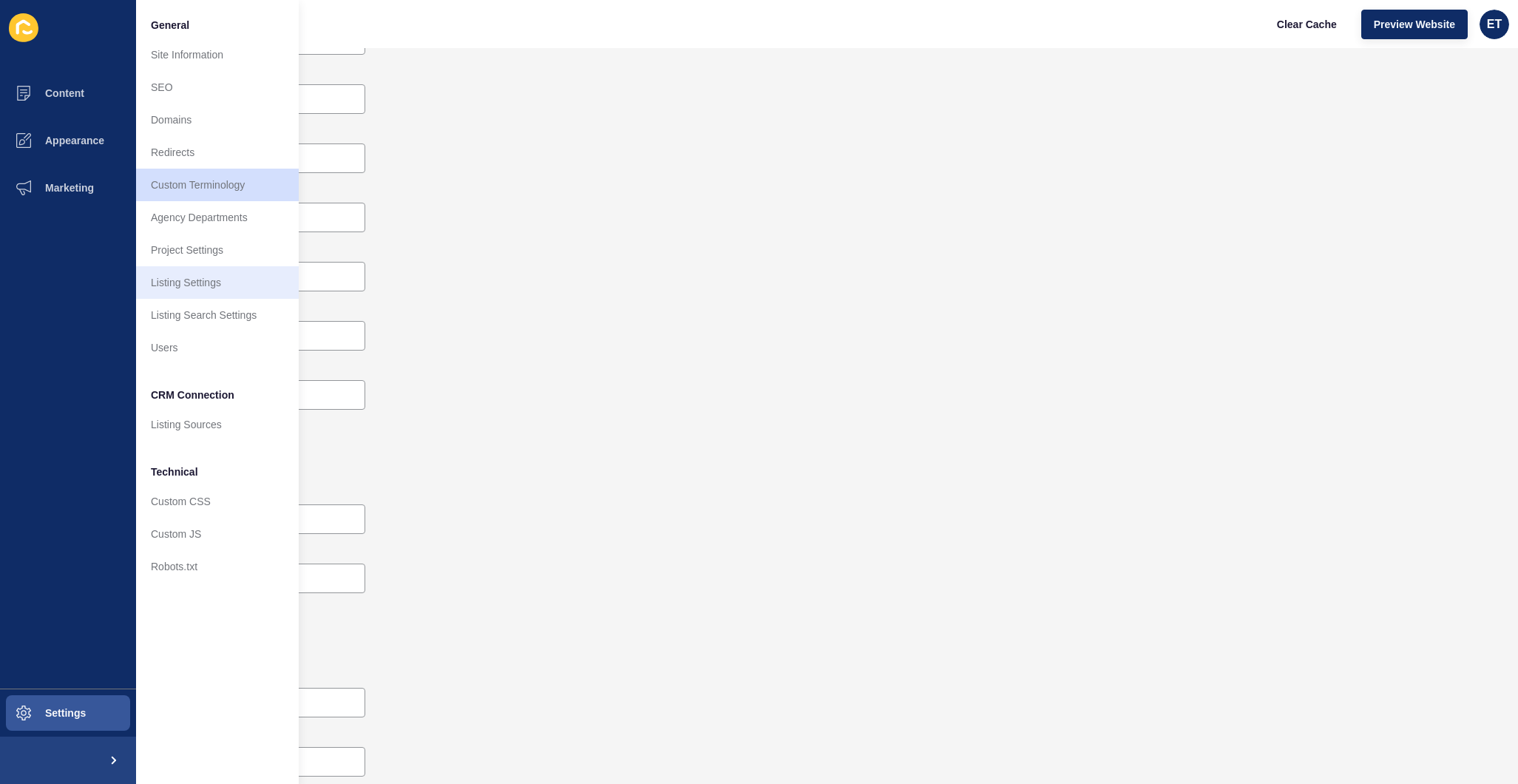
click at [200, 274] on link "Listing Settings" at bounding box center [217, 282] width 163 height 32
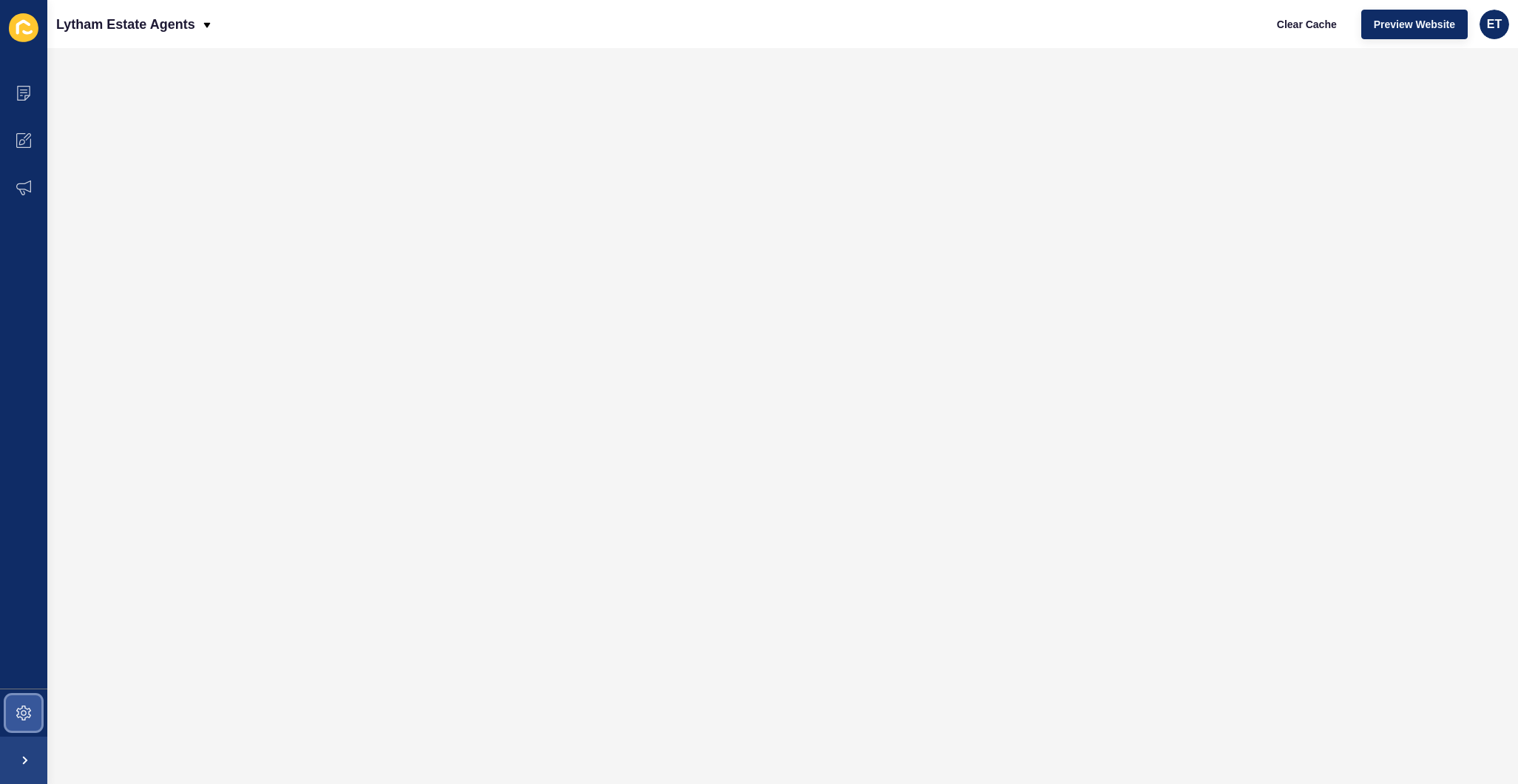
click at [25, 692] on span at bounding box center [24, 713] width 48 height 48
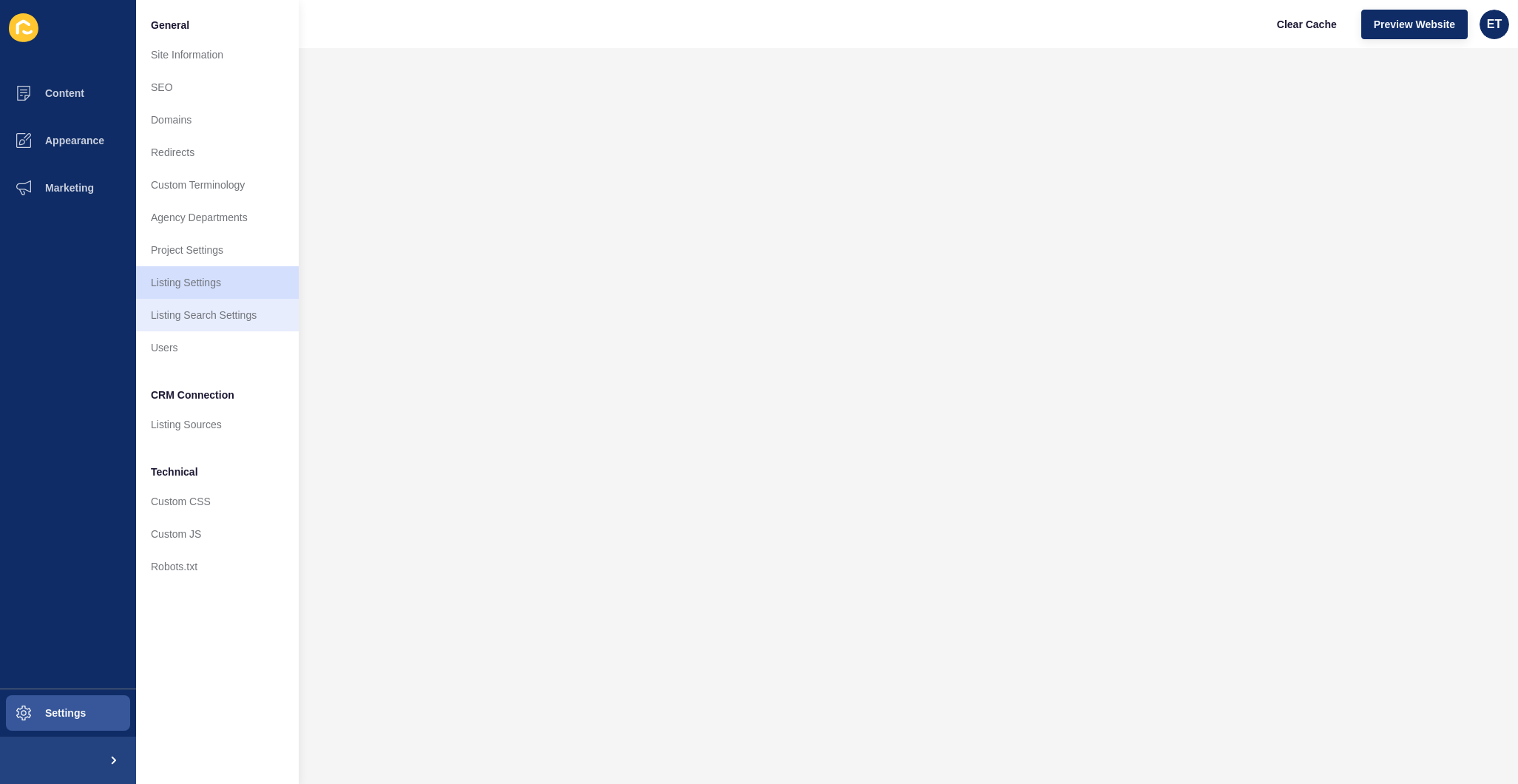
click at [187, 325] on link "Listing Search Settings" at bounding box center [217, 314] width 163 height 32
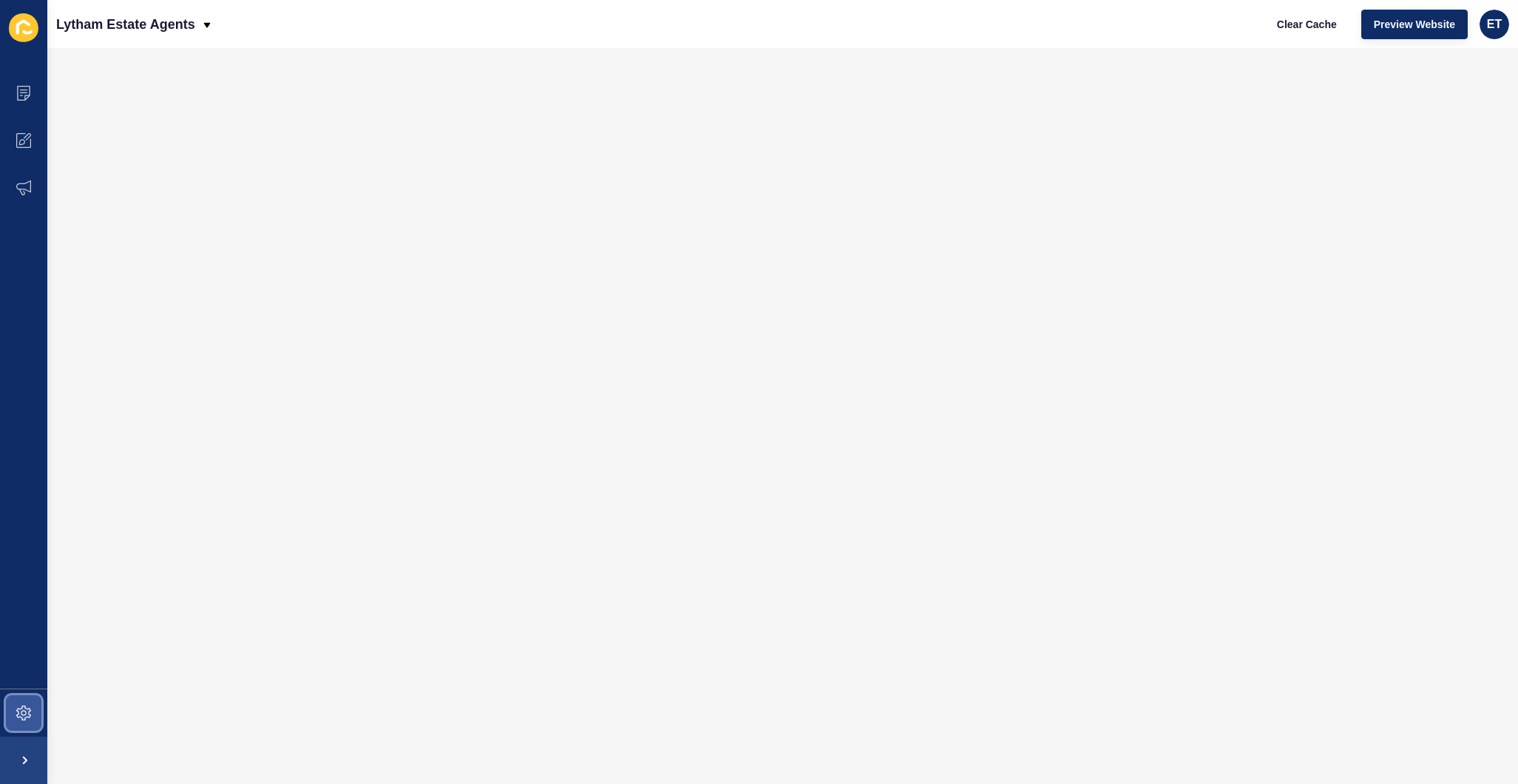
click at [18, 716] on icon at bounding box center [24, 713] width 15 height 15
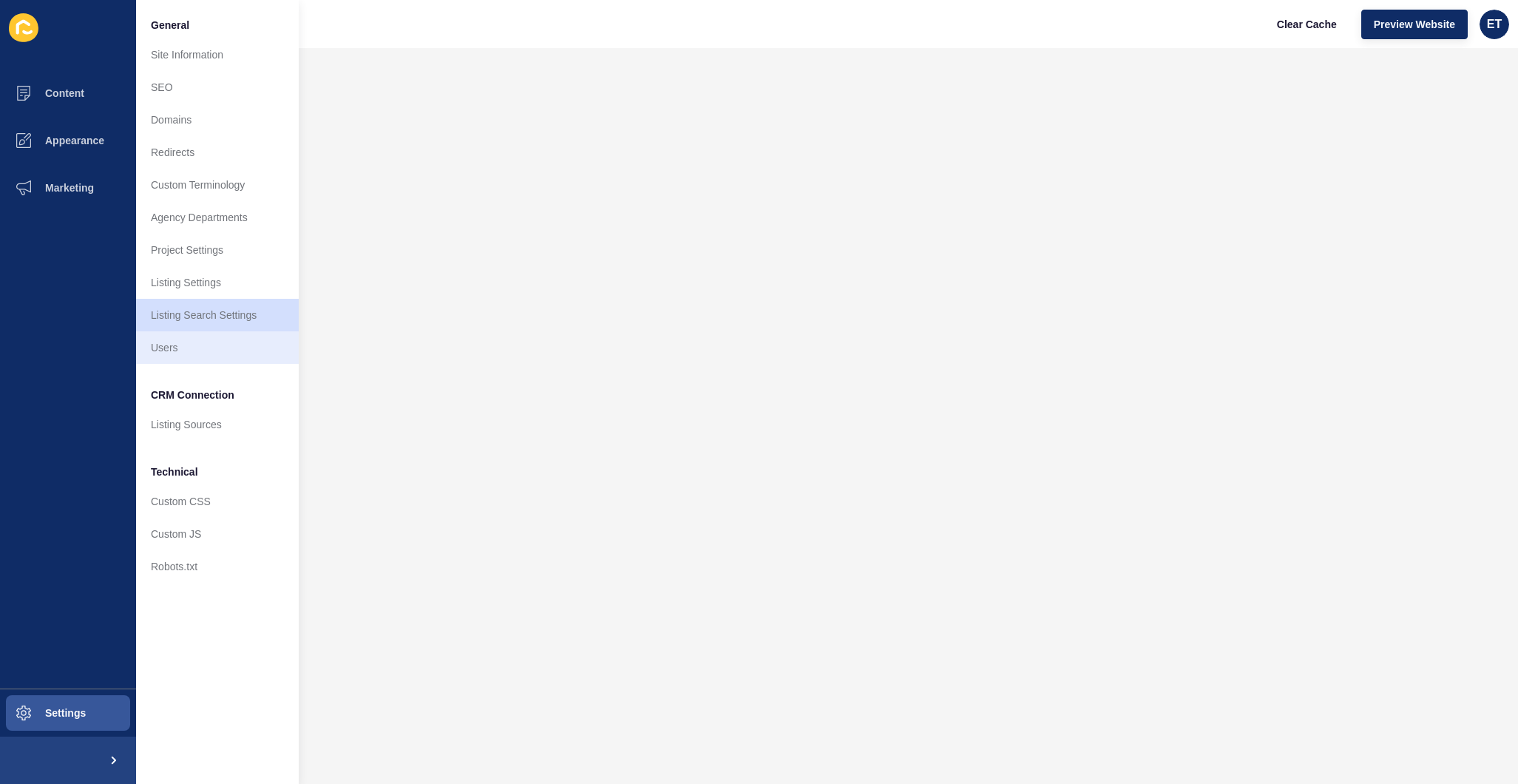
click at [226, 341] on link "Users" at bounding box center [217, 348] width 163 height 32
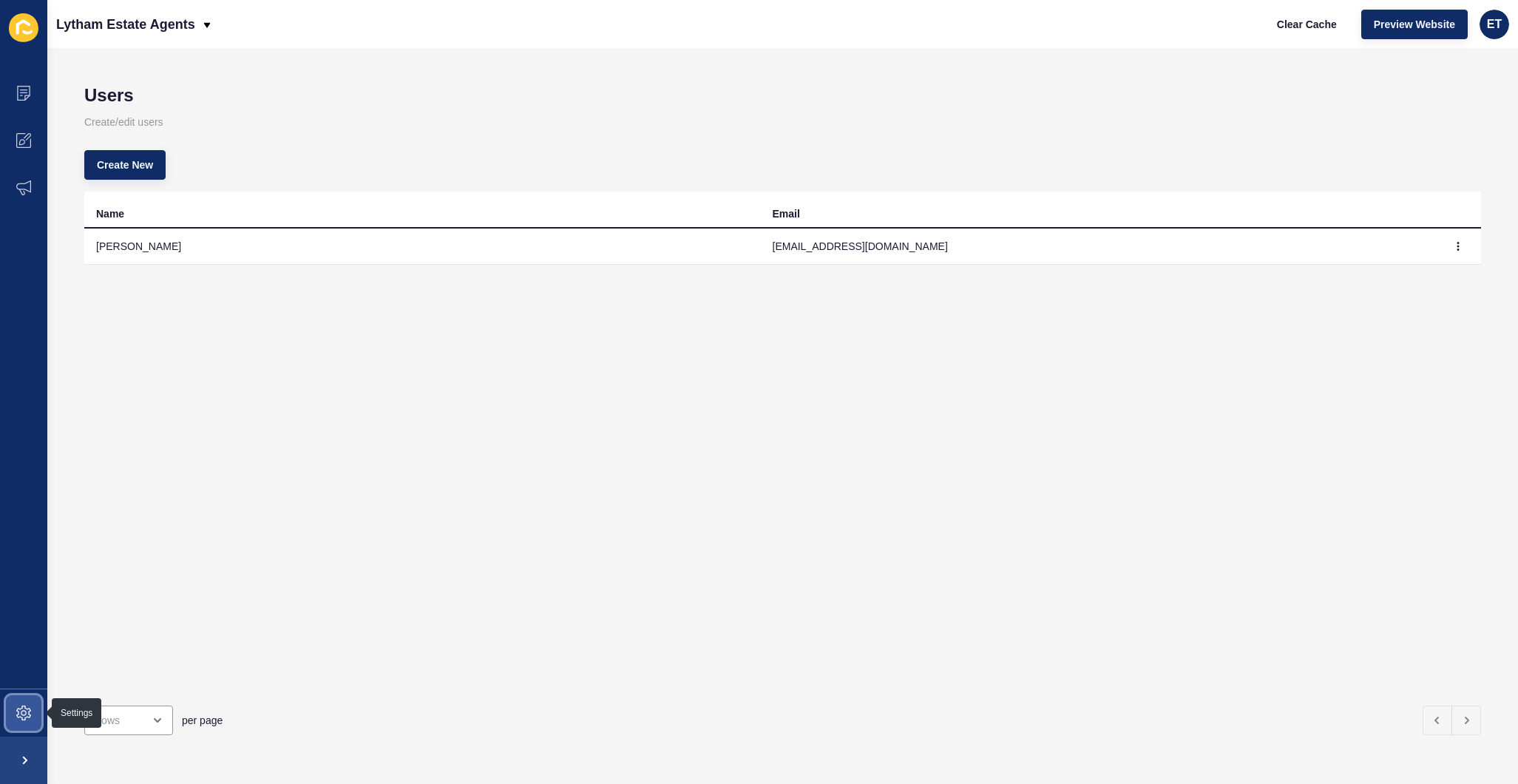
click at [14, 724] on span at bounding box center [24, 713] width 48 height 48
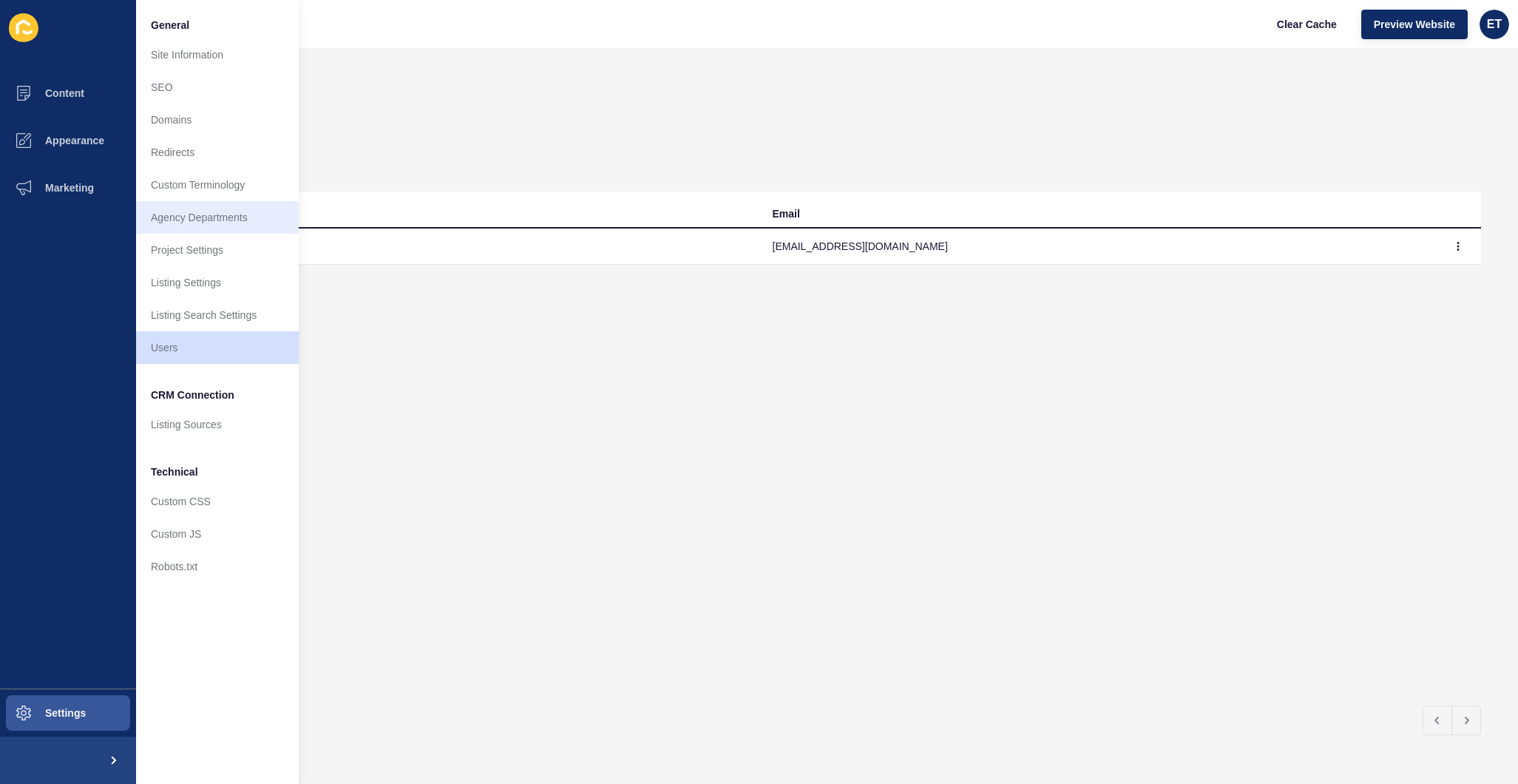
click at [183, 211] on link "Agency Departments" at bounding box center [217, 217] width 163 height 32
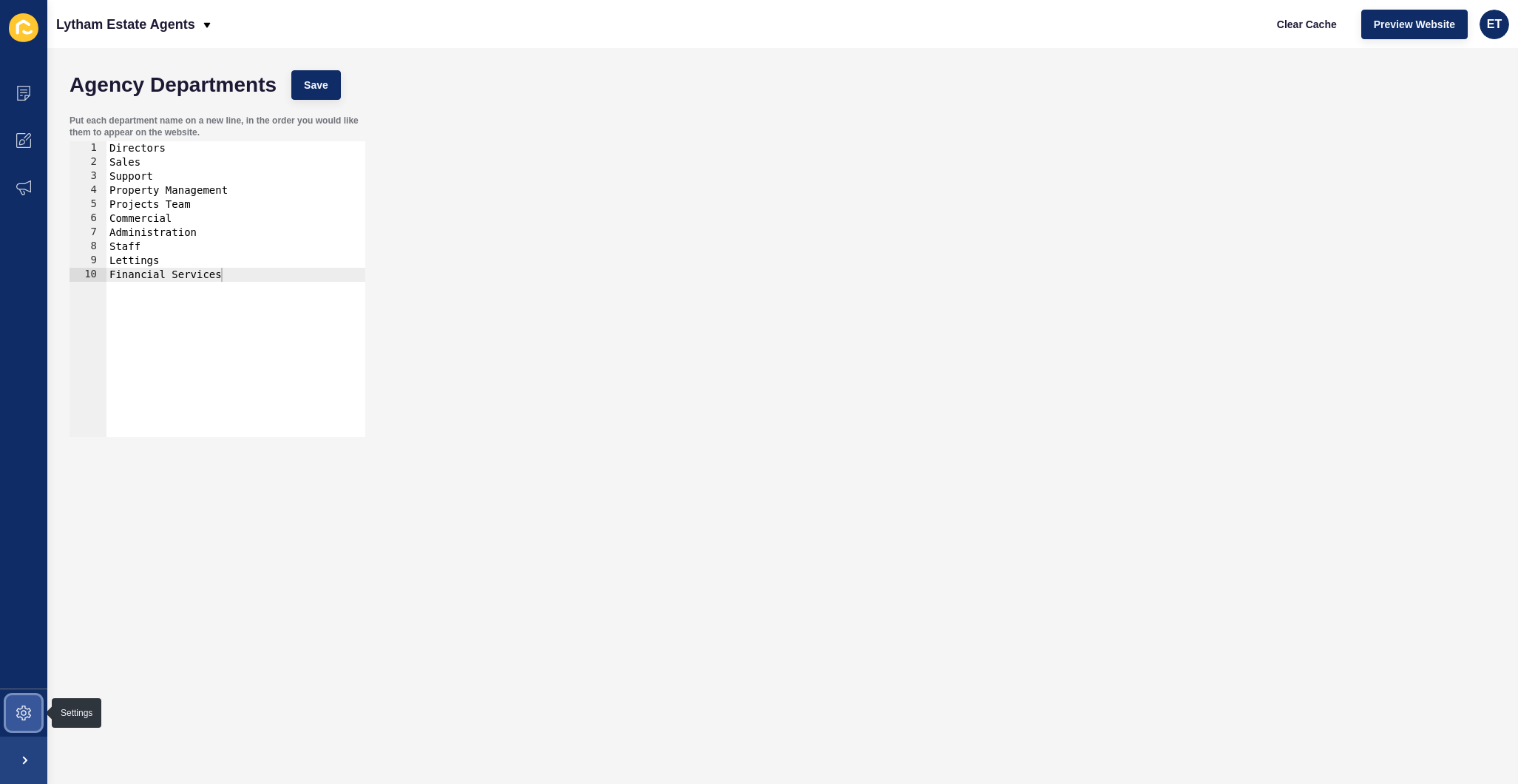
click at [24, 701] on span at bounding box center [24, 713] width 48 height 48
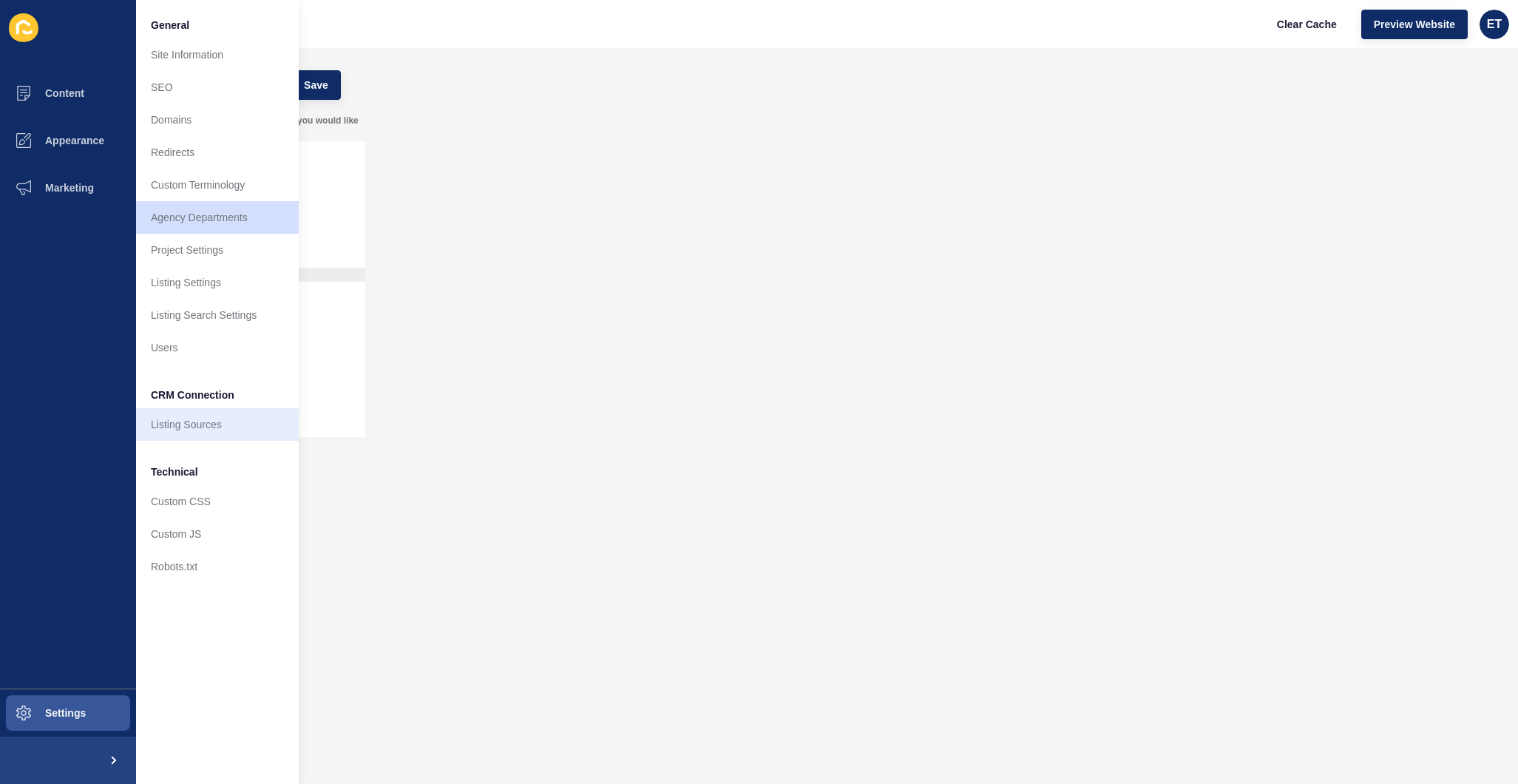
click at [213, 425] on link "Listing Sources" at bounding box center [217, 424] width 163 height 32
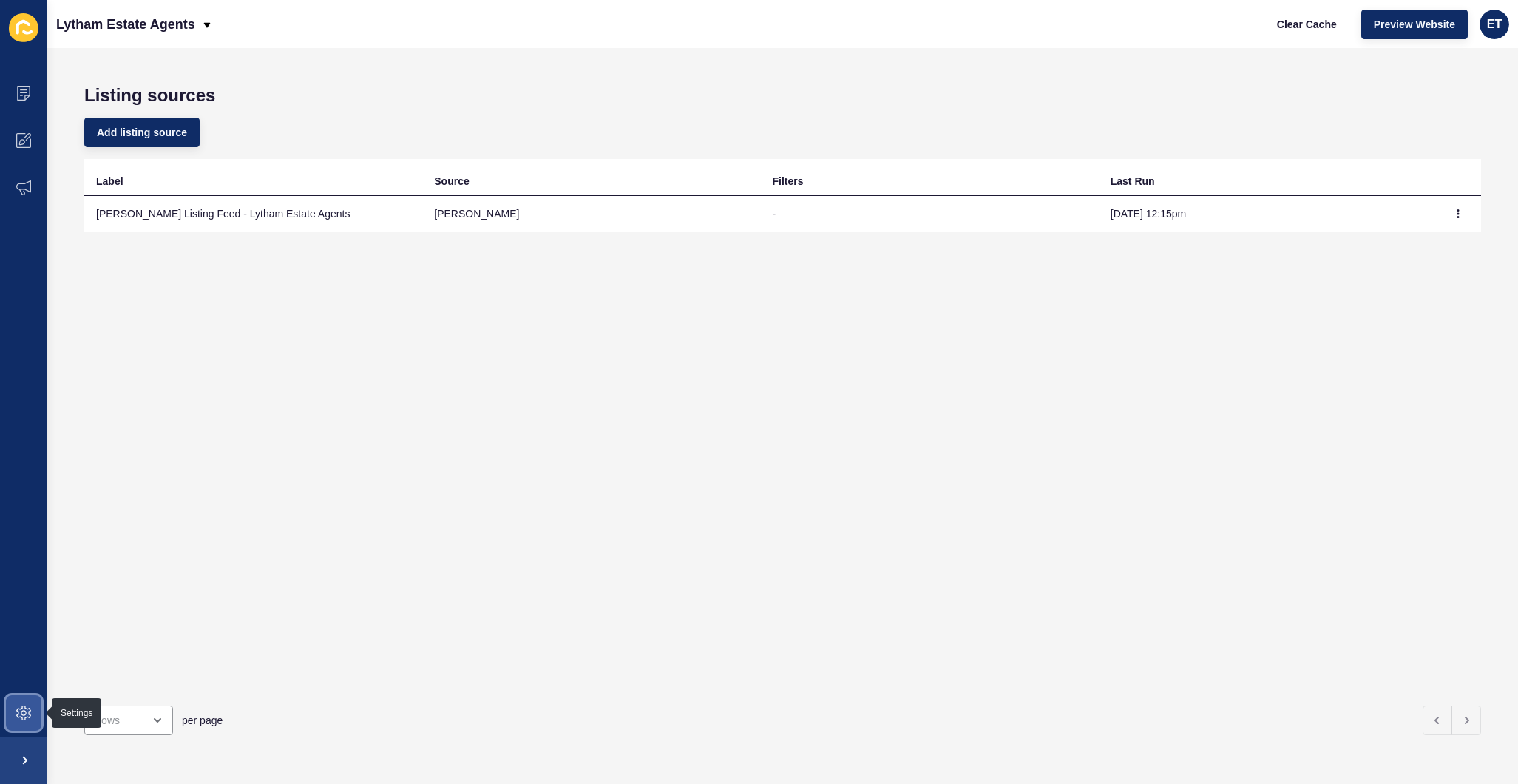
click at [20, 698] on span at bounding box center [24, 713] width 48 height 48
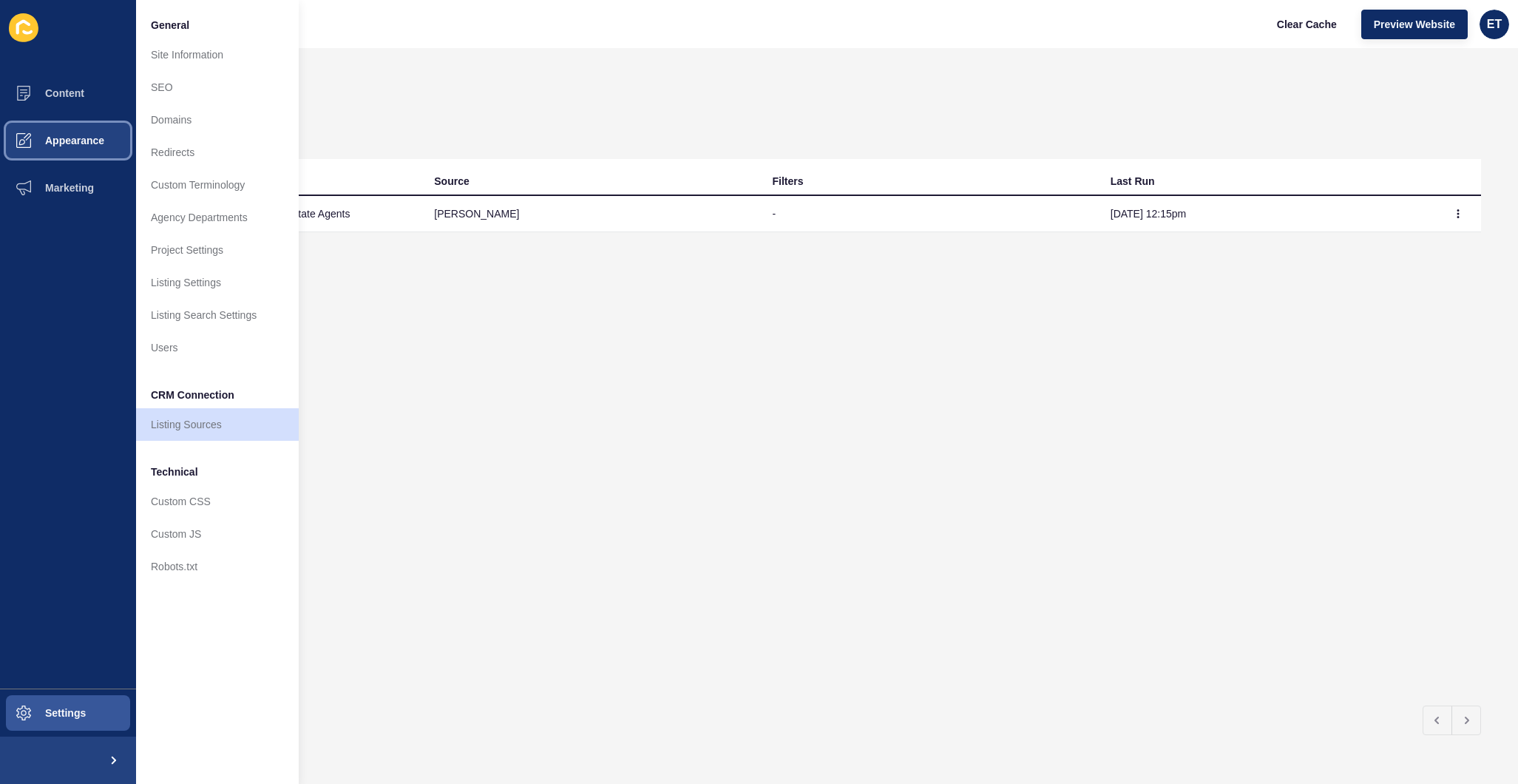
click at [60, 140] on span "Appearance" at bounding box center [51, 140] width 107 height 11
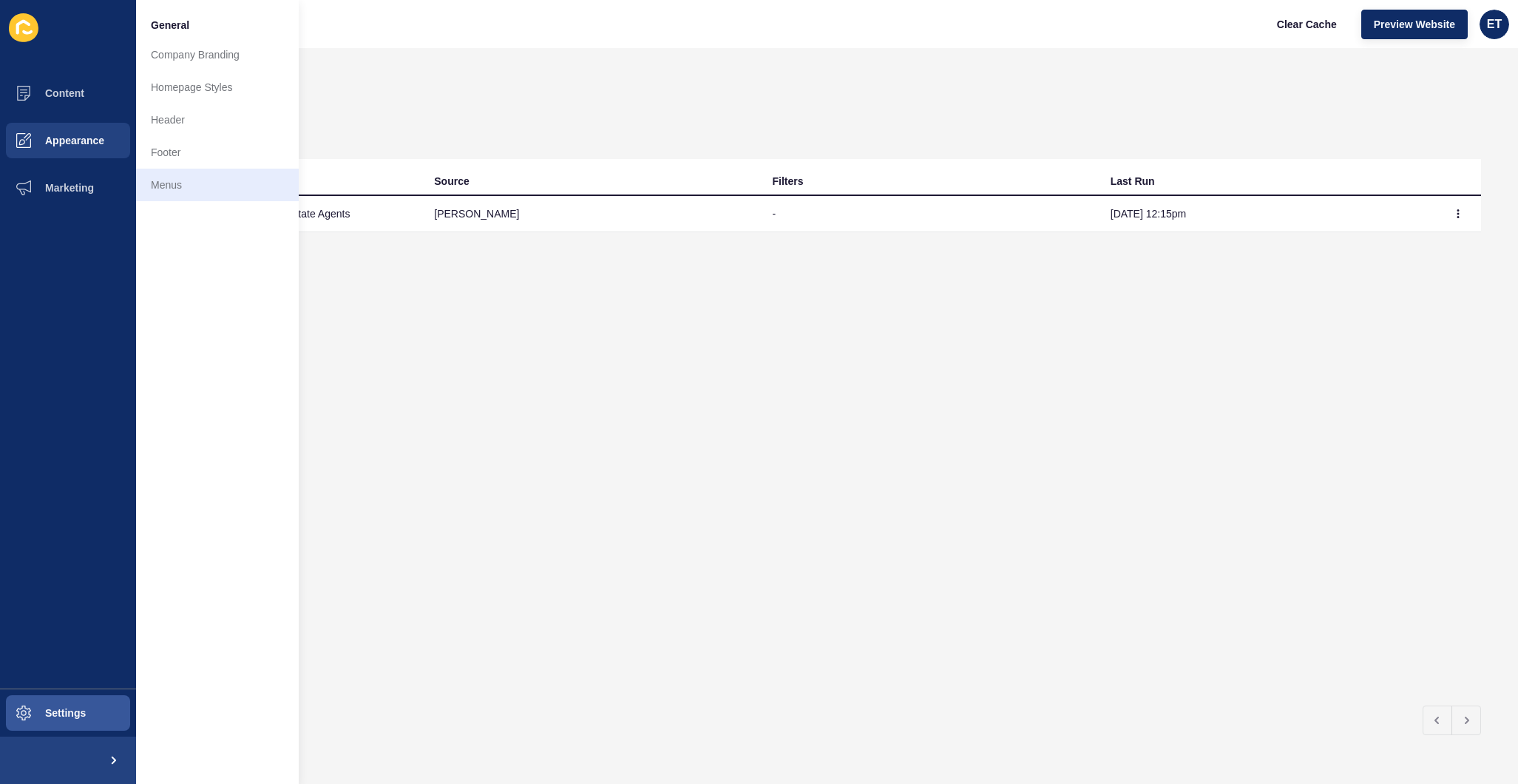
click at [163, 193] on link "Menus" at bounding box center [217, 185] width 163 height 32
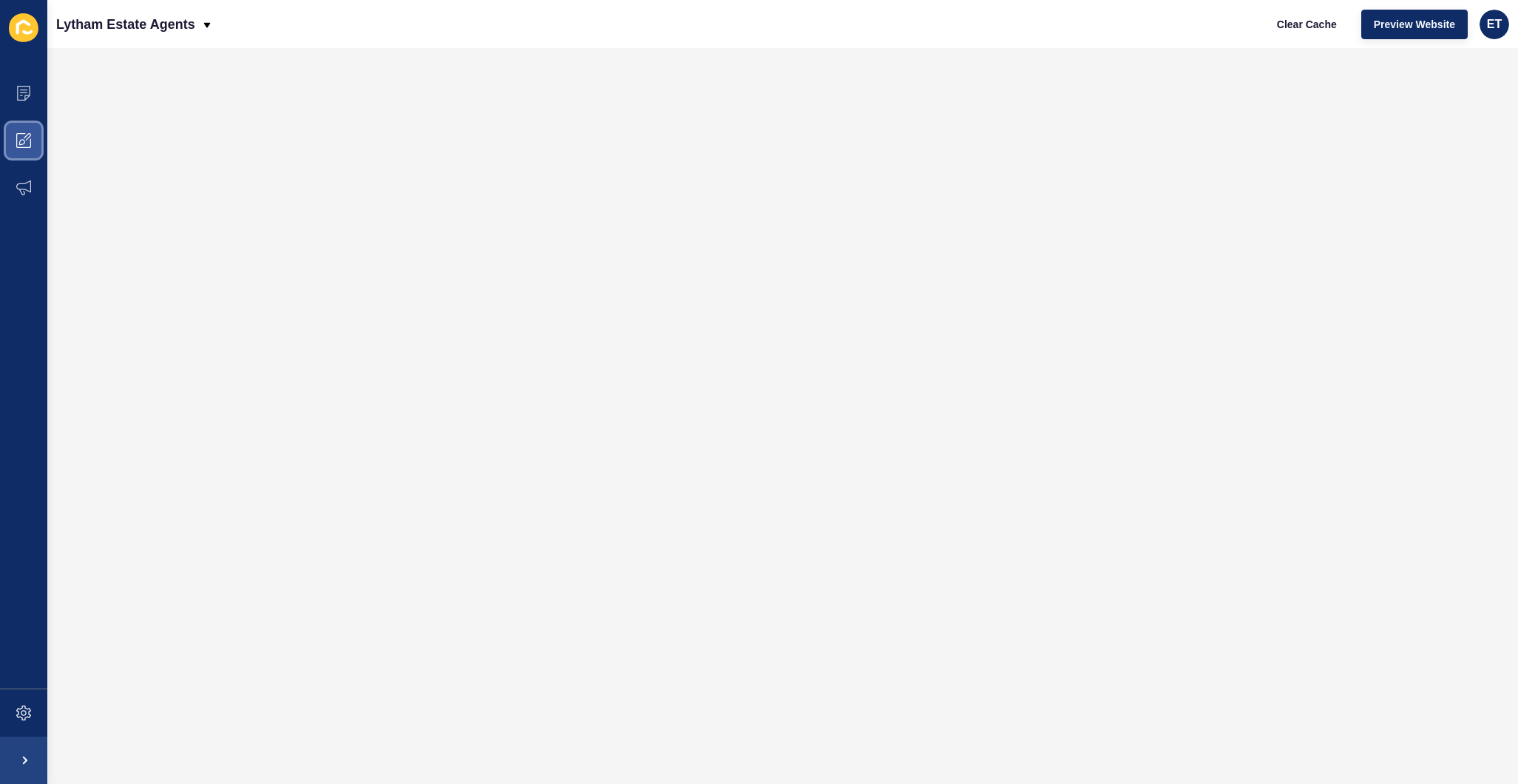
click at [25, 130] on span at bounding box center [24, 141] width 48 height 48
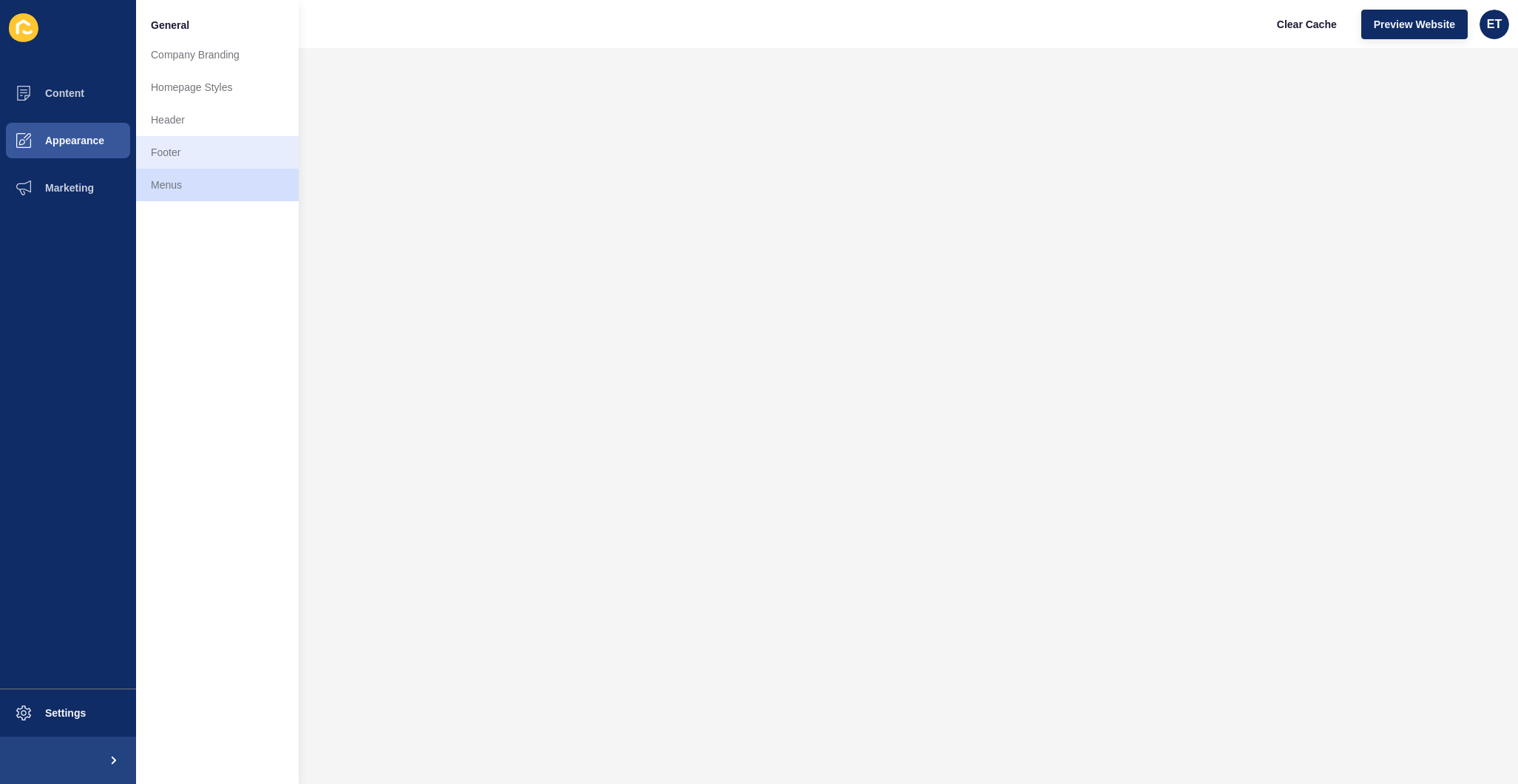
click at [178, 147] on link "Footer" at bounding box center [217, 152] width 163 height 32
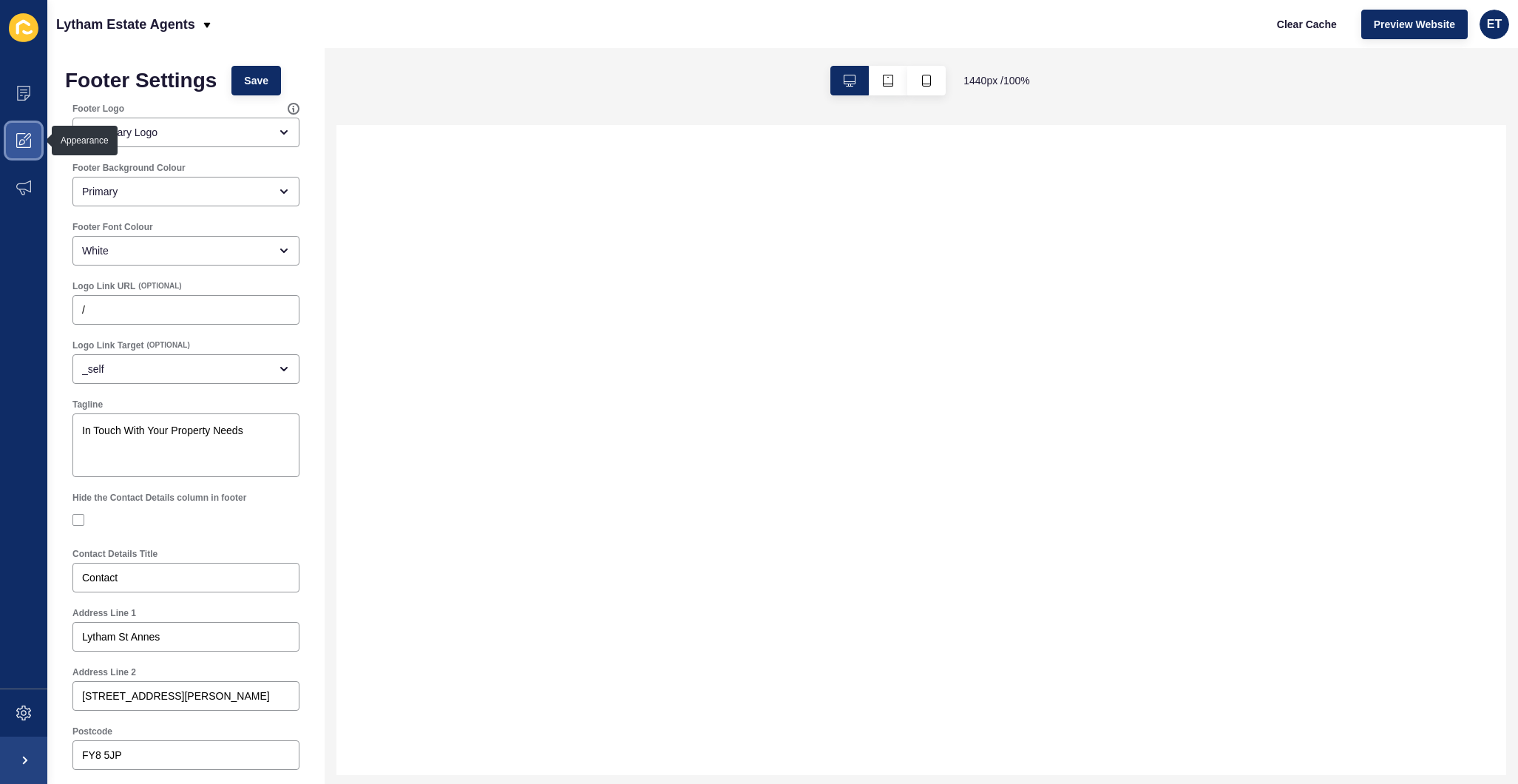
click at [28, 144] on icon at bounding box center [24, 141] width 15 height 15
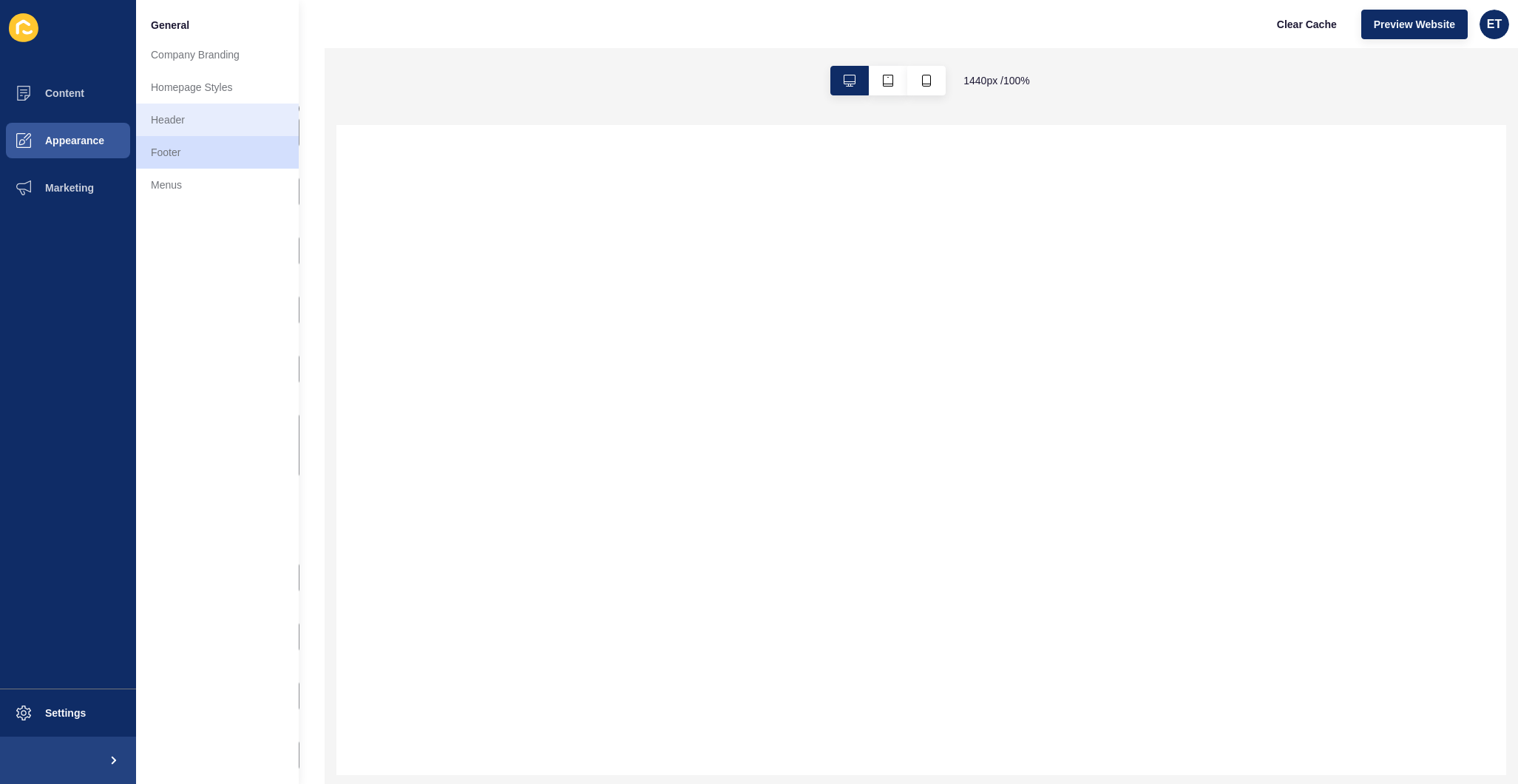
click at [215, 117] on link "Header" at bounding box center [217, 120] width 163 height 32
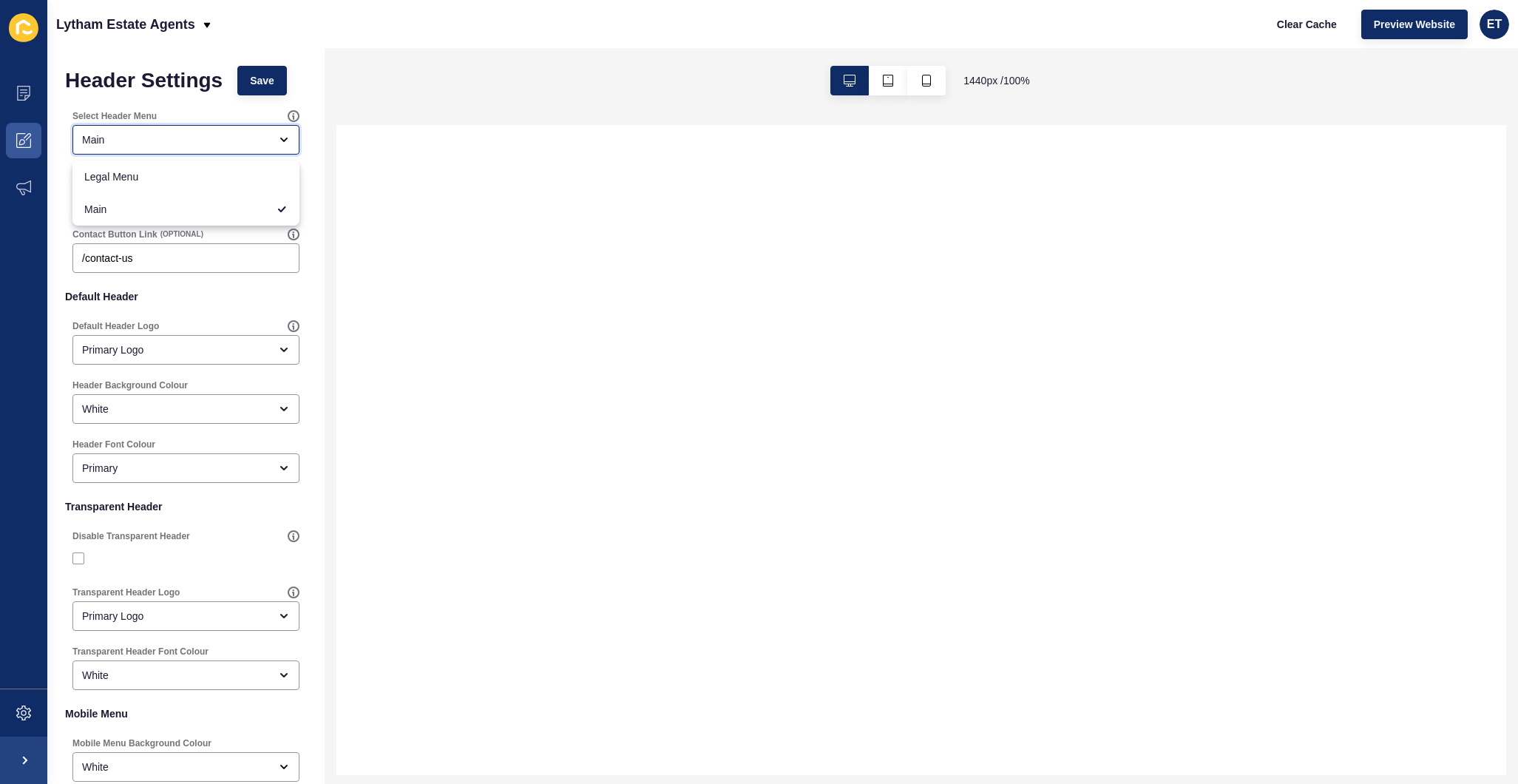
click at [193, 143] on div "Main" at bounding box center [175, 140] width 187 height 15
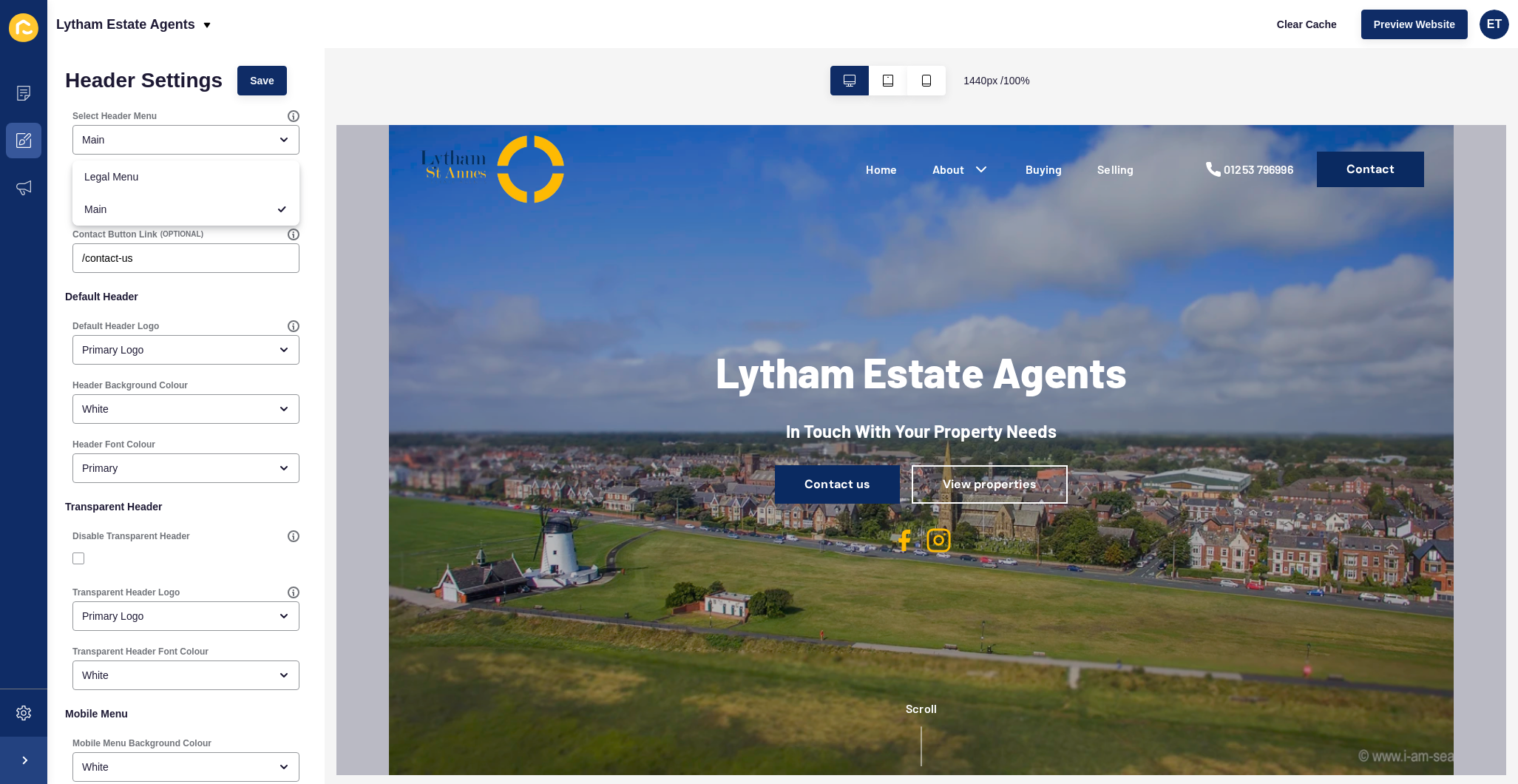
click at [149, 103] on div "Select Header Menu Main" at bounding box center [186, 132] width 242 height 59
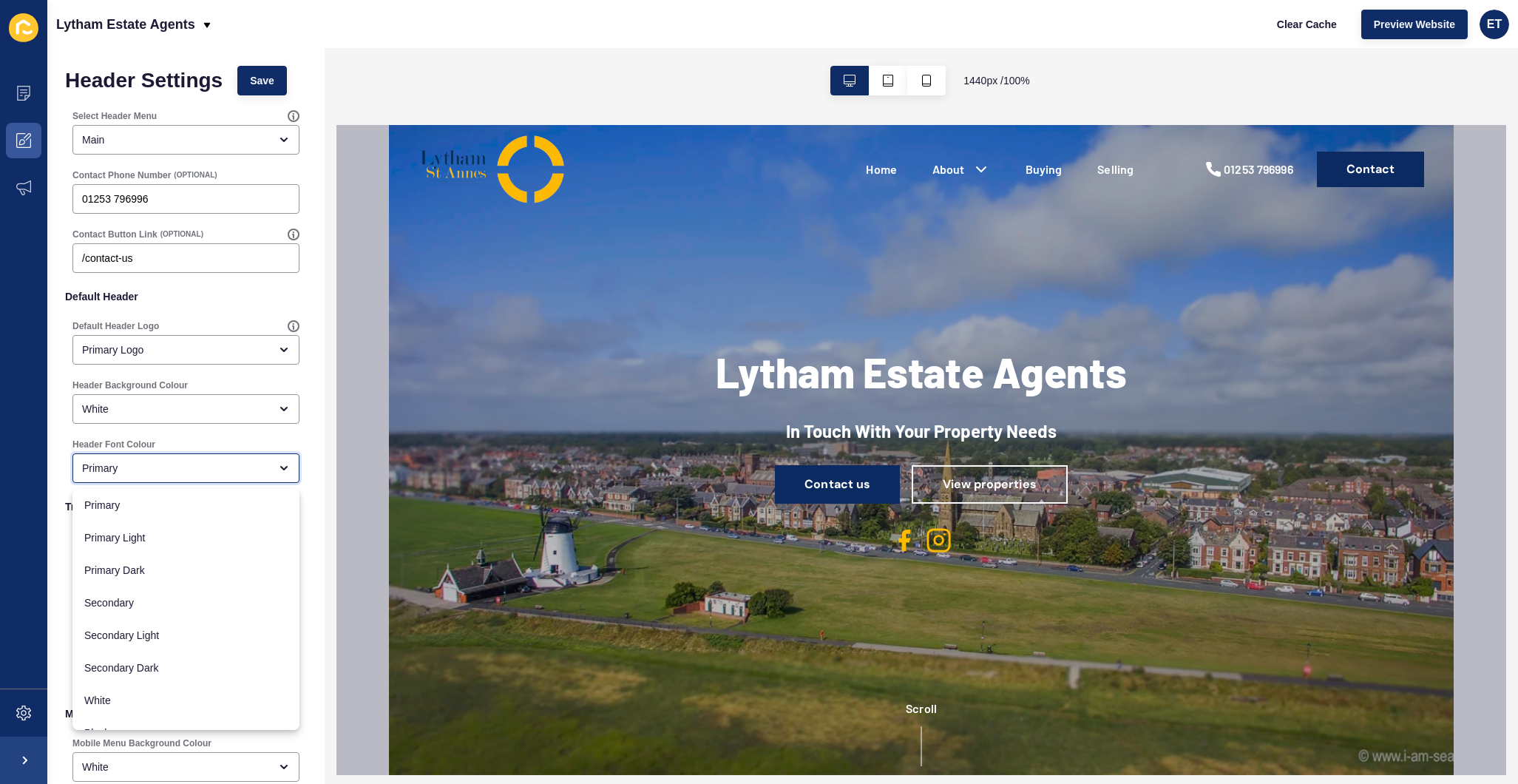
click at [190, 473] on div "Primary" at bounding box center [175, 468] width 187 height 15
click at [272, 433] on div "Header Font Colour Primary" at bounding box center [186, 460] width 242 height 59
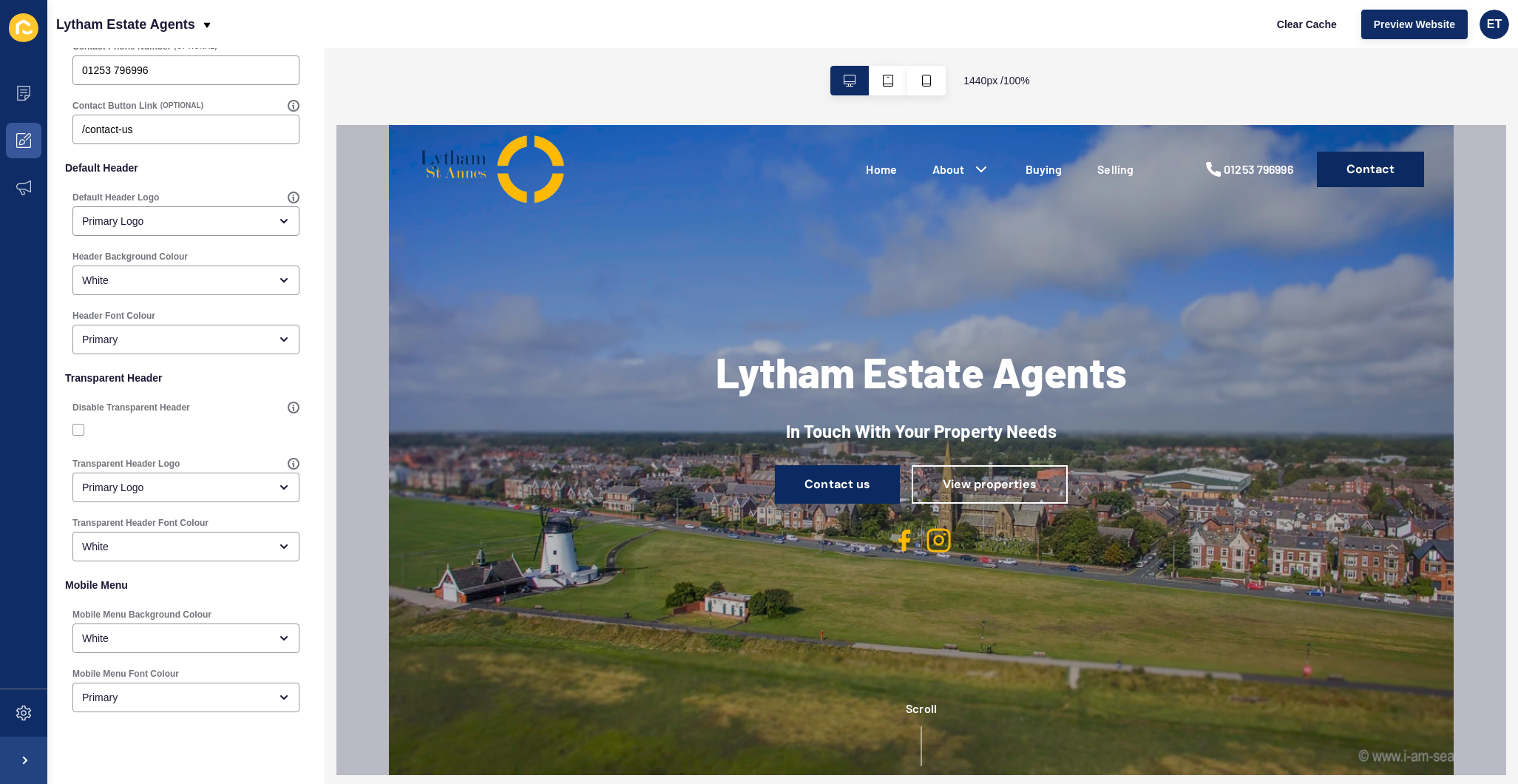
scroll to position [131, 0]
click at [118, 492] on div "Primary Logo" at bounding box center [175, 485] width 187 height 15
click at [111, 551] on span "Secondary Logo" at bounding box center [185, 554] width 203 height 15
type input "Secondary Logo"
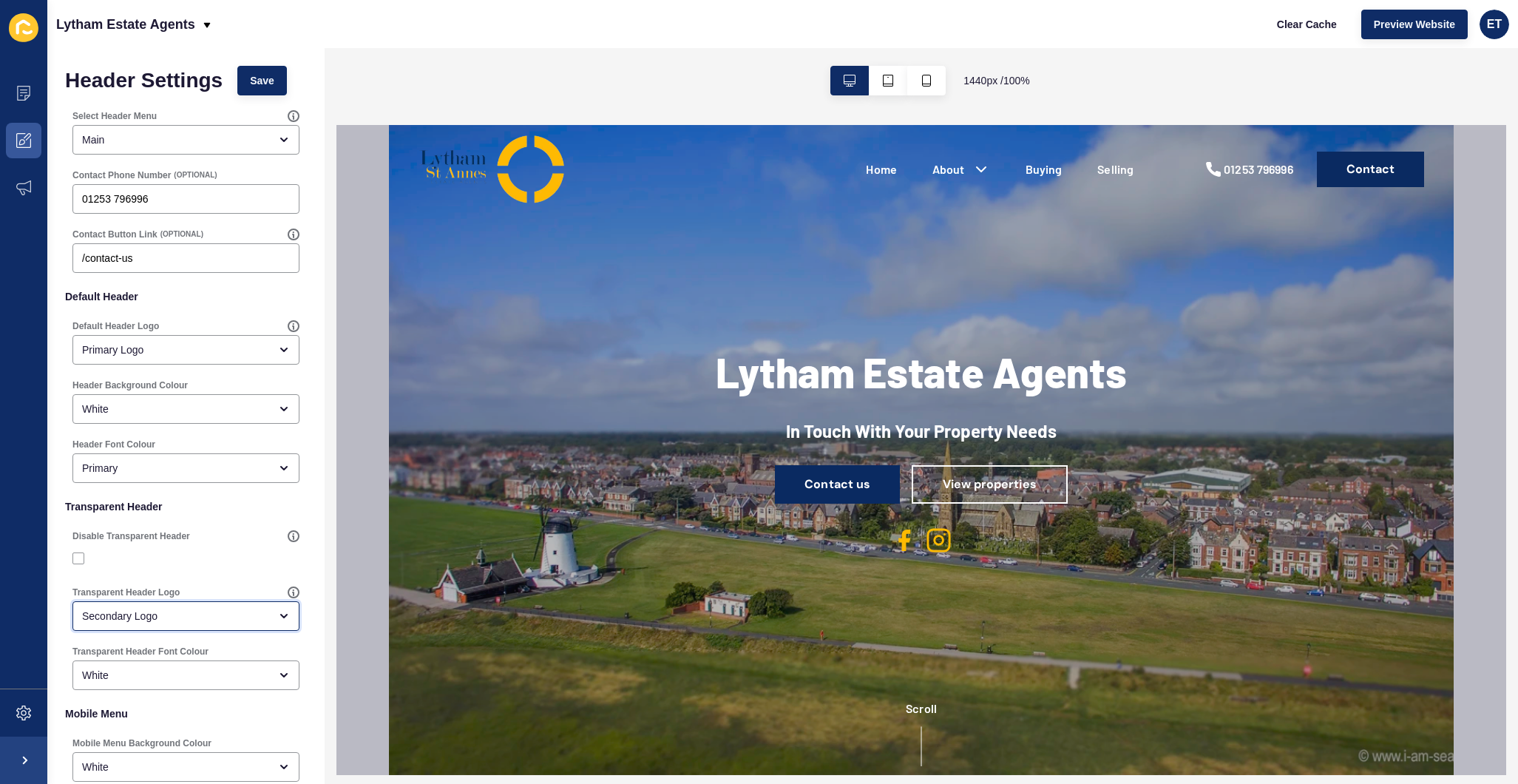
scroll to position [0, 0]
click at [273, 82] on span "Save" at bounding box center [262, 81] width 25 height 15
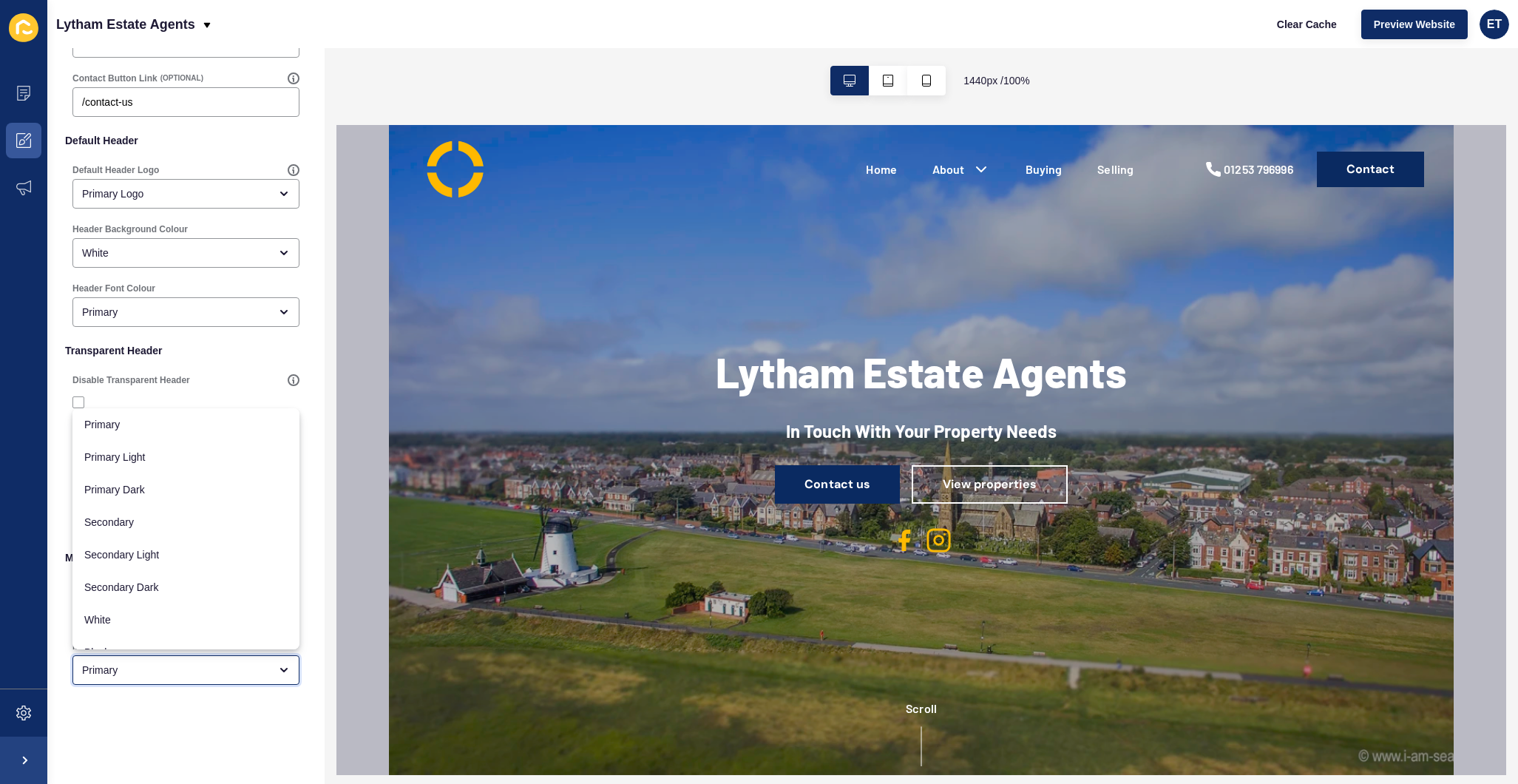
click at [163, 668] on div "Primary" at bounding box center [175, 670] width 187 height 15
click at [190, 754] on div "Header Settings Save Select Header Menu Main Contact Phone Number (OPTIONAL) [P…" at bounding box center [186, 338] width 277 height 892
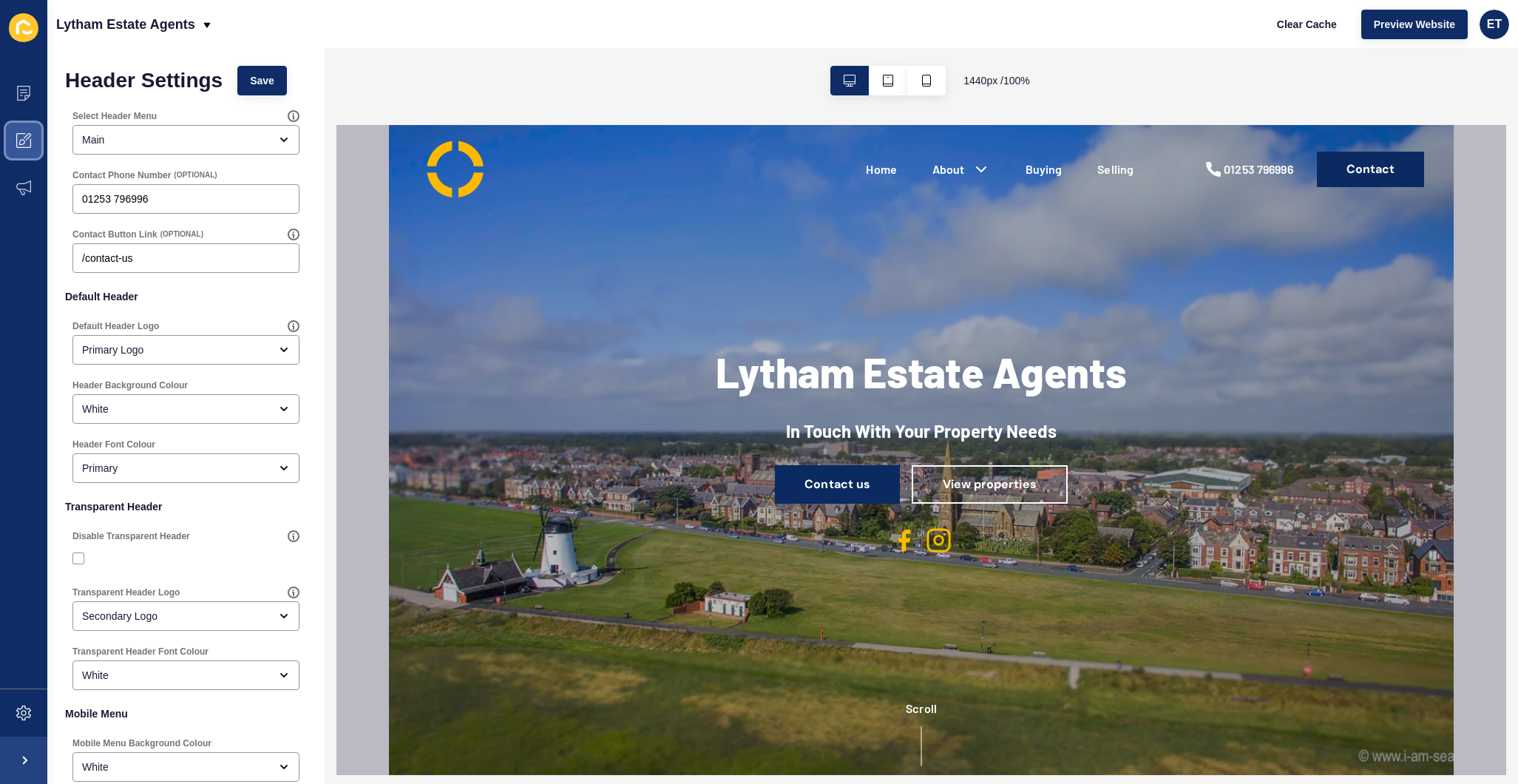
click at [14, 131] on span at bounding box center [24, 141] width 48 height 48
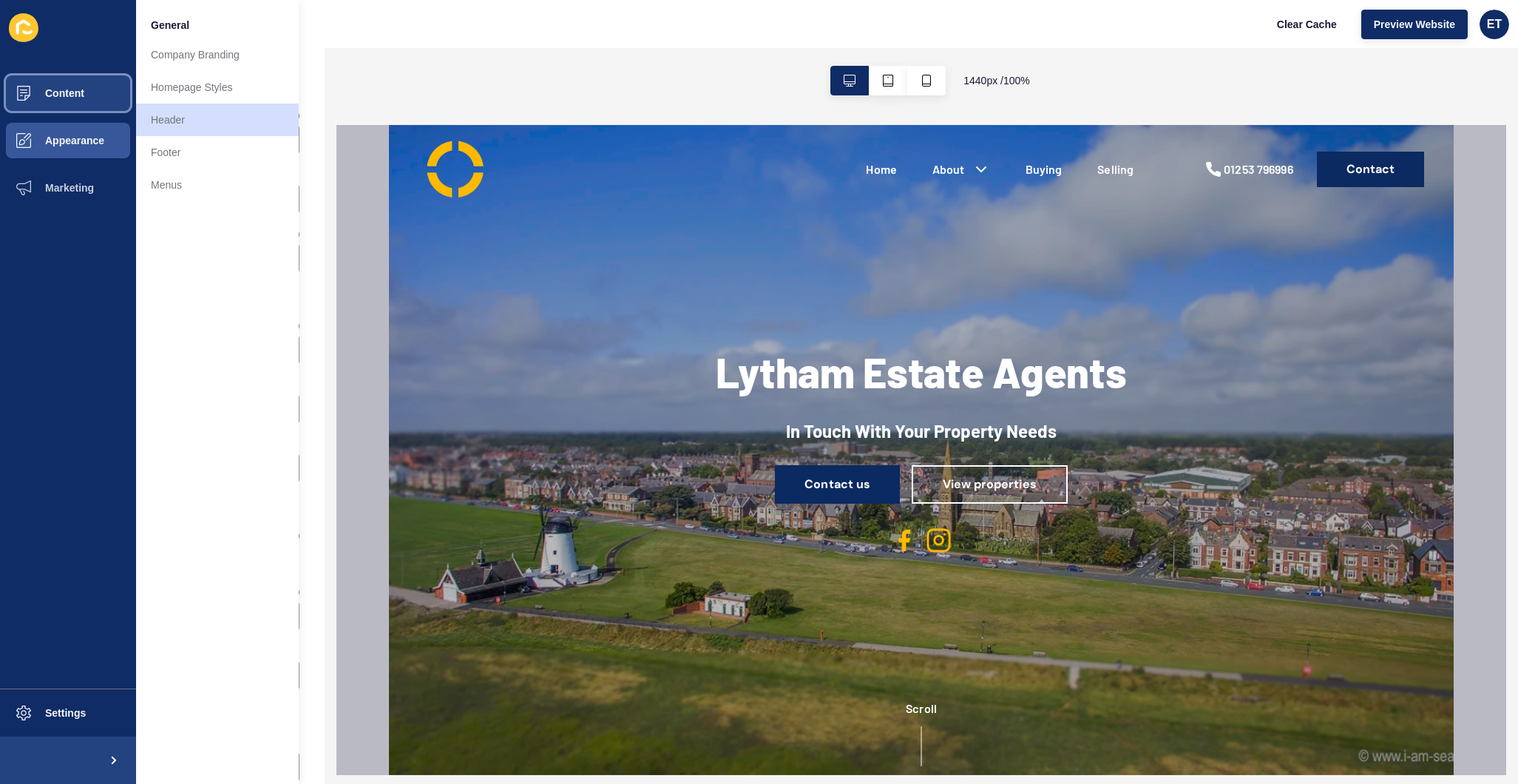
click at [67, 99] on button "Content" at bounding box center [68, 93] width 136 height 48
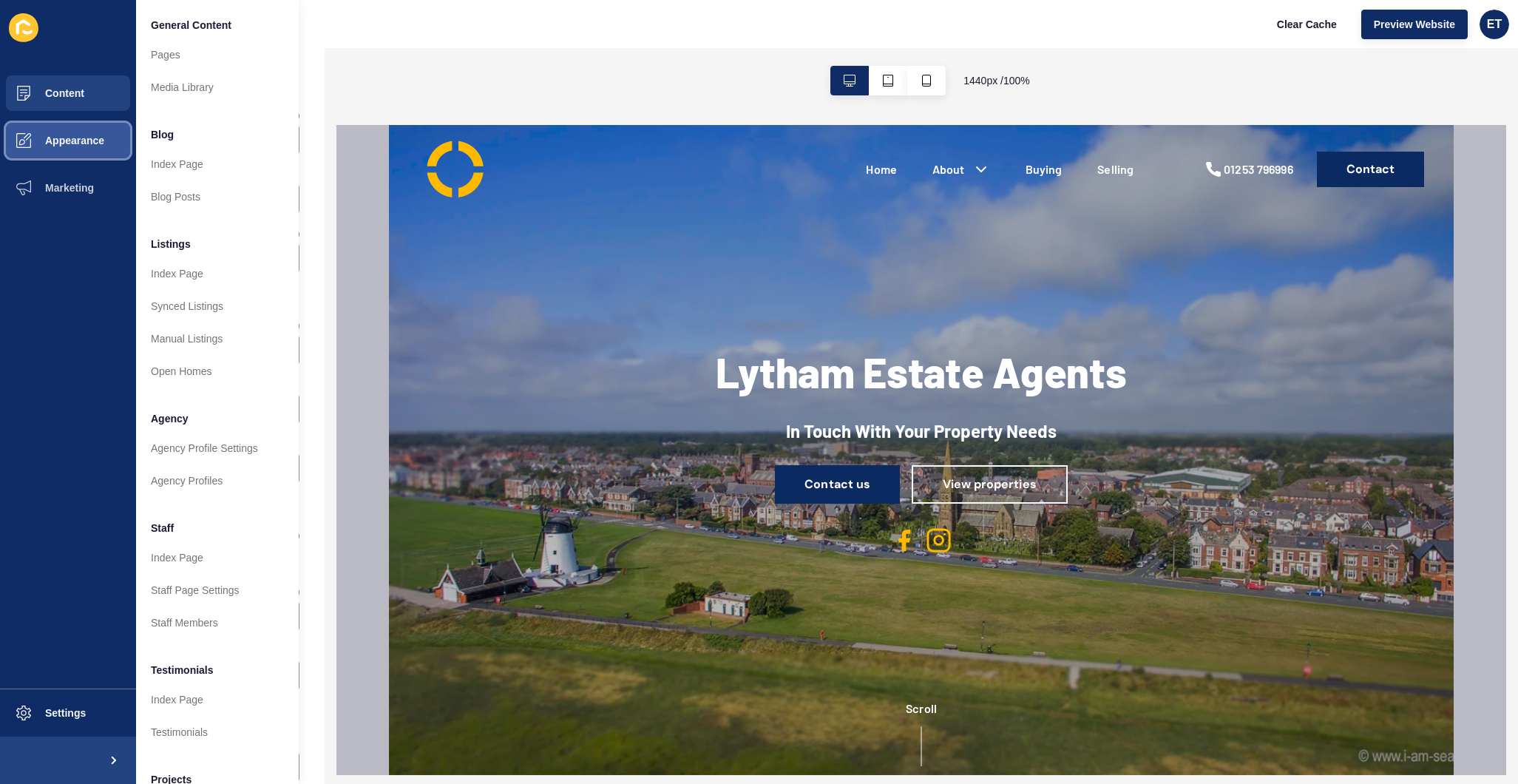
click at [57, 148] on button "Appearance" at bounding box center [68, 141] width 136 height 48
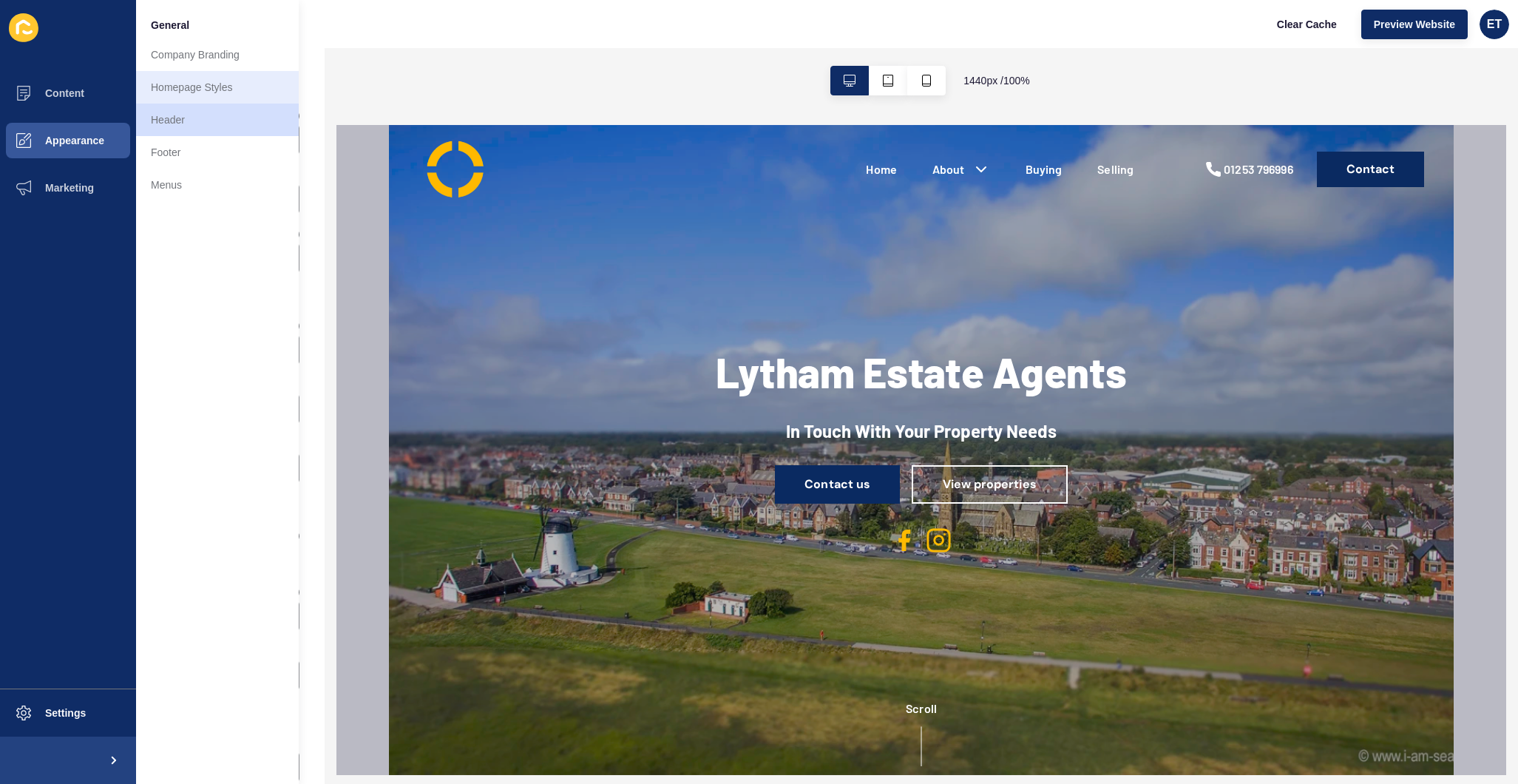
click at [210, 94] on link "Homepage Styles" at bounding box center [217, 87] width 163 height 32
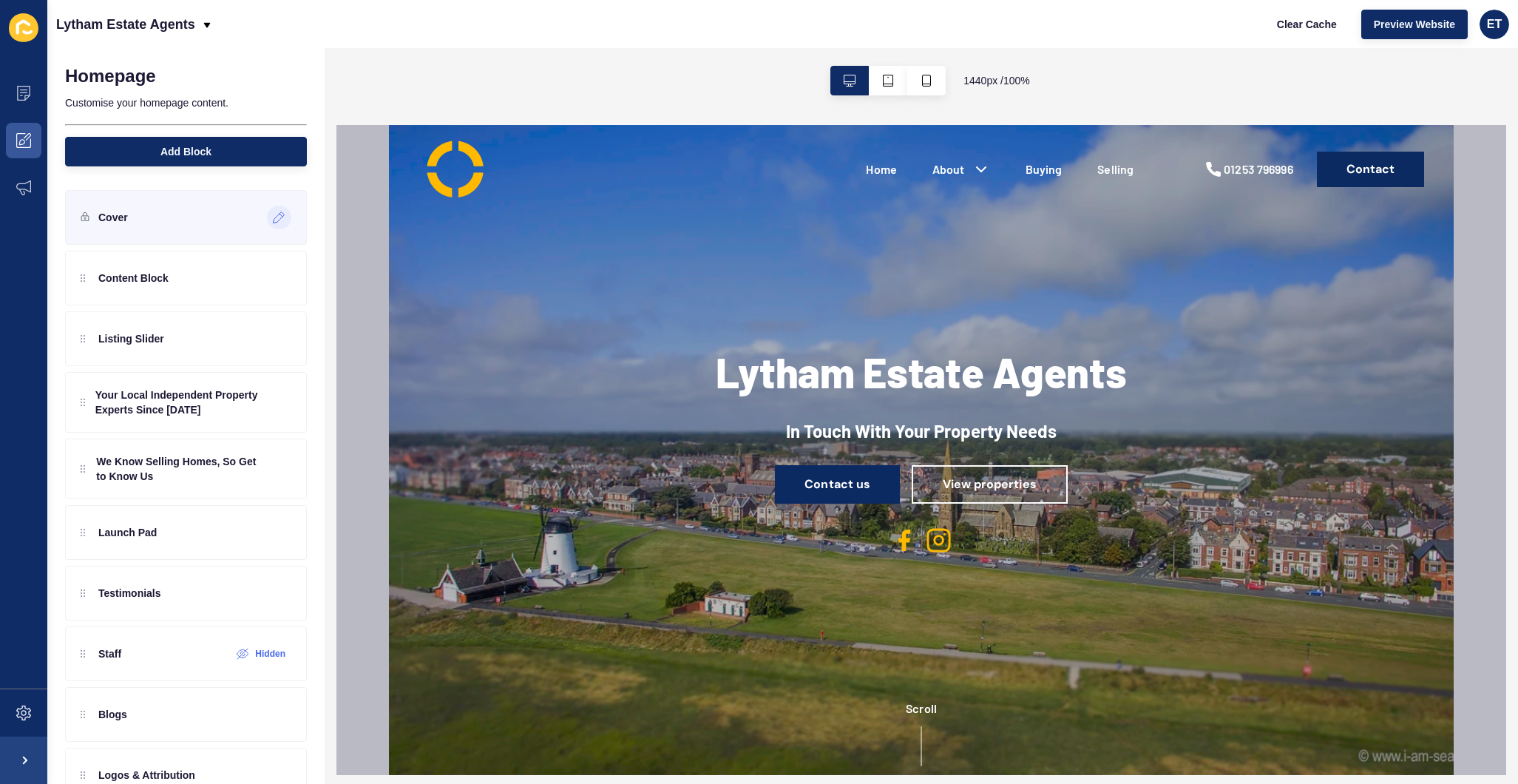
click at [273, 224] on div at bounding box center [279, 217] width 25 height 24
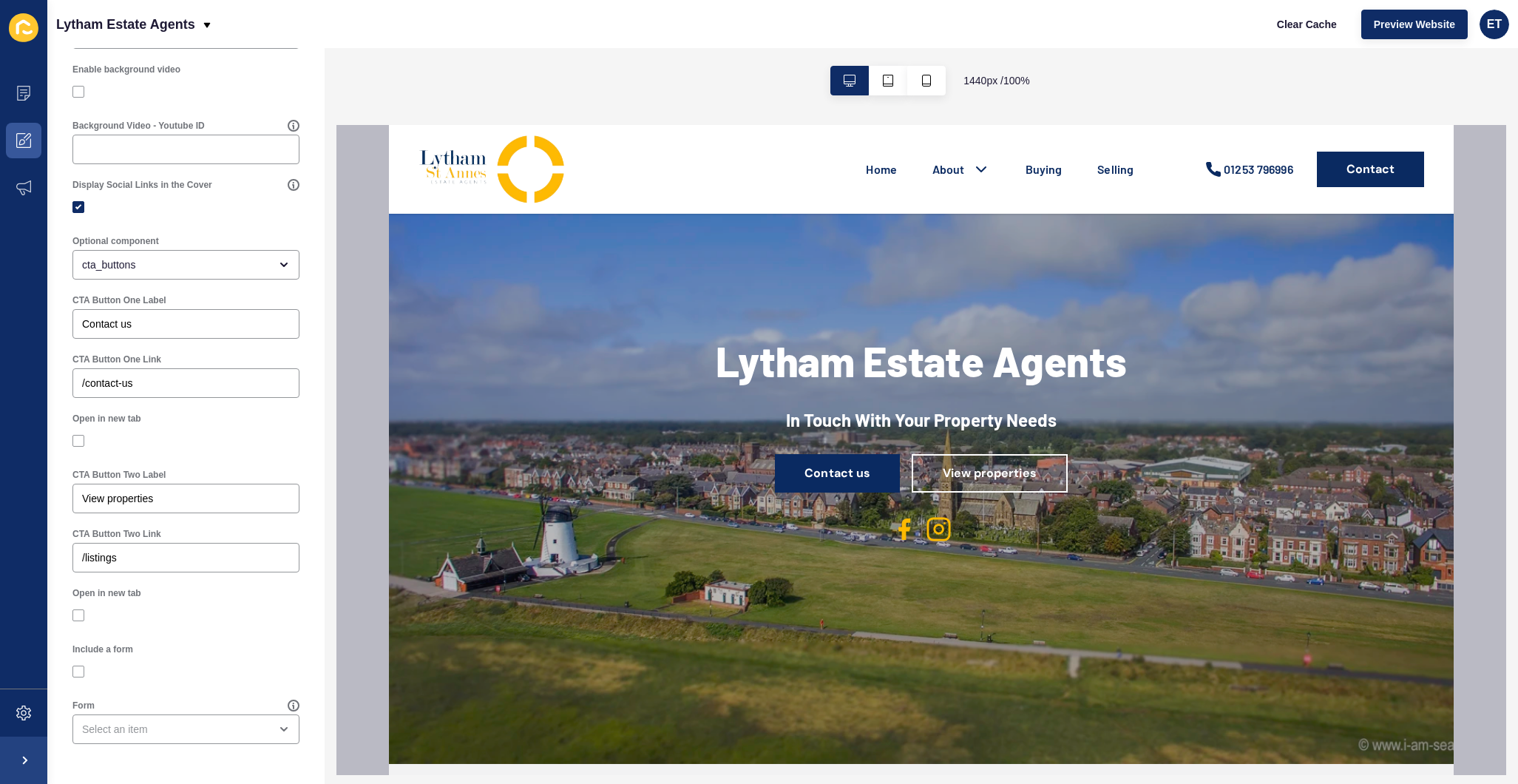
scroll to position [599, 0]
click at [33, 187] on span at bounding box center [24, 188] width 48 height 48
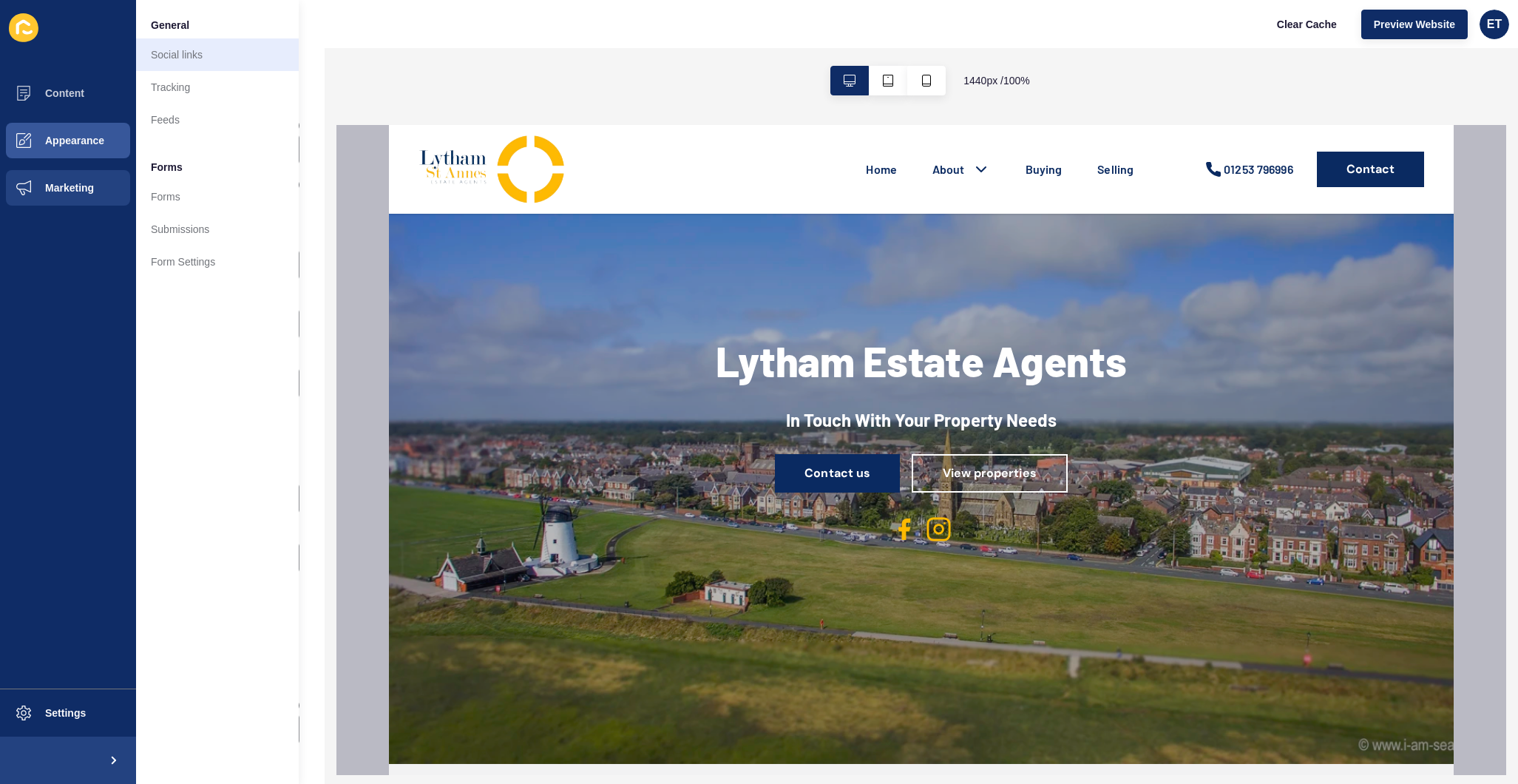
click at [162, 61] on link "Social links" at bounding box center [217, 54] width 163 height 32
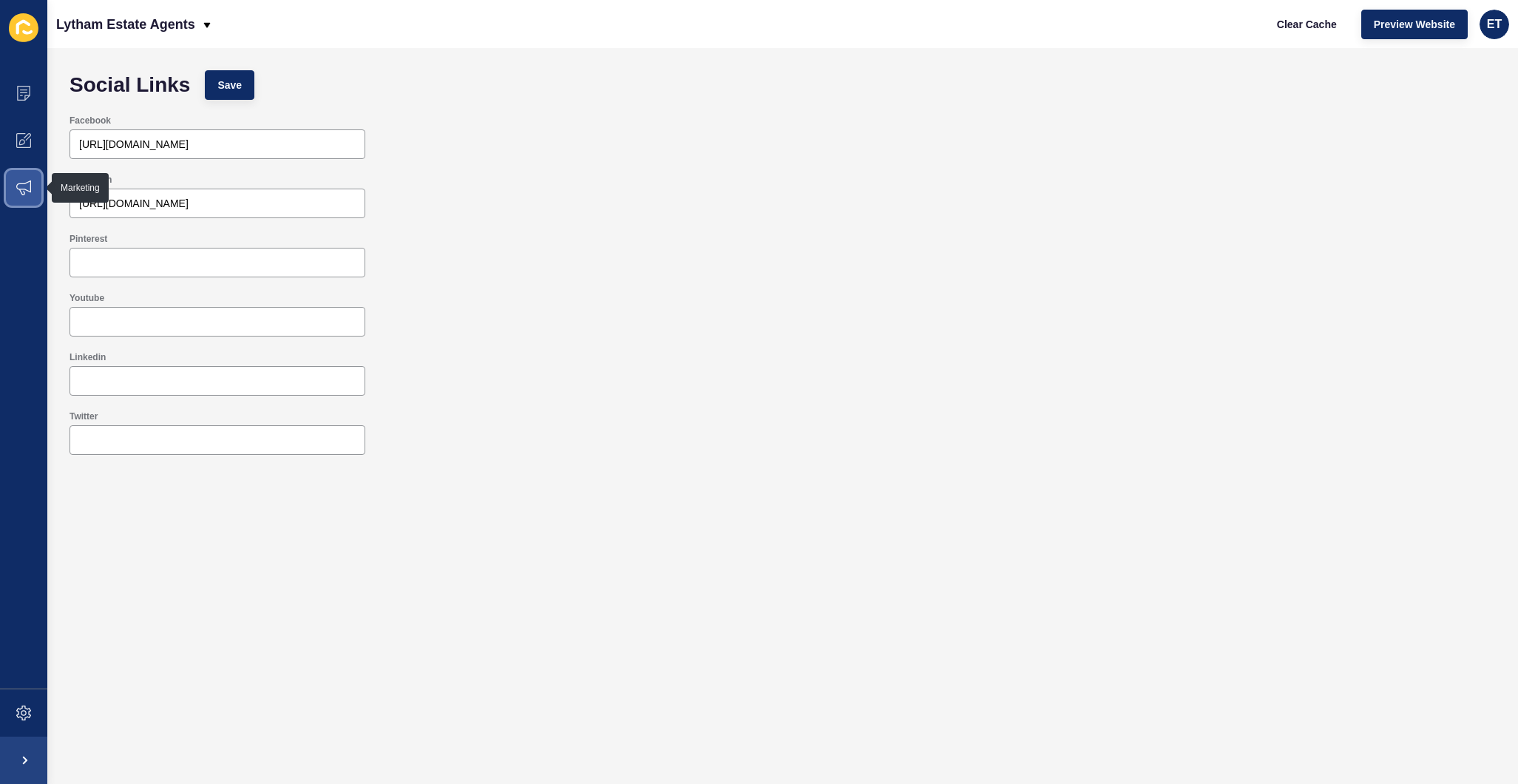
click at [30, 186] on icon at bounding box center [24, 188] width 15 height 15
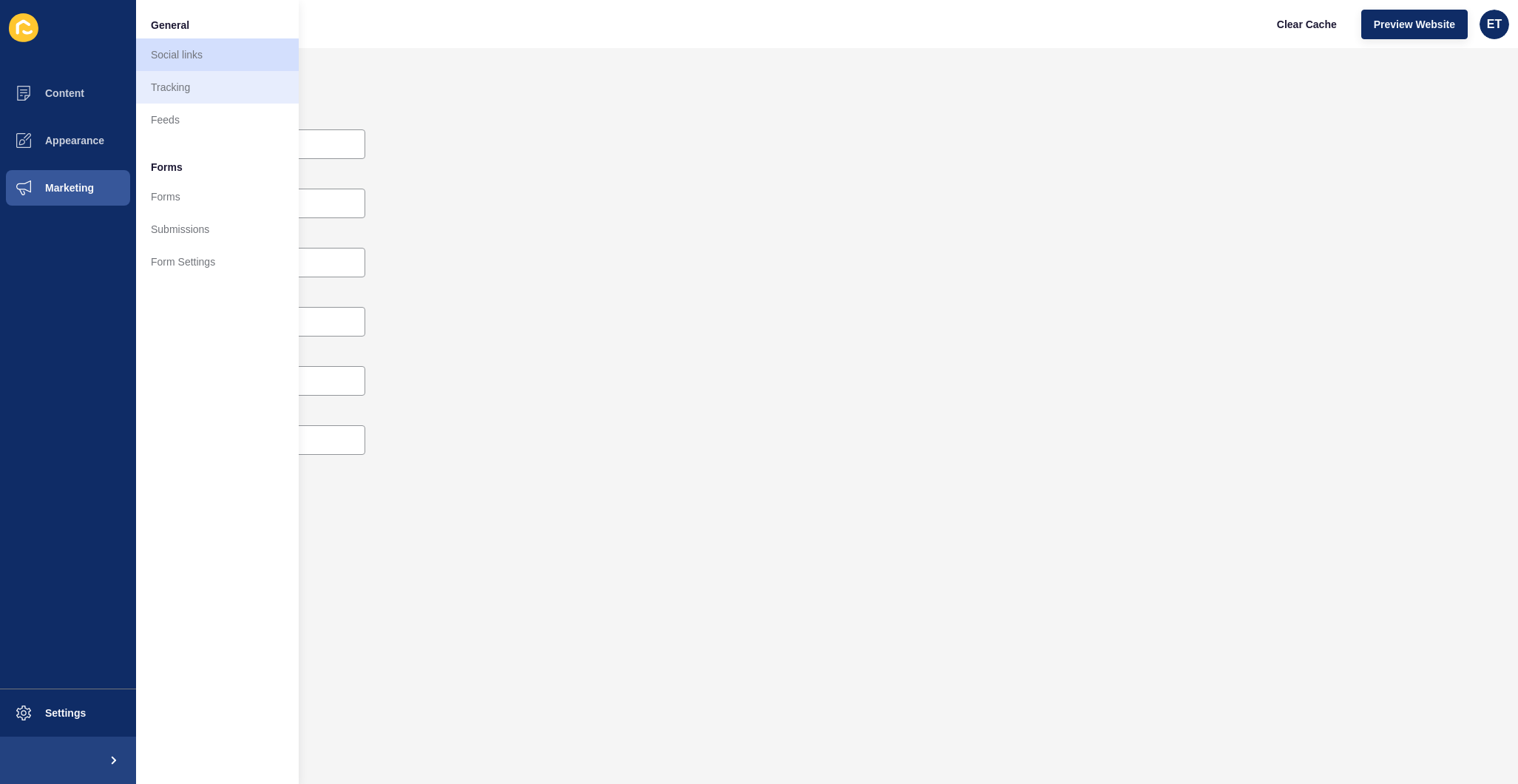
click at [188, 92] on link "Tracking" at bounding box center [217, 87] width 163 height 32
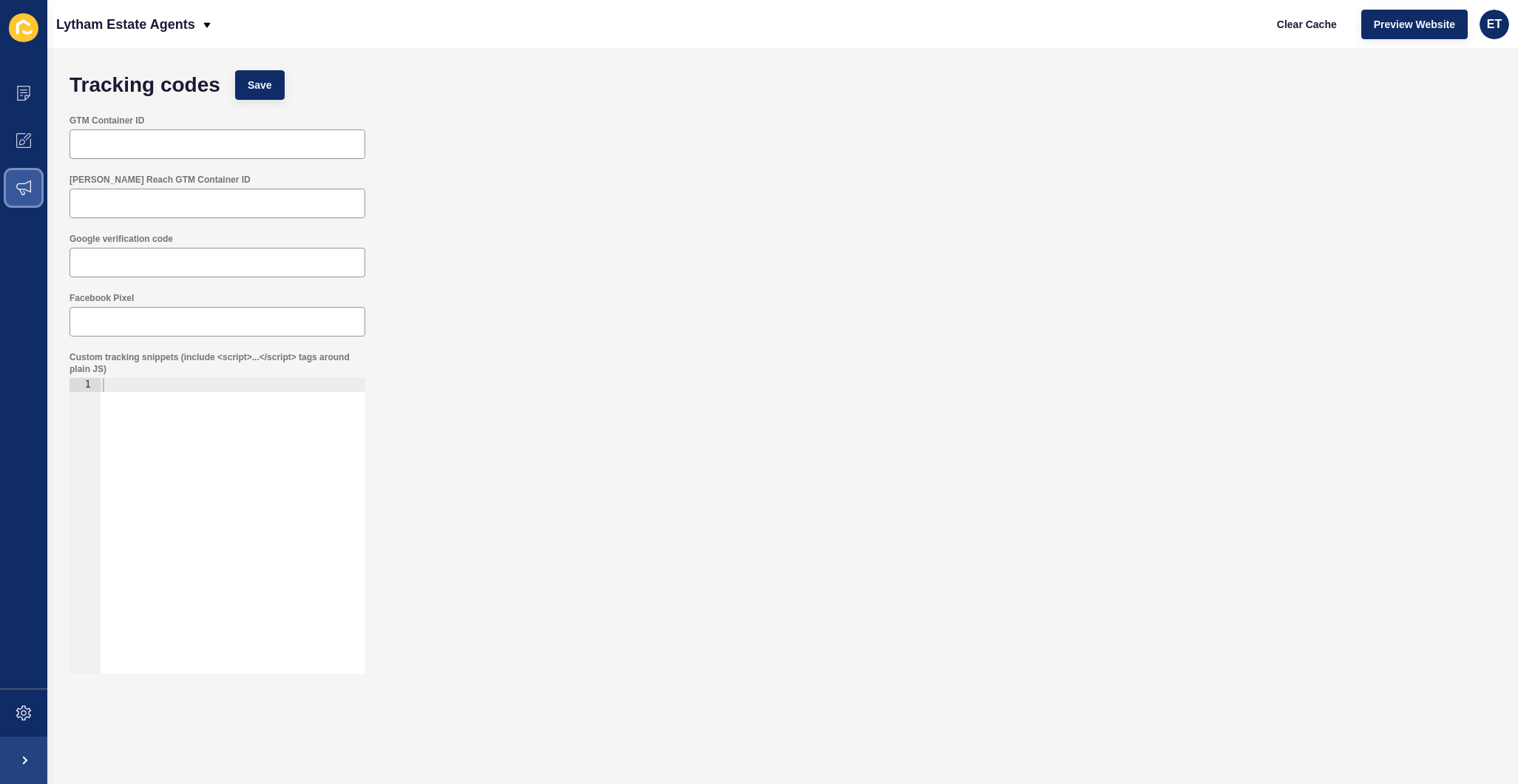
click at [15, 171] on span at bounding box center [24, 188] width 48 height 48
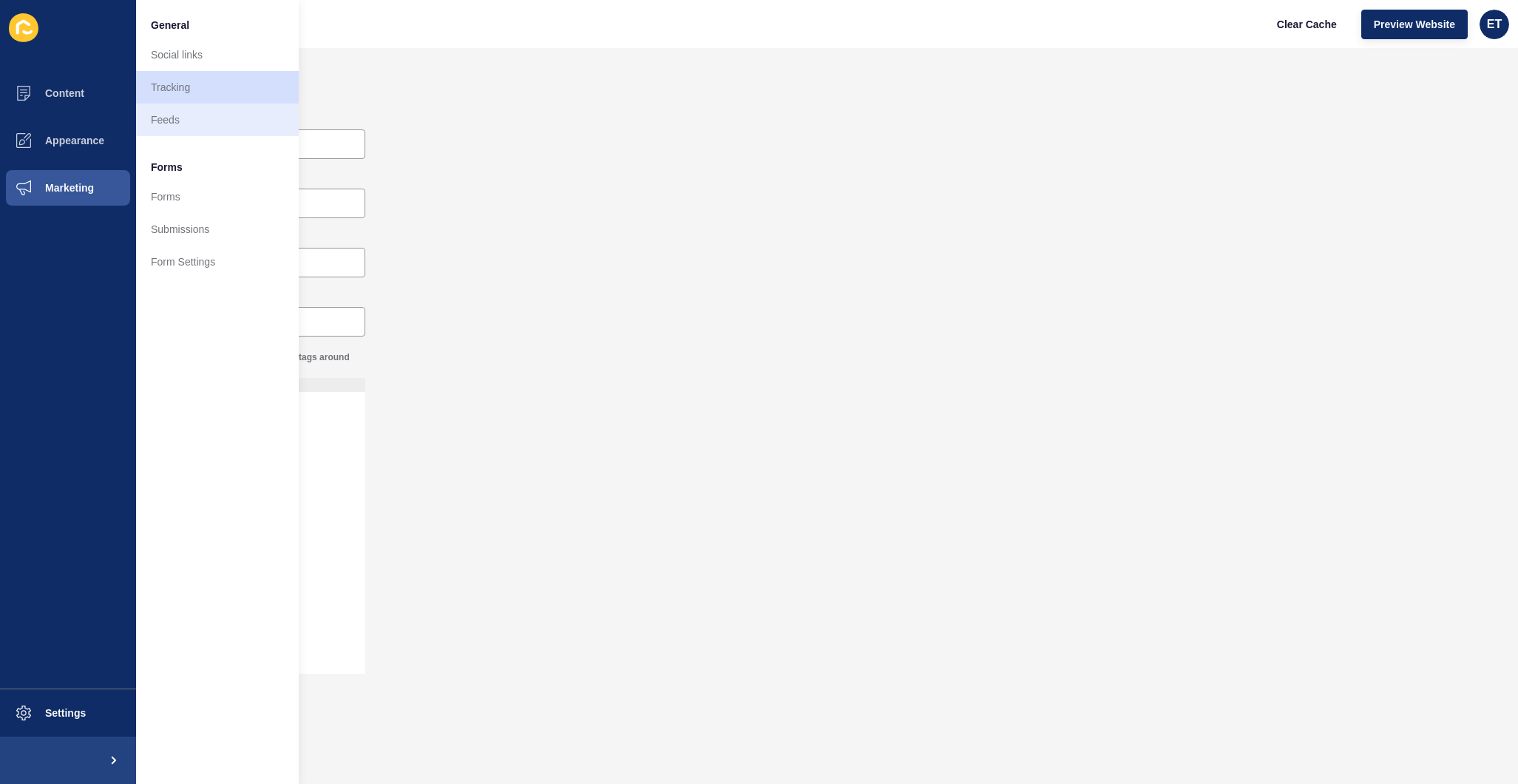
click at [157, 124] on link "Feeds" at bounding box center [217, 120] width 163 height 32
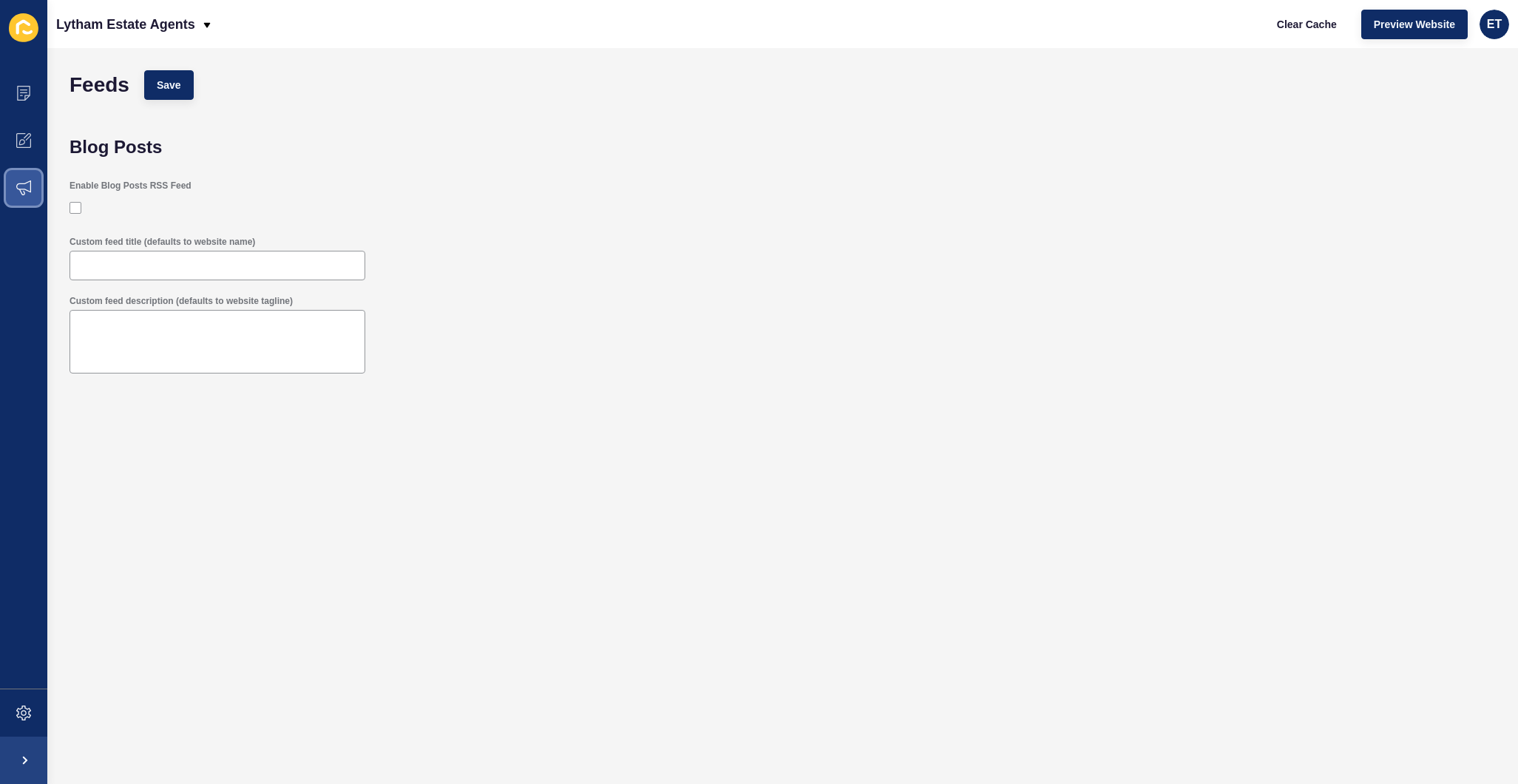
click at [34, 186] on span at bounding box center [24, 188] width 48 height 48
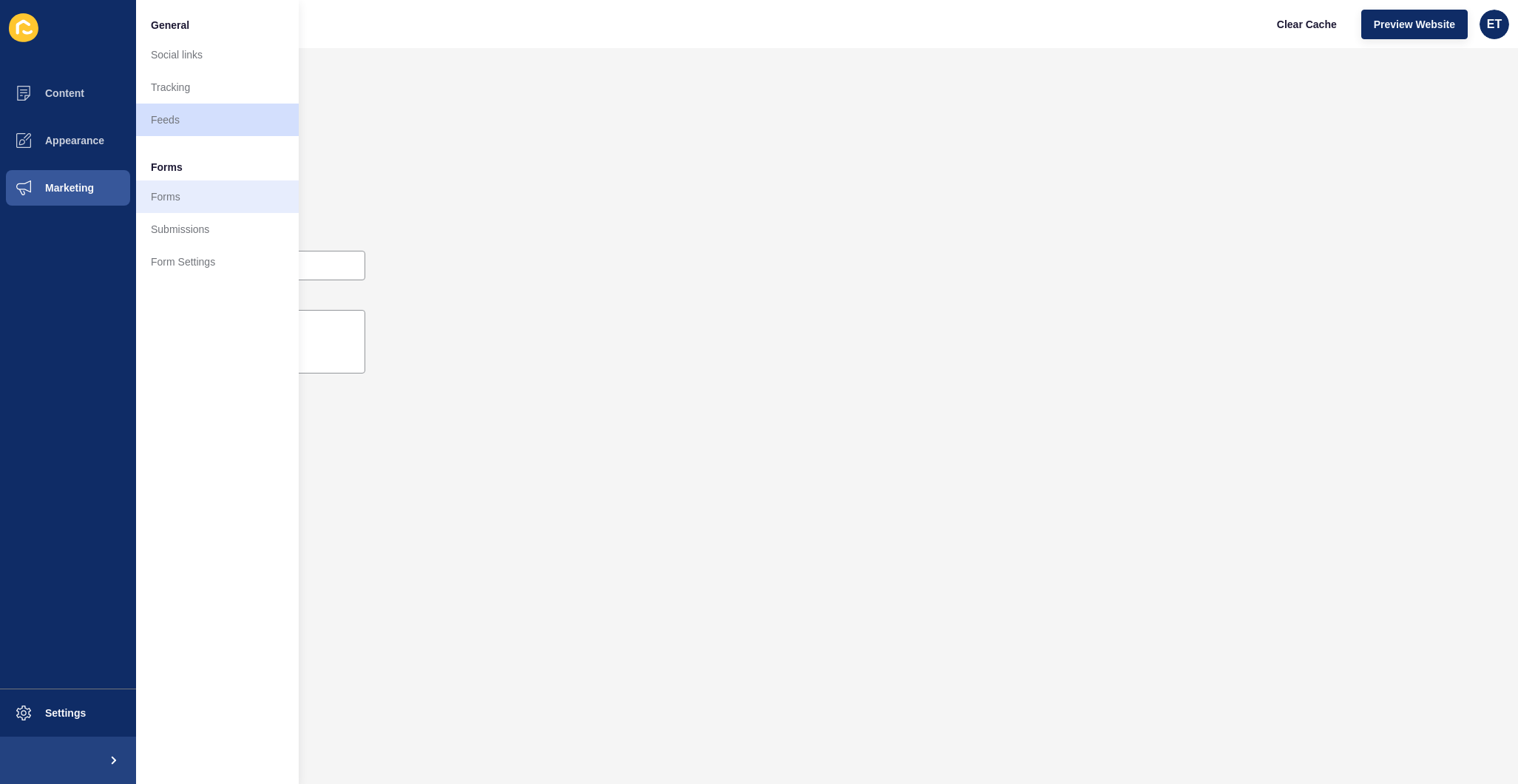
click at [172, 188] on link "Forms" at bounding box center [217, 196] width 163 height 32
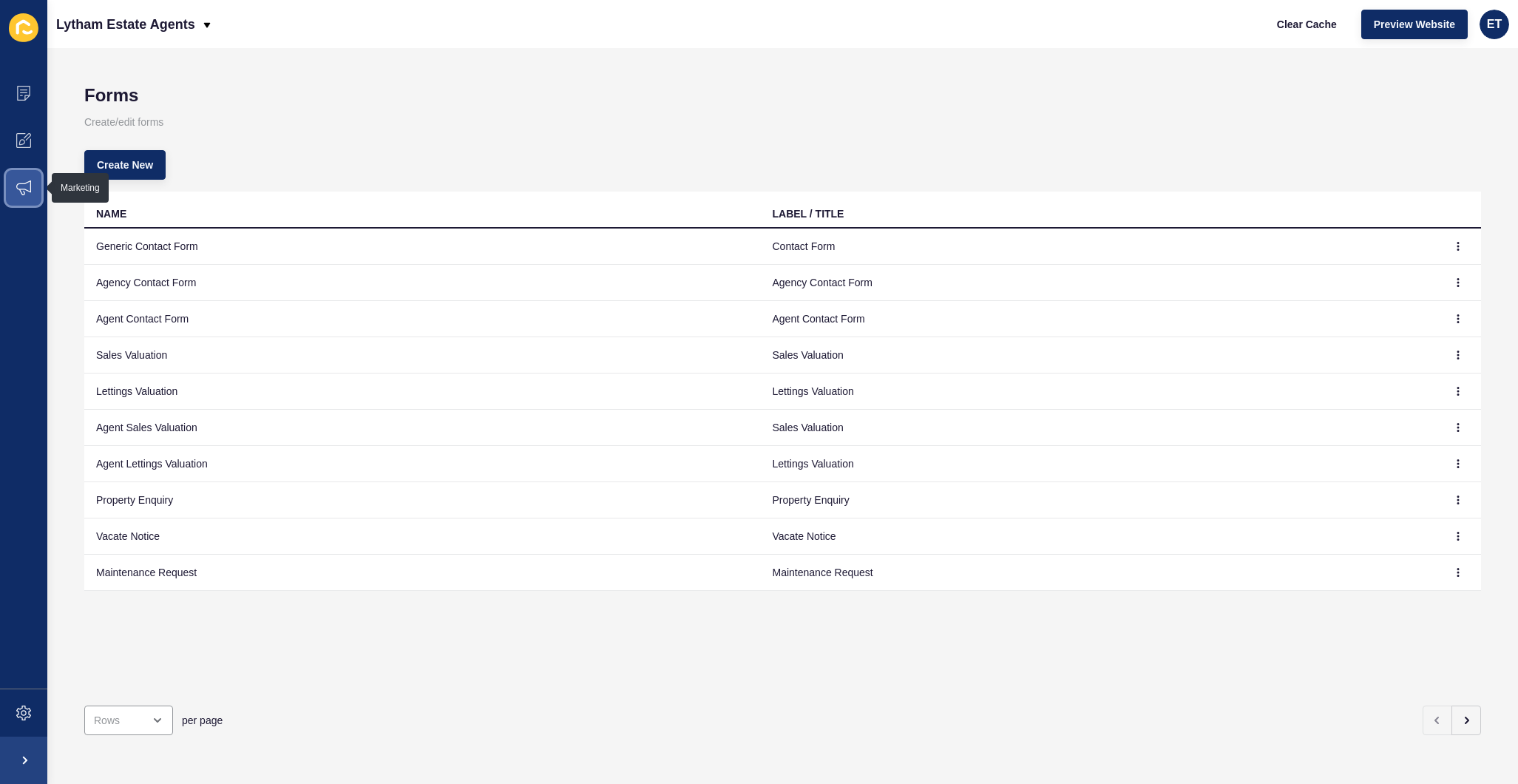
click at [22, 190] on icon at bounding box center [24, 188] width 15 height 15
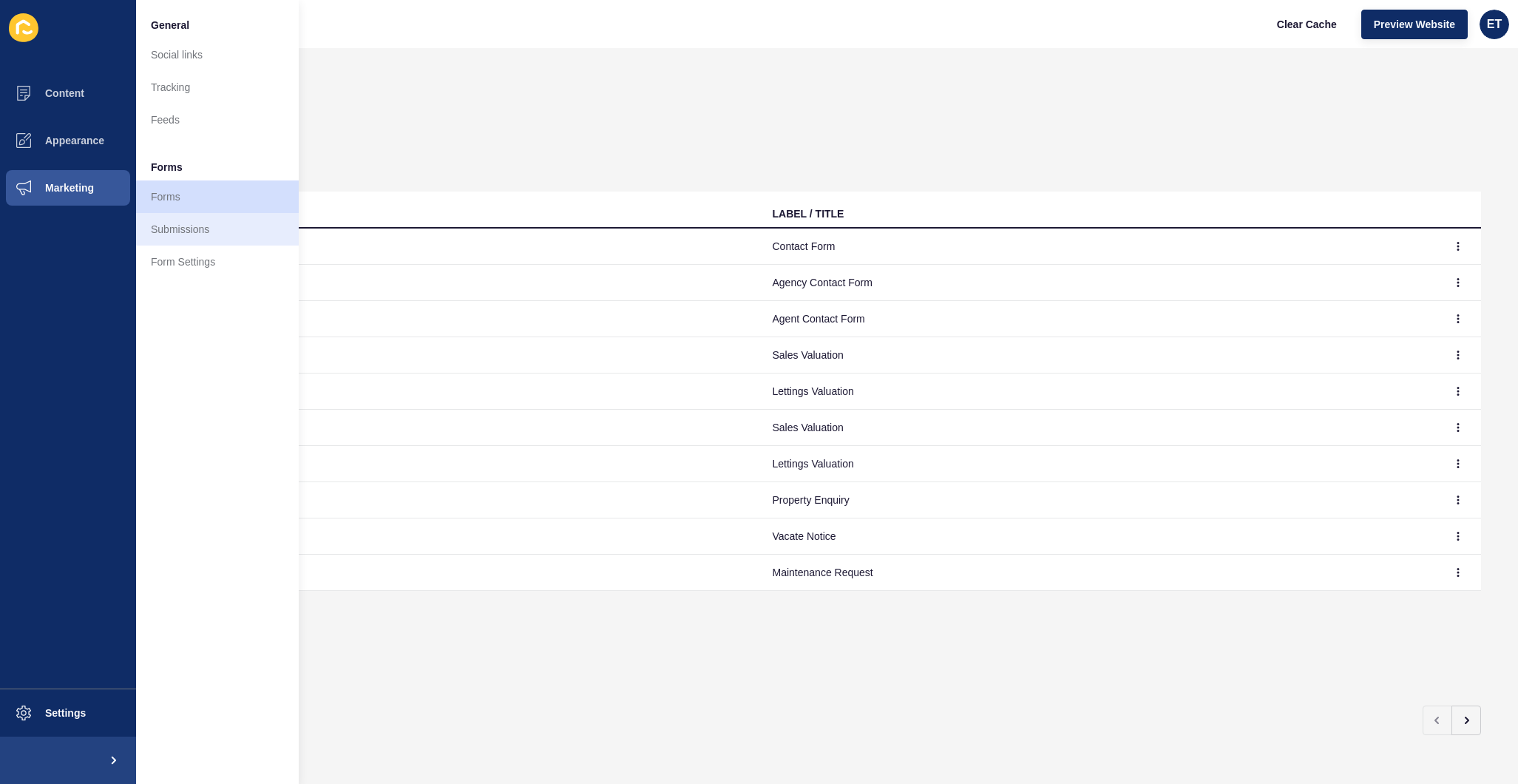
click at [211, 239] on link "Submissions" at bounding box center [217, 229] width 163 height 32
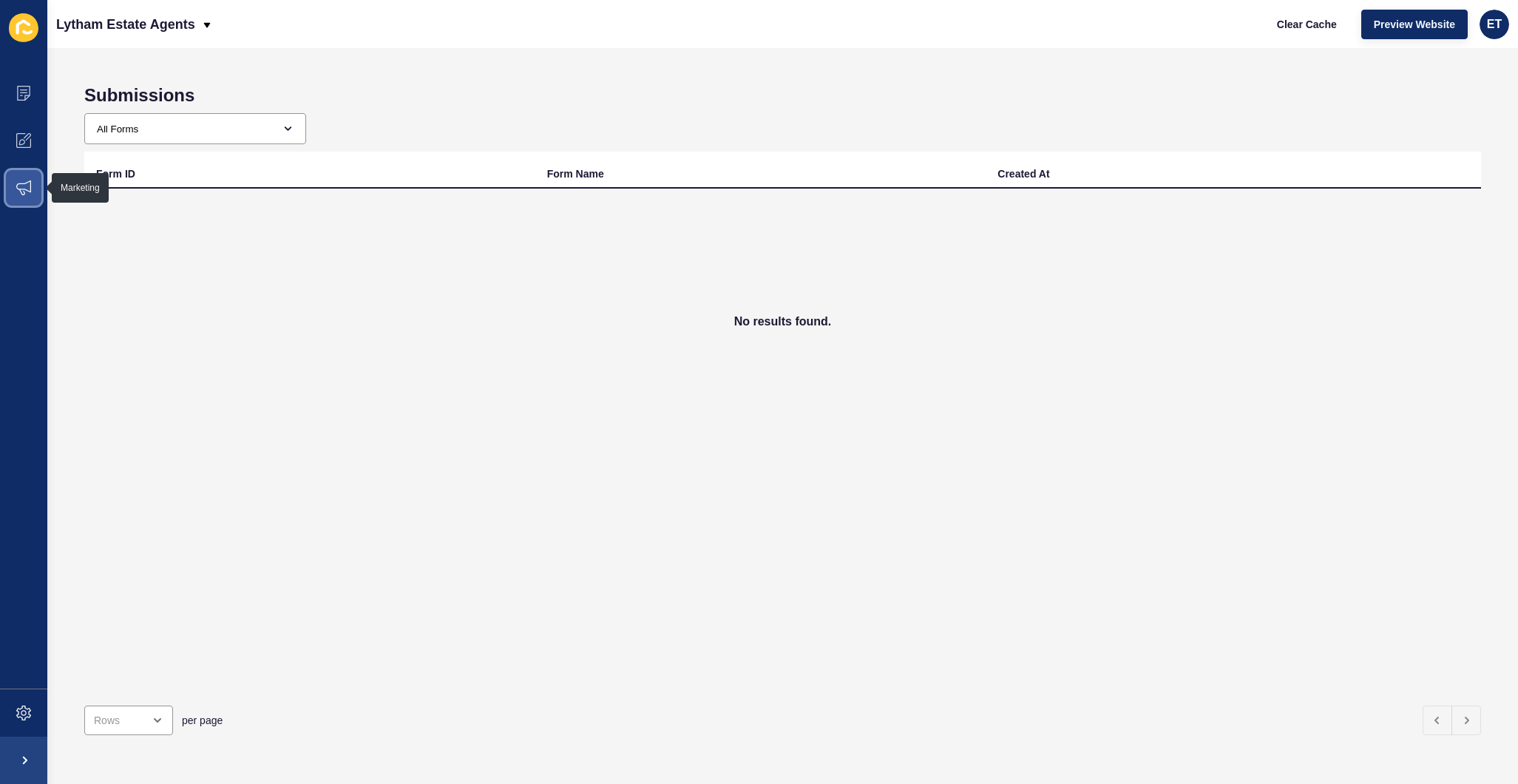
click at [30, 176] on span at bounding box center [24, 188] width 48 height 48
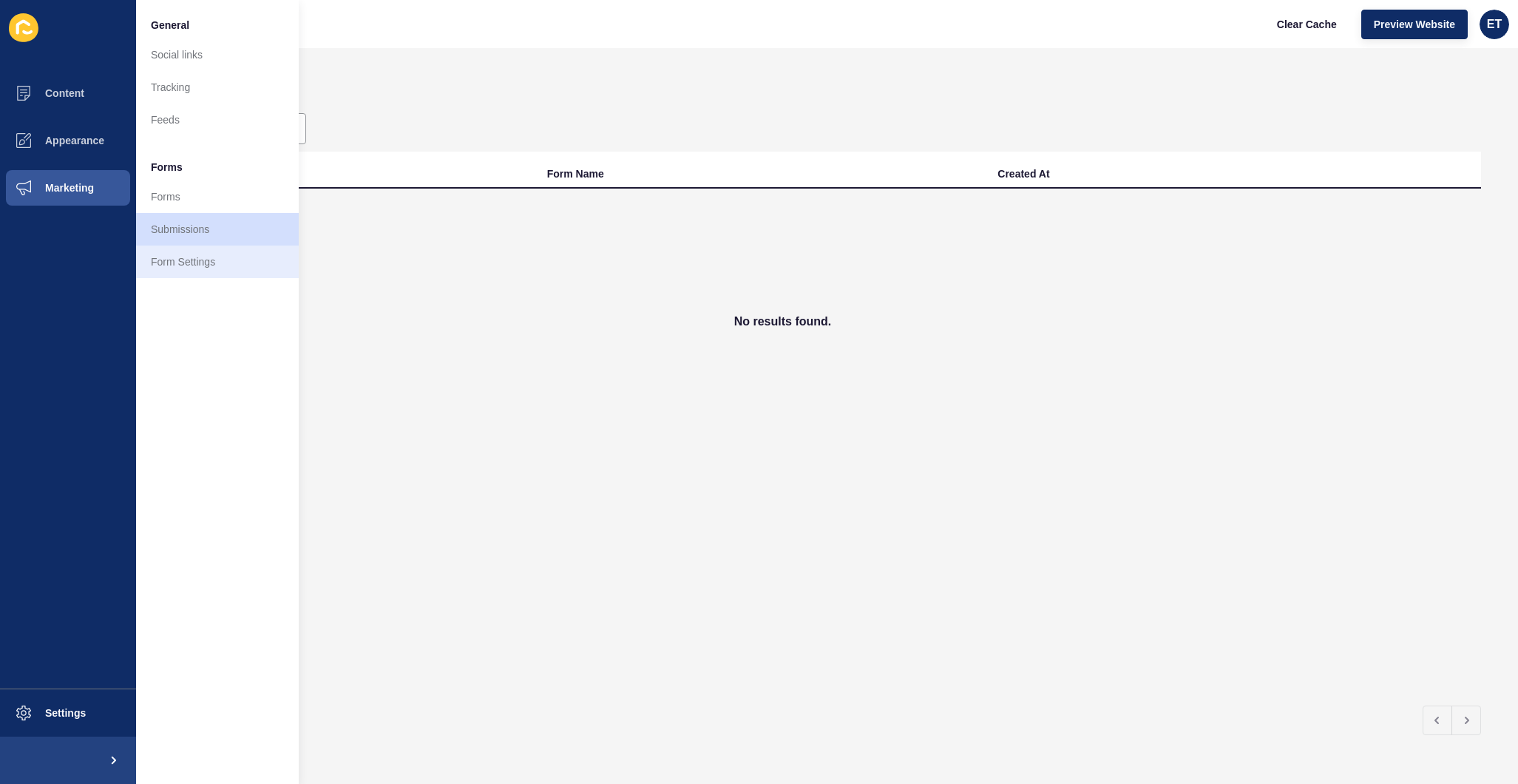
click at [173, 261] on link "Form Settings" at bounding box center [217, 262] width 163 height 32
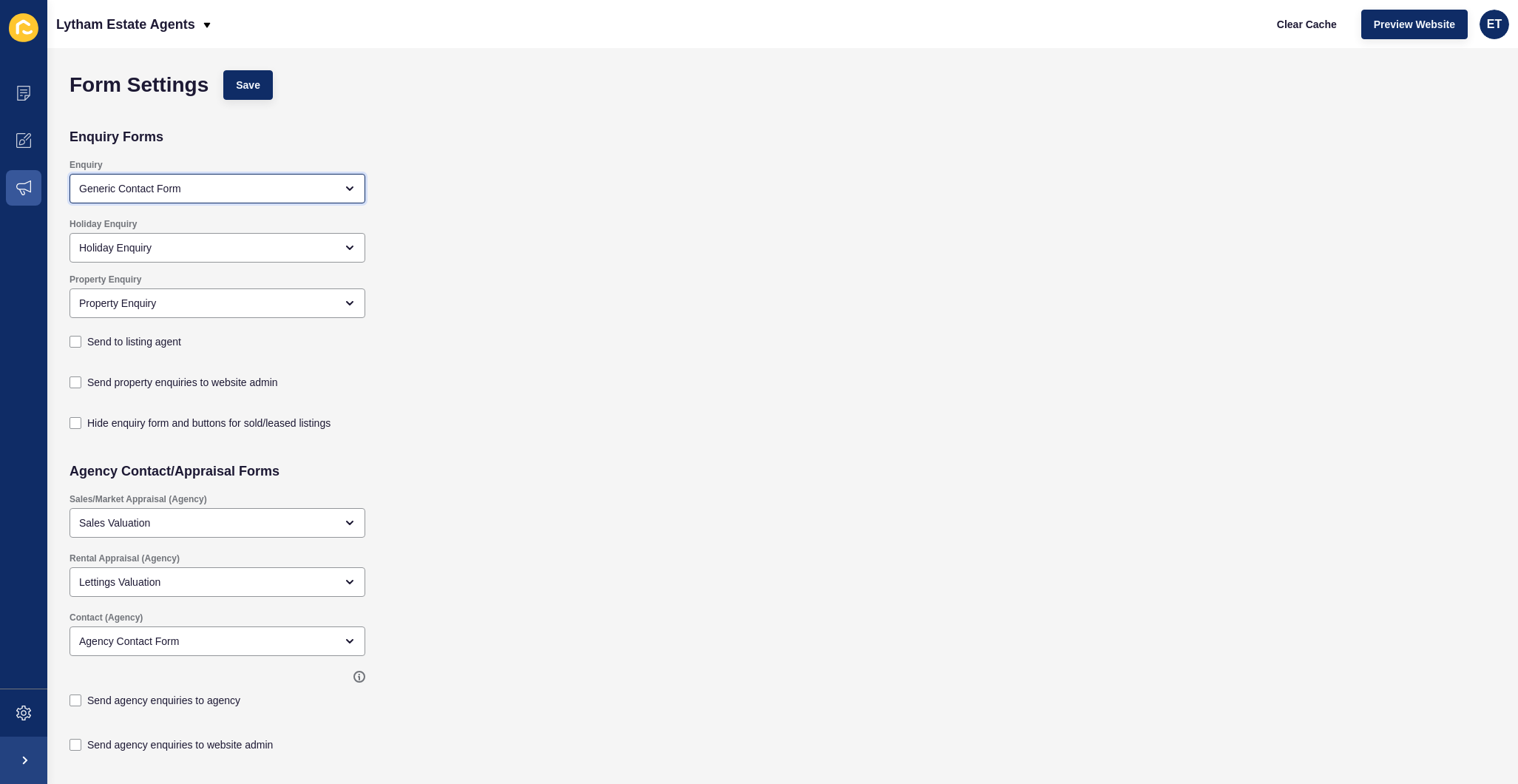
click at [172, 196] on div "Generic Contact Form" at bounding box center [217, 188] width 295 height 30
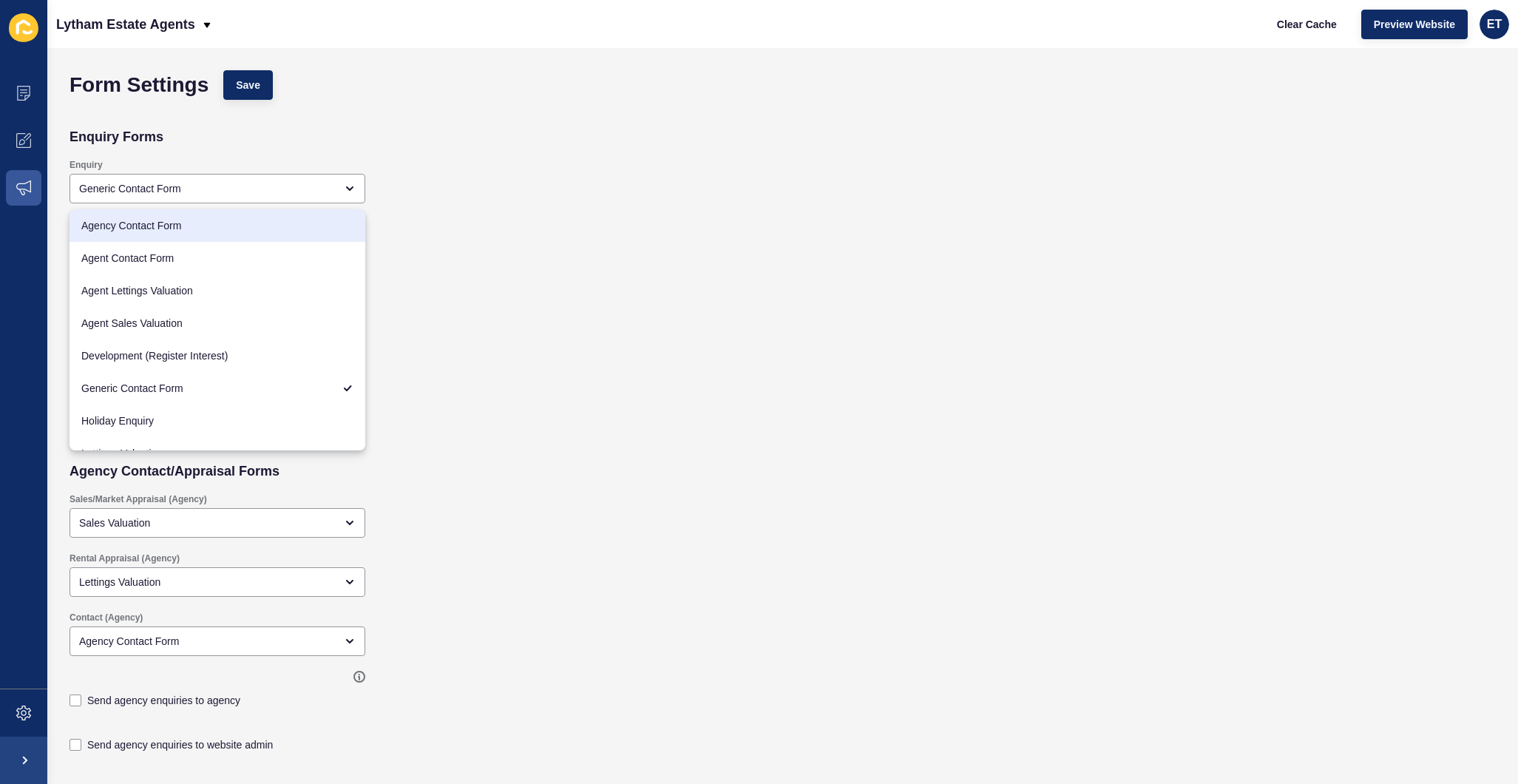
click at [557, 259] on div "Holiday Enquiry Holiday Enquiry" at bounding box center [638, 238] width 1153 height 55
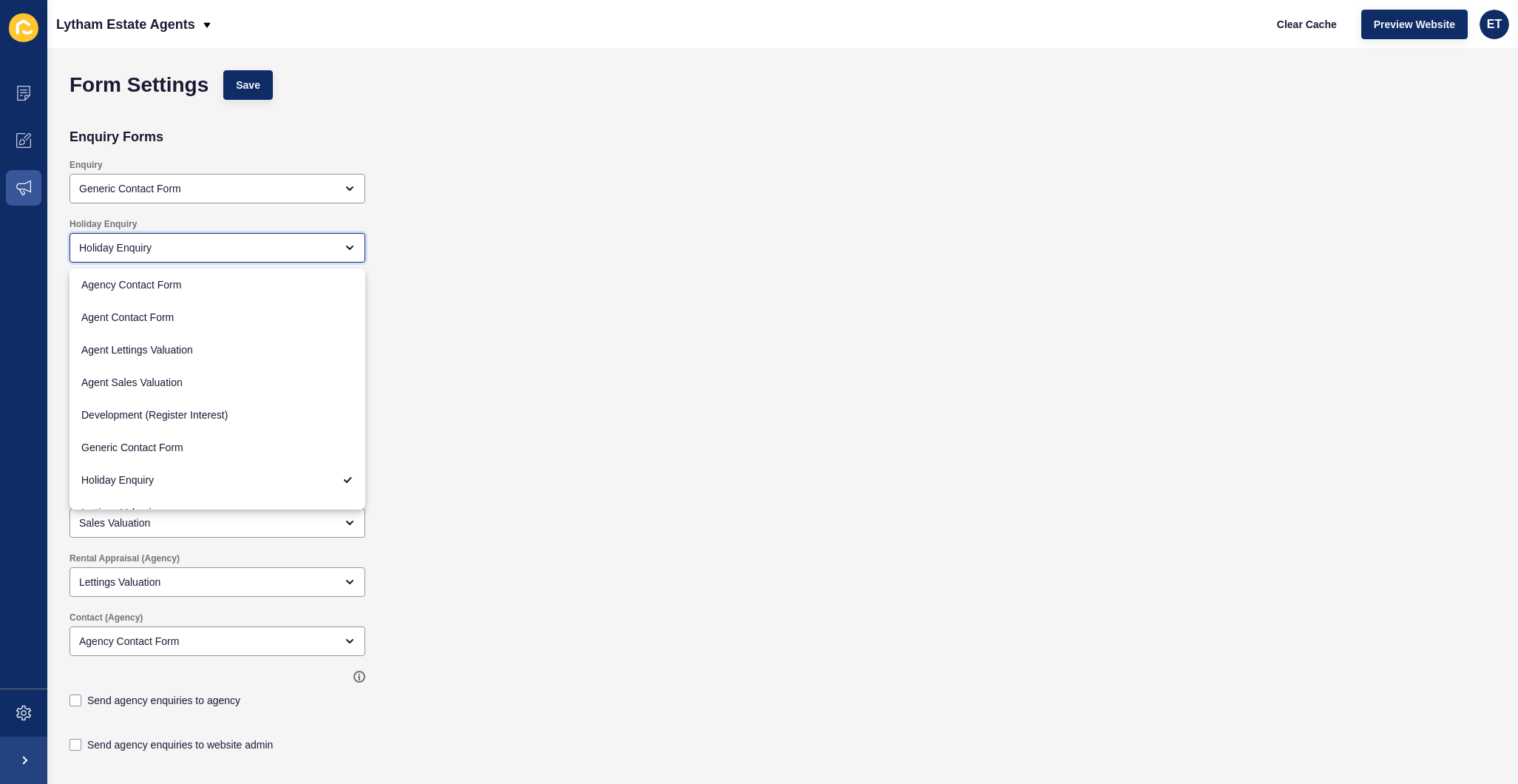
click at [239, 253] on div "Holiday Enquiry" at bounding box center [207, 248] width 255 height 15
click at [437, 299] on div "Property Enquiry Property Enquiry Send to listing agent" at bounding box center [638, 312] width 1153 height 94
